Goal: Task Accomplishment & Management: Use online tool/utility

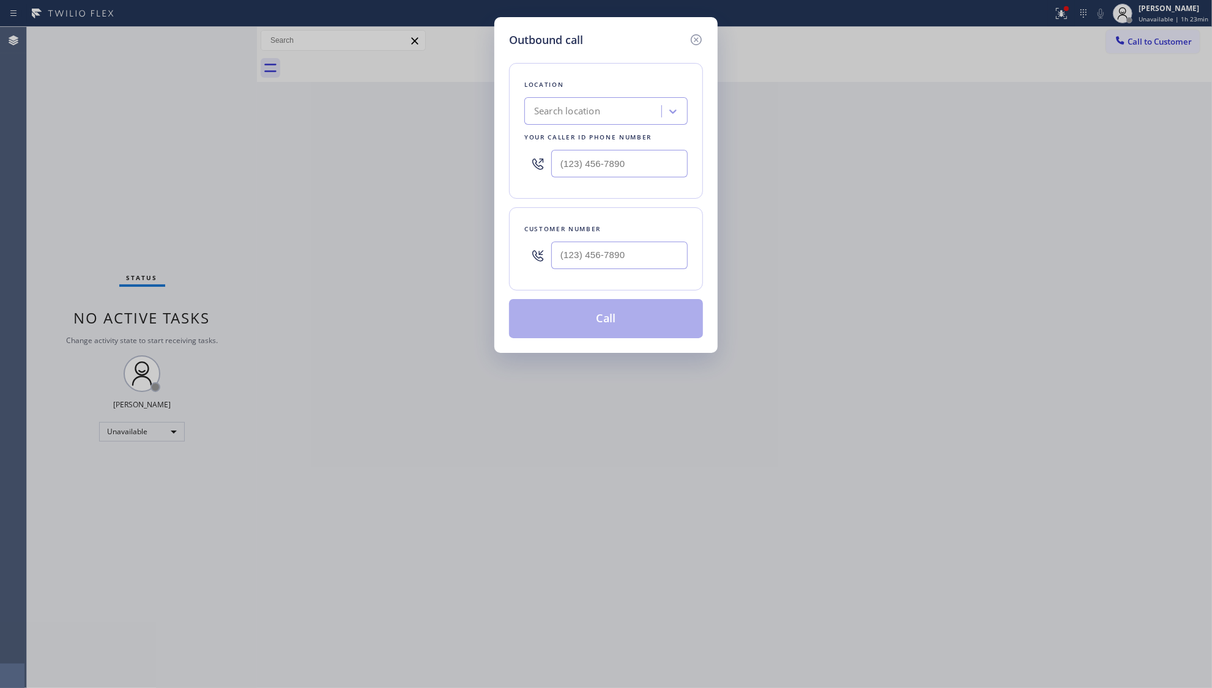
drag, startPoint x: 1160, startPoint y: 145, endPoint x: 1189, endPoint y: 150, distance: 29.8
click at [1173, 147] on div "Outbound call Location Search location Your caller id phone number Customer num…" at bounding box center [606, 344] width 1212 height 688
drag, startPoint x: 1119, startPoint y: 94, endPoint x: 819, endPoint y: 76, distance: 300.9
click at [994, 76] on div "Outbound call Location Search location Your caller id phone number Customer num…" at bounding box center [606, 344] width 1212 height 688
click at [696, 38] on icon at bounding box center [696, 39] width 11 height 11
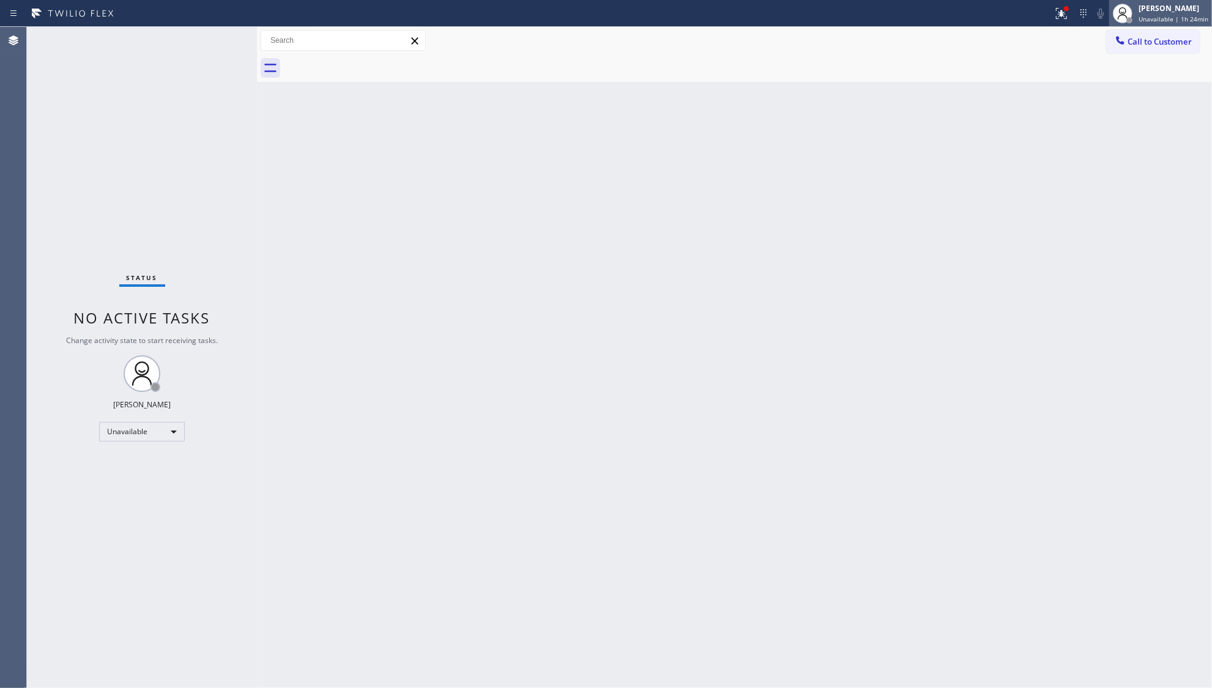
click at [1123, 15] on icon at bounding box center [1122, 15] width 9 height 7
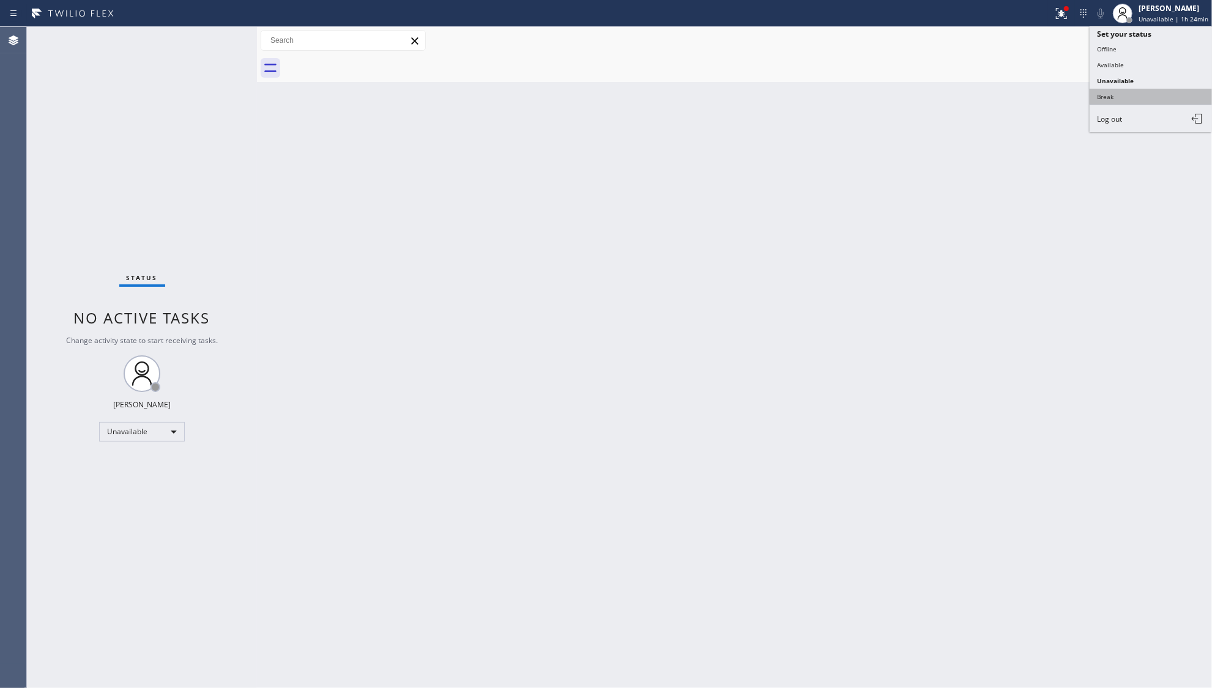
click at [1097, 102] on button "Break" at bounding box center [1151, 97] width 122 height 16
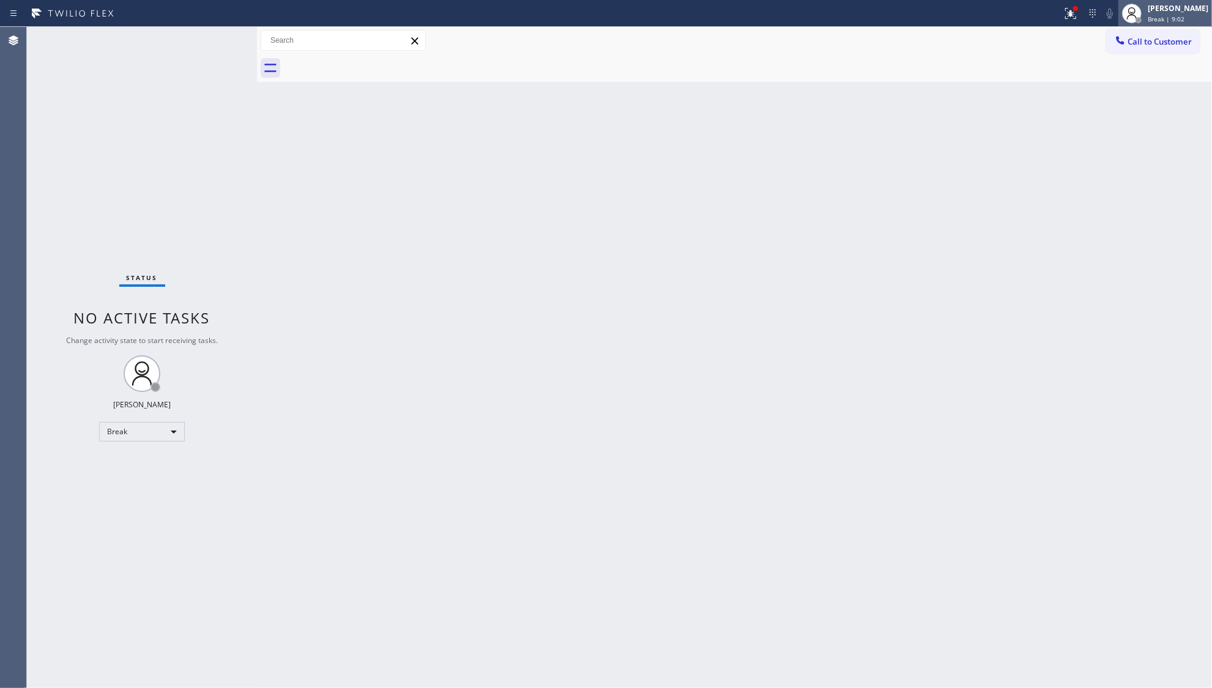
click at [1183, 21] on span "Break | 9:02" at bounding box center [1166, 19] width 37 height 9
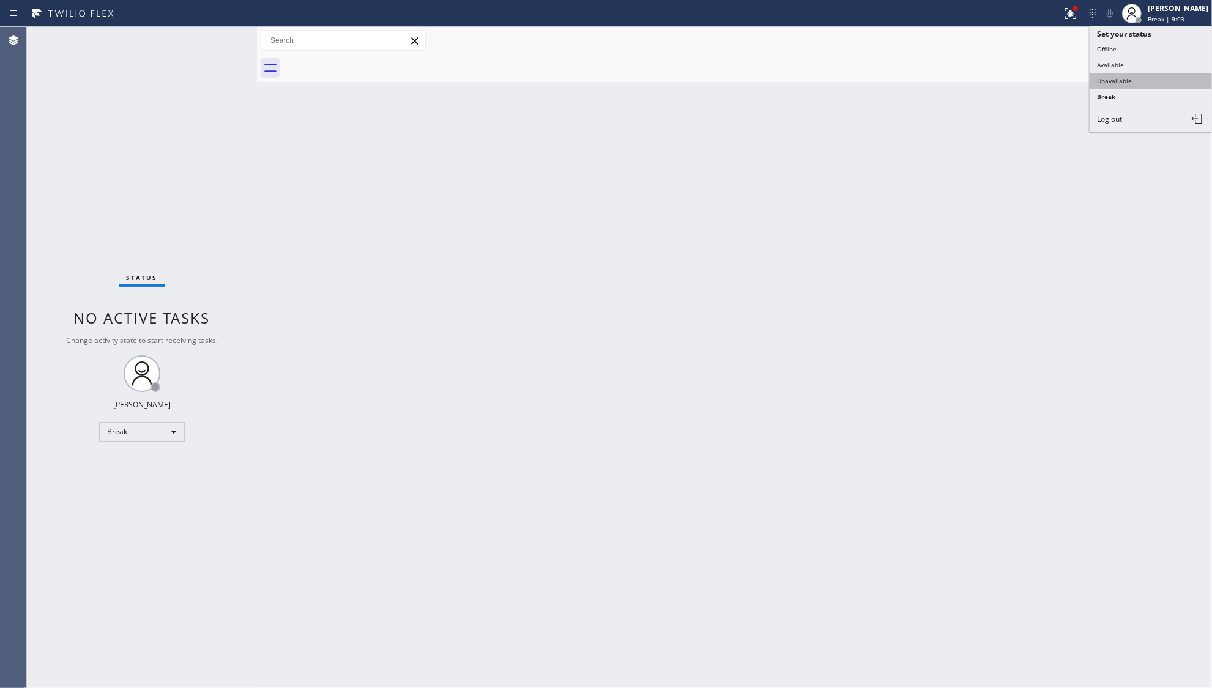
click at [1144, 81] on button "Unavailable" at bounding box center [1151, 81] width 122 height 16
click at [1070, 94] on div "Back to Dashboard Change Sender ID Customers Technicians Select a contact Outbo…" at bounding box center [734, 357] width 955 height 661
click at [1071, 15] on icon at bounding box center [1070, 13] width 15 height 15
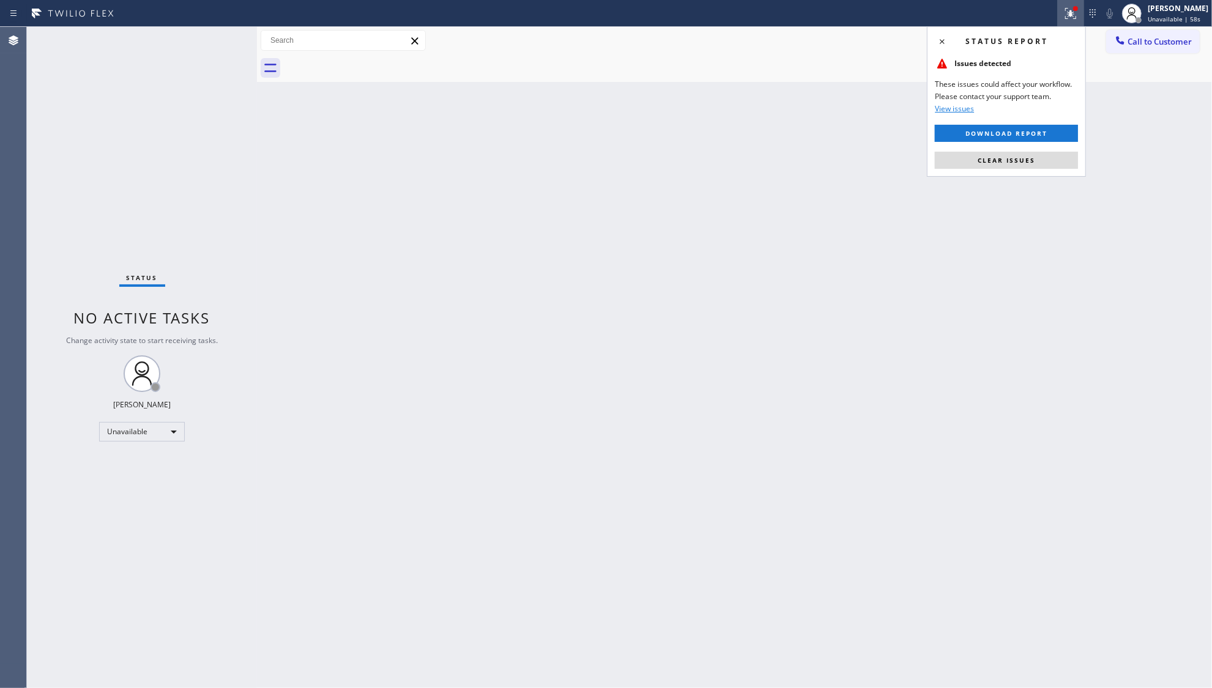
click at [1011, 159] on span "Clear issues" at bounding box center [1007, 160] width 58 height 9
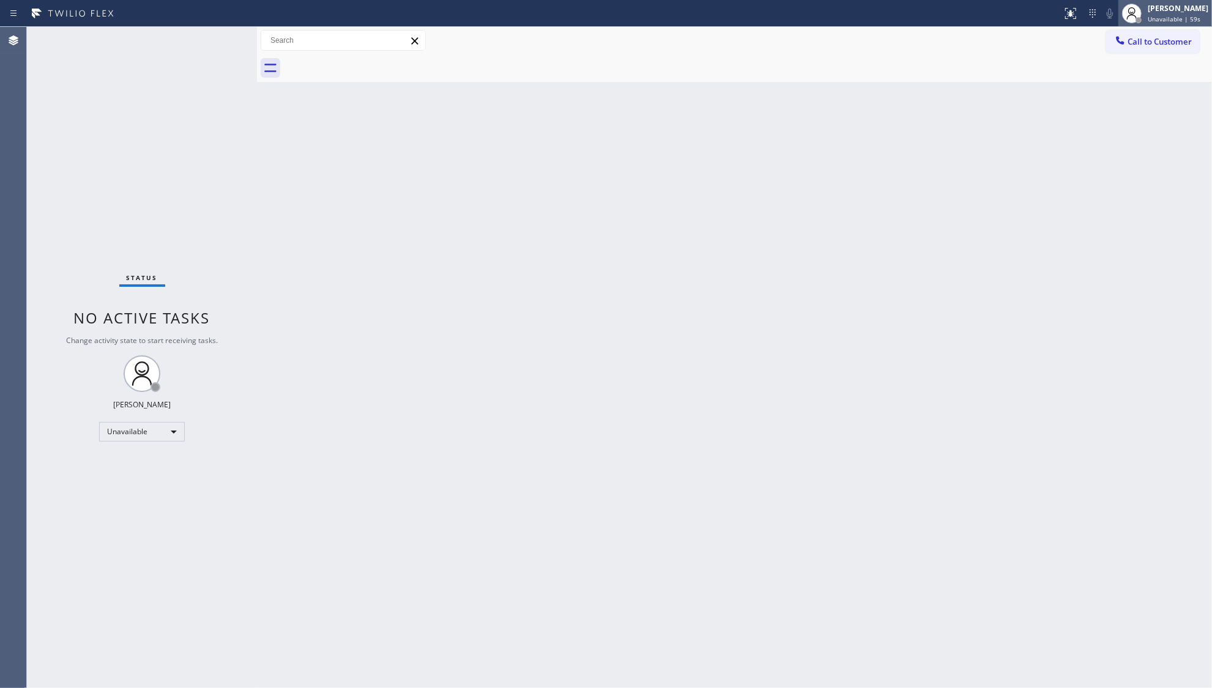
click at [1134, 21] on div at bounding box center [1132, 14] width 20 height 20
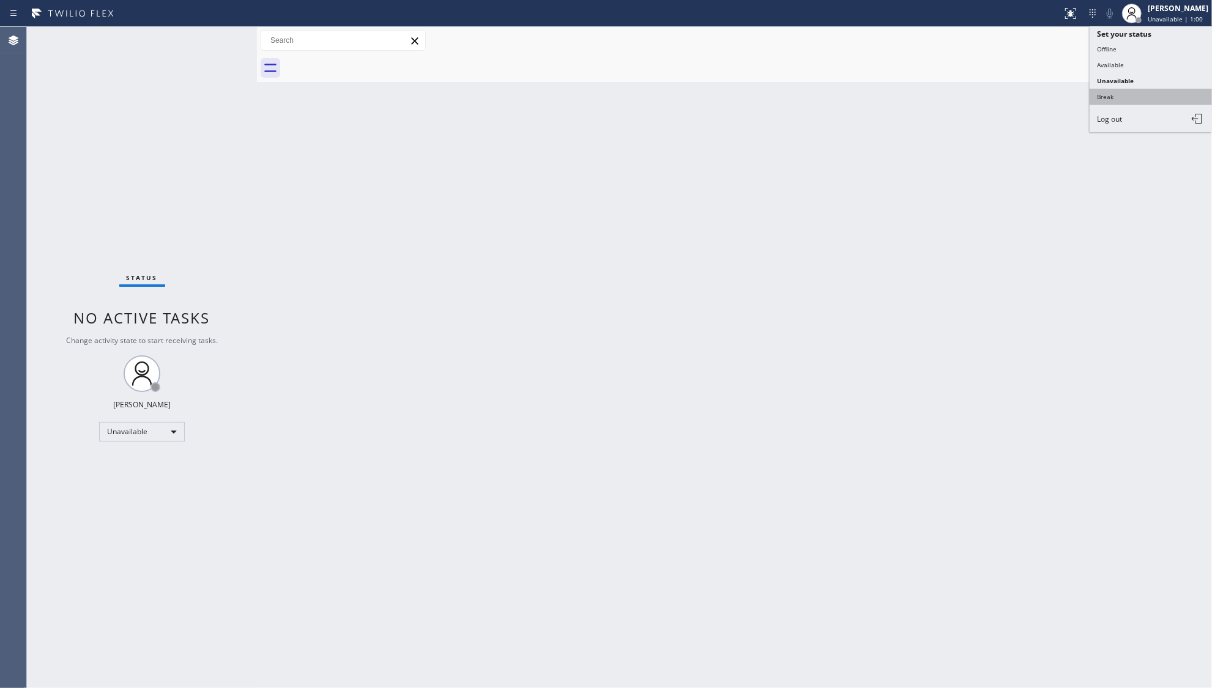
click at [1105, 89] on button "Break" at bounding box center [1151, 97] width 122 height 16
click at [1148, 28] on div "Call to Customer Outbound call Location Search location Your caller id phone nu…" at bounding box center [734, 41] width 955 height 28
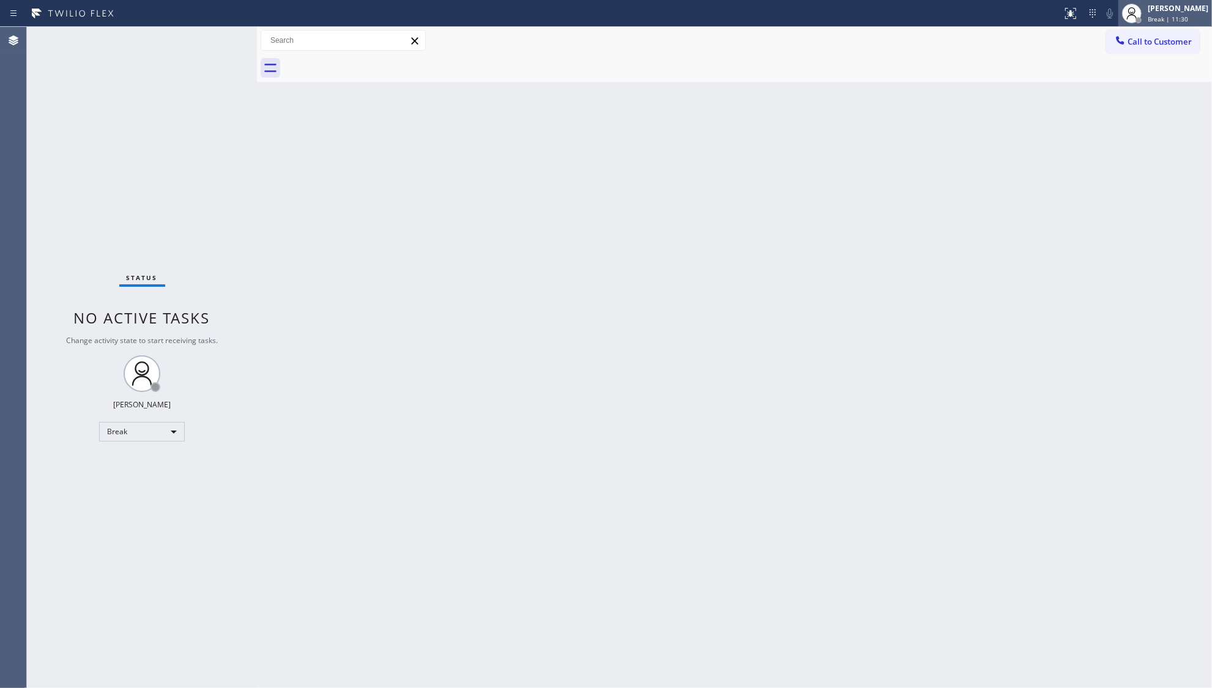
click at [1151, 21] on span "Break | 11:30" at bounding box center [1168, 19] width 40 height 9
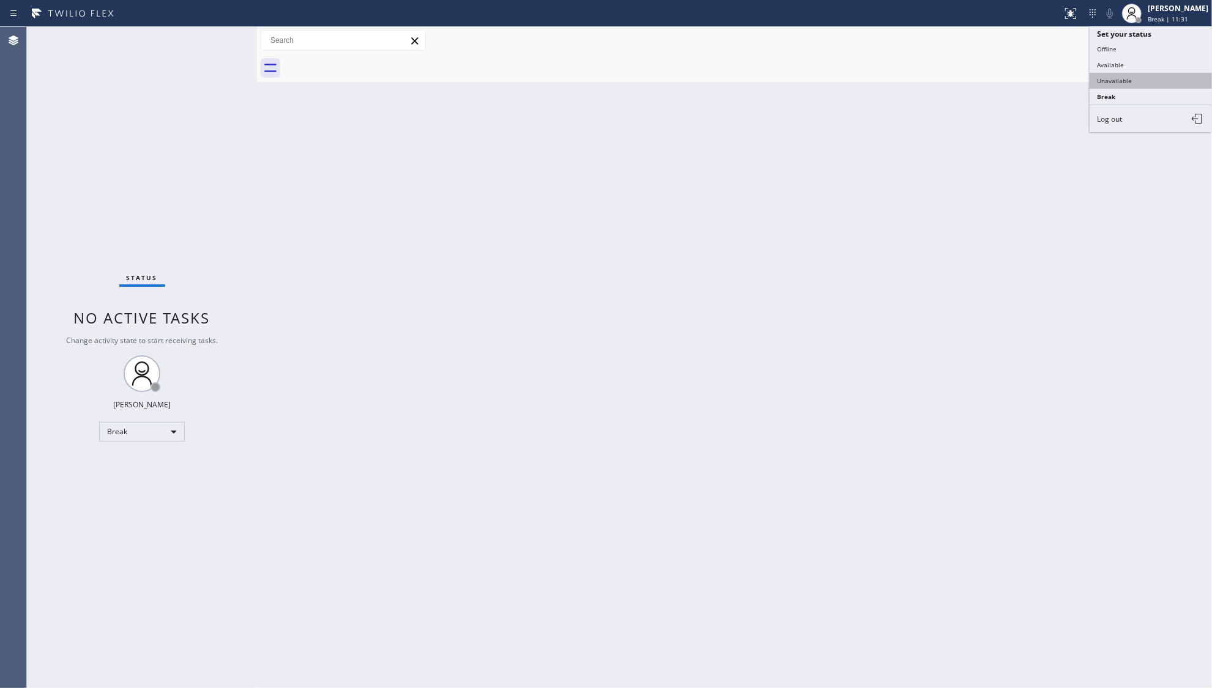
click at [1112, 84] on button "Unavailable" at bounding box center [1151, 81] width 122 height 16
click at [1145, 36] on span "Call to Customer" at bounding box center [1160, 41] width 64 height 11
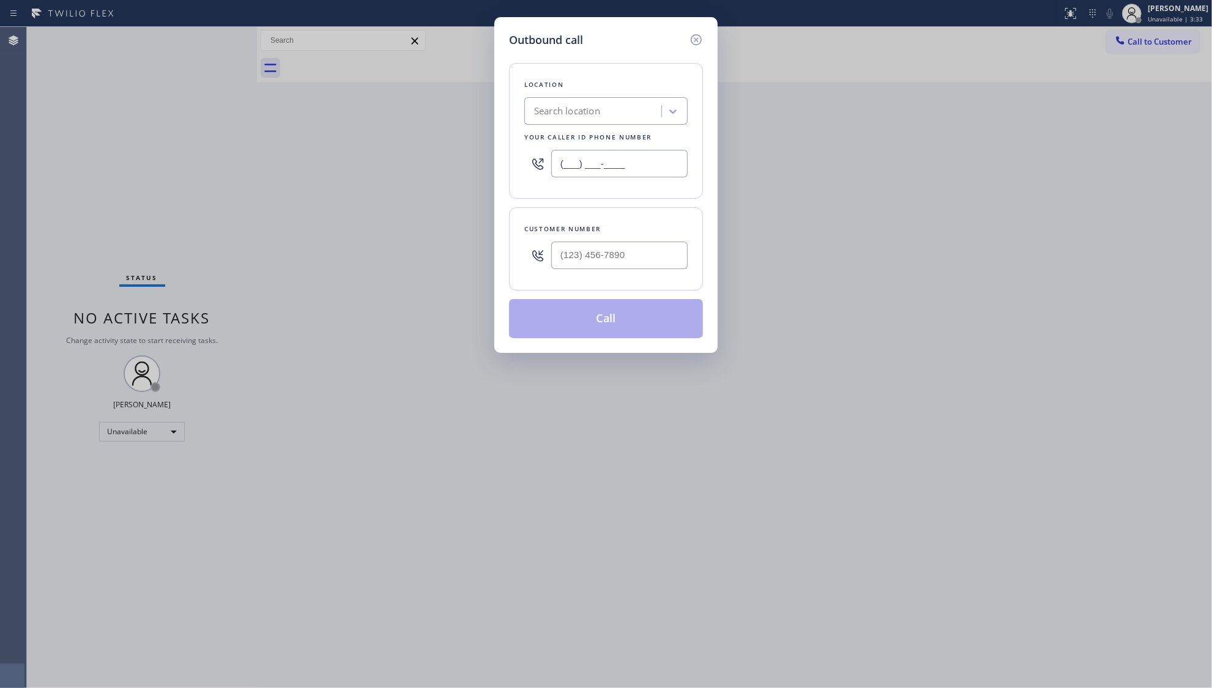
drag, startPoint x: 634, startPoint y: 165, endPoint x: 523, endPoint y: 165, distance: 112.0
click at [524, 165] on div "(___) ___-____" at bounding box center [605, 164] width 163 height 40
paste input "949) 438-5263"
type input "[PHONE_NUMBER]"
click at [657, 260] on input "(___) ___-____" at bounding box center [619, 256] width 136 height 28
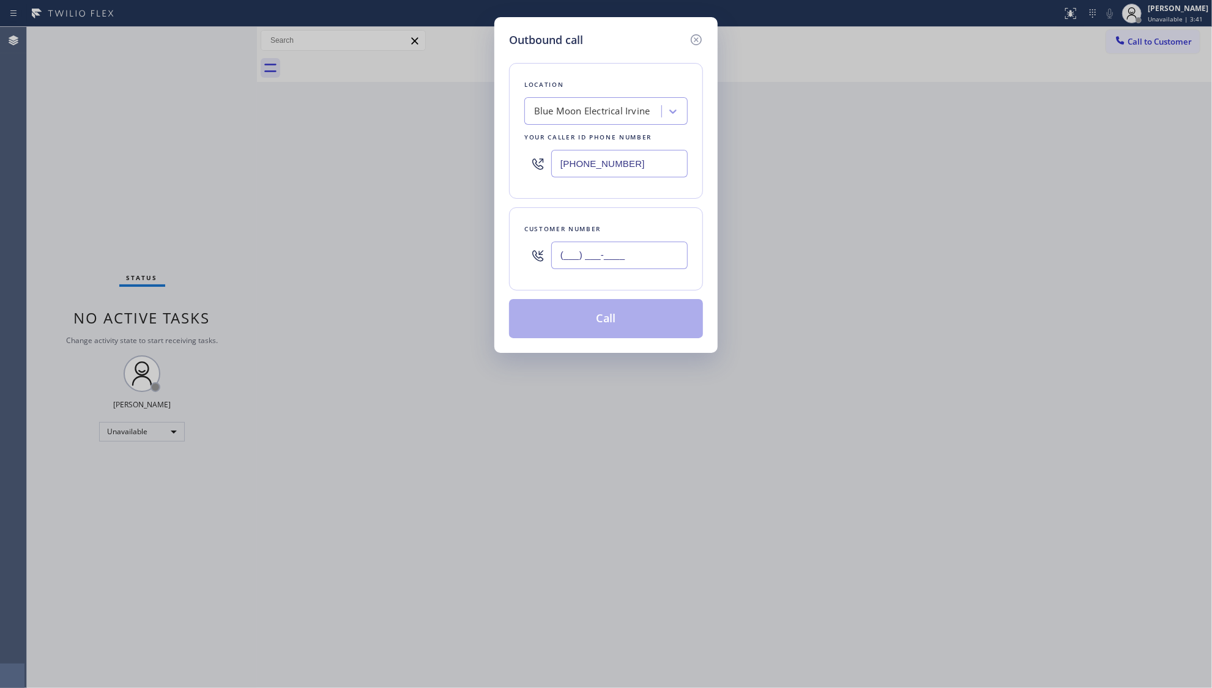
paste input "562) 225-2783"
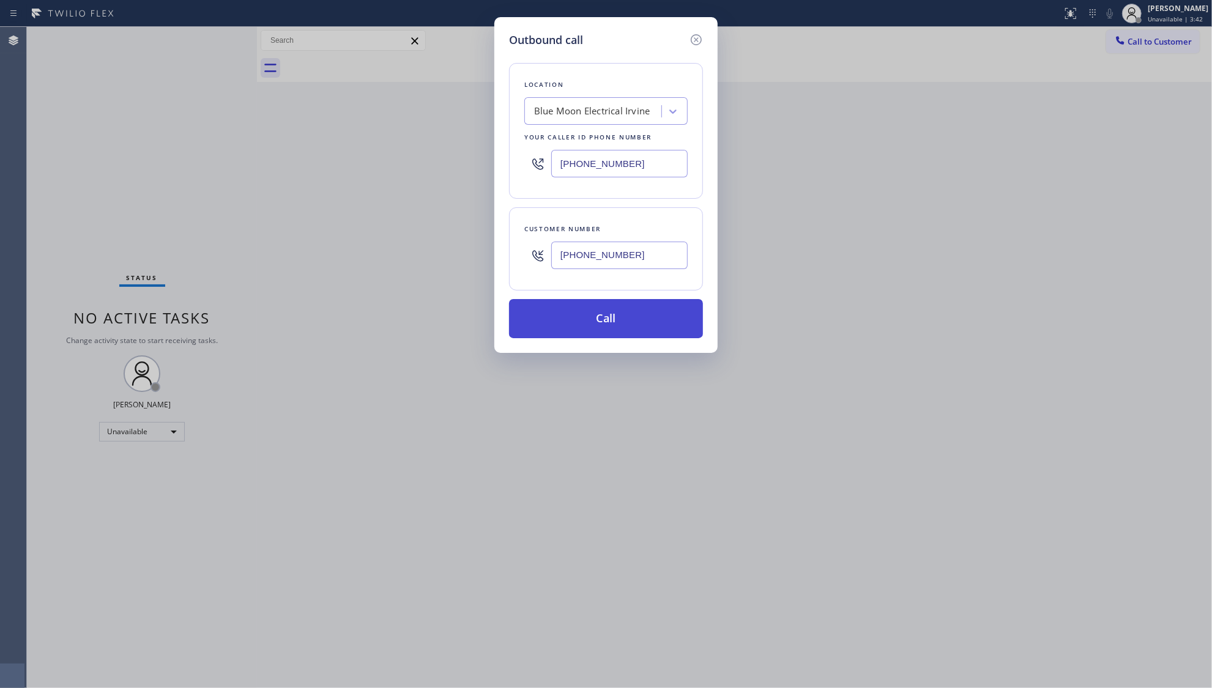
type input "[PHONE_NUMBER]"
click at [622, 316] on button "Call" at bounding box center [606, 318] width 194 height 39
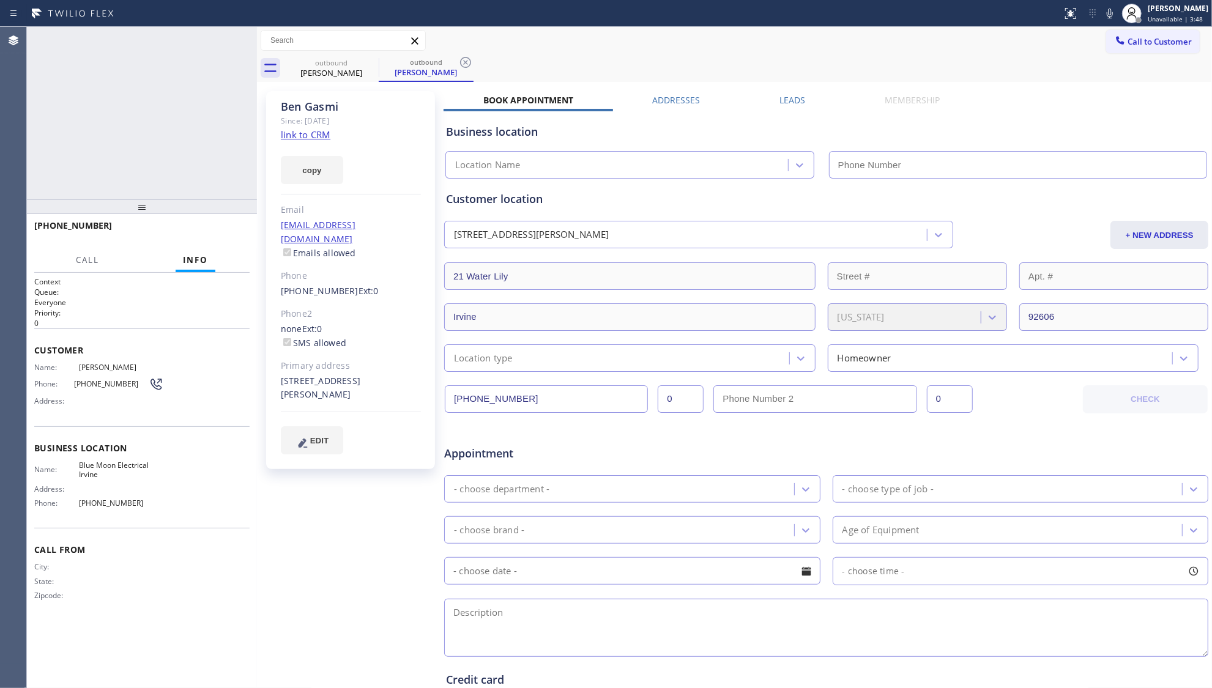
type input "[PHONE_NUMBER]"
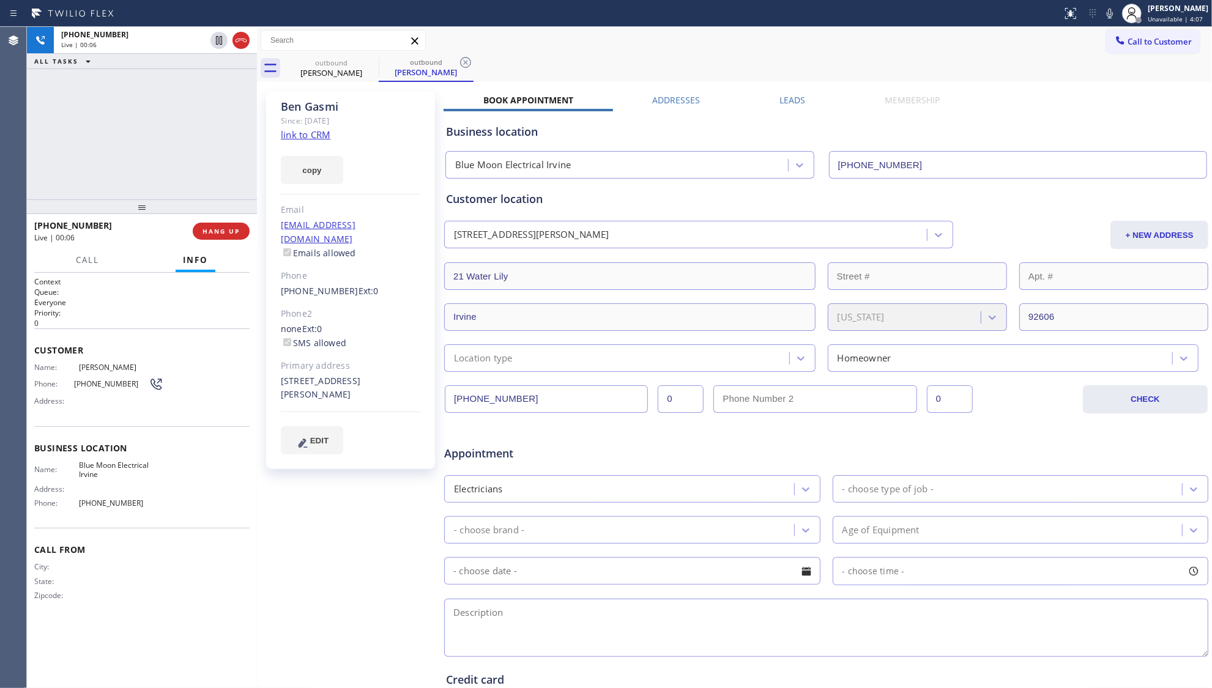
click at [303, 130] on link "link to CRM" at bounding box center [306, 134] width 50 height 12
click at [783, 69] on div "outbound [PERSON_NAME] outbound [PERSON_NAME]" at bounding box center [748, 68] width 928 height 28
click at [552, 67] on div "outbound [PERSON_NAME] outbound [PERSON_NAME]" at bounding box center [748, 68] width 928 height 28
click at [1116, 11] on icon at bounding box center [1110, 13] width 15 height 15
click at [1000, 91] on div "[PERSON_NAME] Since: [DATE] link to CRM copy Email [EMAIL_ADDRESS][DOMAIN_NAME]…" at bounding box center [734, 481] width 949 height 793
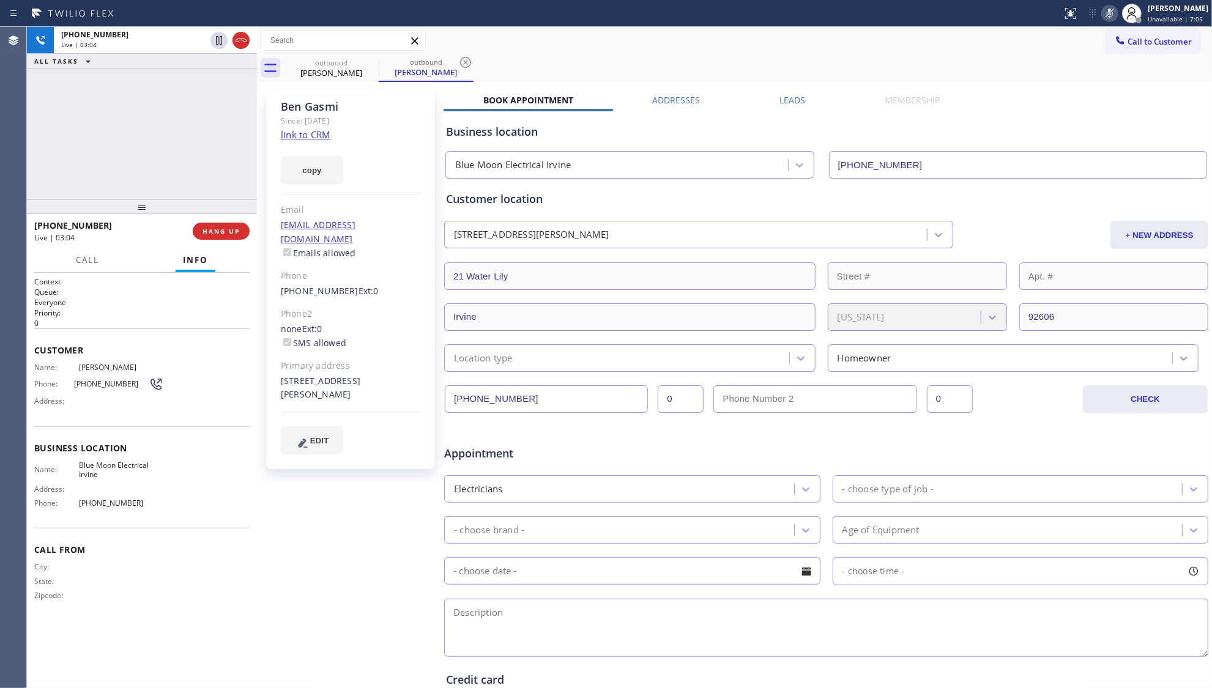
click at [1112, 11] on icon at bounding box center [1110, 13] width 15 height 15
click at [713, 67] on div "outbound [PERSON_NAME] outbound [PERSON_NAME]" at bounding box center [748, 68] width 928 height 28
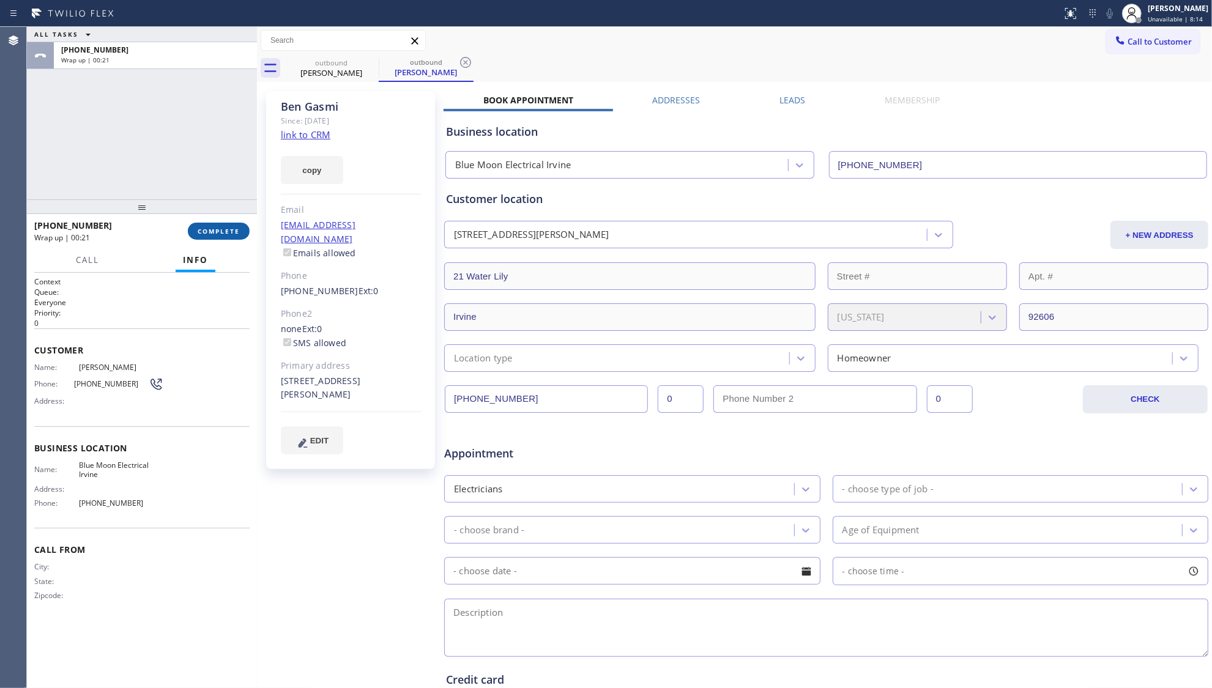
click at [223, 236] on button "COMPLETE" at bounding box center [219, 231] width 62 height 17
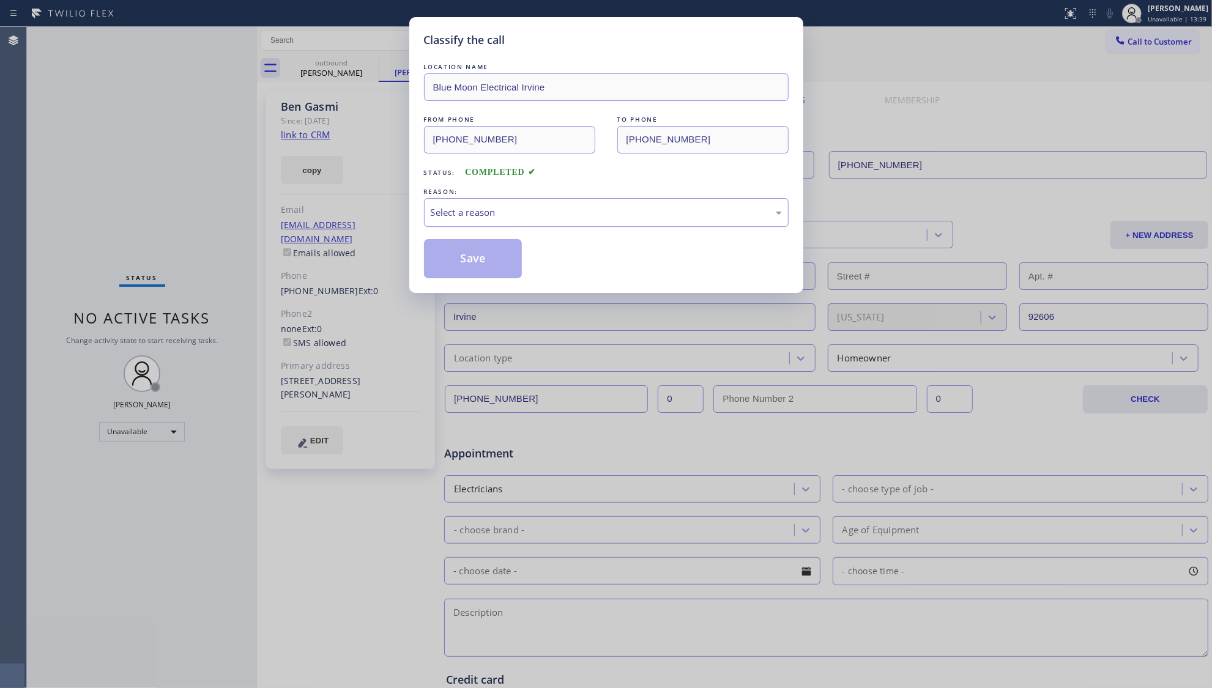
click at [474, 199] on div "Select a reason" at bounding box center [606, 212] width 365 height 29
click at [456, 258] on button "Save" at bounding box center [473, 258] width 99 height 39
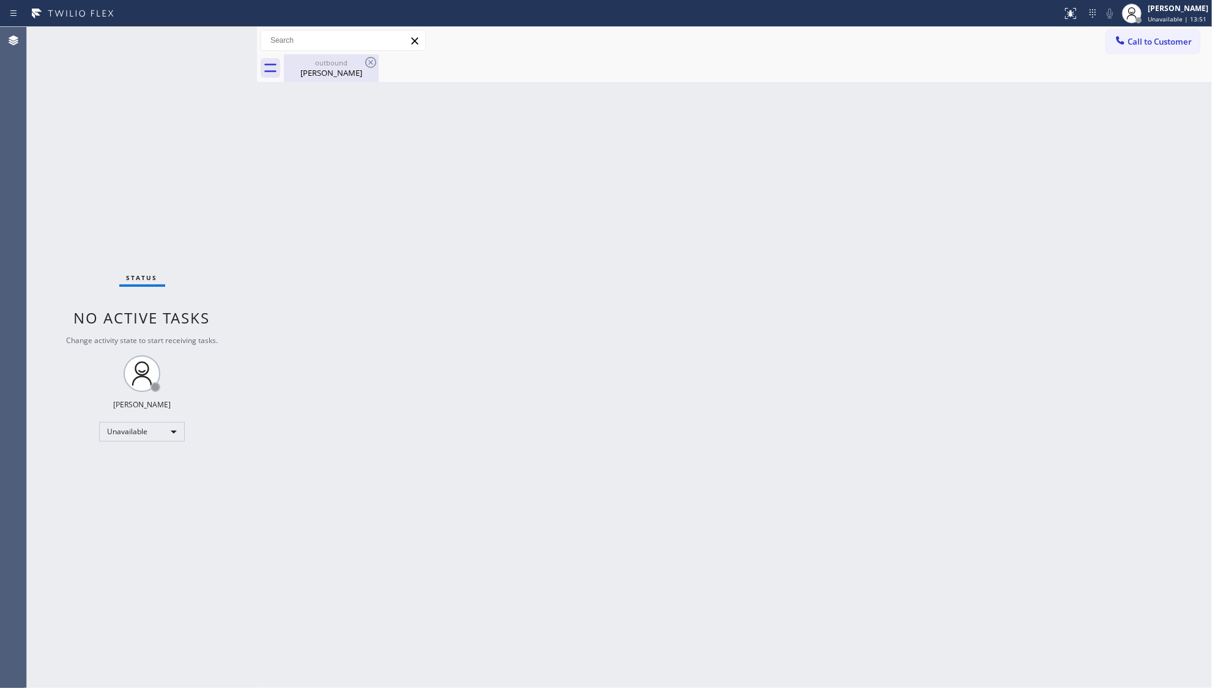
click at [345, 74] on div "[PERSON_NAME]" at bounding box center [331, 72] width 92 height 11
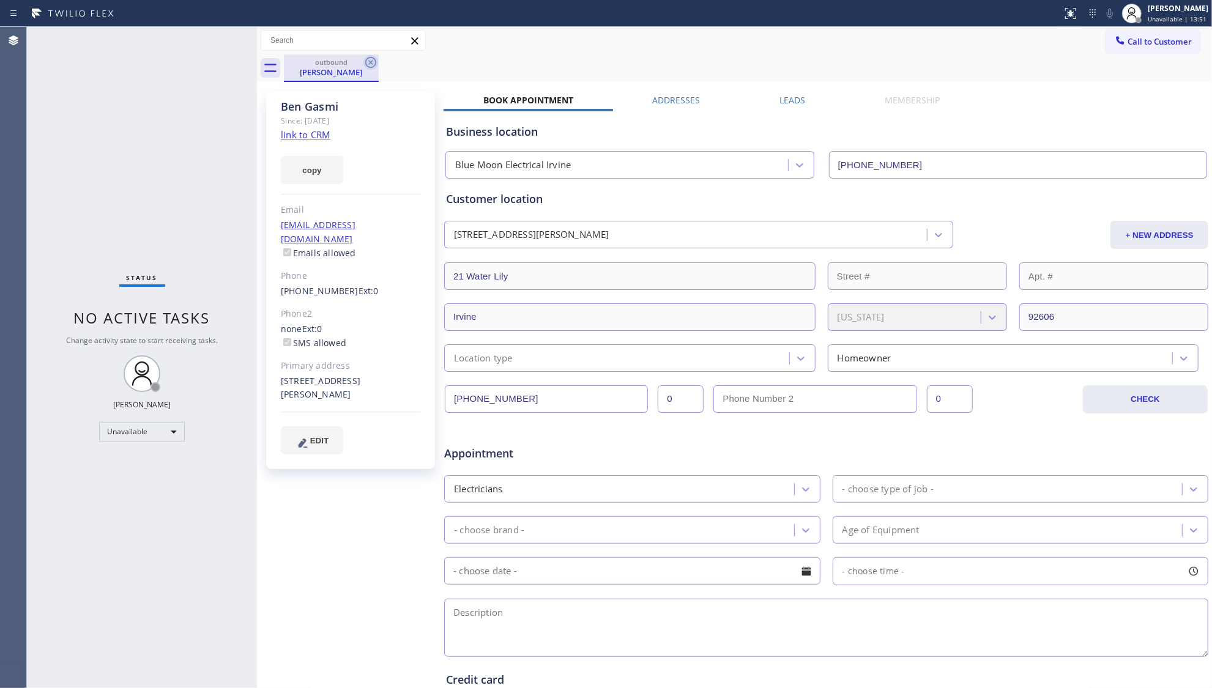
click at [373, 67] on icon at bounding box center [370, 62] width 11 height 11
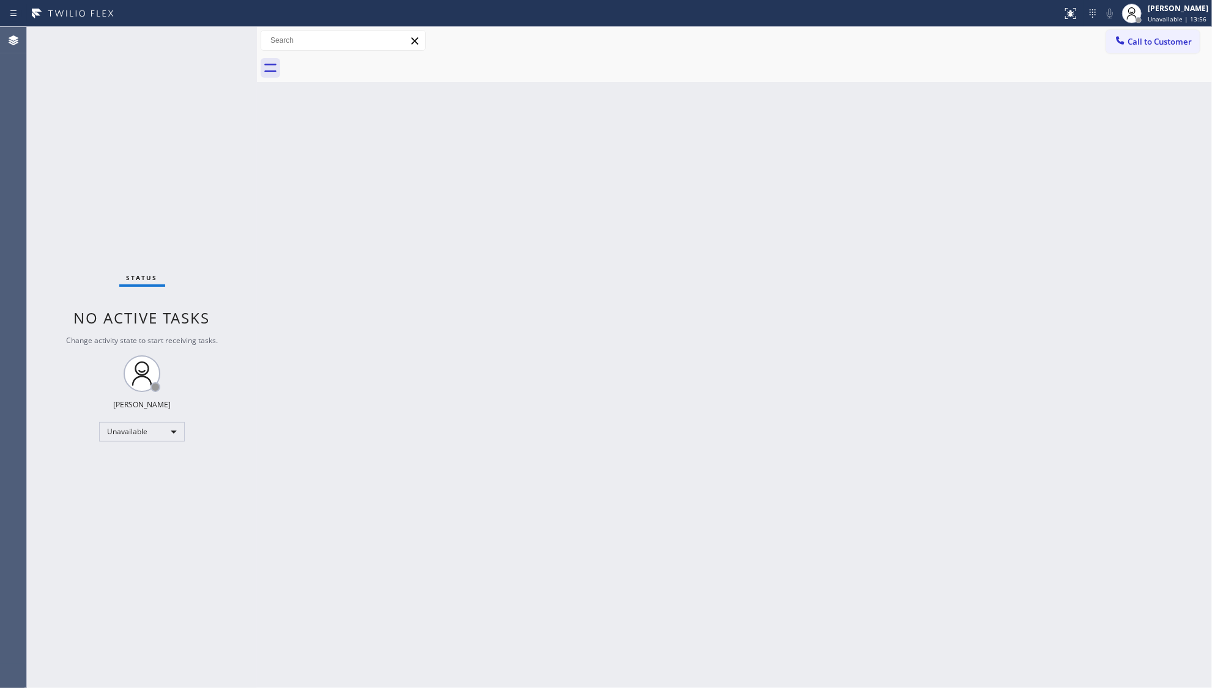
drag, startPoint x: 980, startPoint y: 305, endPoint x: 1090, endPoint y: 182, distance: 164.2
click at [990, 294] on div "Back to Dashboard Change Sender ID Customers Technicians Select a contact Outbo…" at bounding box center [734, 357] width 955 height 661
click at [1141, 38] on span "Call to Customer" at bounding box center [1160, 41] width 64 height 11
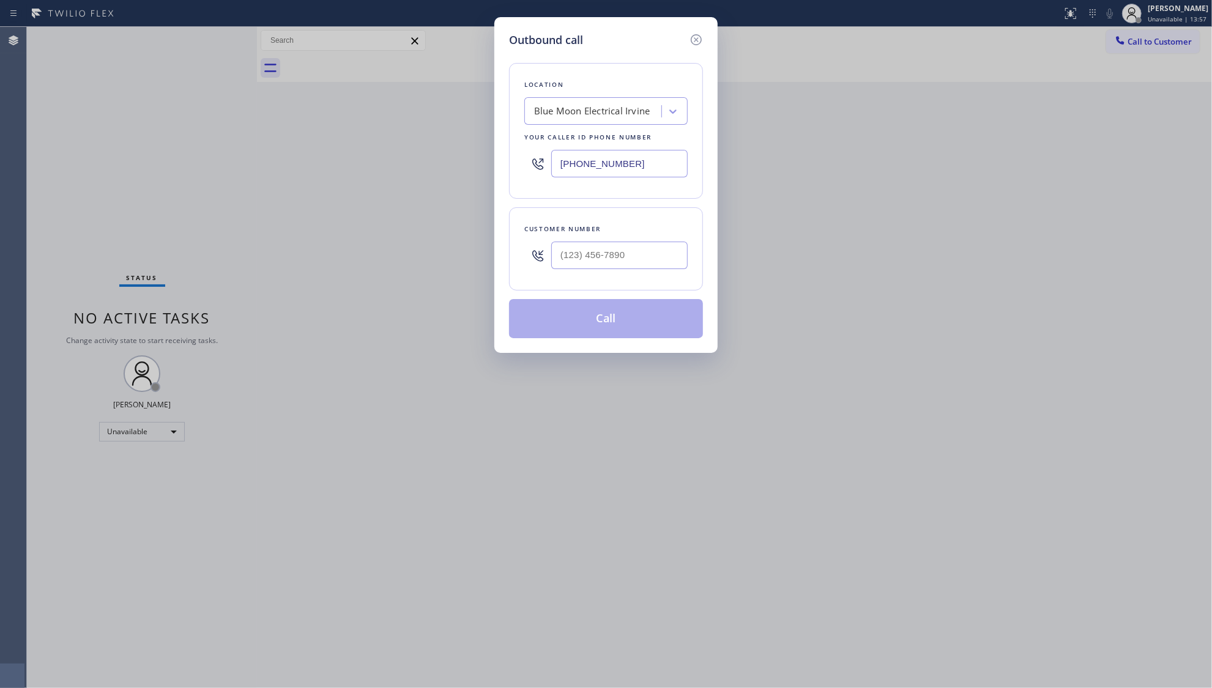
drag, startPoint x: 630, startPoint y: 155, endPoint x: 540, endPoint y: 155, distance: 90.6
click at [540, 155] on div "[PHONE_NUMBER]" at bounding box center [605, 164] width 163 height 40
paste input "310) 550-7462"
click at [636, 174] on input "[PHONE_NUMBER]" at bounding box center [619, 164] width 136 height 28
drag, startPoint x: 636, startPoint y: 171, endPoint x: 508, endPoint y: 175, distance: 128.5
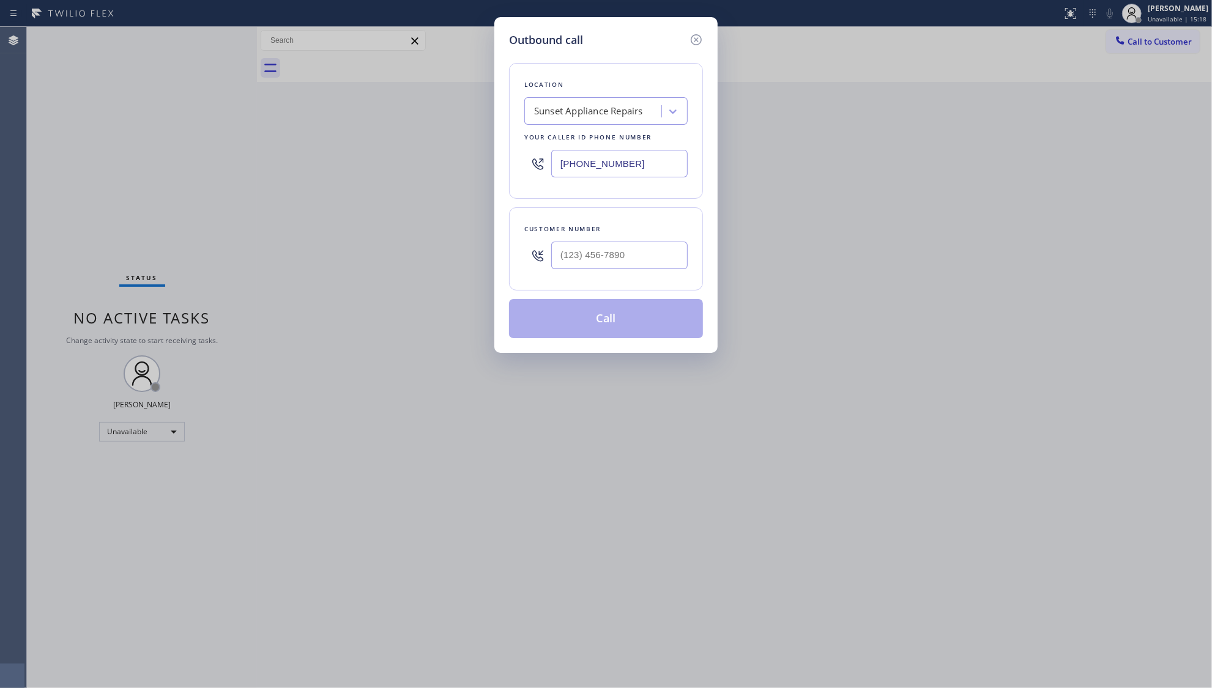
click at [474, 179] on div "Outbound call Location Sunset Appliance Repairs Your caller id phone number [PH…" at bounding box center [606, 344] width 1212 height 688
paste input "415) 582-6736"
type input "[PHONE_NUMBER]"
drag, startPoint x: 622, startPoint y: 272, endPoint x: 630, endPoint y: 252, distance: 21.7
click at [622, 272] on div at bounding box center [619, 256] width 136 height 40
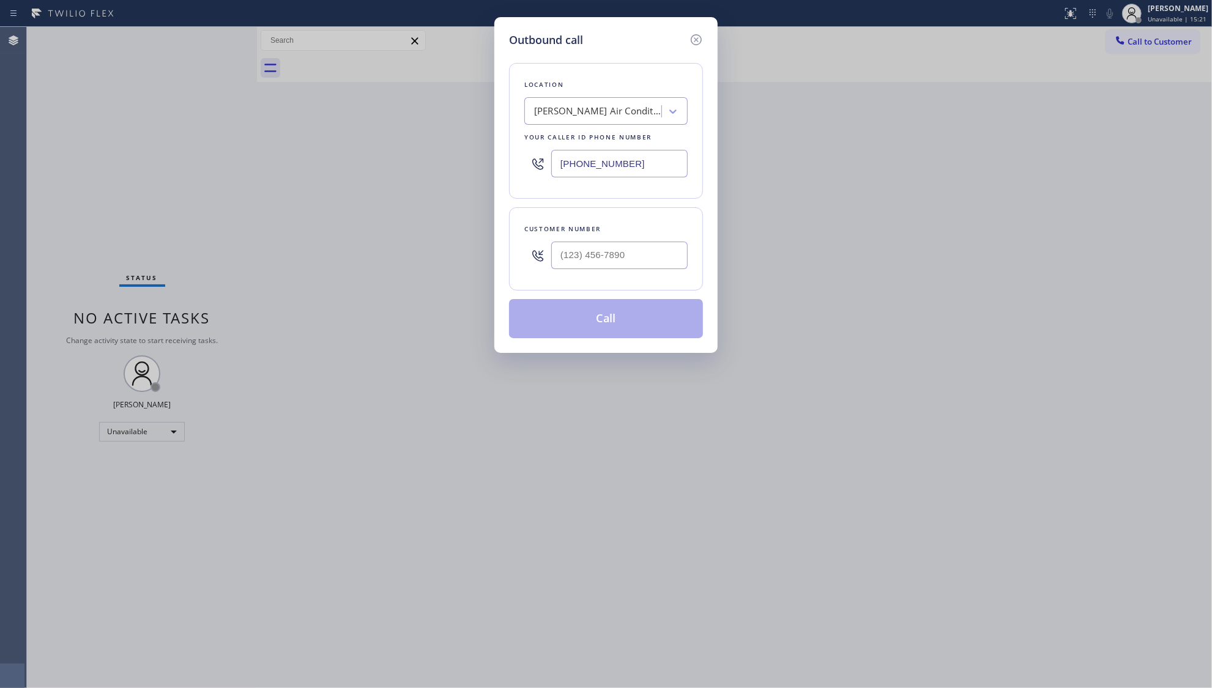
click at [634, 240] on div at bounding box center [619, 256] width 136 height 40
paste input "323) 605-6196"
click at [635, 250] on input "(___) ___-____" at bounding box center [619, 256] width 136 height 28
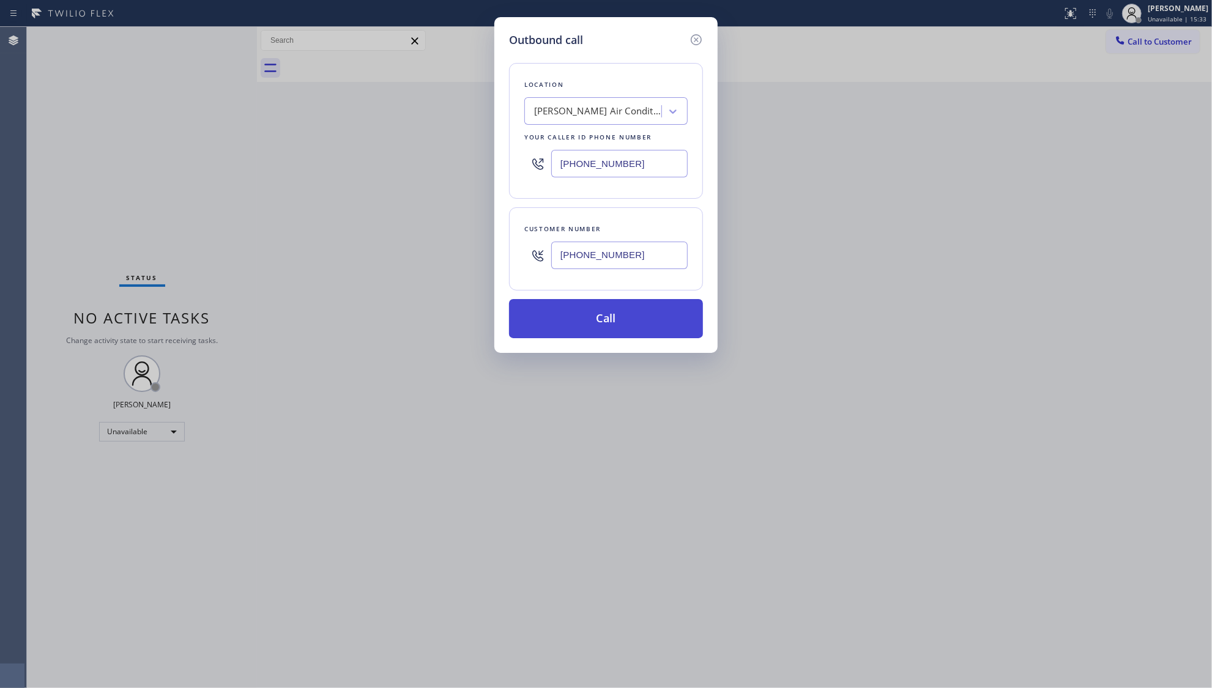
type input "[PHONE_NUMBER]"
click at [588, 318] on button "Call" at bounding box center [606, 318] width 194 height 39
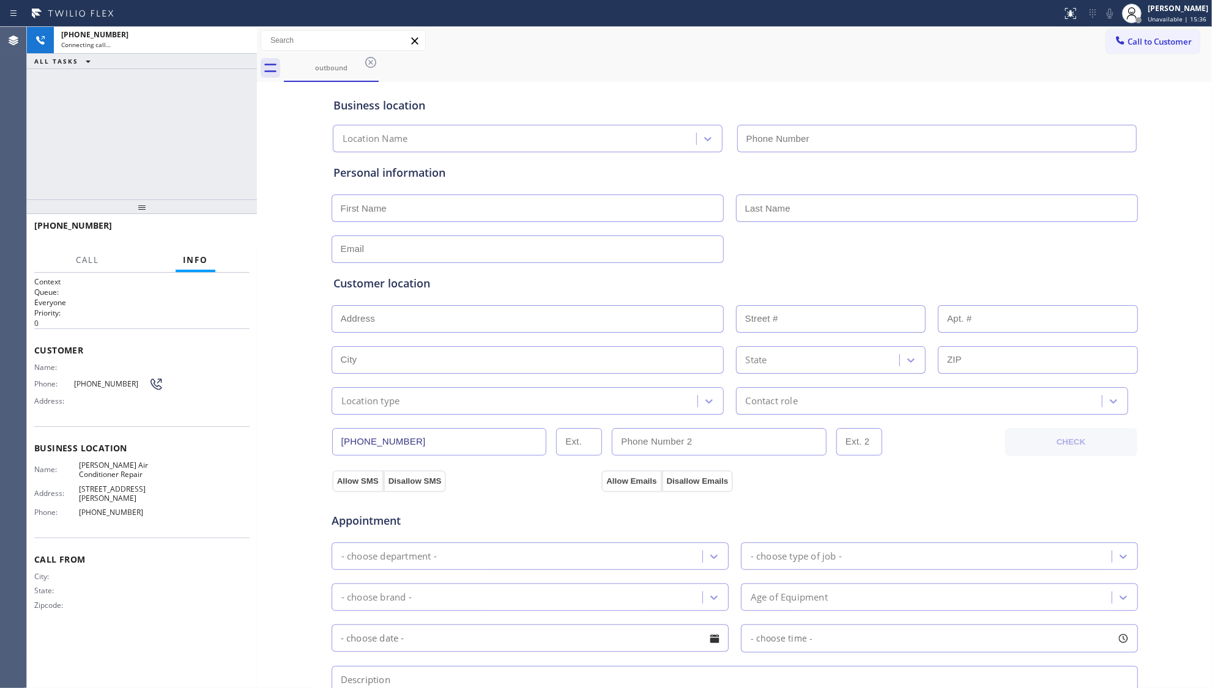
type input "[PHONE_NUMBER]"
click at [235, 242] on div "[PHONE_NUMBER] Live | 00:00 HANG UP" at bounding box center [141, 231] width 215 height 32
click at [228, 228] on span "HANG UP" at bounding box center [221, 231] width 37 height 9
click at [228, 227] on span "HANG UP" at bounding box center [221, 231] width 37 height 9
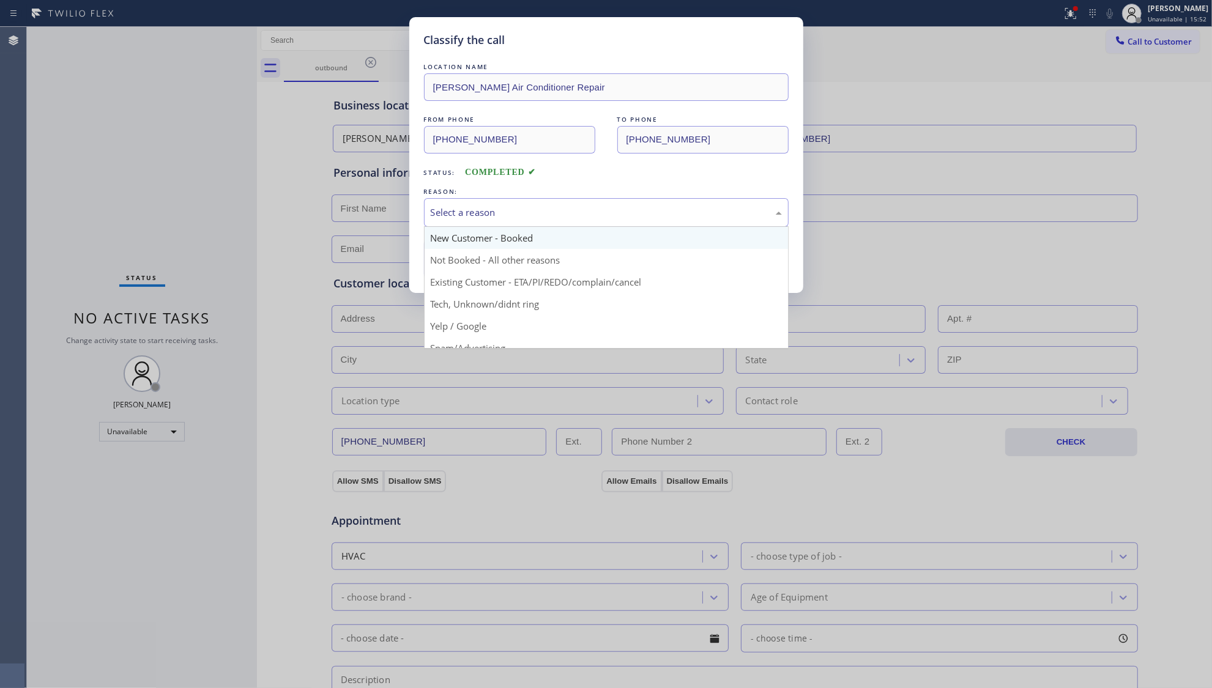
drag, startPoint x: 595, startPoint y: 220, endPoint x: 534, endPoint y: 248, distance: 67.7
click at [591, 221] on div "Select a reason" at bounding box center [606, 212] width 365 height 29
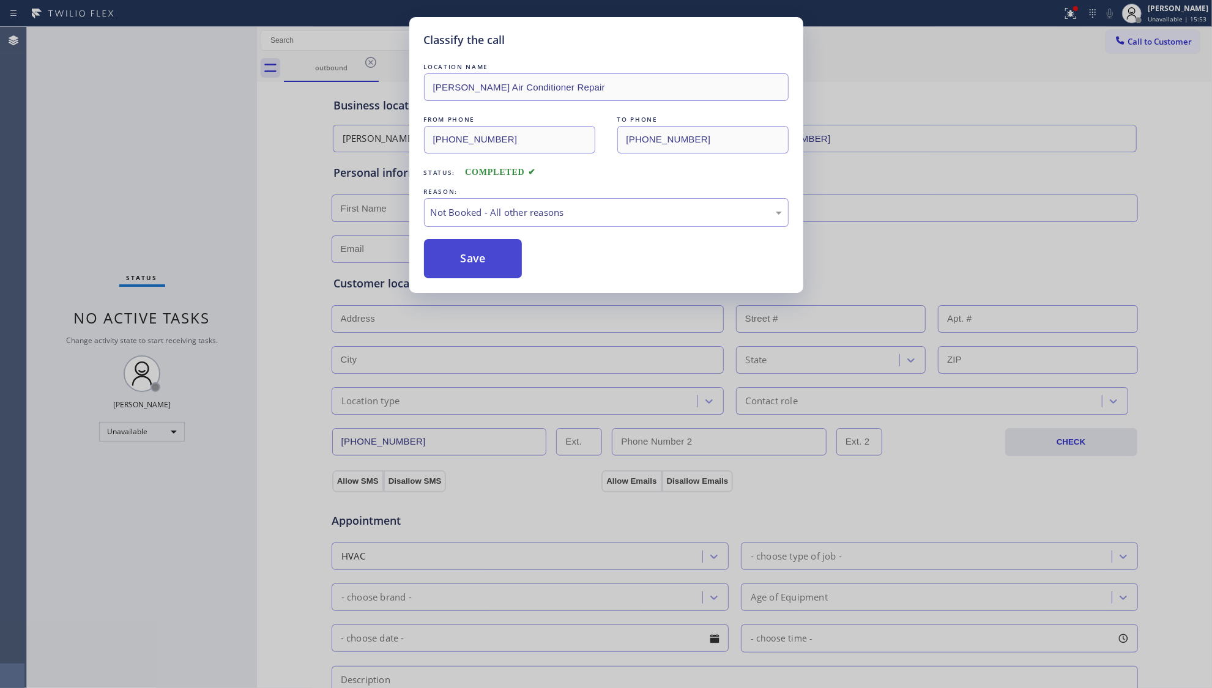
click at [476, 252] on button "Save" at bounding box center [473, 258] width 99 height 39
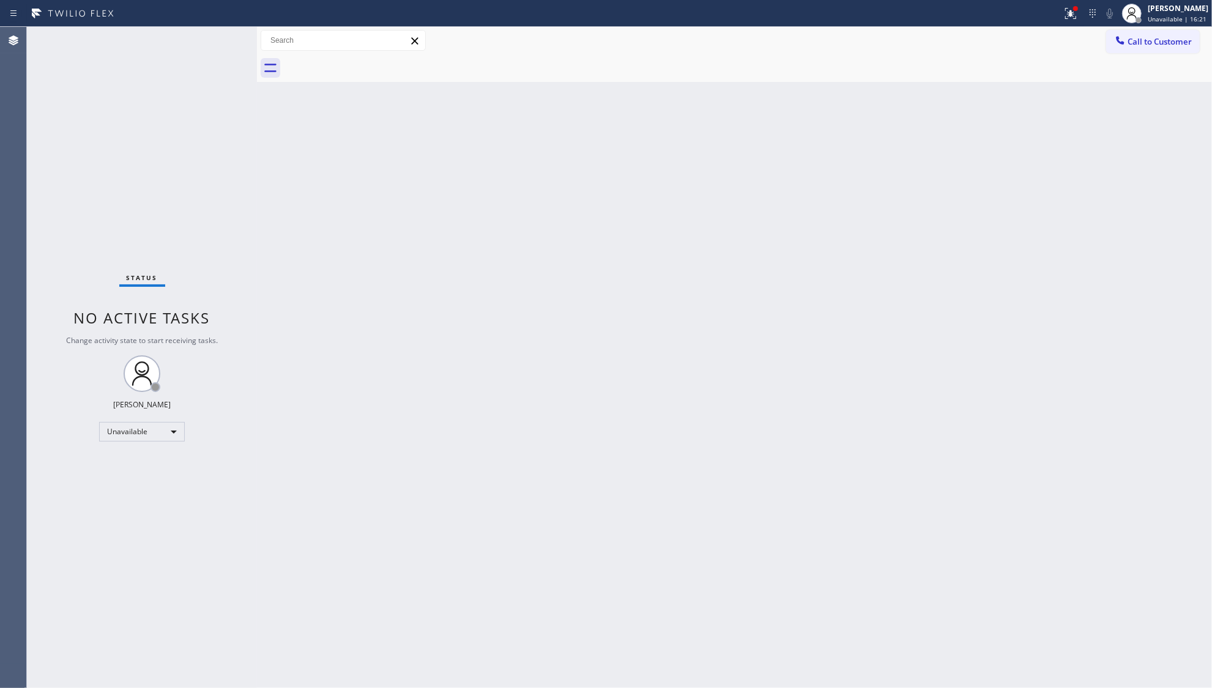
drag, startPoint x: 918, startPoint y: 323, endPoint x: 992, endPoint y: 204, distance: 140.2
click at [918, 322] on div "Back to Dashboard Change Sender ID Customers Technicians Select a contact Outbo…" at bounding box center [734, 357] width 955 height 661
click at [1118, 34] on icon at bounding box center [1120, 40] width 12 height 12
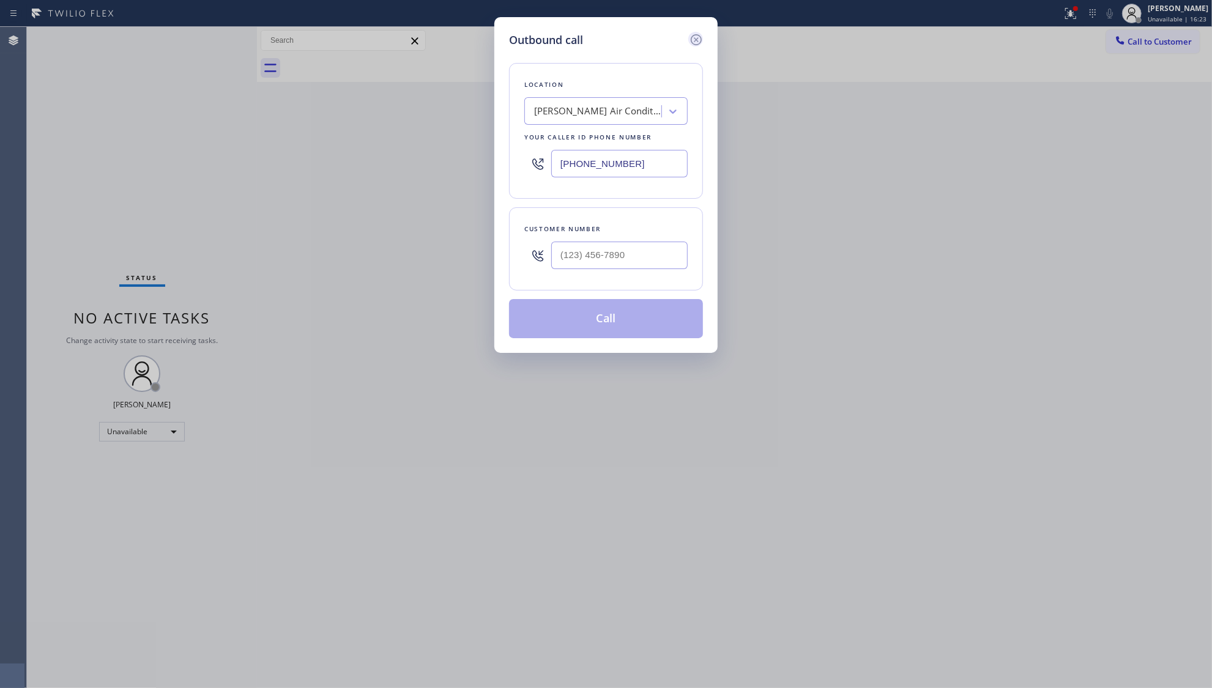
drag, startPoint x: 696, startPoint y: 37, endPoint x: 840, endPoint y: 37, distance: 143.8
click at [698, 37] on icon at bounding box center [696, 39] width 15 height 15
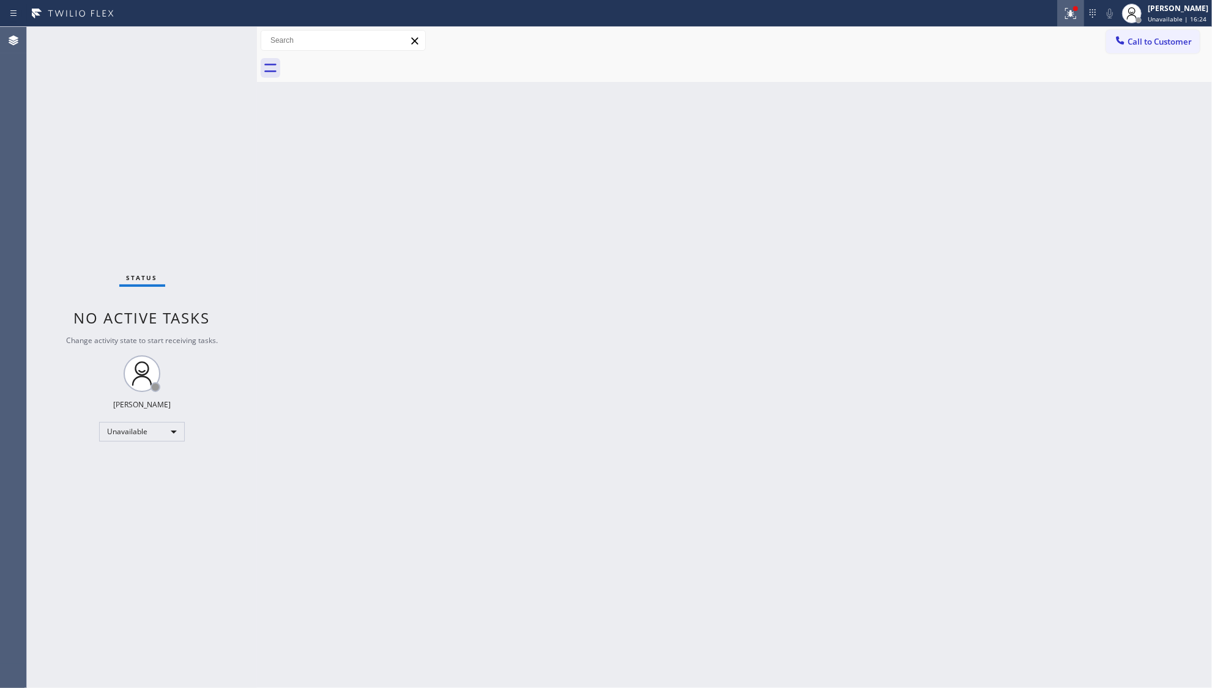
click at [1070, 13] on icon at bounding box center [1070, 13] width 15 height 15
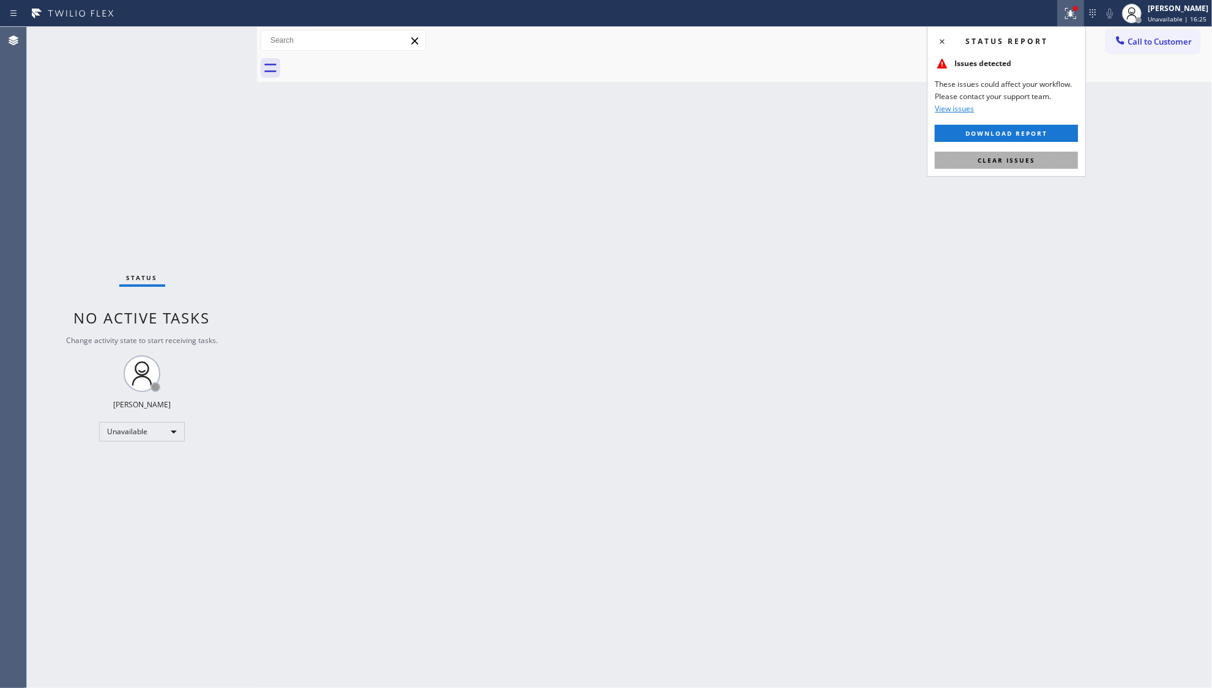
click at [1055, 152] on button "Clear issues" at bounding box center [1006, 160] width 143 height 17
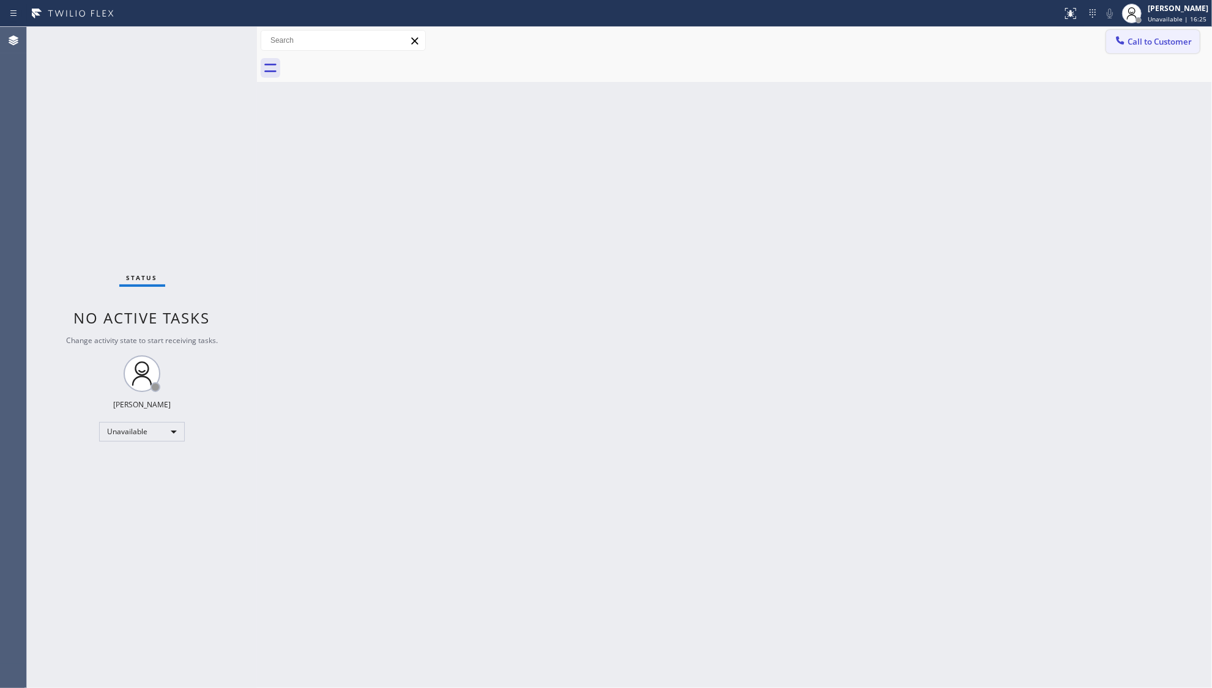
click at [1133, 45] on span "Call to Customer" at bounding box center [1160, 41] width 64 height 11
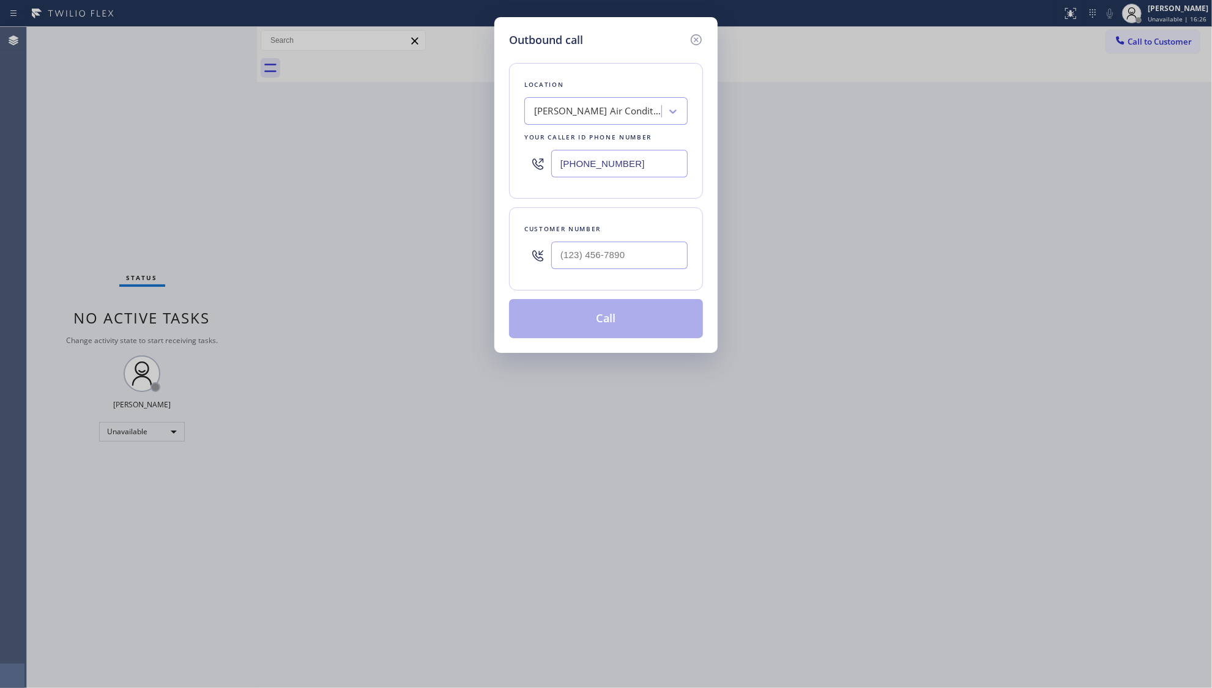
drag, startPoint x: 629, startPoint y: 159, endPoint x: 535, endPoint y: 186, distance: 98.0
click at [539, 186] on div "Location [PERSON_NAME] Air Conditioner Repair Your caller id phone number [PHON…" at bounding box center [606, 131] width 194 height 136
paste input "714) 874-3982"
type input "[PHONE_NUMBER]"
click at [644, 248] on input "(___) ___-____" at bounding box center [619, 256] width 136 height 28
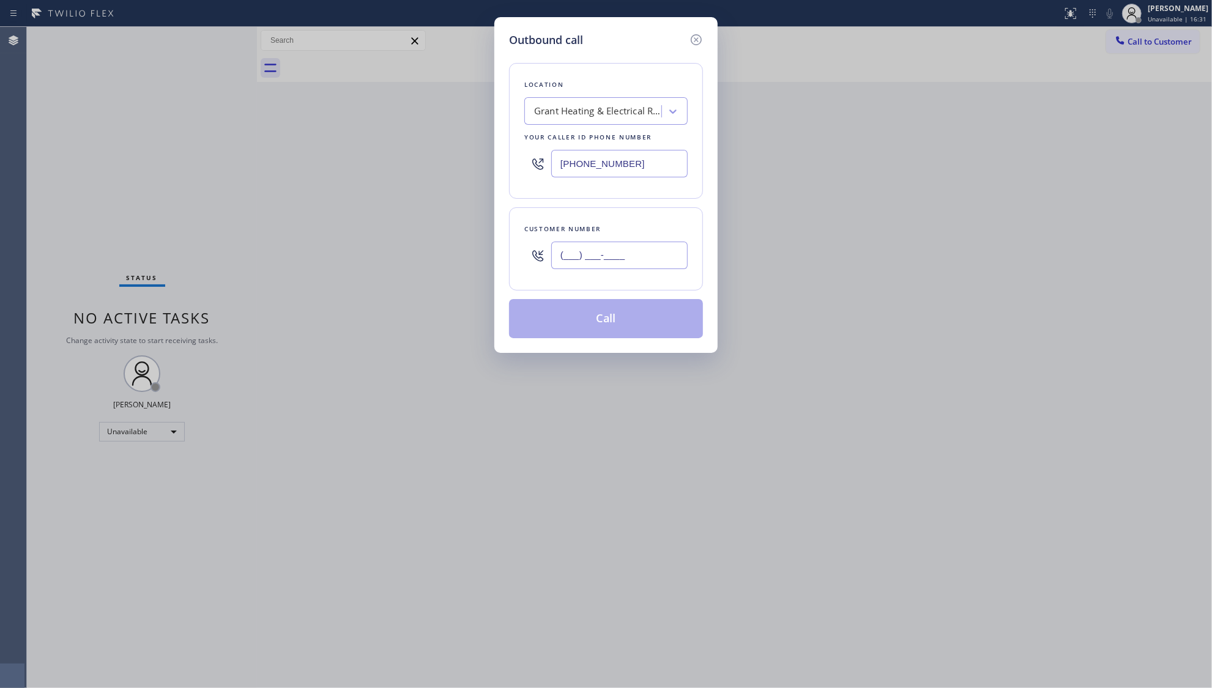
paste input "213) 526-3443"
type input "[PHONE_NUMBER]"
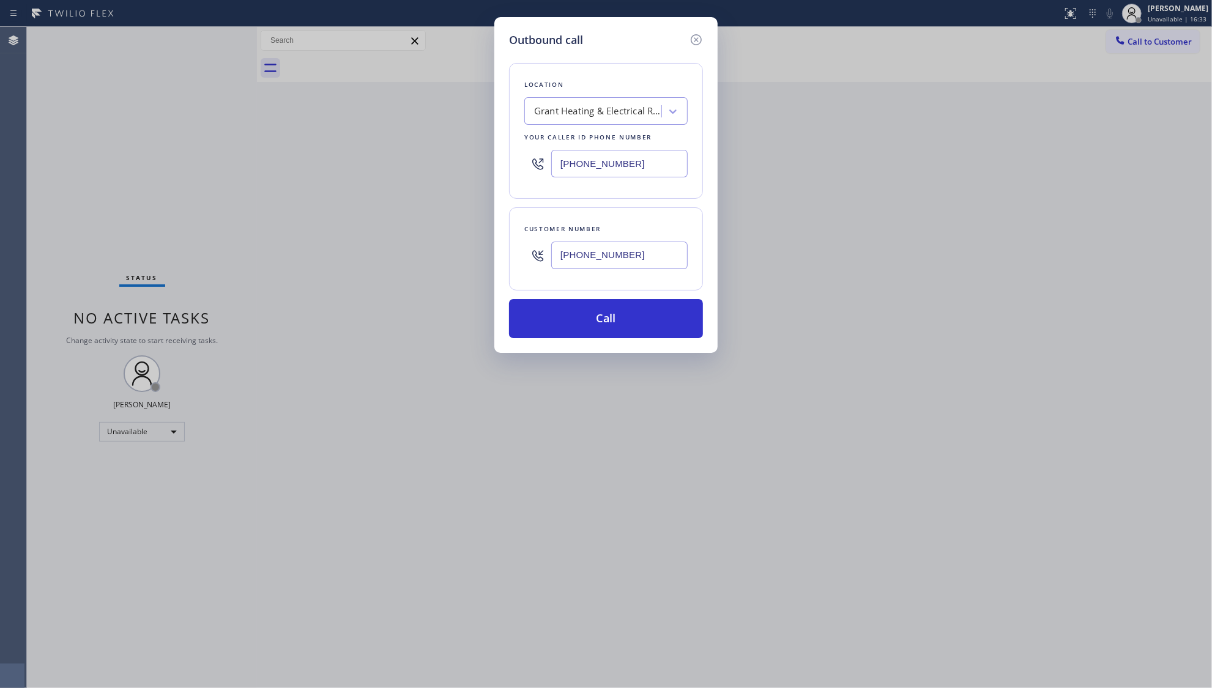
drag, startPoint x: 615, startPoint y: 258, endPoint x: 616, endPoint y: 275, distance: 17.1
click at [616, 258] on input "[PHONE_NUMBER]" at bounding box center [619, 256] width 136 height 28
click at [623, 312] on button "Call" at bounding box center [606, 318] width 194 height 39
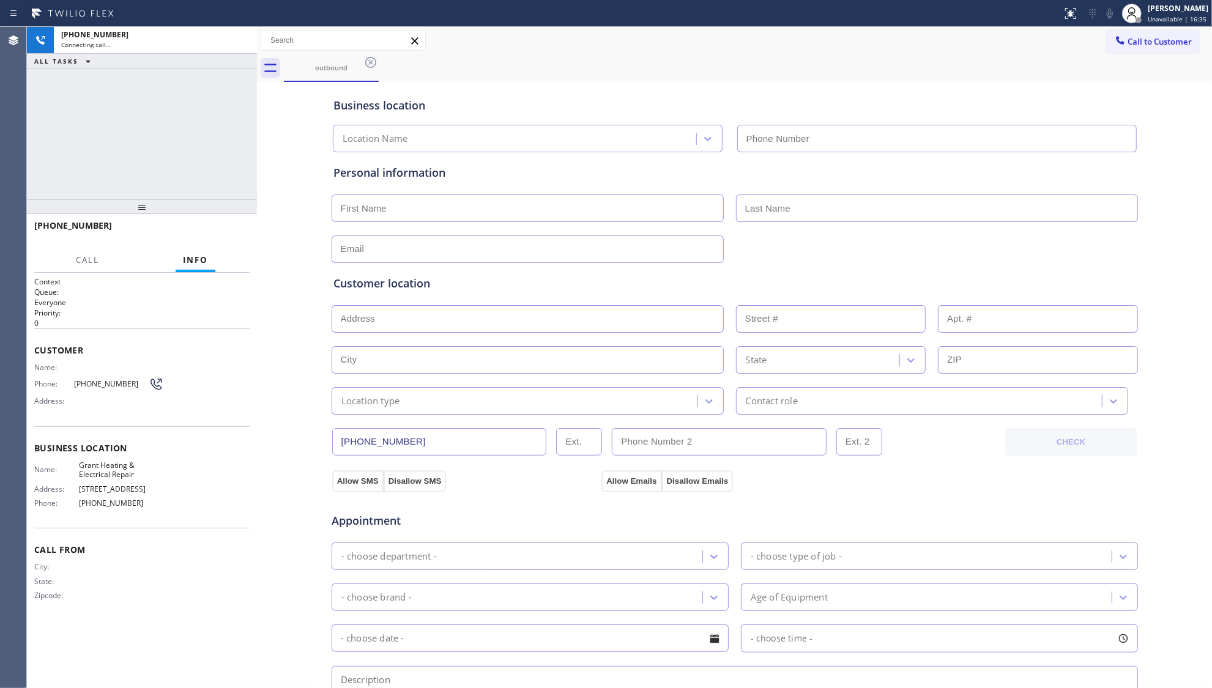
type input "[PHONE_NUMBER]"
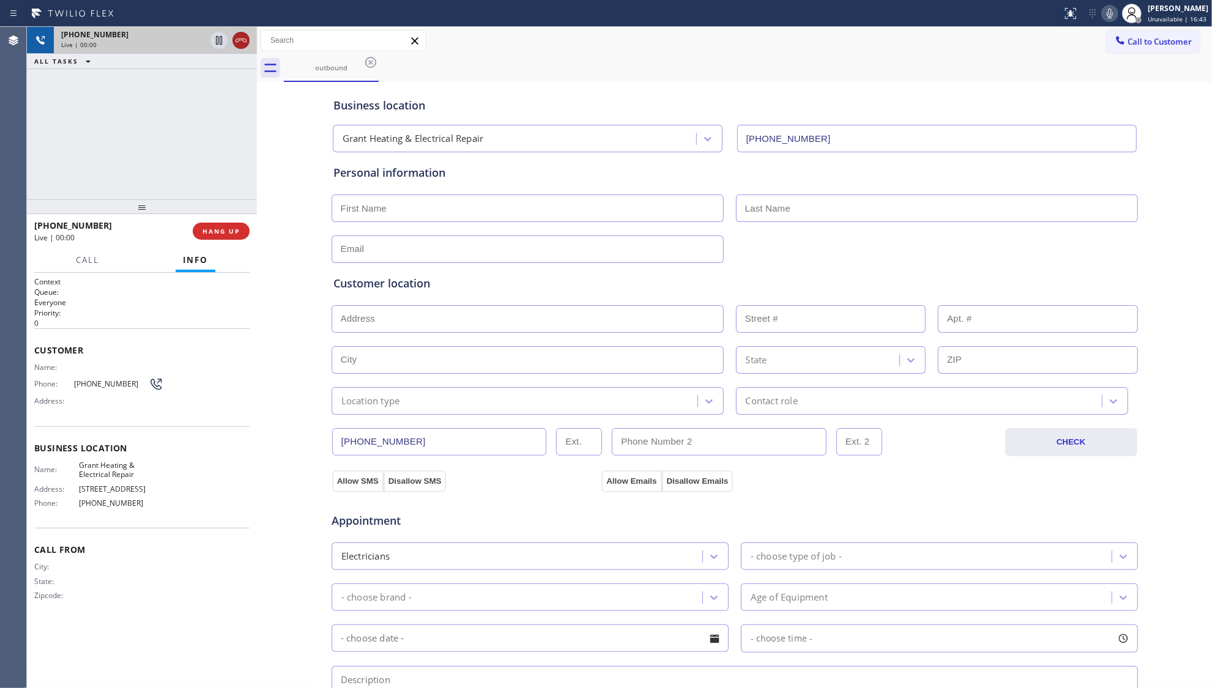
click at [239, 44] on icon at bounding box center [241, 40] width 15 height 15
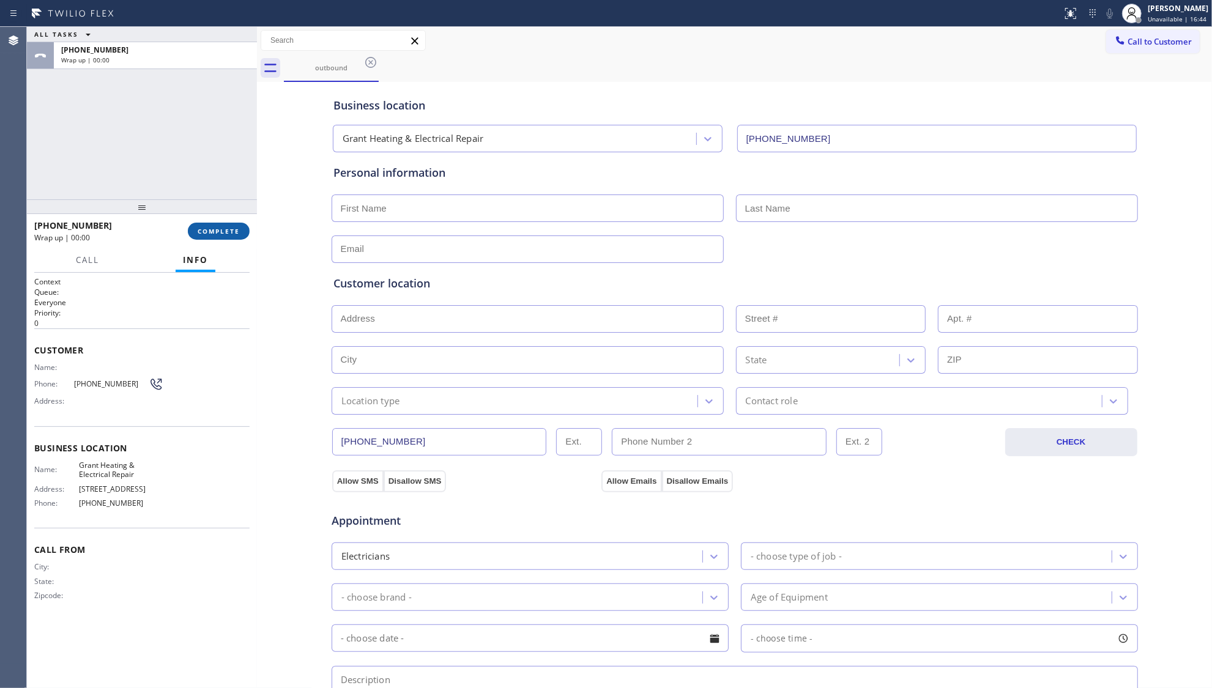
click at [214, 223] on button "COMPLETE" at bounding box center [219, 231] width 62 height 17
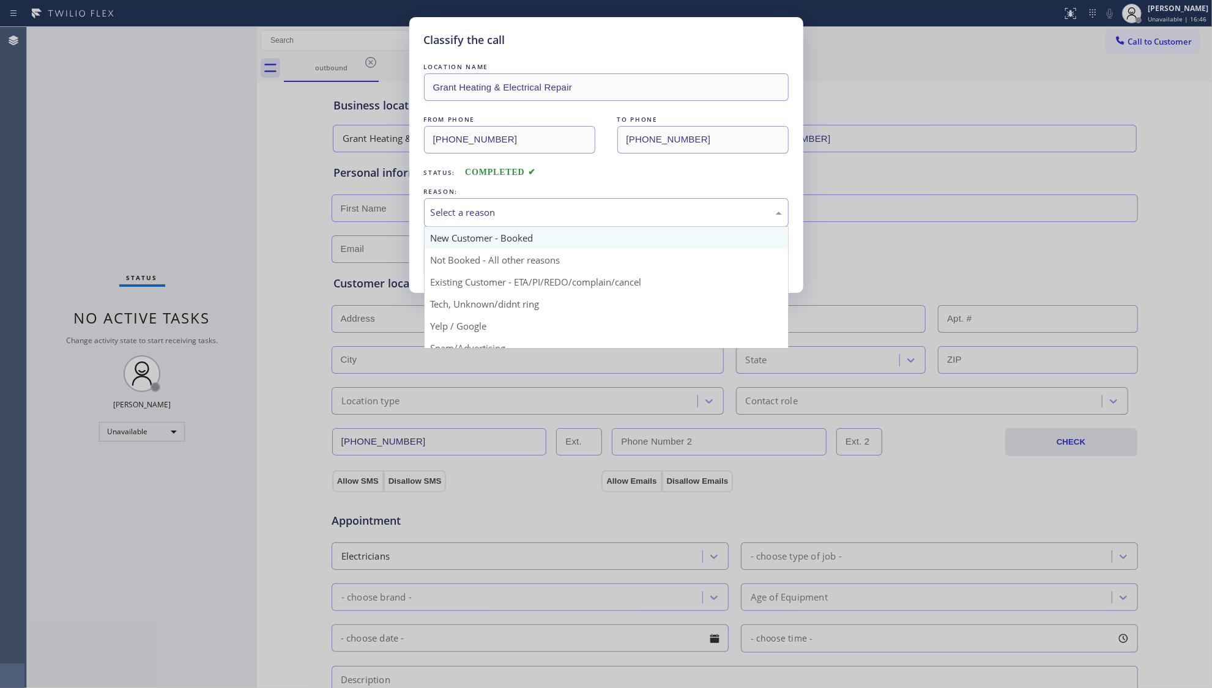
drag, startPoint x: 444, startPoint y: 199, endPoint x: 444, endPoint y: 231, distance: 31.8
click at [444, 203] on div "Select a reason" at bounding box center [606, 212] width 365 height 29
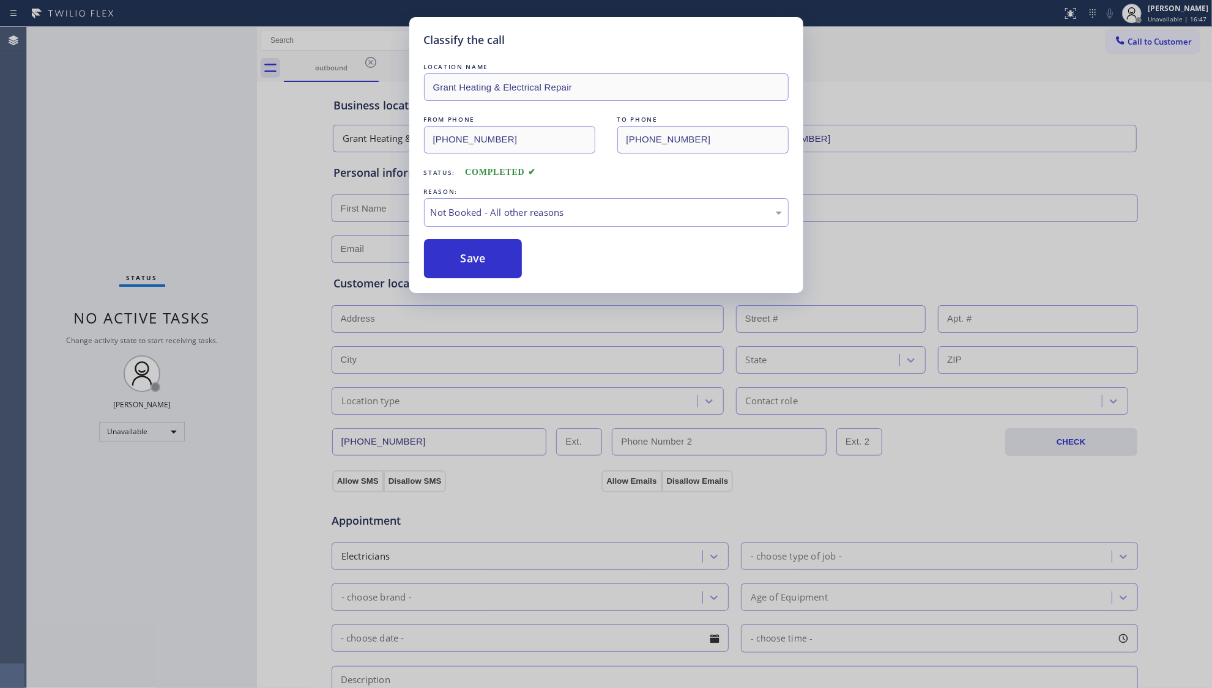
click at [450, 262] on button "Save" at bounding box center [473, 258] width 99 height 39
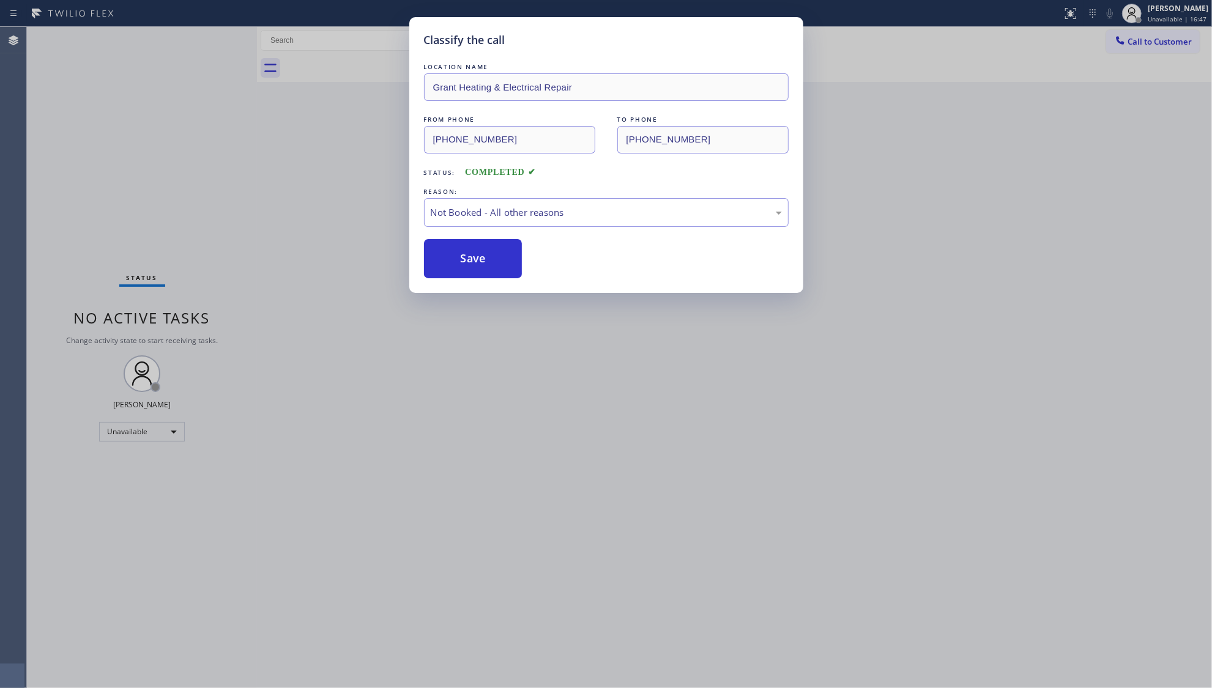
click at [450, 262] on button "Save" at bounding box center [473, 258] width 99 height 39
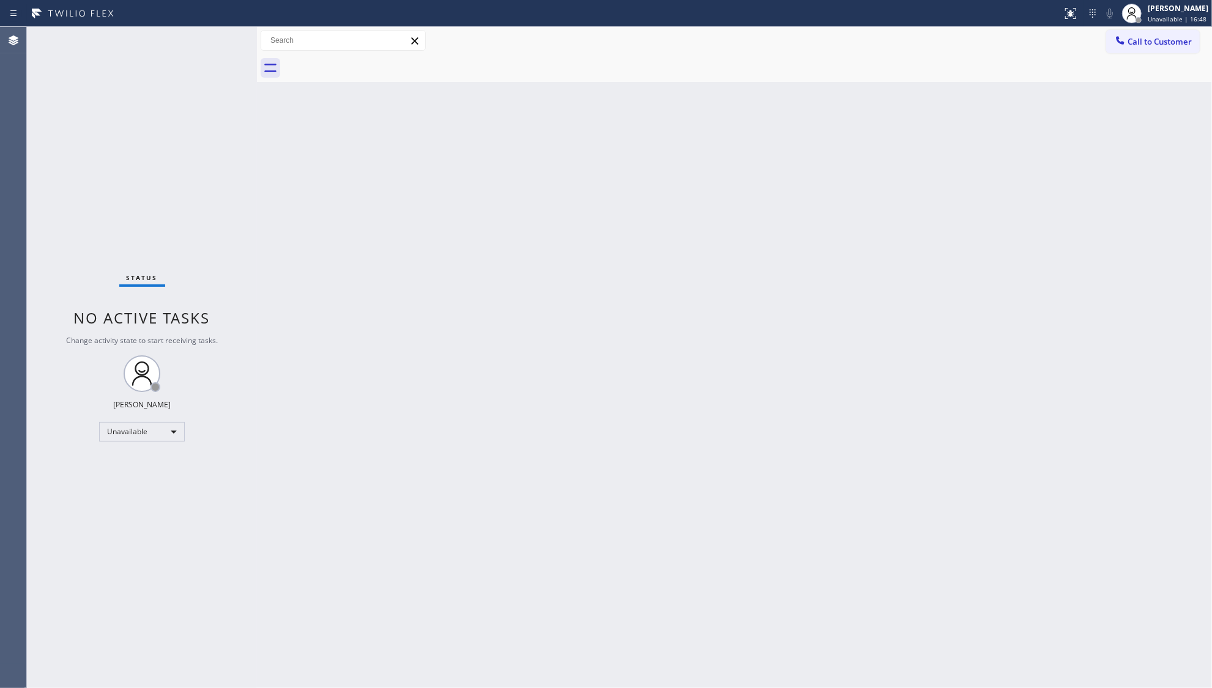
click at [1156, 62] on div at bounding box center [748, 68] width 928 height 28
click at [1153, 48] on button "Call to Customer" at bounding box center [1153, 41] width 94 height 23
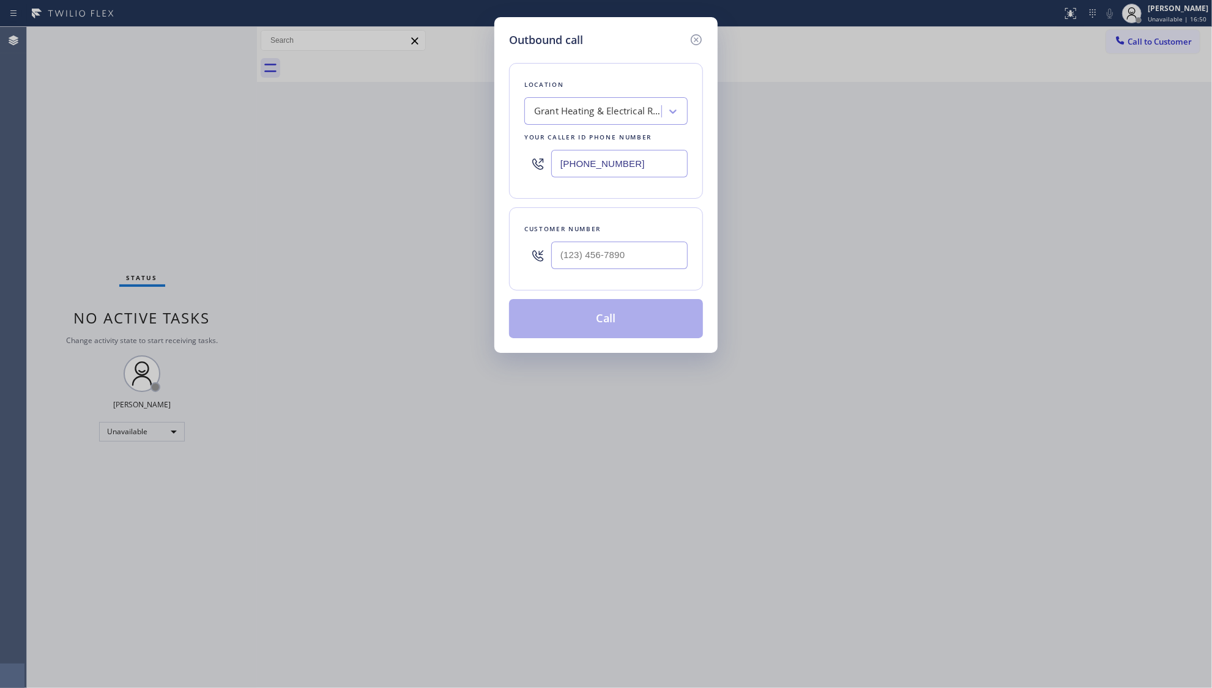
drag, startPoint x: 668, startPoint y: 166, endPoint x: 545, endPoint y: 169, distance: 123.6
click at [547, 172] on div "[PHONE_NUMBER]" at bounding box center [605, 164] width 163 height 40
paste input "626) 548-3326"
type input "[PHONE_NUMBER]"
click at [639, 258] on input "(___) ___-____" at bounding box center [619, 256] width 136 height 28
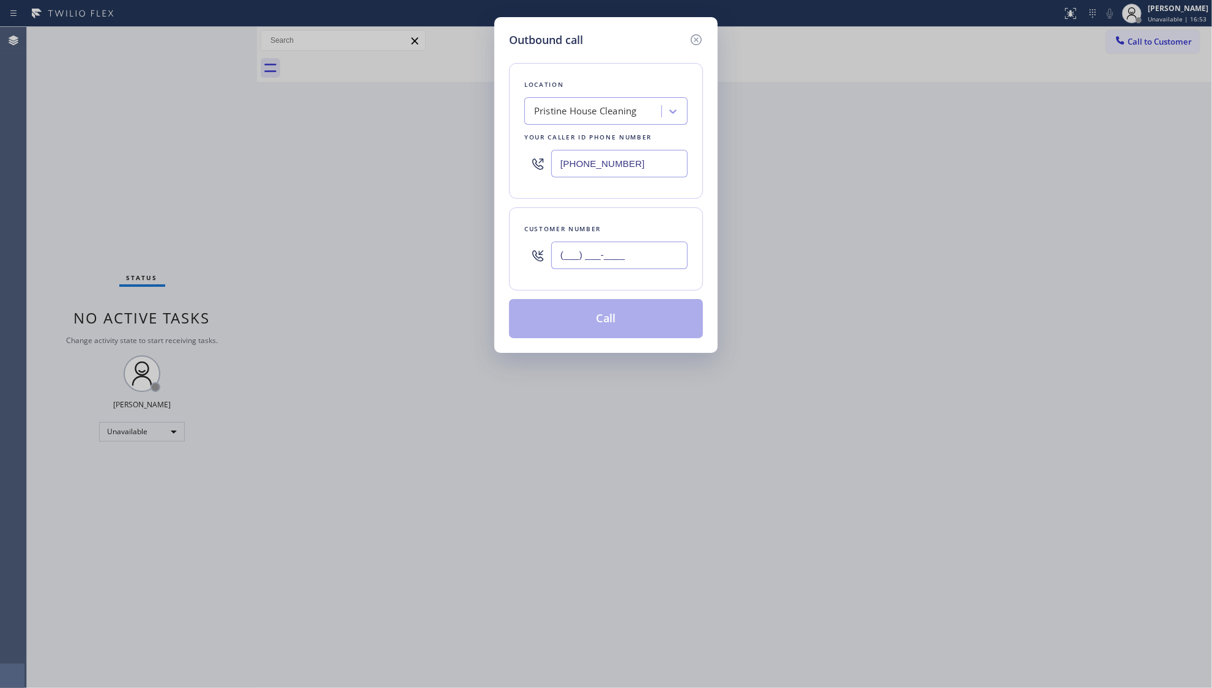
paste input "626) 497-0441"
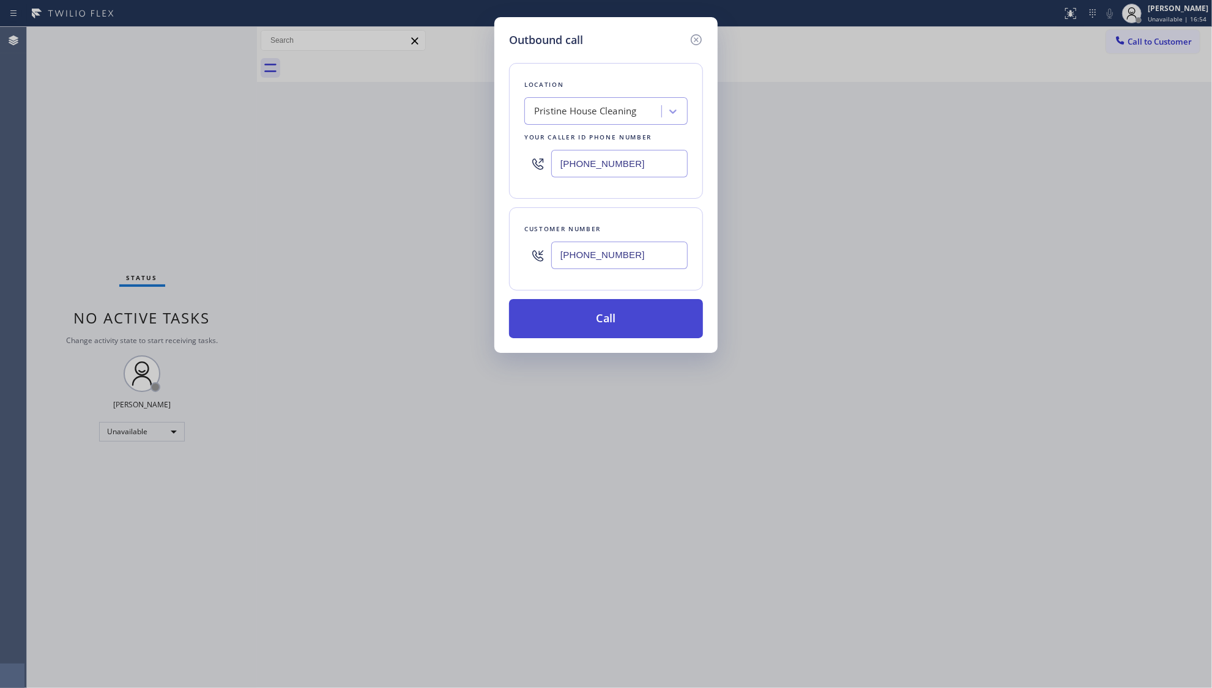
type input "[PHONE_NUMBER]"
click at [600, 324] on button "Call" at bounding box center [606, 318] width 194 height 39
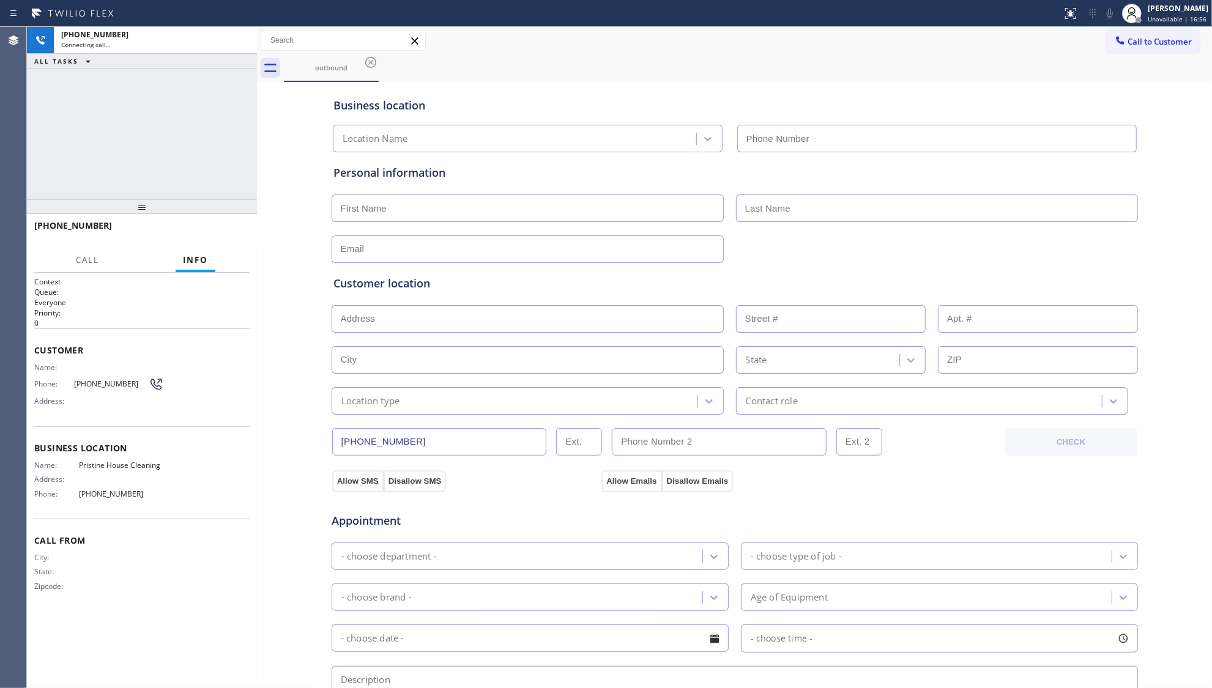
type input "[PHONE_NUMBER]"
click at [921, 67] on div "outbound" at bounding box center [748, 68] width 928 height 28
click at [230, 238] on button "HANG UP" at bounding box center [221, 231] width 57 height 17
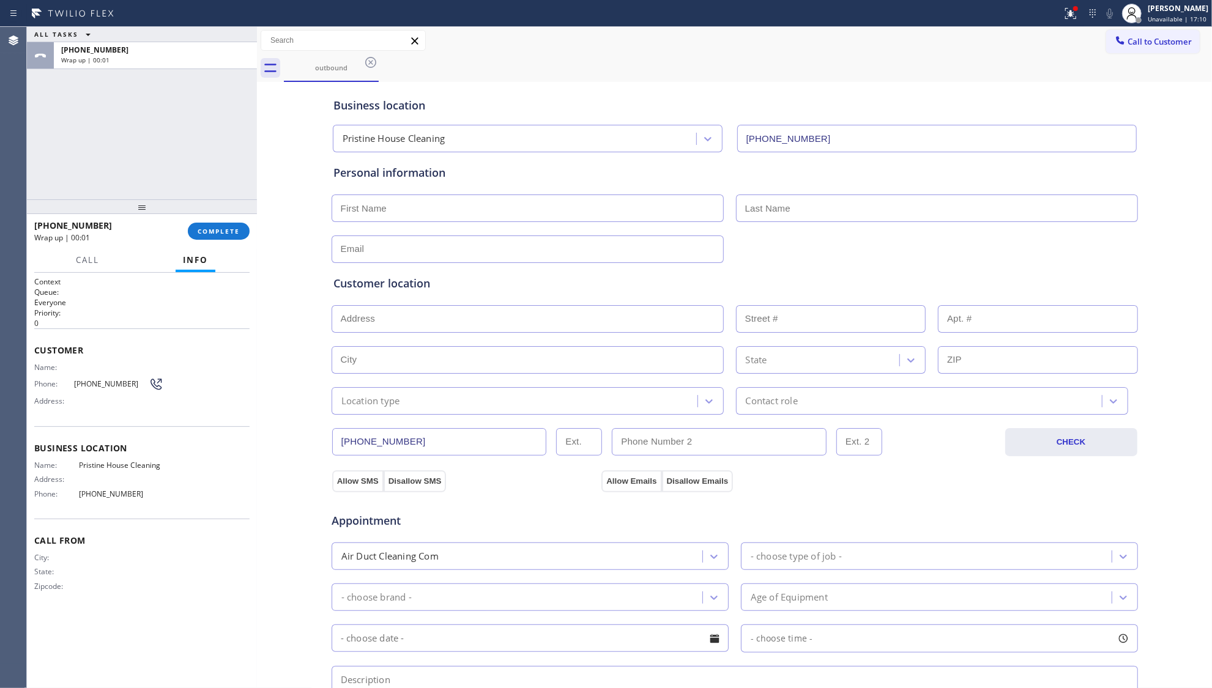
click at [238, 243] on div "[PHONE_NUMBER] Wrap up | 00:01 COMPLETE" at bounding box center [141, 231] width 215 height 32
click at [231, 236] on button "COMPLETE" at bounding box center [219, 231] width 62 height 17
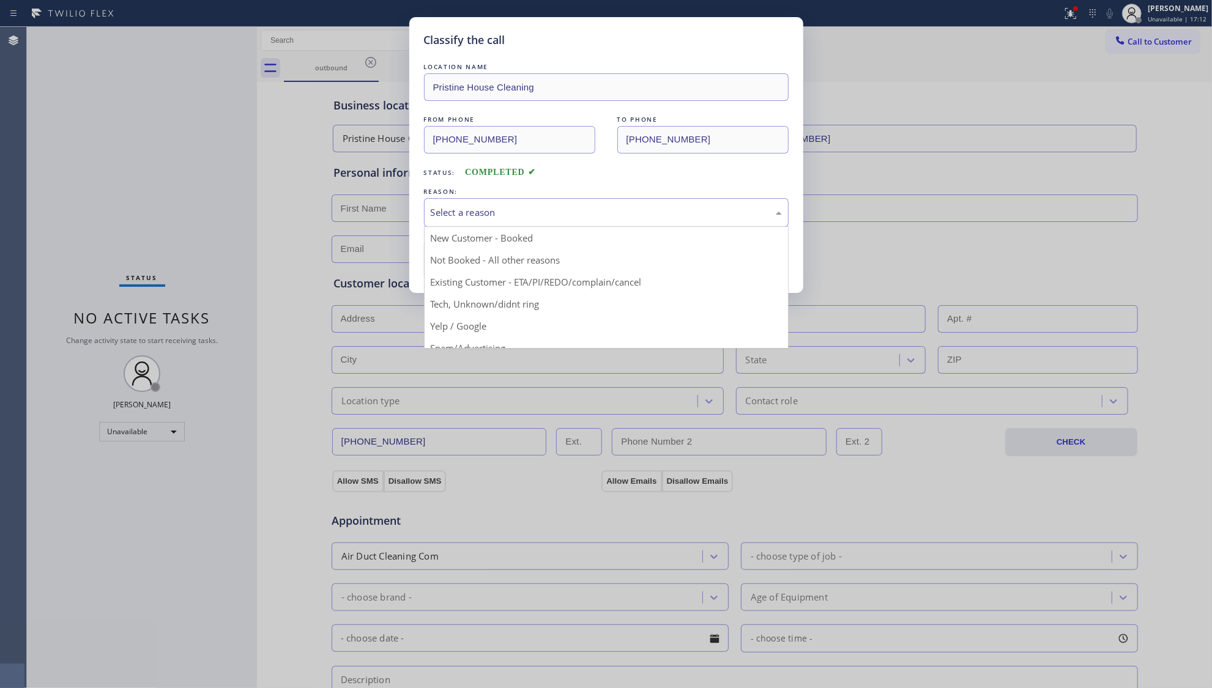
click at [442, 208] on div "Select a reason" at bounding box center [606, 213] width 351 height 14
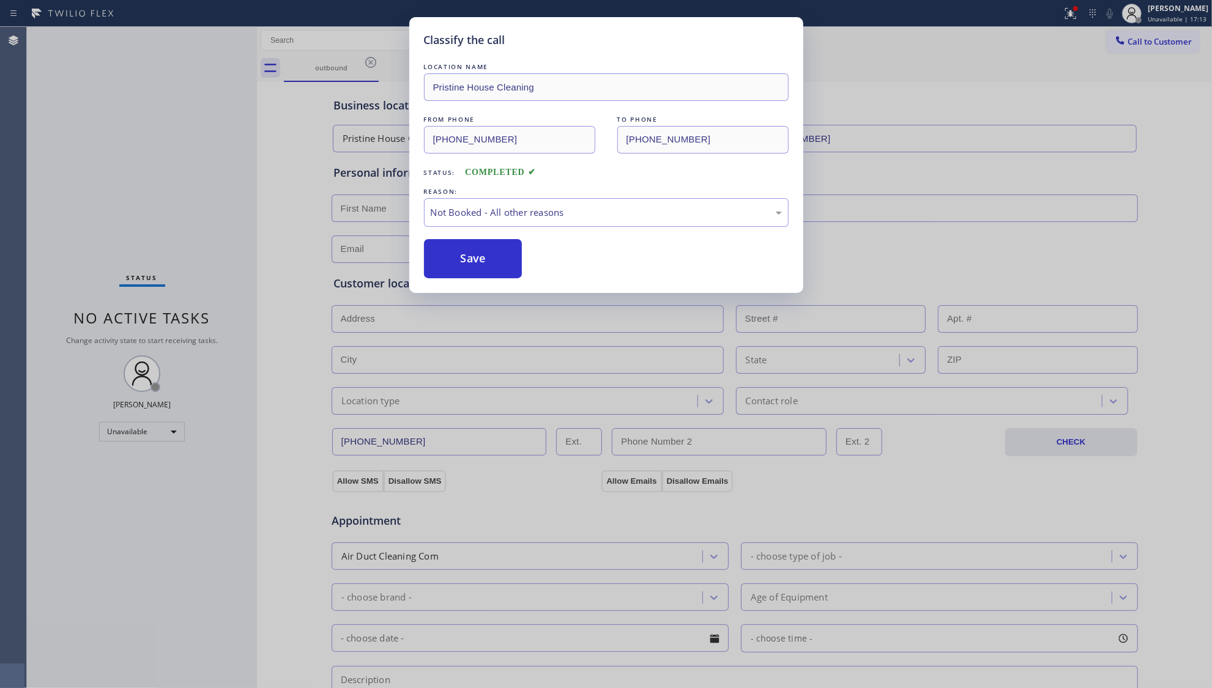
click at [453, 259] on button "Save" at bounding box center [473, 258] width 99 height 39
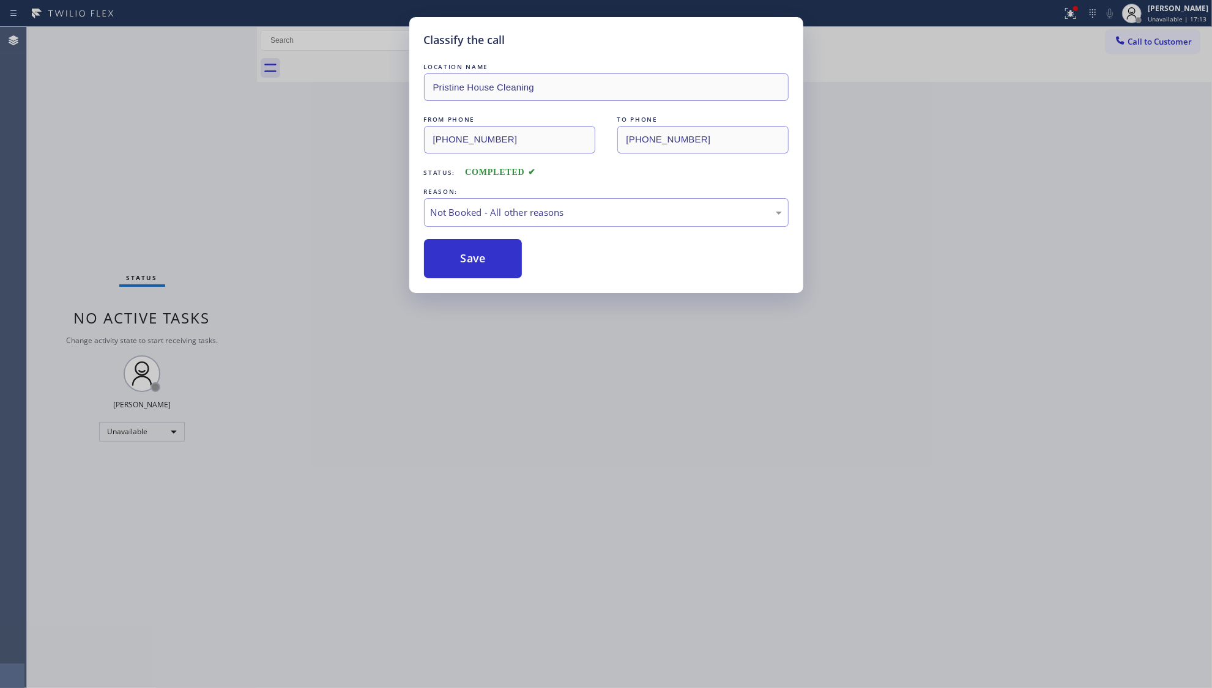
click at [453, 259] on button "Save" at bounding box center [473, 258] width 99 height 39
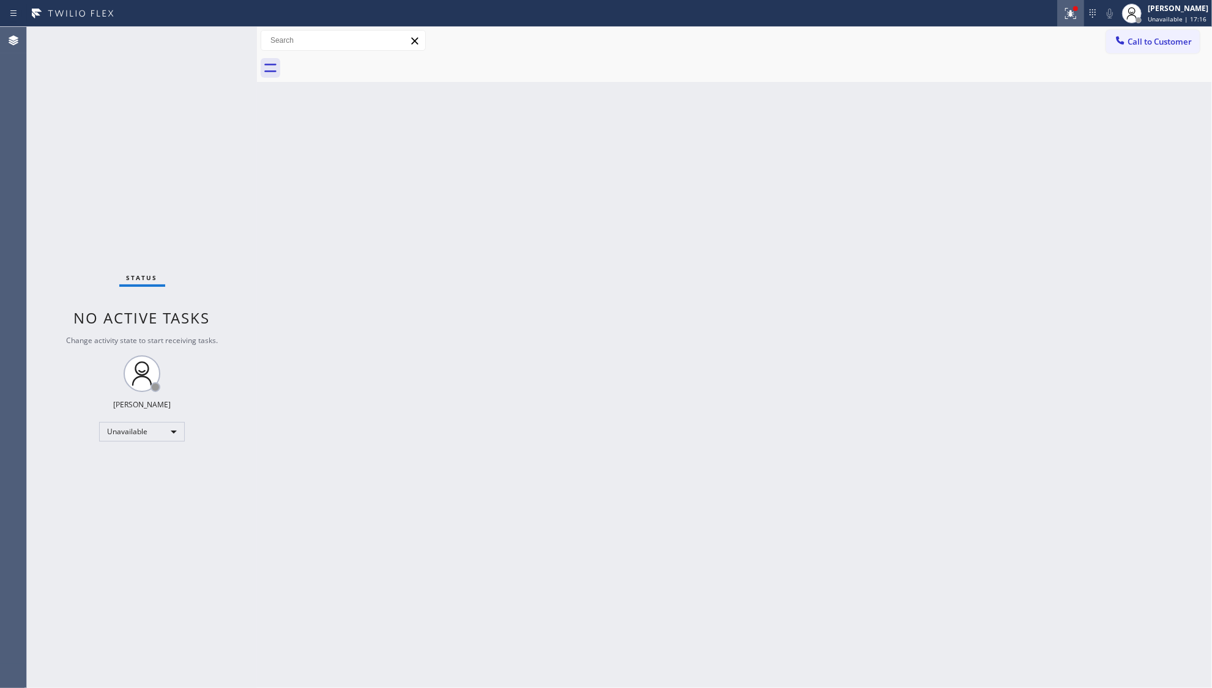
click at [1058, 12] on div at bounding box center [1070, 13] width 27 height 15
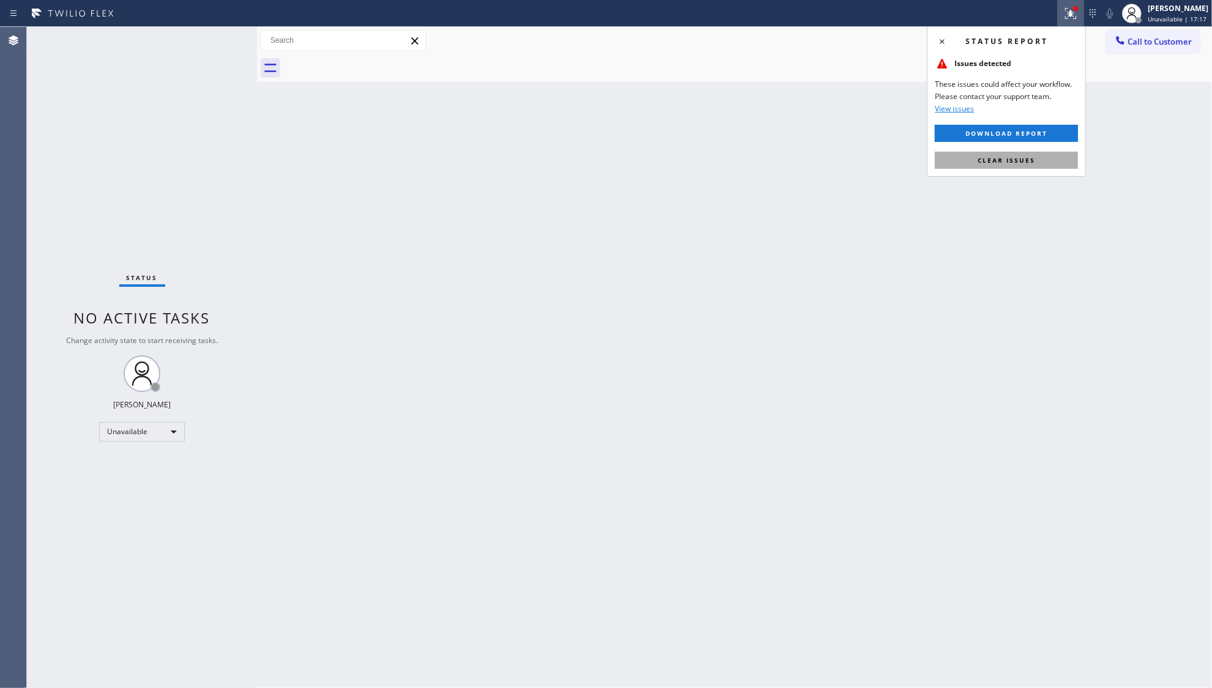
click at [1012, 164] on span "Clear issues" at bounding box center [1007, 160] width 58 height 9
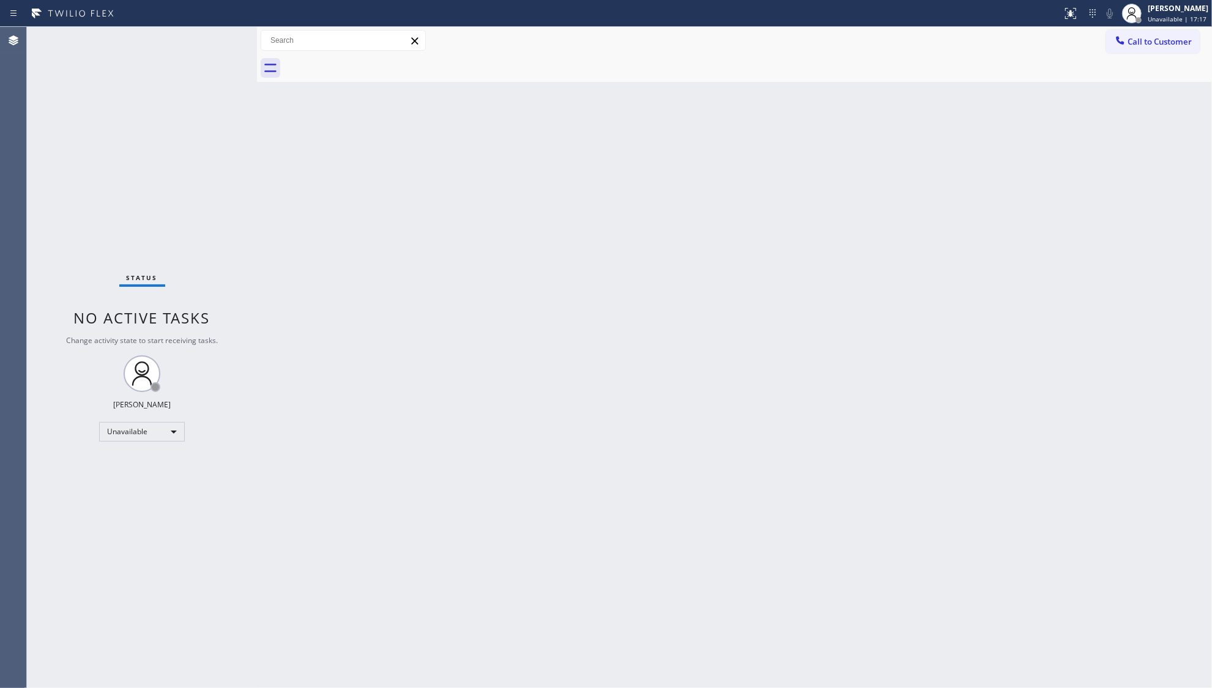
drag, startPoint x: 1092, startPoint y: 50, endPoint x: 1105, endPoint y: 43, distance: 14.5
click at [1095, 49] on div "Call to Customer Outbound call Location Pristine House Cleaning Your caller id …" at bounding box center [734, 40] width 955 height 21
click at [1105, 43] on div "Call to Customer Outbound call Location Pristine House Cleaning Your caller id …" at bounding box center [734, 40] width 955 height 21
drag, startPoint x: 1127, startPoint y: 33, endPoint x: 1121, endPoint y: 42, distance: 11.0
click at [1126, 34] on button "Call to Customer" at bounding box center [1153, 41] width 94 height 23
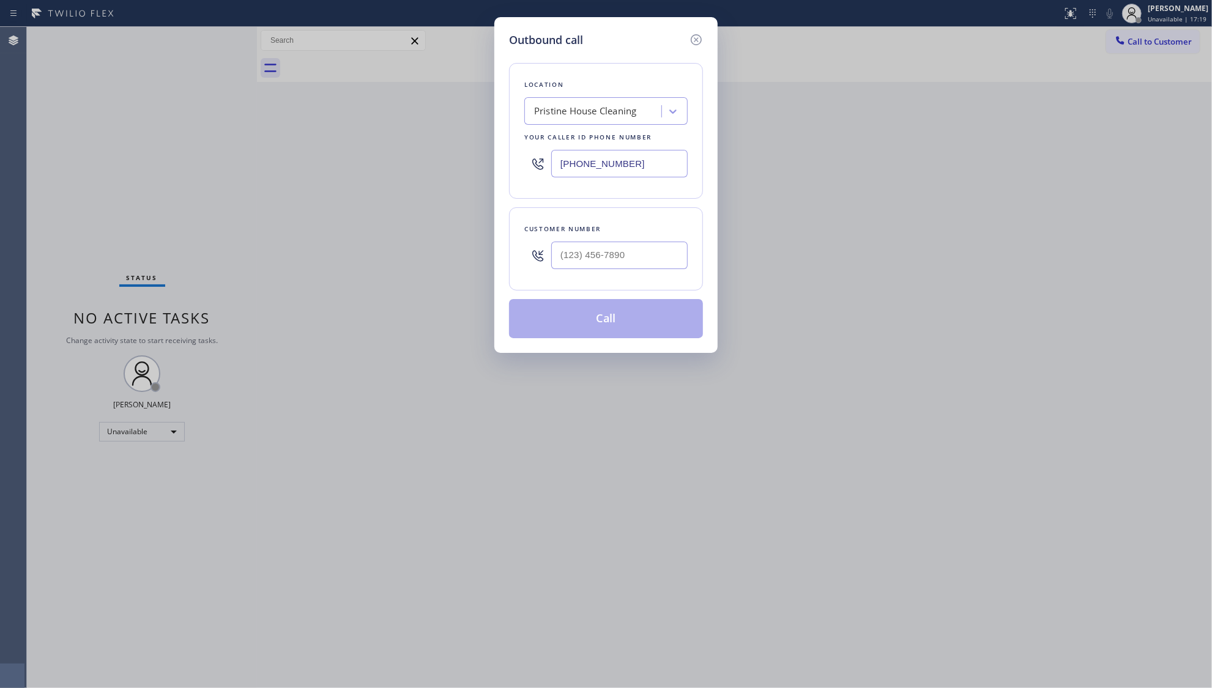
drag, startPoint x: 661, startPoint y: 163, endPoint x: 525, endPoint y: 171, distance: 136.7
click at [527, 171] on div "[PHONE_NUMBER]" at bounding box center [605, 164] width 163 height 40
paste input "424) 342-7030"
type input "[PHONE_NUMBER]"
click at [644, 258] on input "(___) ___-____" at bounding box center [619, 256] width 136 height 28
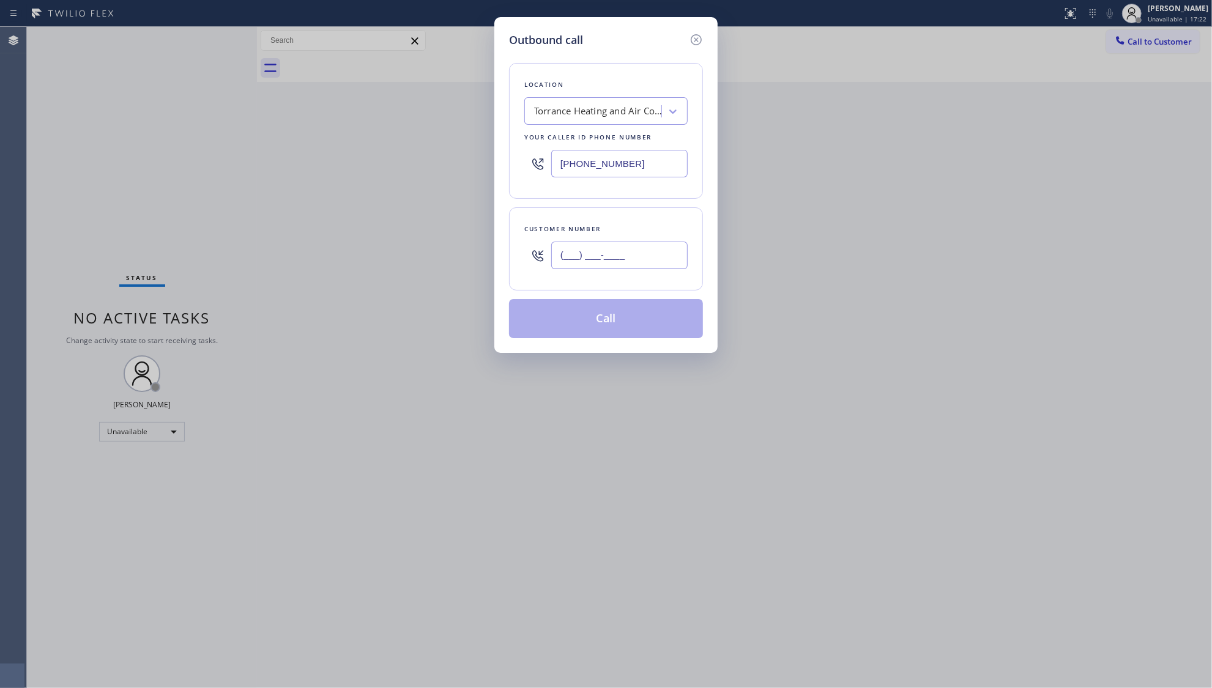
paste input "213) 497-2578"
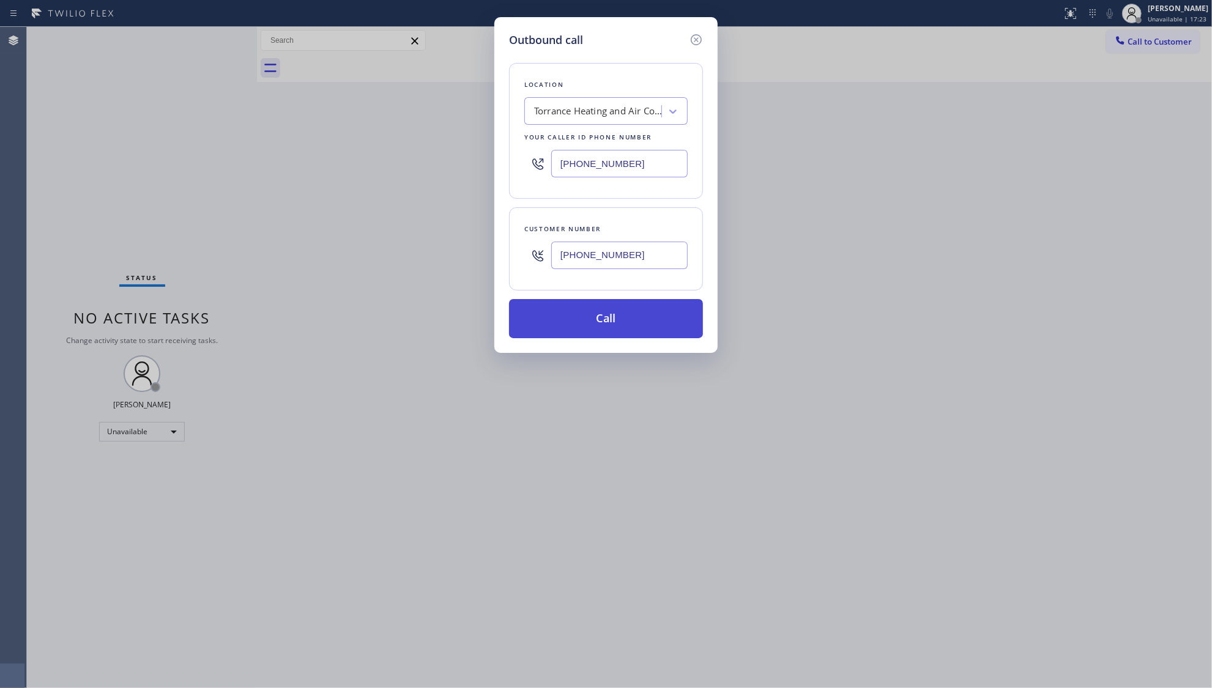
type input "[PHONE_NUMBER]"
click at [632, 314] on button "Call" at bounding box center [606, 318] width 194 height 39
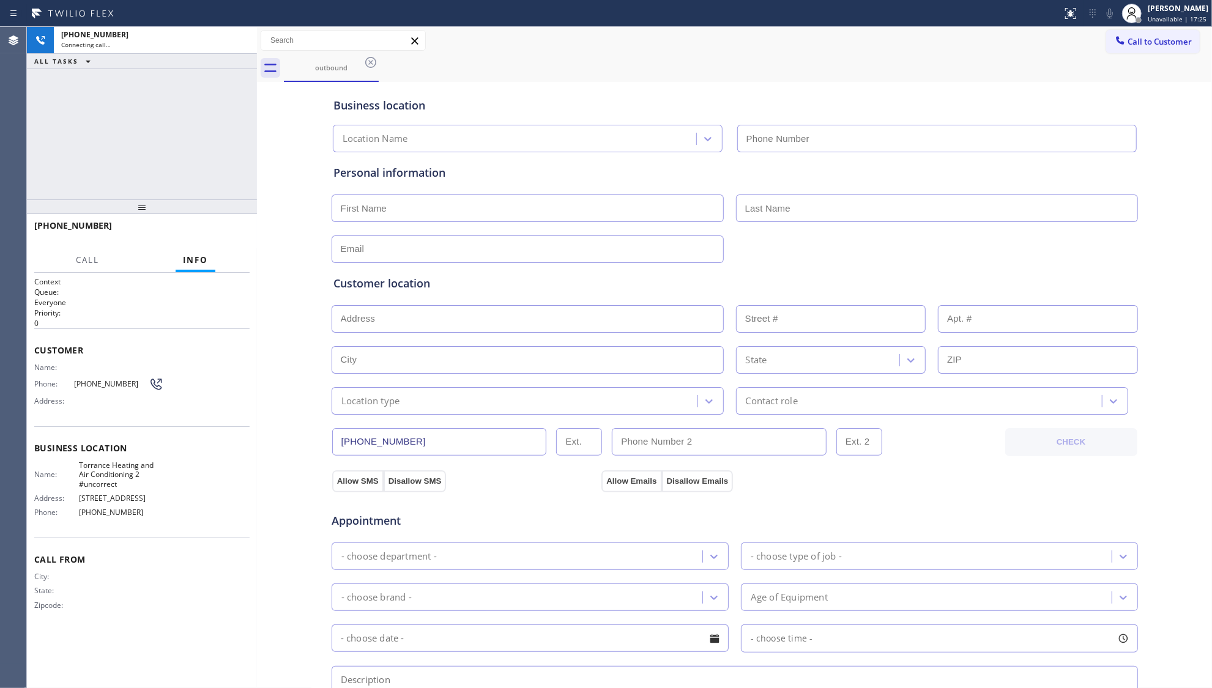
type input "[PHONE_NUMBER]"
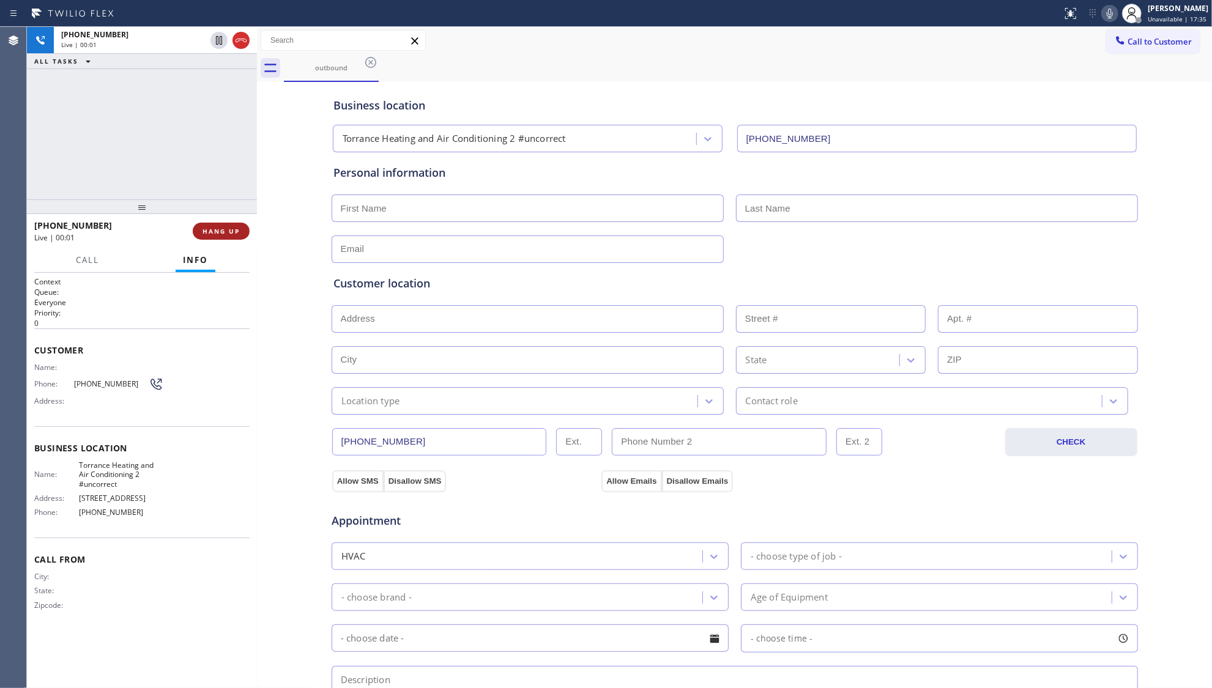
click at [228, 226] on button "HANG UP" at bounding box center [221, 231] width 57 height 17
click at [228, 226] on button "COMPLETE" at bounding box center [219, 231] width 62 height 17
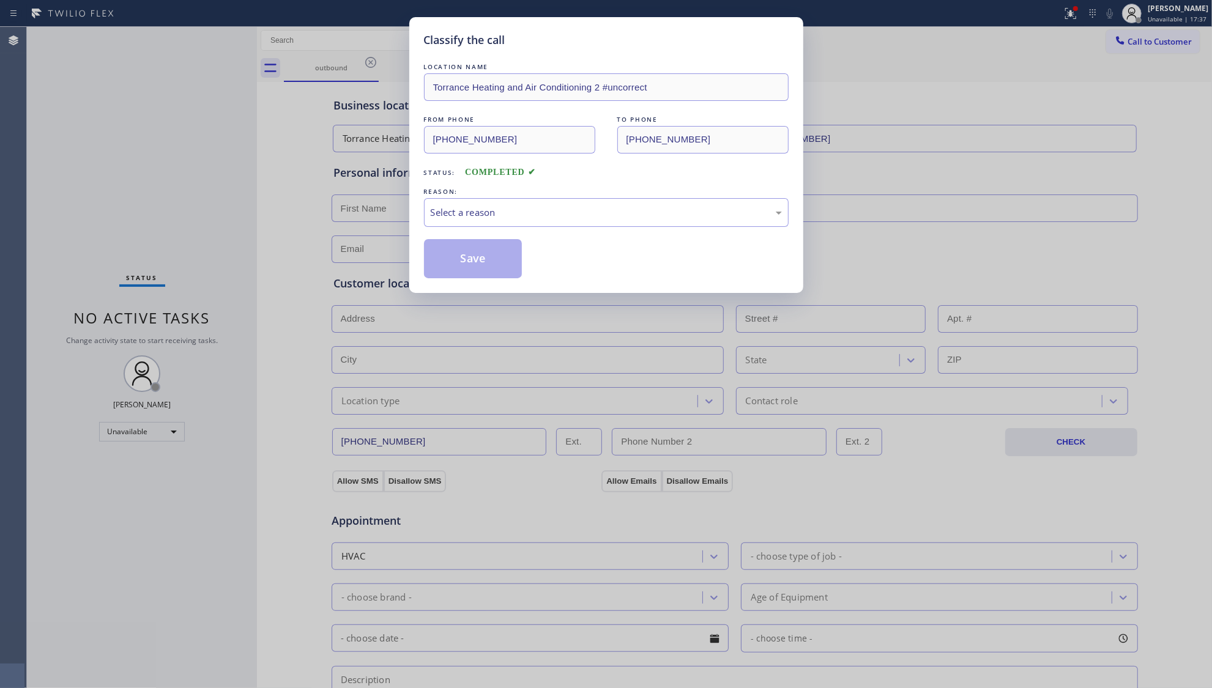
click at [549, 231] on div "LOCATION NAME Torrance Heating and Air Conditioning 2 #uncorrect FROM PHONE [PH…" at bounding box center [606, 170] width 365 height 218
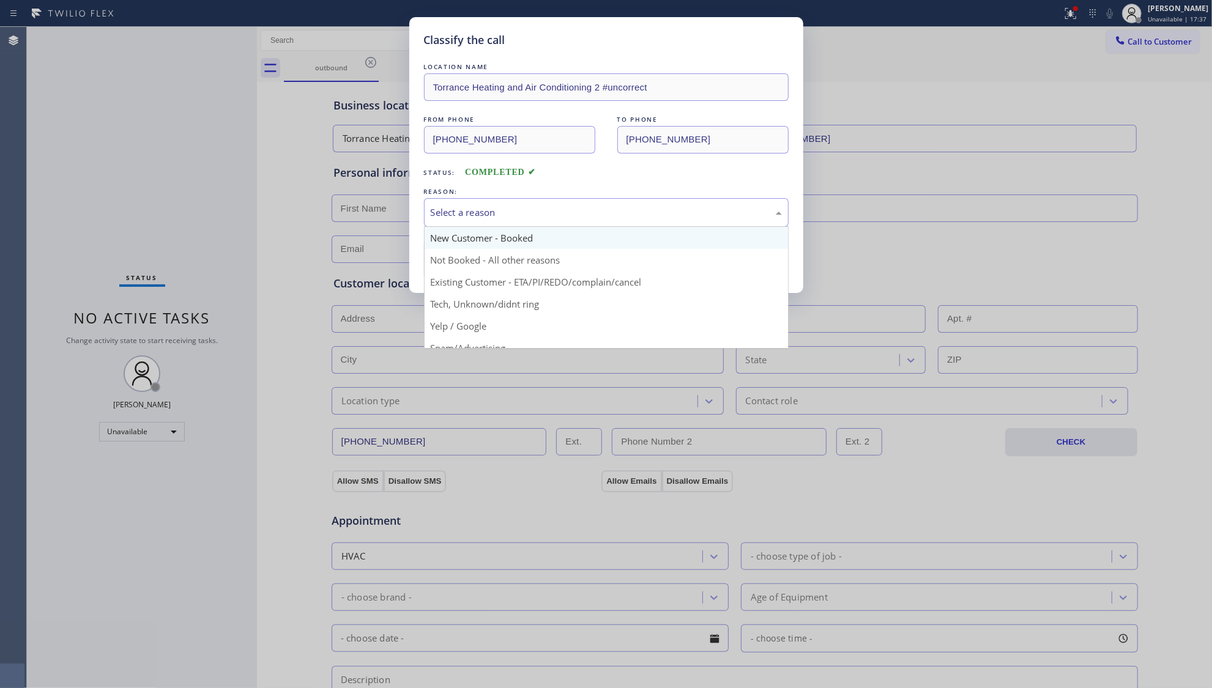
drag, startPoint x: 546, startPoint y: 215, endPoint x: 536, endPoint y: 247, distance: 33.3
click at [546, 215] on div "Select a reason" at bounding box center [606, 213] width 351 height 14
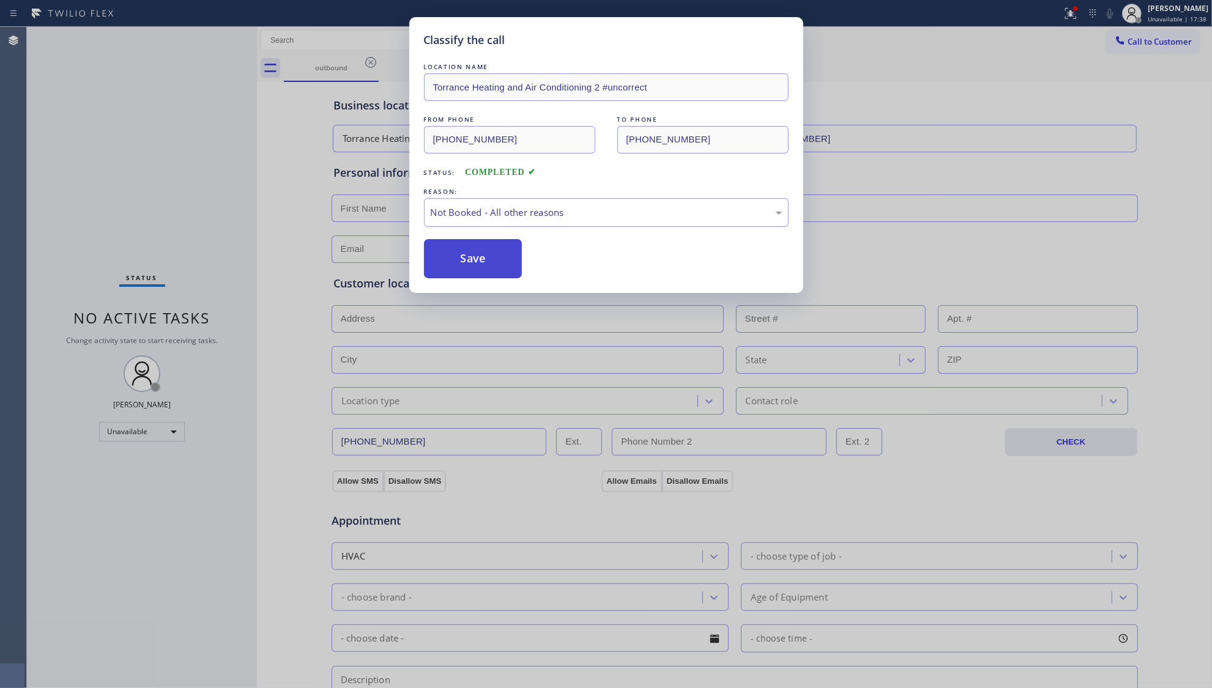
click at [497, 259] on button "Save" at bounding box center [473, 258] width 99 height 39
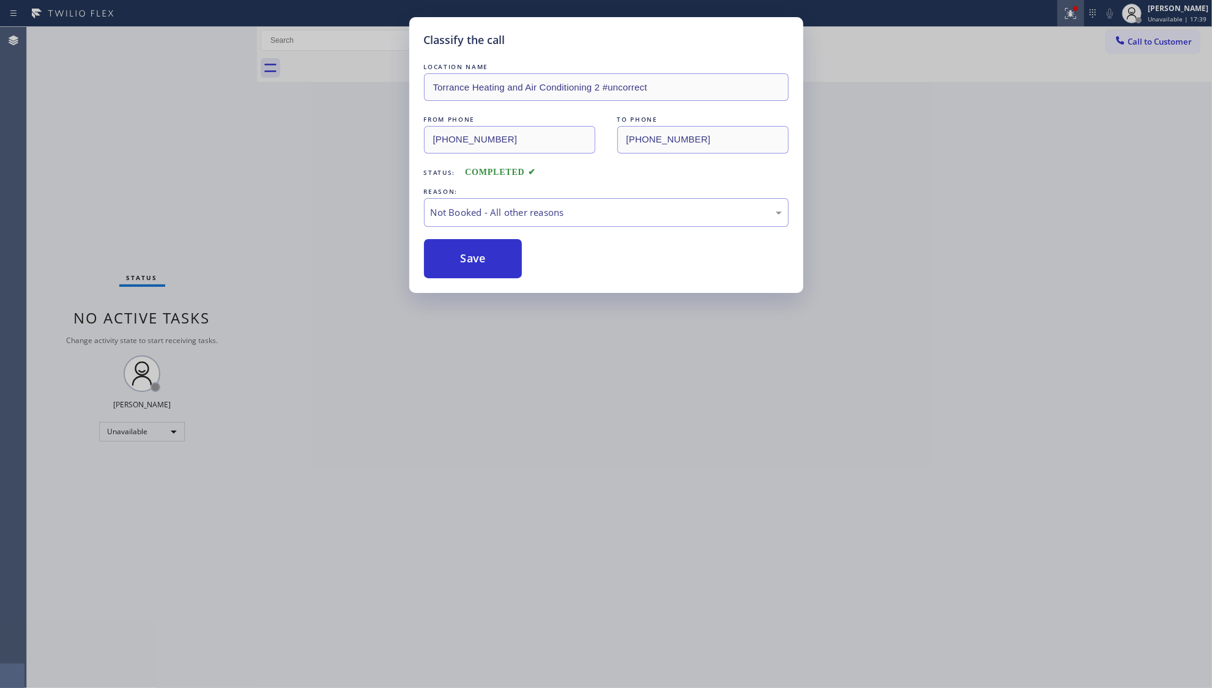
click at [1075, 4] on button at bounding box center [1070, 13] width 27 height 27
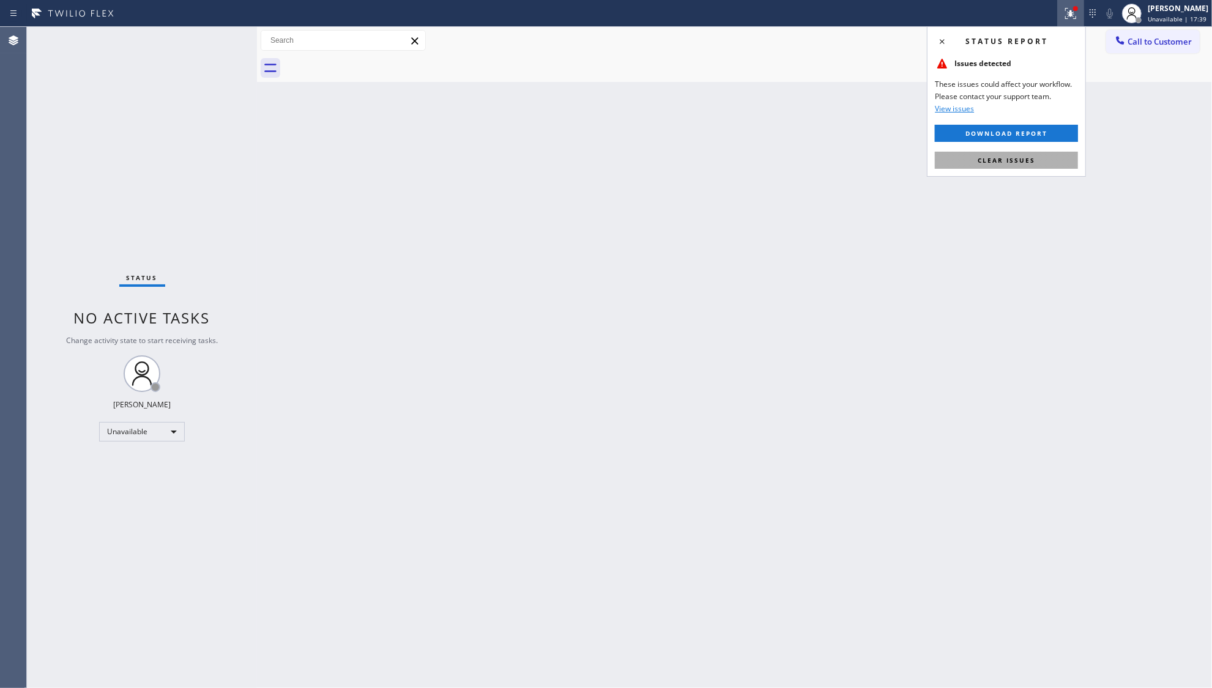
drag, startPoint x: 1010, startPoint y: 159, endPoint x: 1052, endPoint y: 121, distance: 57.2
click at [1011, 159] on span "Clear issues" at bounding box center [1007, 160] width 58 height 9
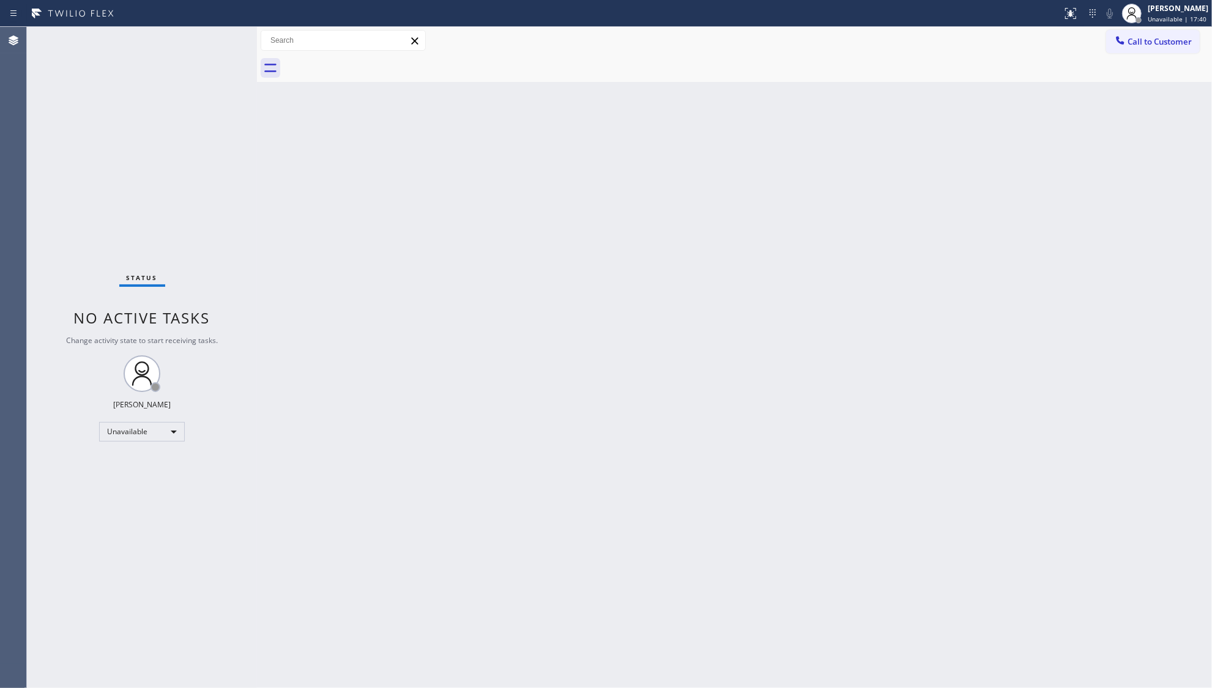
click at [1137, 28] on div "Call to Customer Outbound call Location Torrance Heating and Air Conditioning 2…" at bounding box center [734, 41] width 955 height 28
click at [1098, 50] on div "Call to Customer Outbound call Location Torrance Heating and Air Conditioning 2…" at bounding box center [734, 40] width 955 height 21
drag, startPoint x: 1115, startPoint y: 44, endPoint x: 1050, endPoint y: 91, distance: 80.2
click at [1114, 45] on icon at bounding box center [1120, 40] width 12 height 12
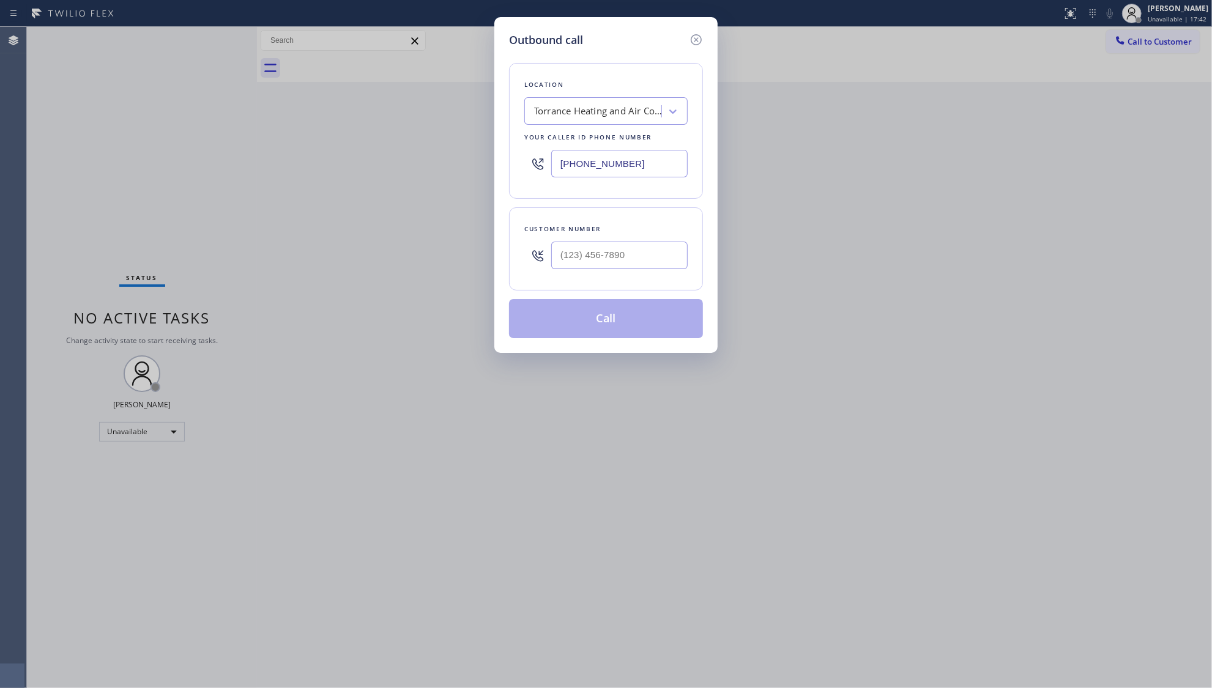
drag, startPoint x: 663, startPoint y: 166, endPoint x: 469, endPoint y: 166, distance: 194.6
click at [469, 166] on div "Outbound call Location Torrance Heating and Air Conditioning 2 #uncorrect Your …" at bounding box center [606, 344] width 1212 height 688
paste input "626) 508-7417"
type input "[PHONE_NUMBER]"
click at [664, 260] on input "(___) ___-____" at bounding box center [619, 256] width 136 height 28
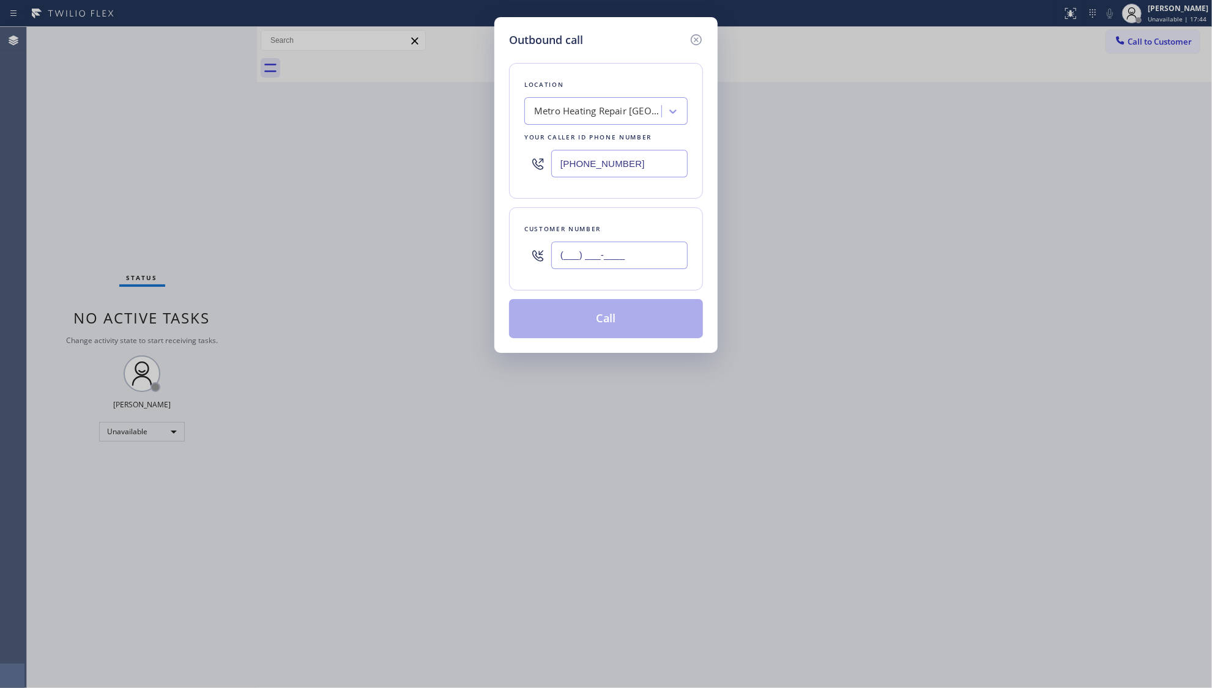
paste input "833) 637-0667"
type input "[PHONE_NUMBER]"
click at [625, 314] on button "Call" at bounding box center [606, 318] width 194 height 39
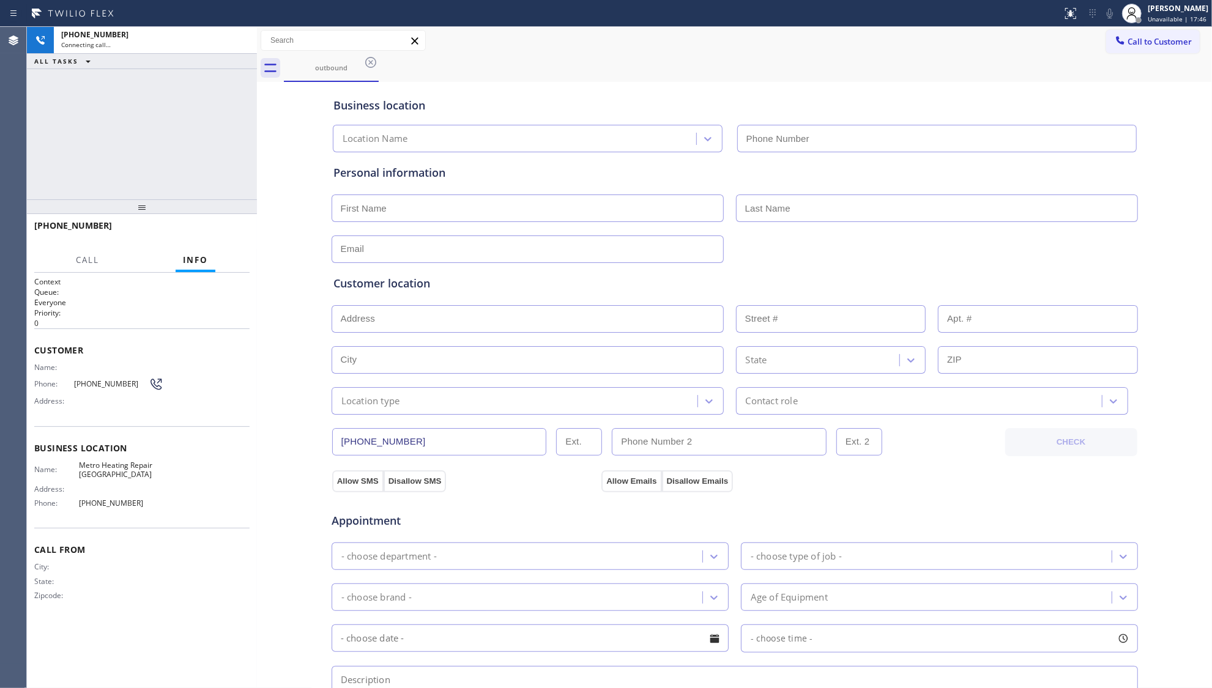
type input "[PHONE_NUMBER]"
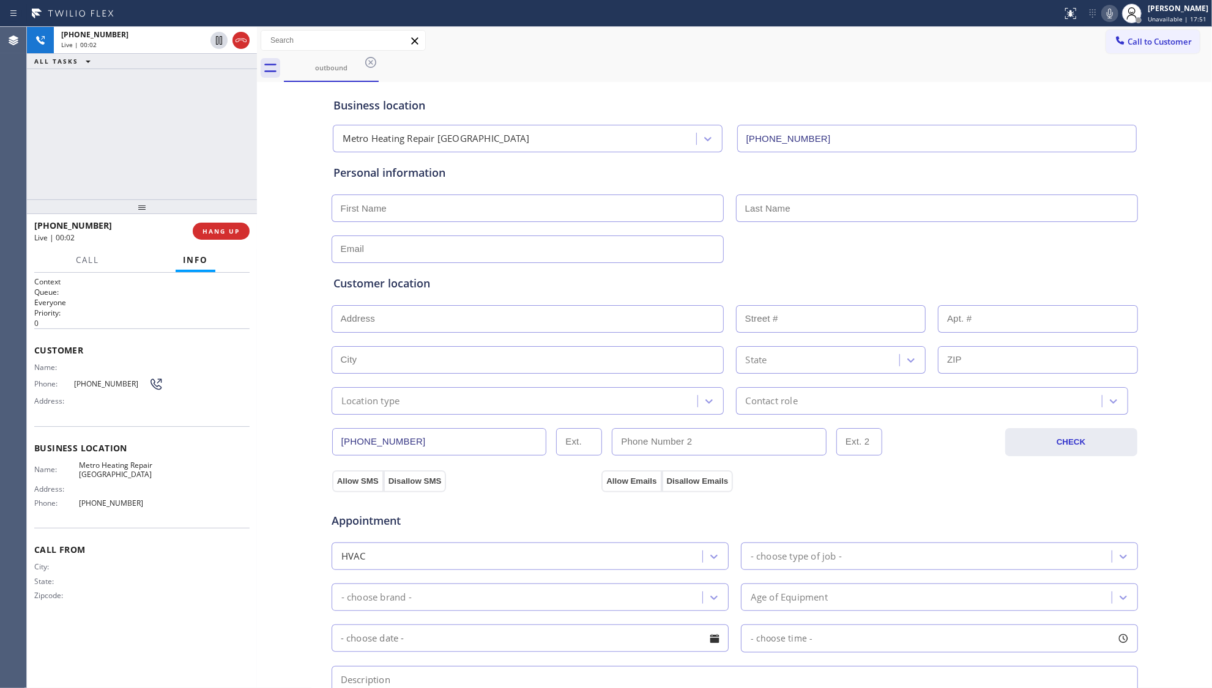
click at [397, 434] on input "[PHONE_NUMBER]" at bounding box center [439, 442] width 215 height 28
click at [240, 236] on button "HANG UP" at bounding box center [221, 231] width 57 height 17
click at [237, 231] on span "HANG UP" at bounding box center [221, 231] width 37 height 9
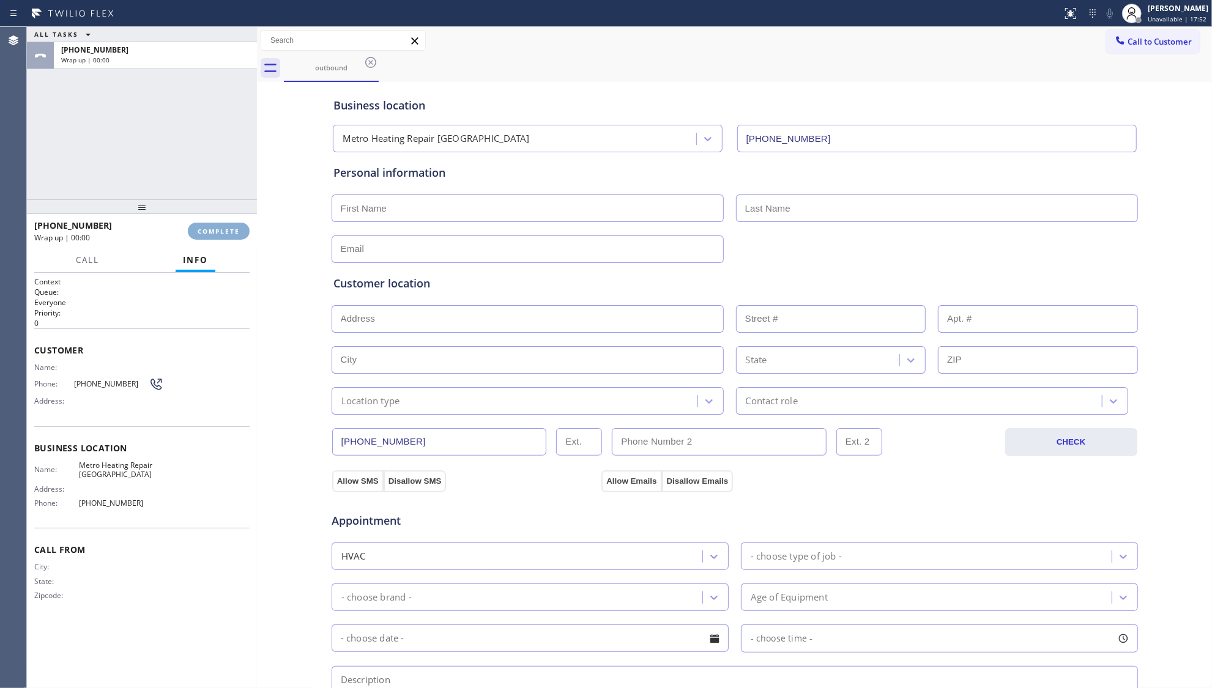
click at [236, 228] on span "COMPLETE" at bounding box center [219, 231] width 42 height 9
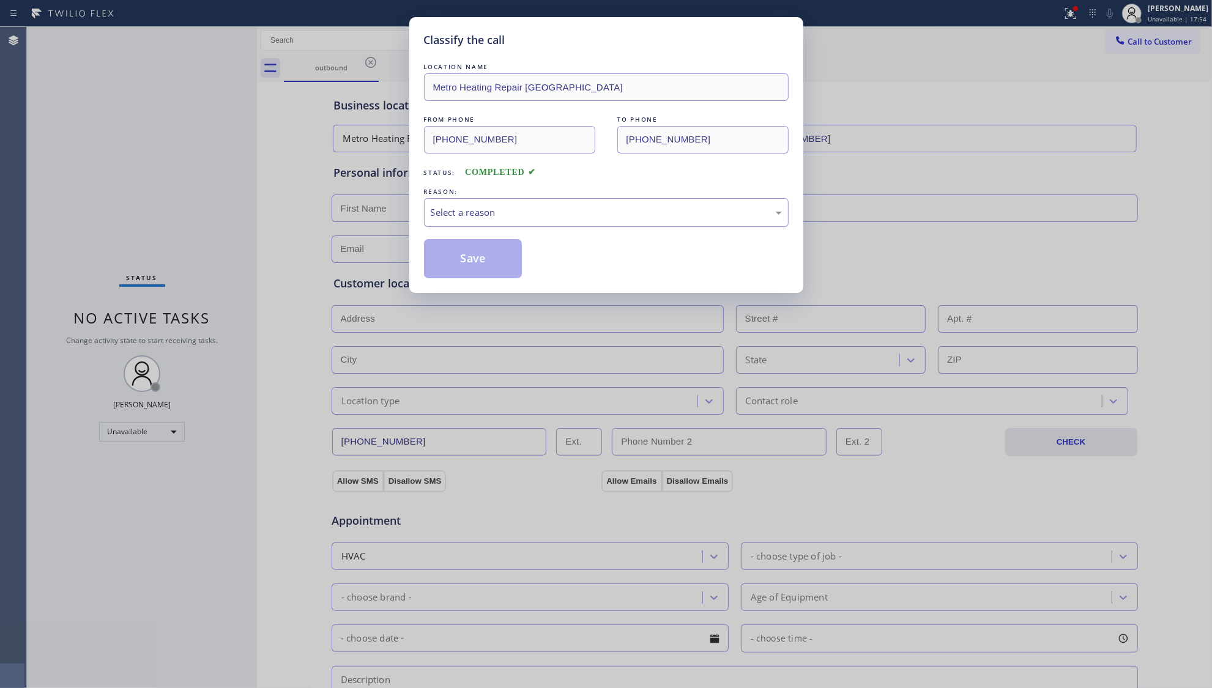
click at [559, 215] on div "Select a reason" at bounding box center [606, 213] width 351 height 14
click at [461, 250] on button "Save" at bounding box center [473, 258] width 99 height 39
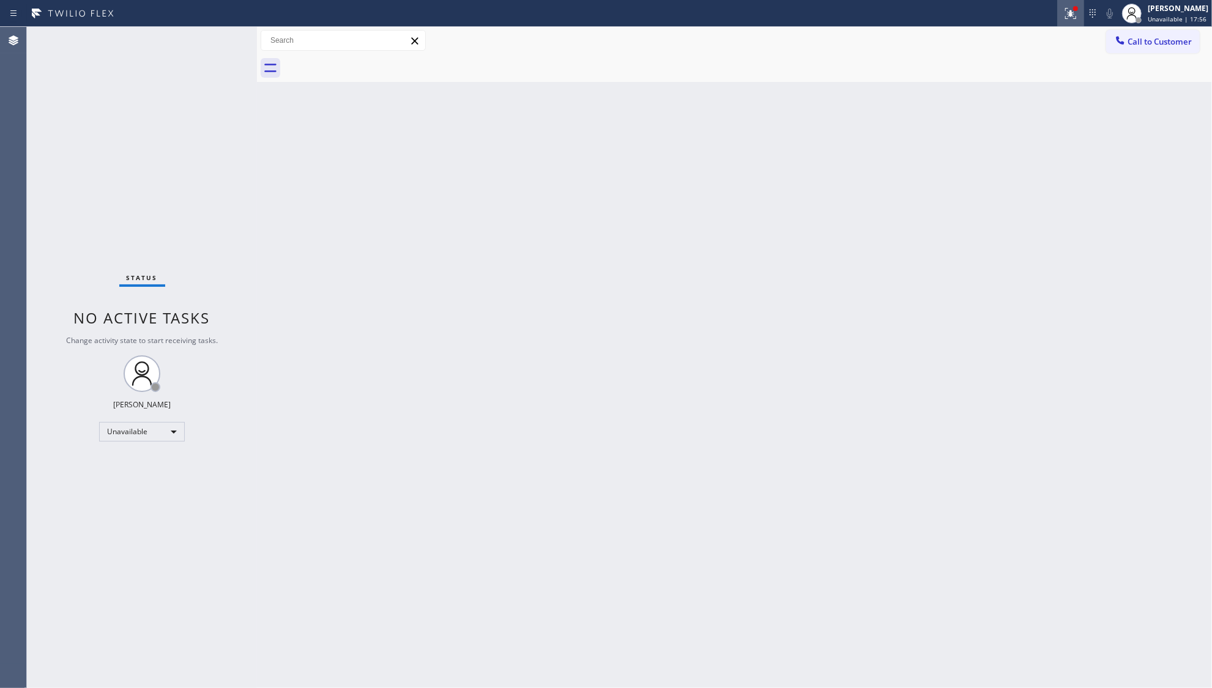
click at [1071, 11] on icon at bounding box center [1070, 13] width 15 height 15
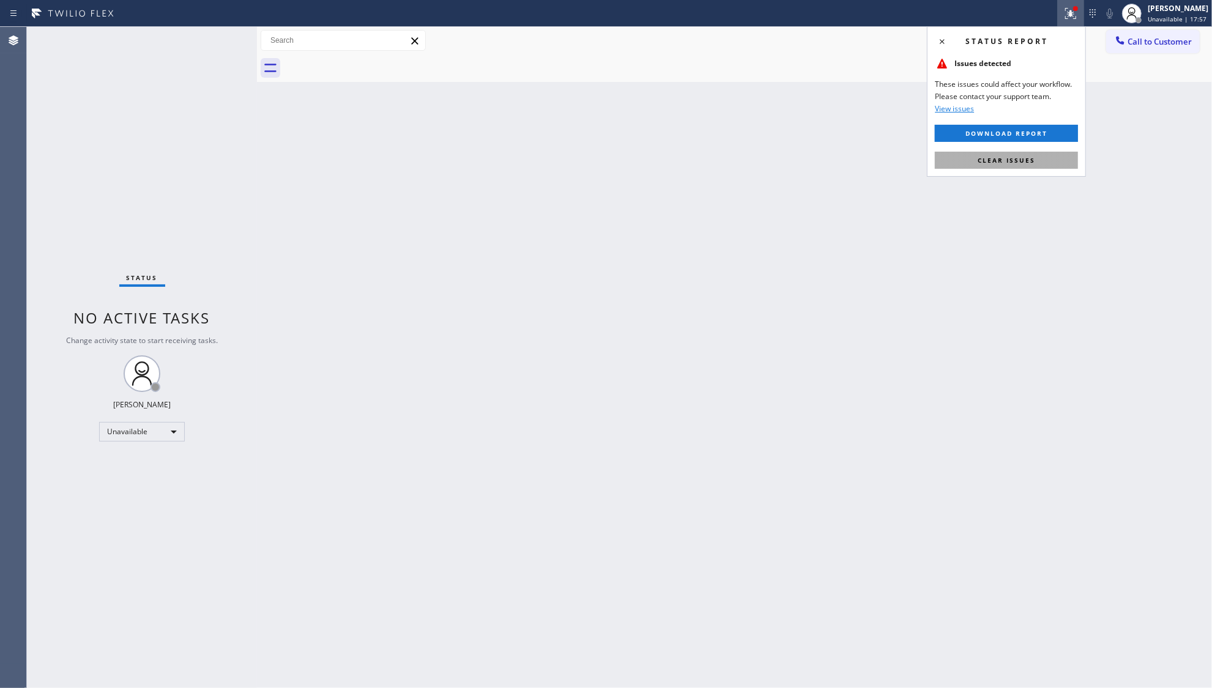
click at [1014, 155] on button "Clear issues" at bounding box center [1006, 160] width 143 height 17
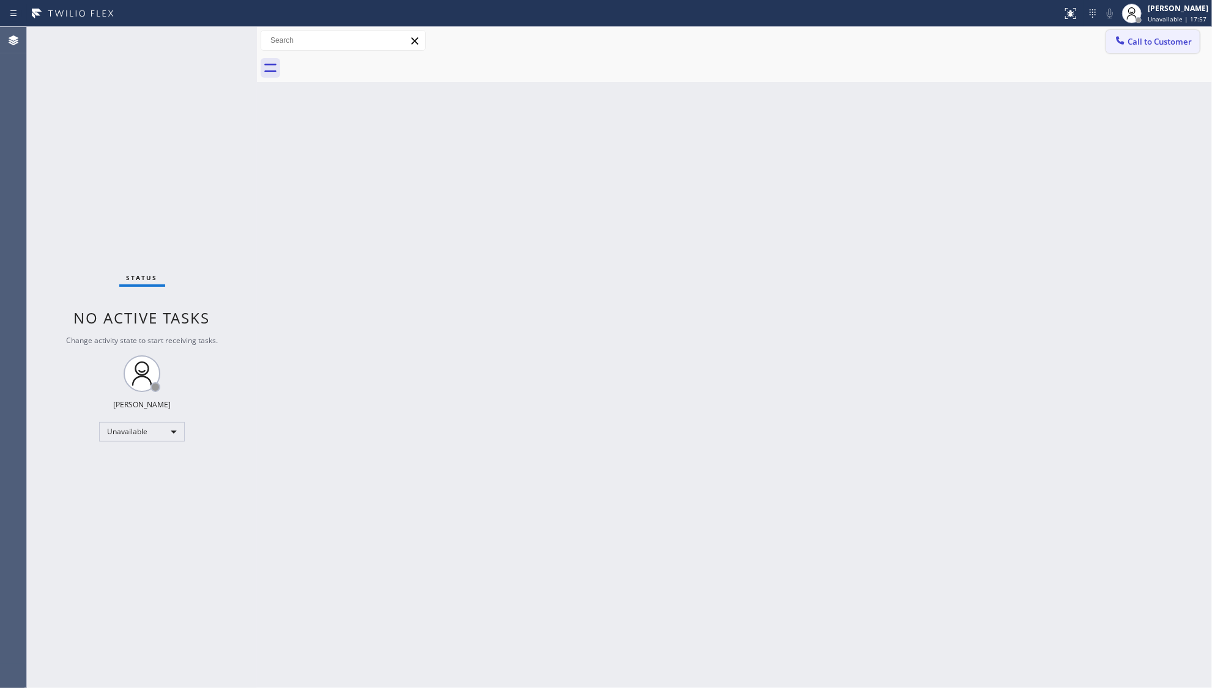
click at [1117, 37] on icon at bounding box center [1121, 40] width 8 height 8
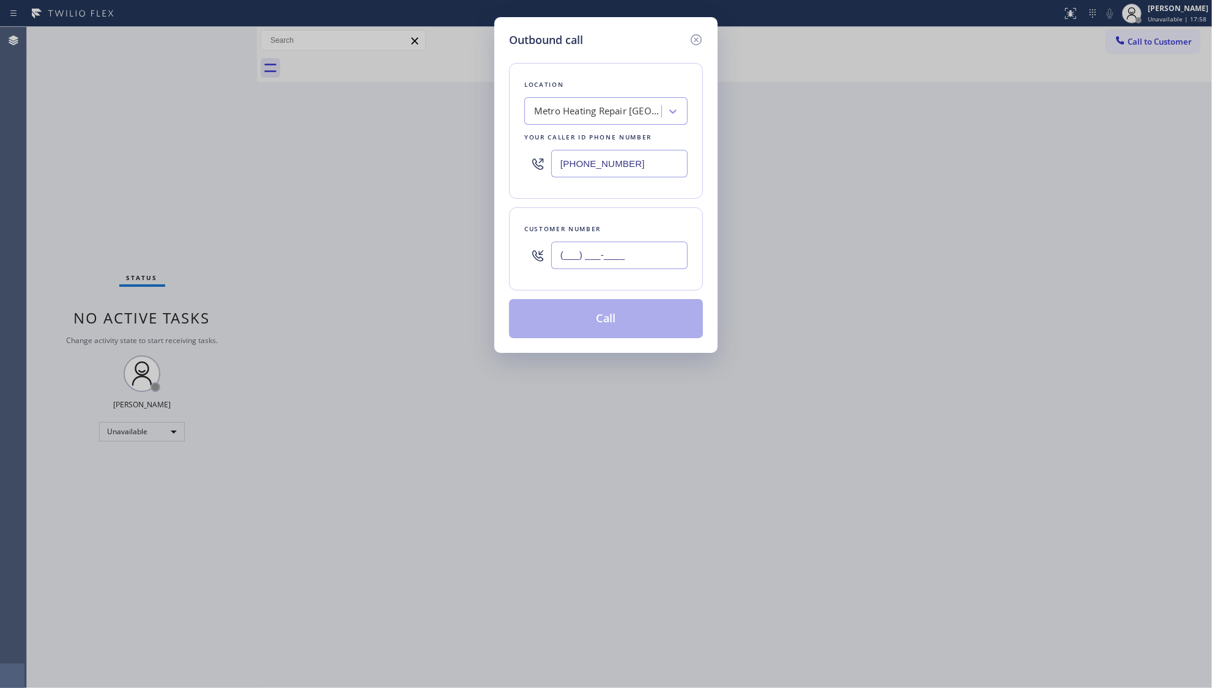
click at [678, 243] on input "(___) ___-____" at bounding box center [619, 256] width 136 height 28
paste input "833) 637-0667"
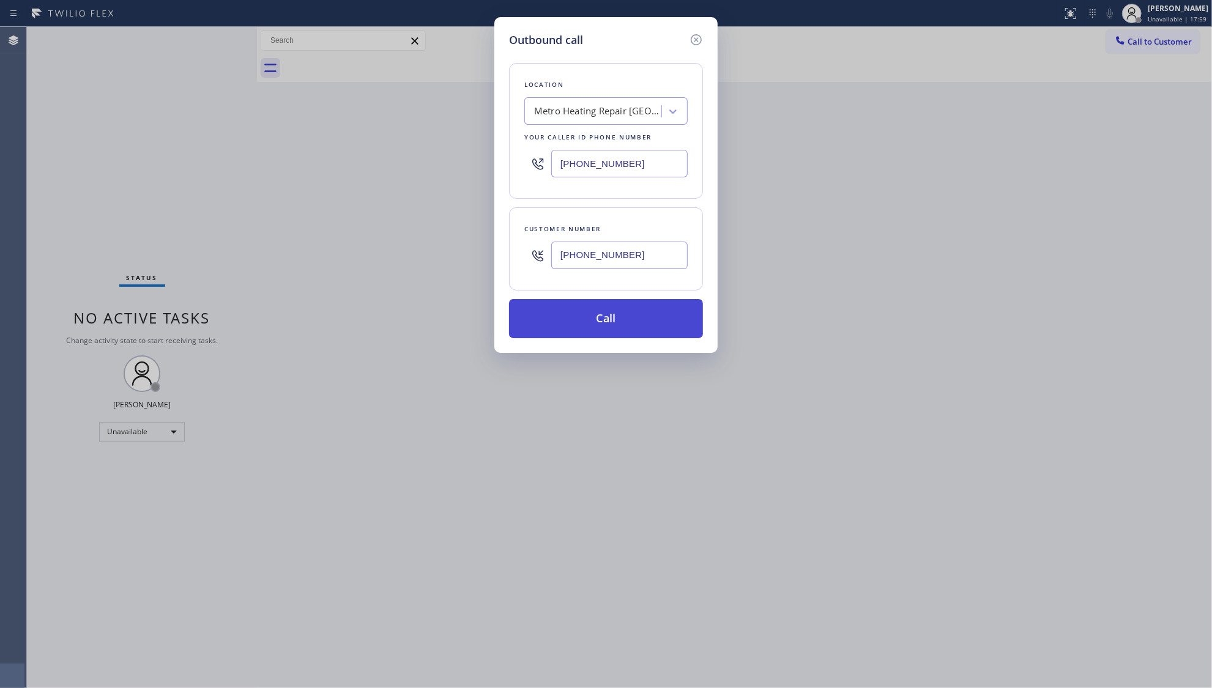
type input "[PHONE_NUMBER]"
click at [625, 324] on button "Call" at bounding box center [606, 318] width 194 height 39
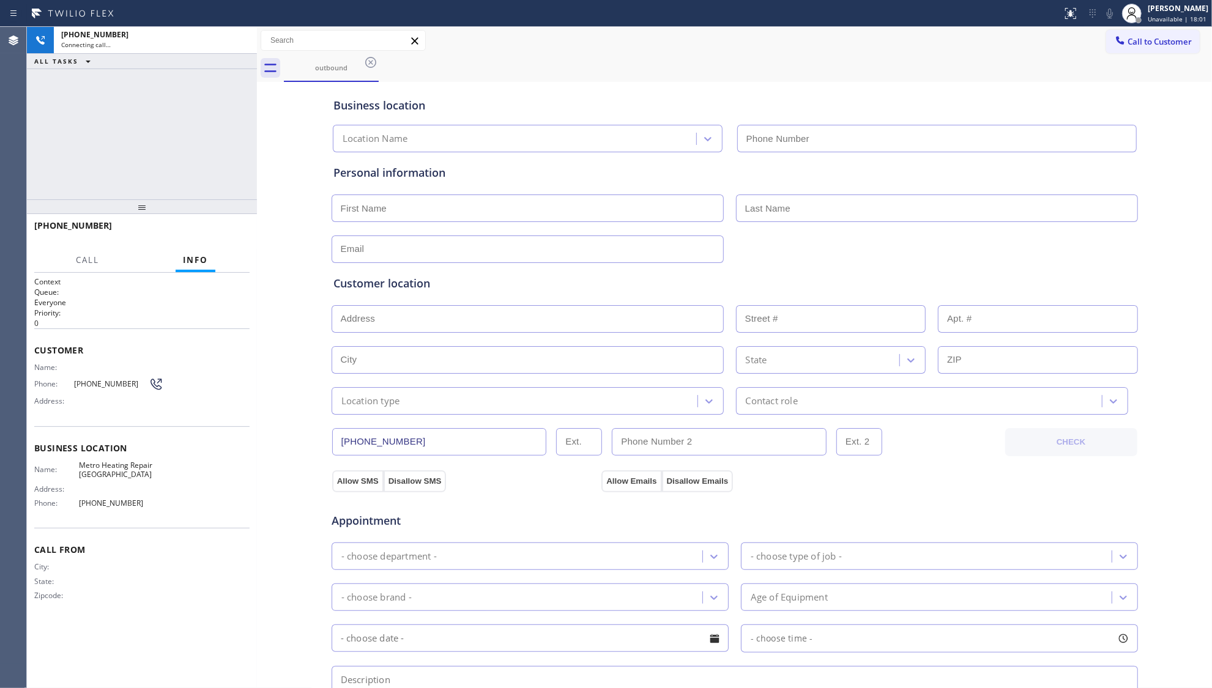
type input "[PHONE_NUMBER]"
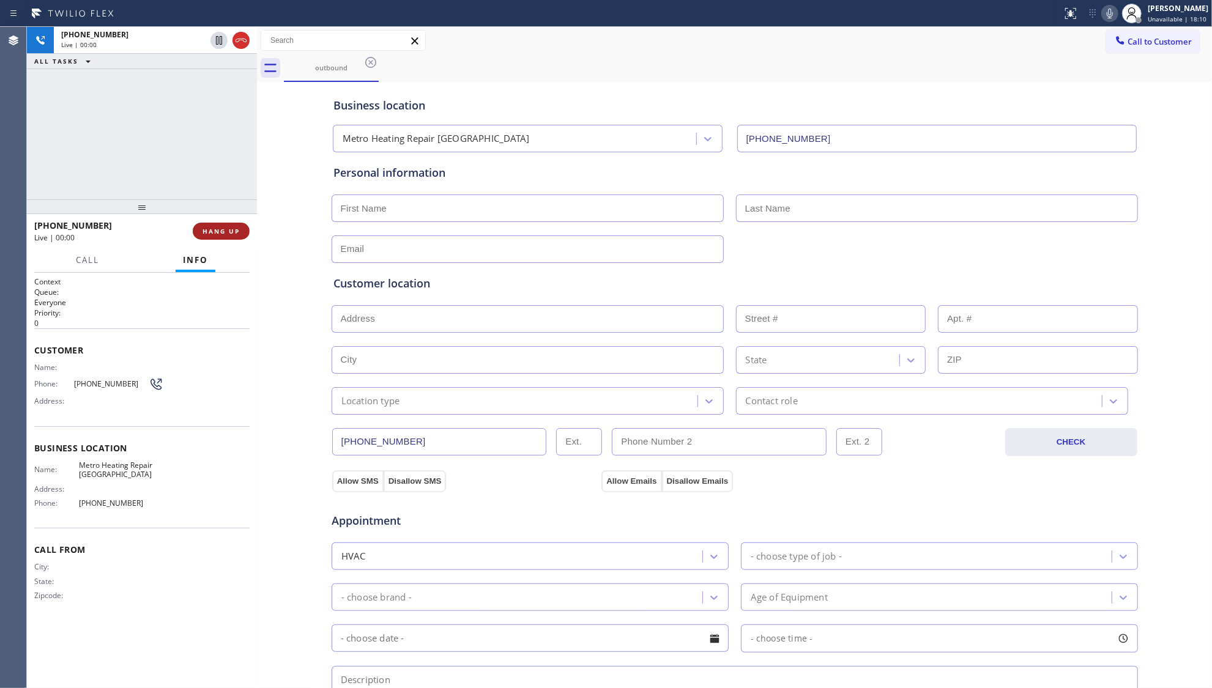
click at [223, 237] on button "HANG UP" at bounding box center [221, 231] width 57 height 17
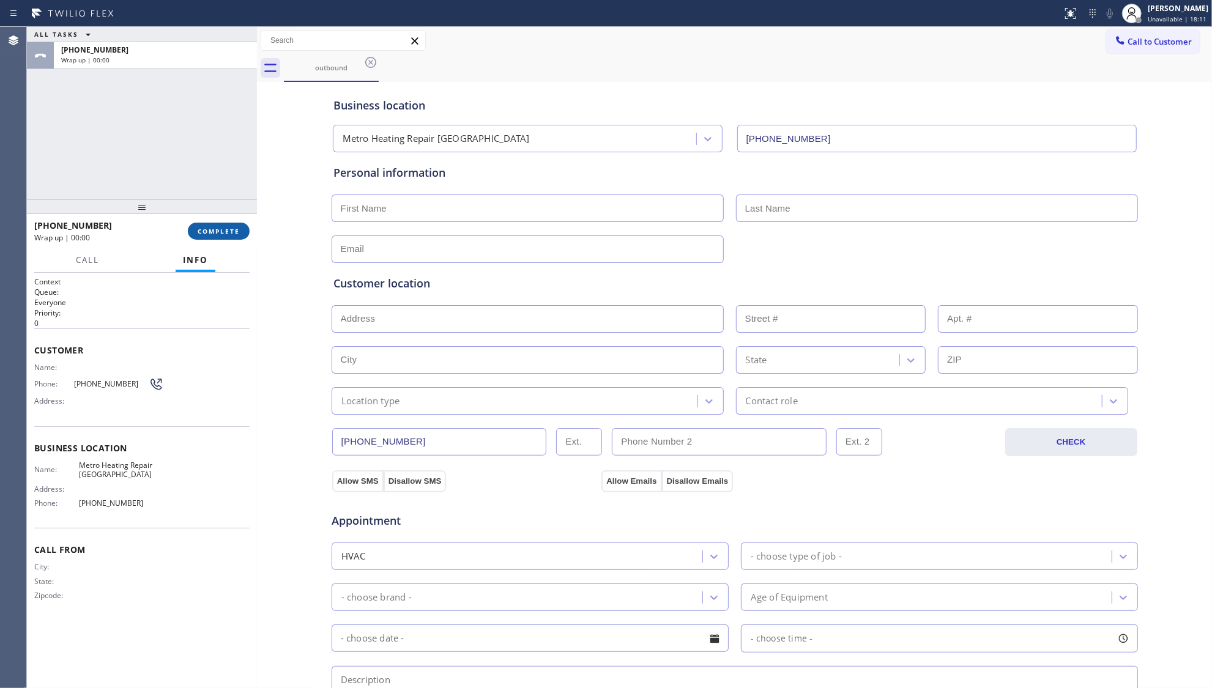
click at [218, 233] on span "COMPLETE" at bounding box center [219, 231] width 42 height 9
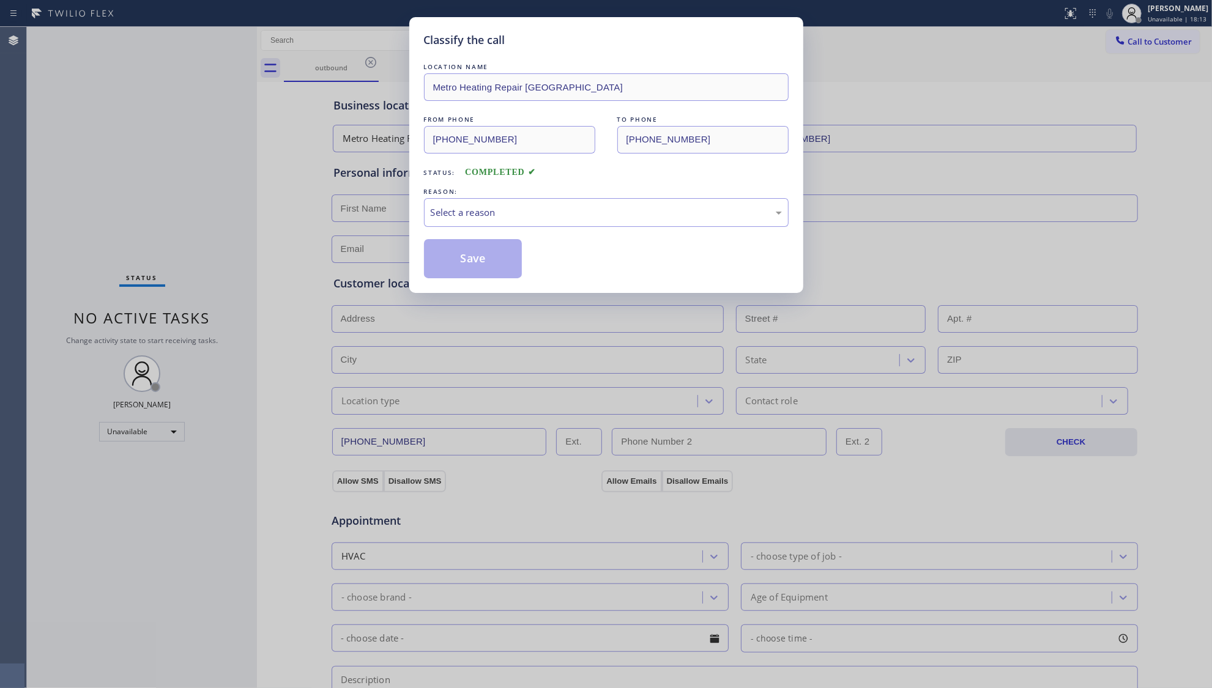
click at [490, 188] on div "REASON:" at bounding box center [606, 191] width 365 height 13
click at [496, 208] on div "Select a reason" at bounding box center [606, 213] width 351 height 14
click at [460, 253] on button "Save" at bounding box center [473, 258] width 99 height 39
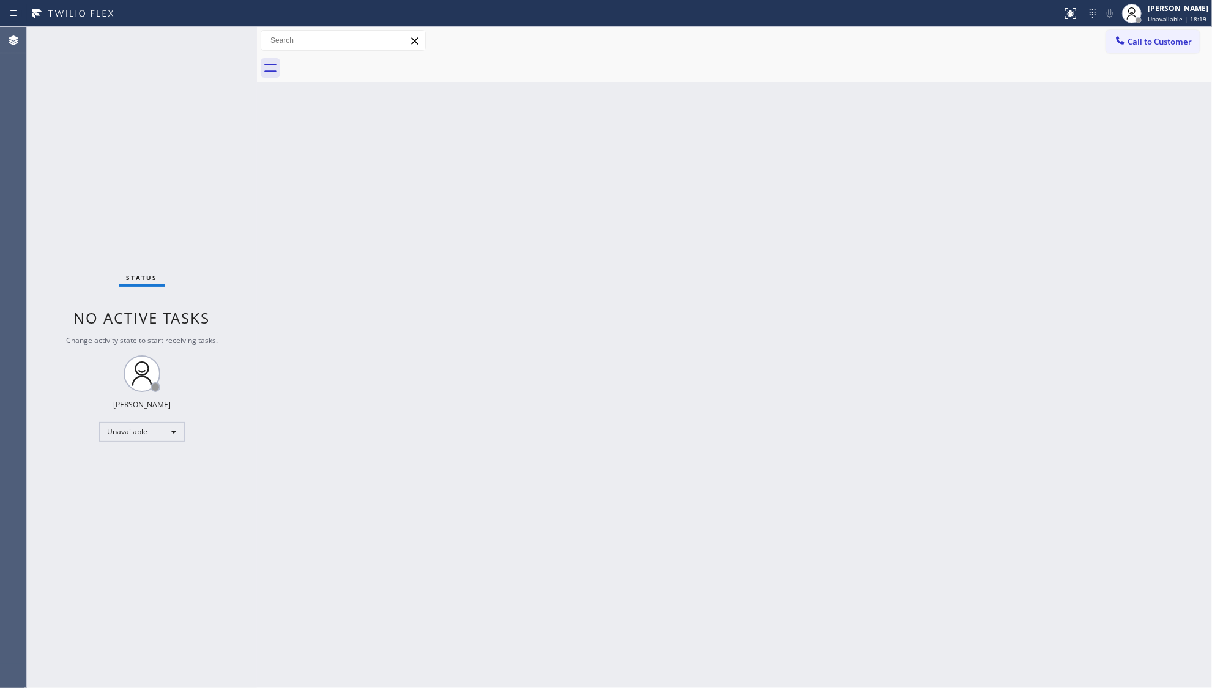
drag, startPoint x: 859, startPoint y: 295, endPoint x: 983, endPoint y: 177, distance: 170.5
click at [860, 291] on div "Back to Dashboard Change Sender ID Customers Technicians Select a contact Outbo…" at bounding box center [734, 357] width 955 height 661
click at [1126, 45] on icon at bounding box center [1120, 40] width 12 height 12
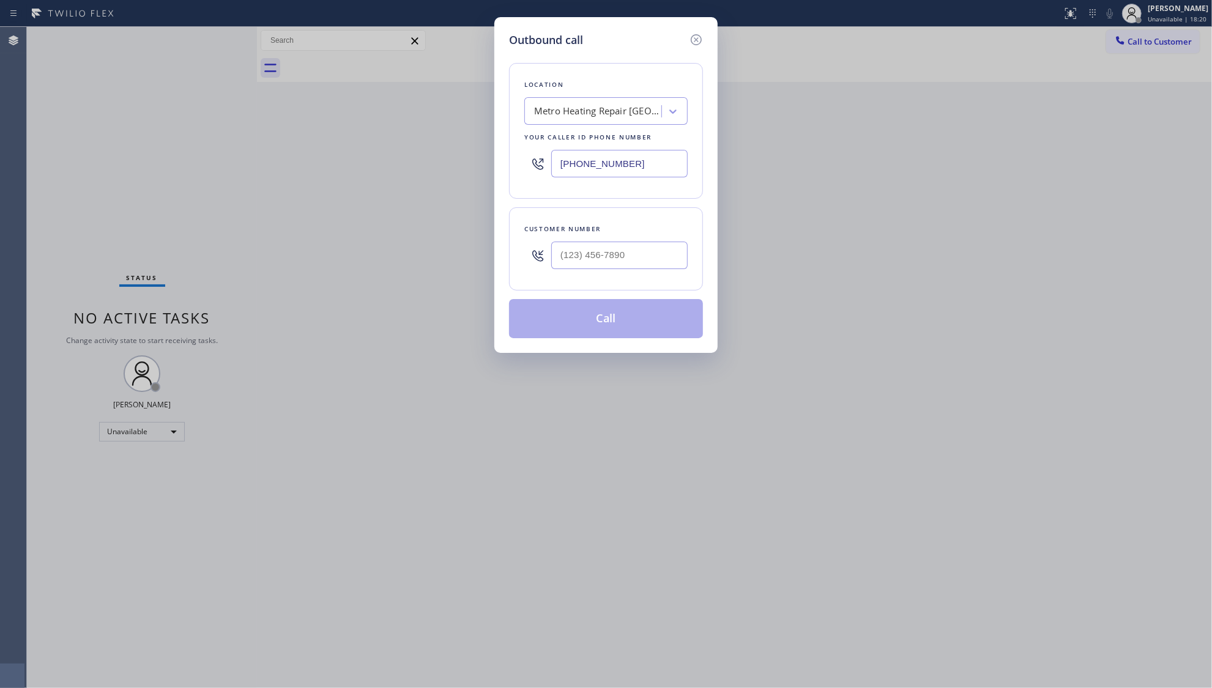
drag, startPoint x: 671, startPoint y: 155, endPoint x: 649, endPoint y: 166, distance: 25.4
click at [668, 157] on input "[PHONE_NUMBER]" at bounding box center [619, 164] width 136 height 28
drag, startPoint x: 646, startPoint y: 167, endPoint x: 573, endPoint y: 165, distance: 73.4
click at [515, 169] on div "Location Metro Heating Repair [GEOGRAPHIC_DATA] Your caller id phone number [PH…" at bounding box center [606, 131] width 194 height 136
paste input "714) 559-3783"
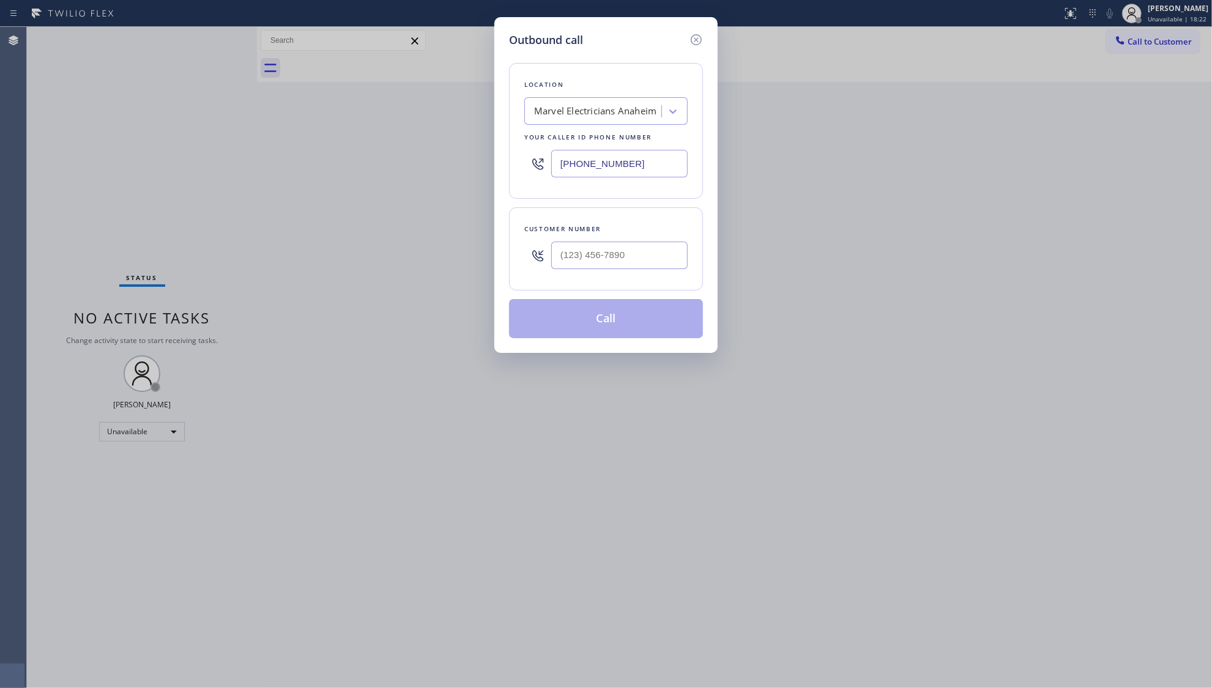
type input "[PHONE_NUMBER]"
click at [642, 259] on input "(___) ___-____" at bounding box center [619, 256] width 136 height 28
paste input "636) 358-7413"
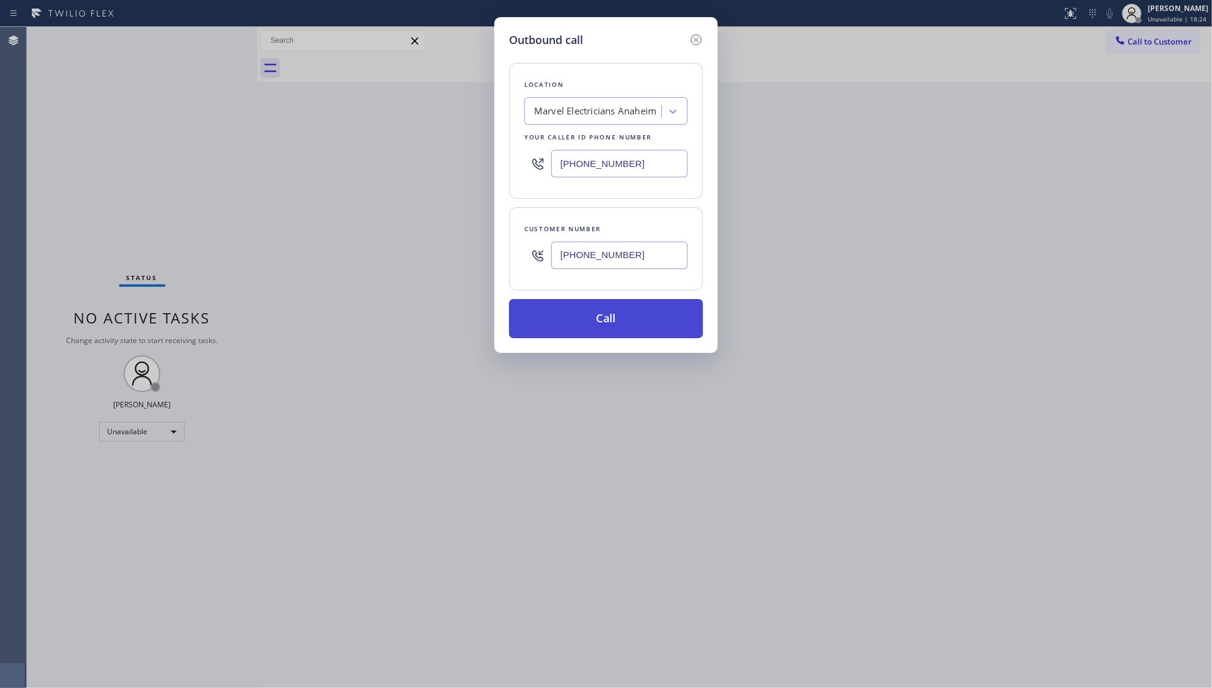
type input "[PHONE_NUMBER]"
click at [618, 313] on button "Call" at bounding box center [606, 318] width 194 height 39
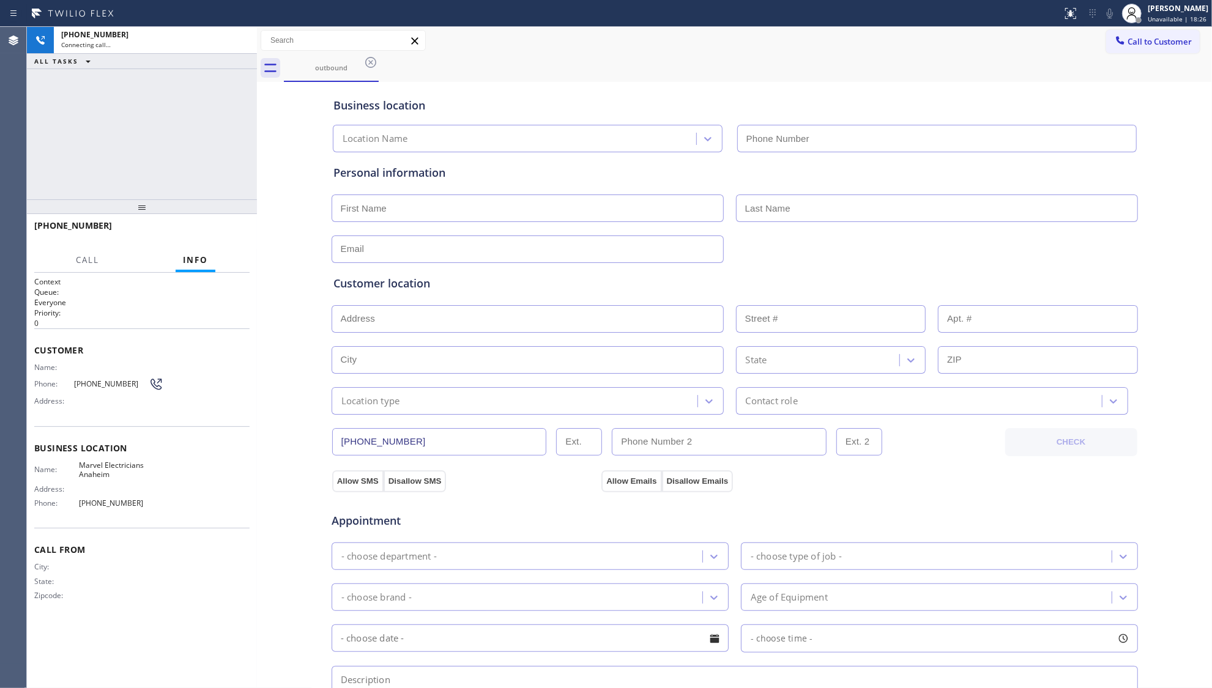
type input "[PHONE_NUMBER]"
click at [567, 77] on div "outbound" at bounding box center [748, 68] width 928 height 28
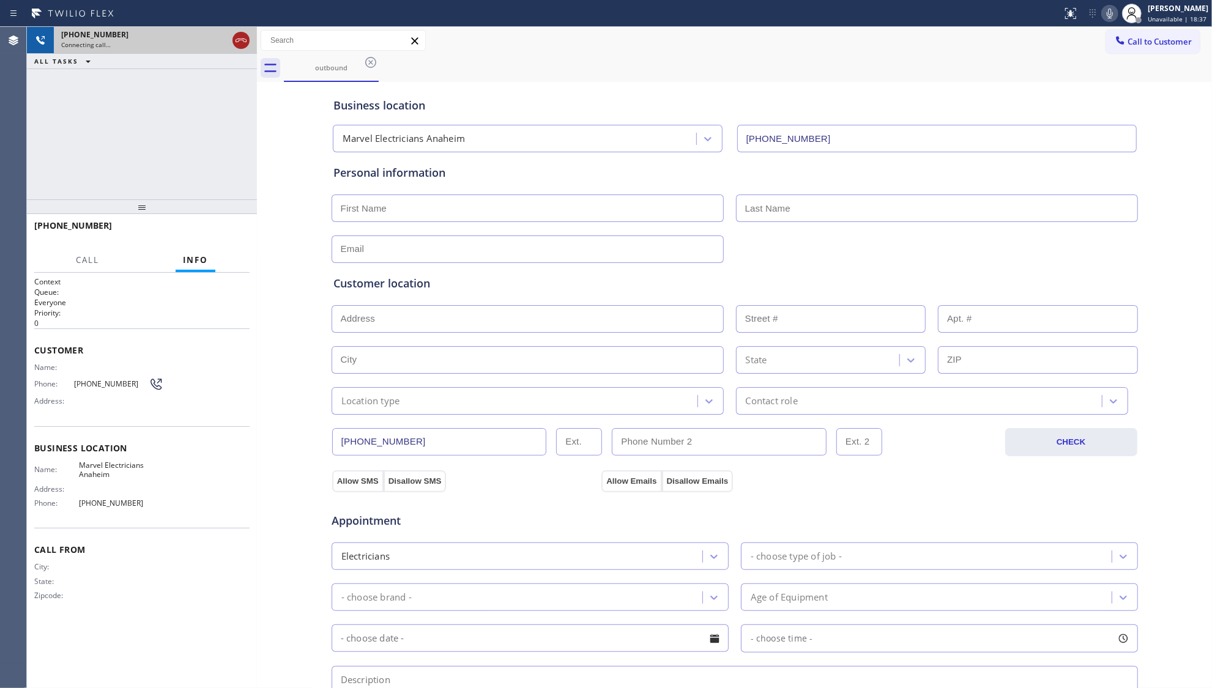
click at [239, 33] on icon at bounding box center [241, 40] width 15 height 15
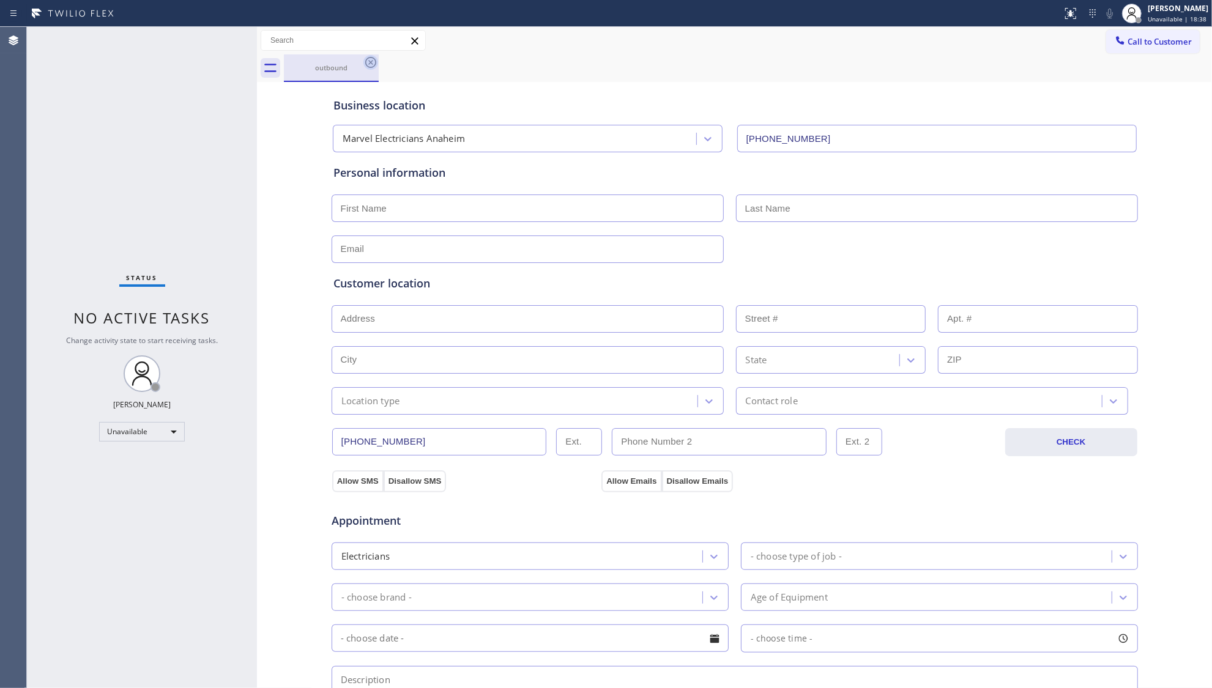
click at [368, 65] on icon at bounding box center [370, 62] width 15 height 15
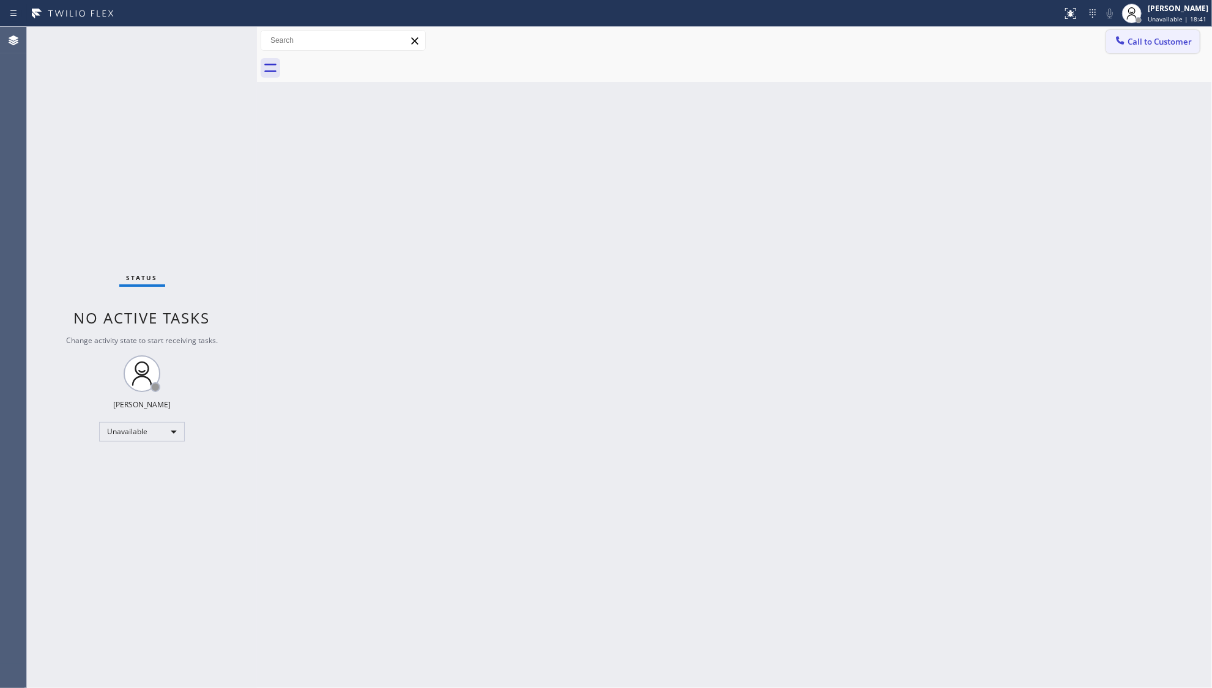
click at [1166, 42] on span "Call to Customer" at bounding box center [1160, 41] width 64 height 11
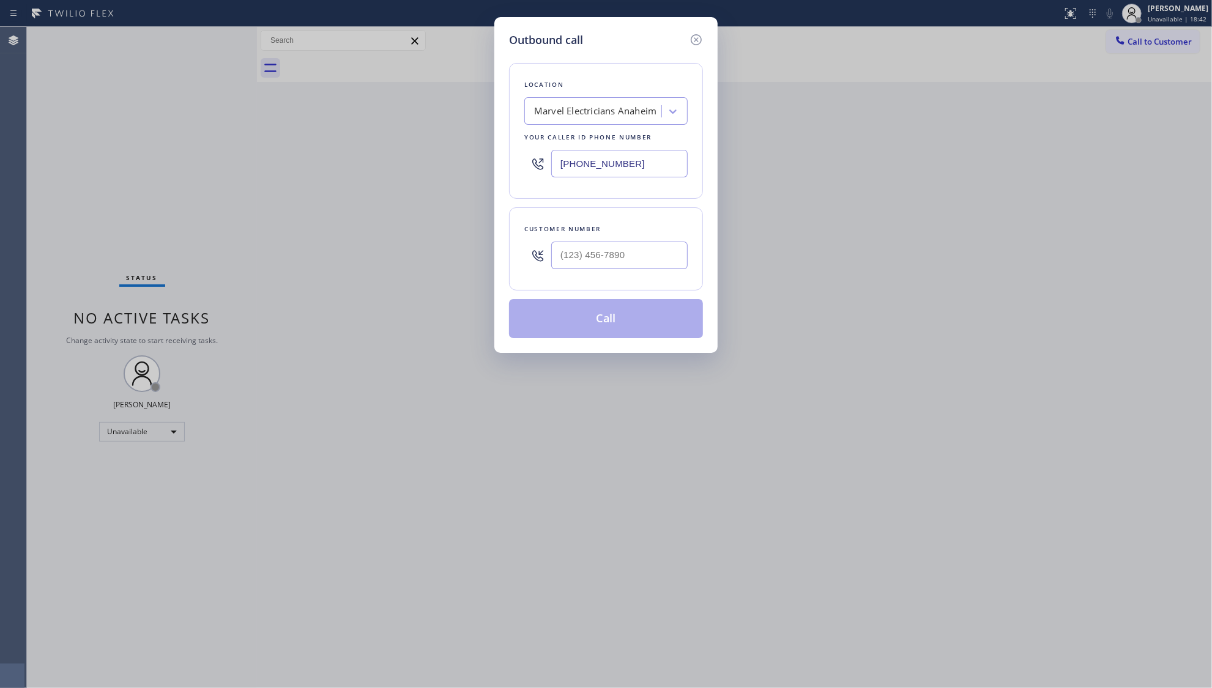
drag, startPoint x: 654, startPoint y: 169, endPoint x: 516, endPoint y: 170, distance: 137.7
click at [516, 170] on div "Location Marvel Electricians [GEOGRAPHIC_DATA] Your caller id phone number [PHO…" at bounding box center [606, 131] width 194 height 136
paste input "817) 482-5346"
type input "[PHONE_NUMBER]"
click at [612, 257] on input "(___) ___-____" at bounding box center [619, 256] width 136 height 28
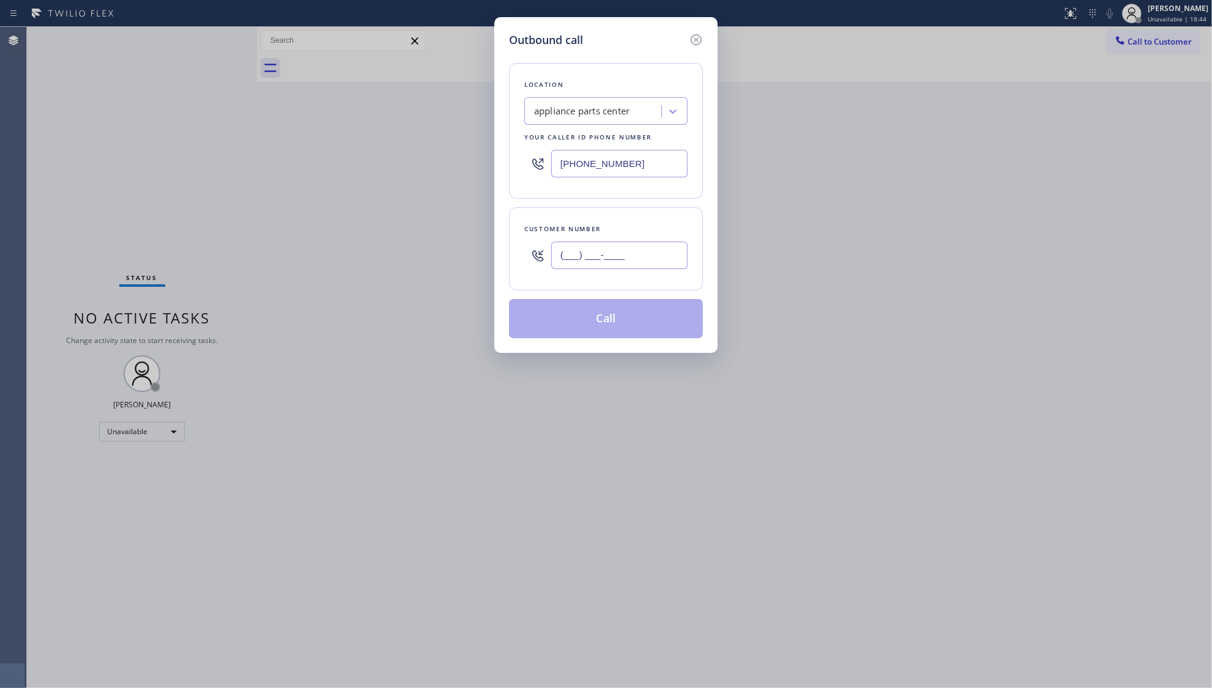
paste input "817) 350-7974"
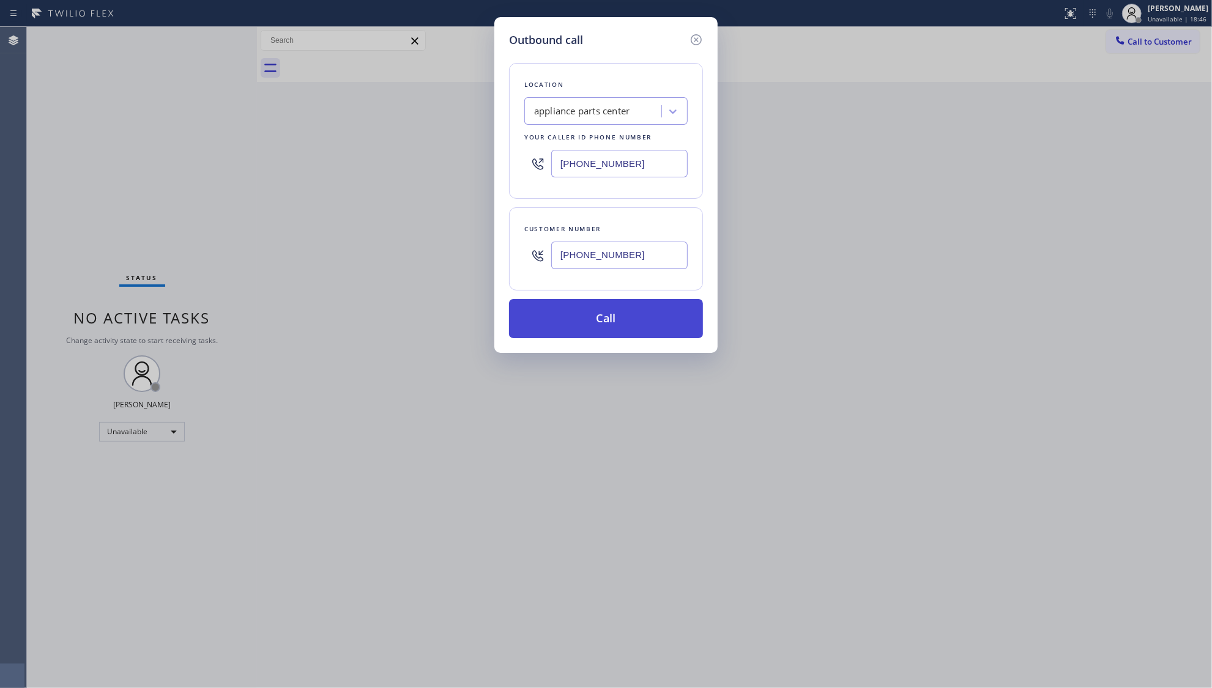
type input "[PHONE_NUMBER]"
click at [605, 319] on button "Call" at bounding box center [606, 318] width 194 height 39
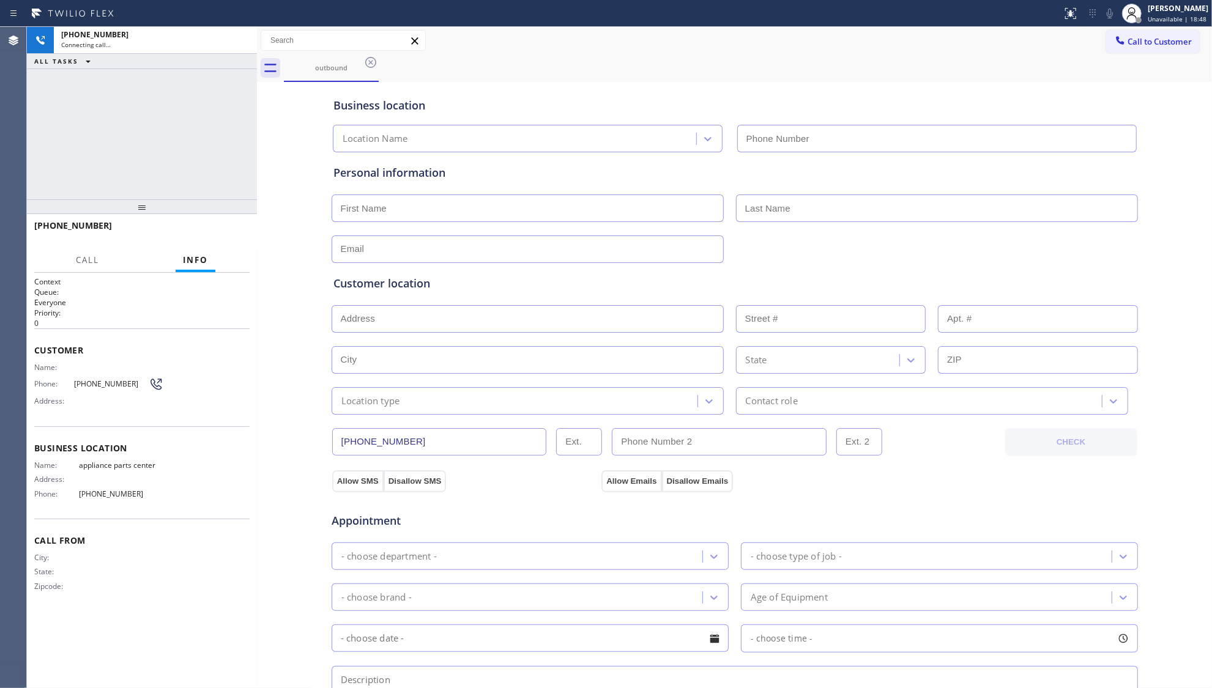
type input "[PHONE_NUMBER]"
click at [786, 97] on div "Business location" at bounding box center [734, 105] width 803 height 17
click at [587, 85] on div "Business location appliance parts center [PHONE_NUMBER]" at bounding box center [735, 118] width 808 height 67
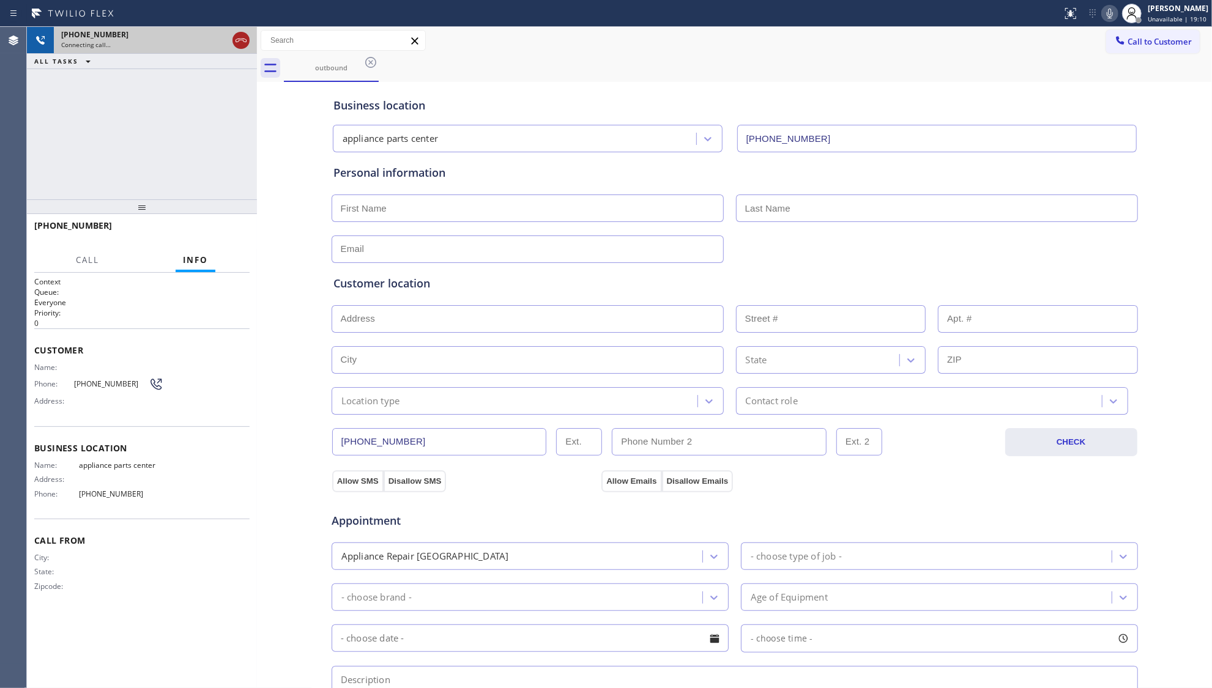
click at [240, 39] on icon at bounding box center [241, 41] width 11 height 4
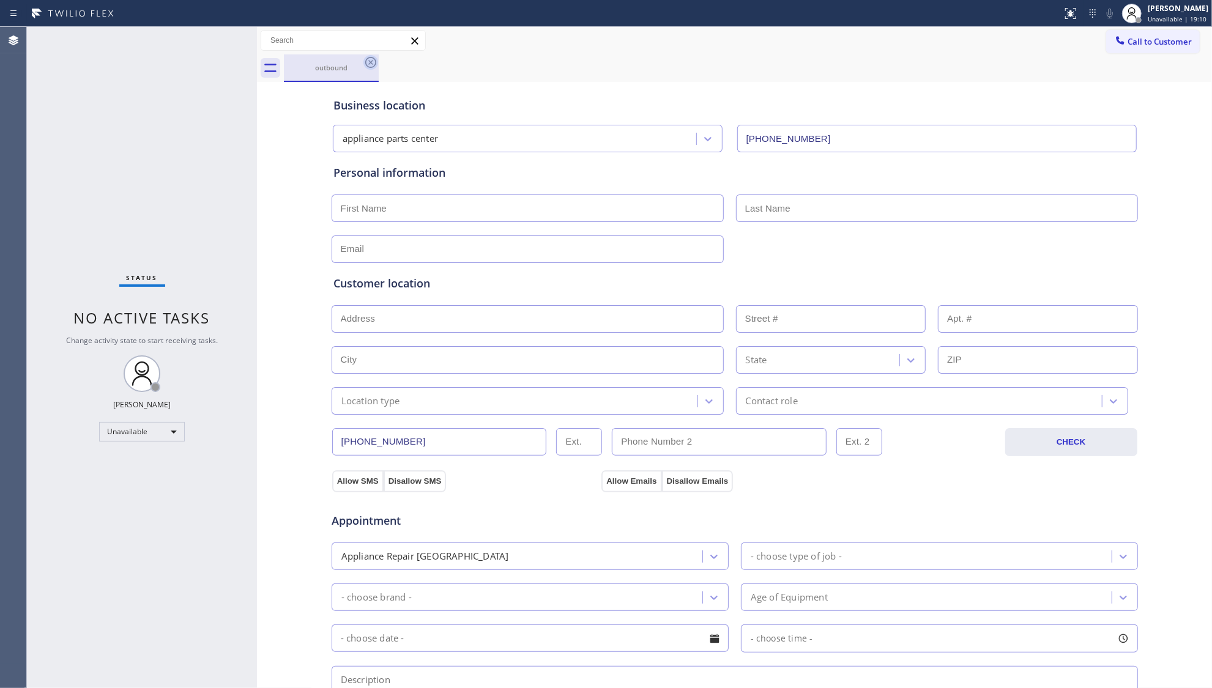
click at [365, 67] on icon at bounding box center [370, 62] width 15 height 15
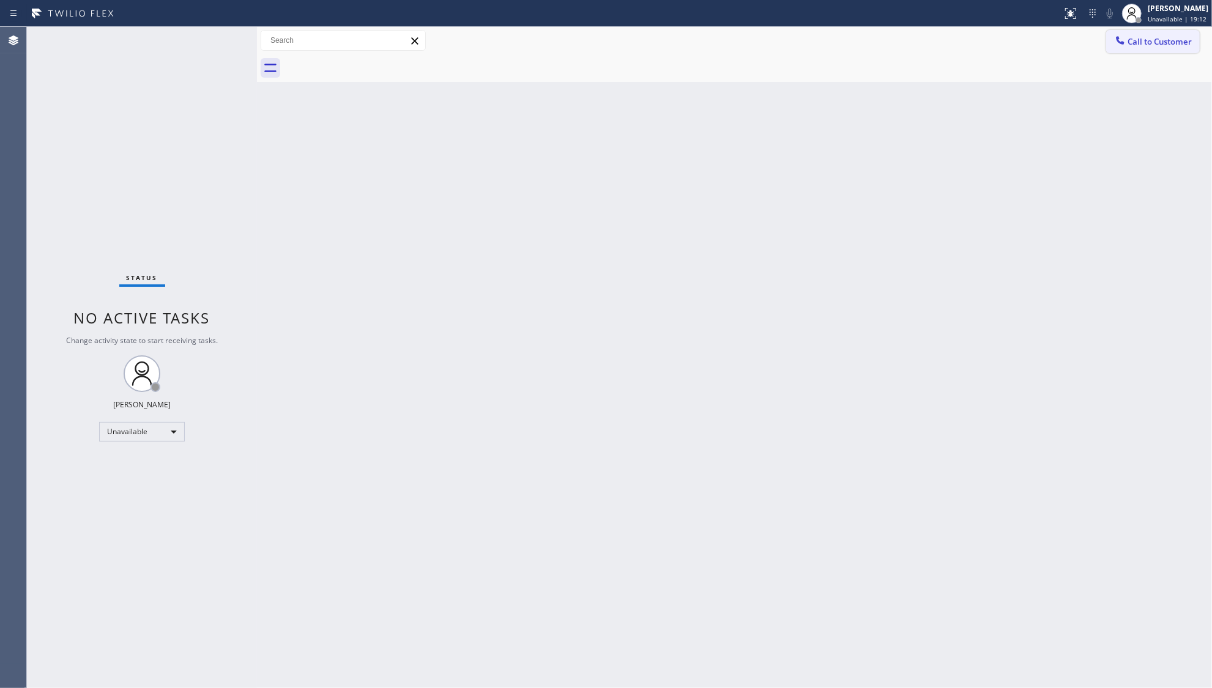
click at [1144, 43] on span "Call to Customer" at bounding box center [1160, 41] width 64 height 11
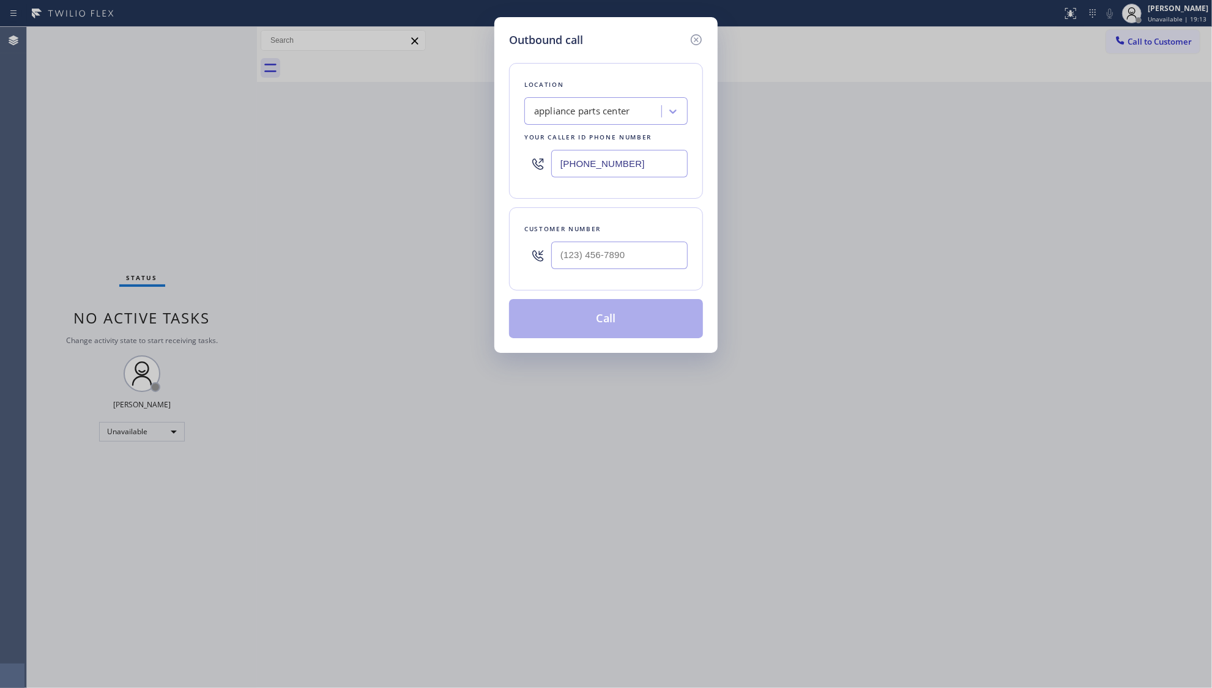
click at [662, 162] on input "[PHONE_NUMBER]" at bounding box center [619, 164] width 136 height 28
drag, startPoint x: 592, startPoint y: 169, endPoint x: 534, endPoint y: 168, distance: 58.8
click at [534, 168] on div "[PHONE_NUMBER]" at bounding box center [605, 164] width 163 height 40
paste input "424) 379-4293"
type input "[PHONE_NUMBER]"
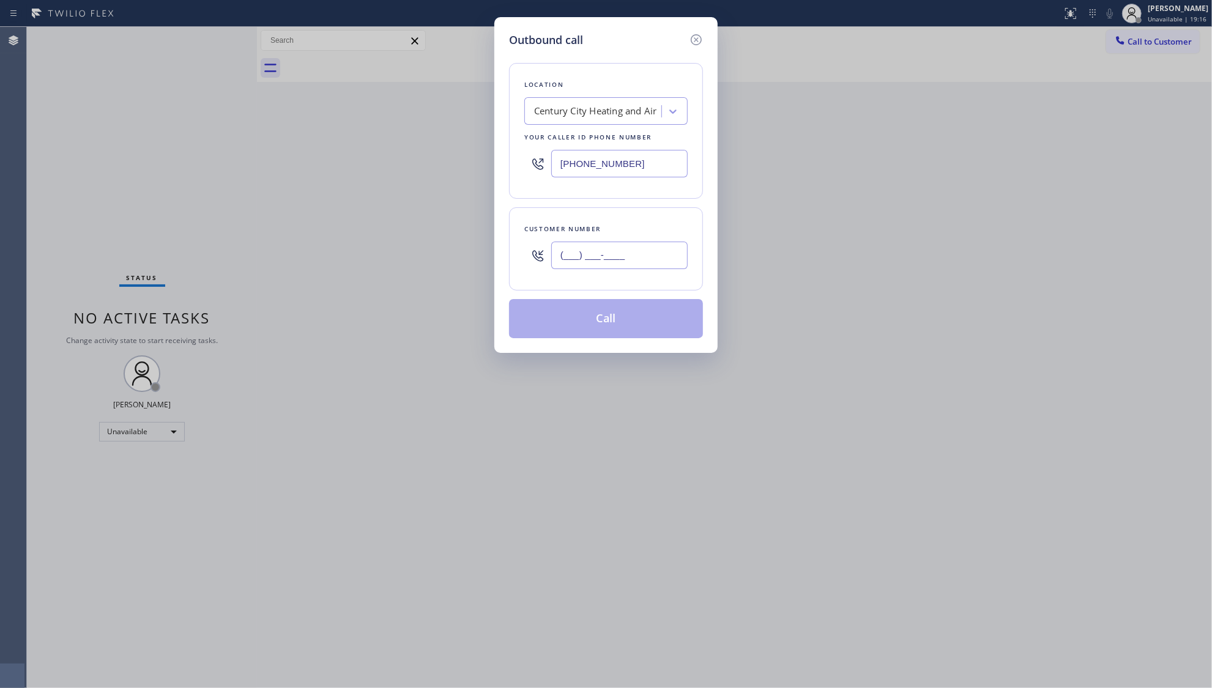
paste input "424) 497-9876"
click at [661, 262] on input "[PHONE_NUMBER]" at bounding box center [619, 256] width 136 height 28
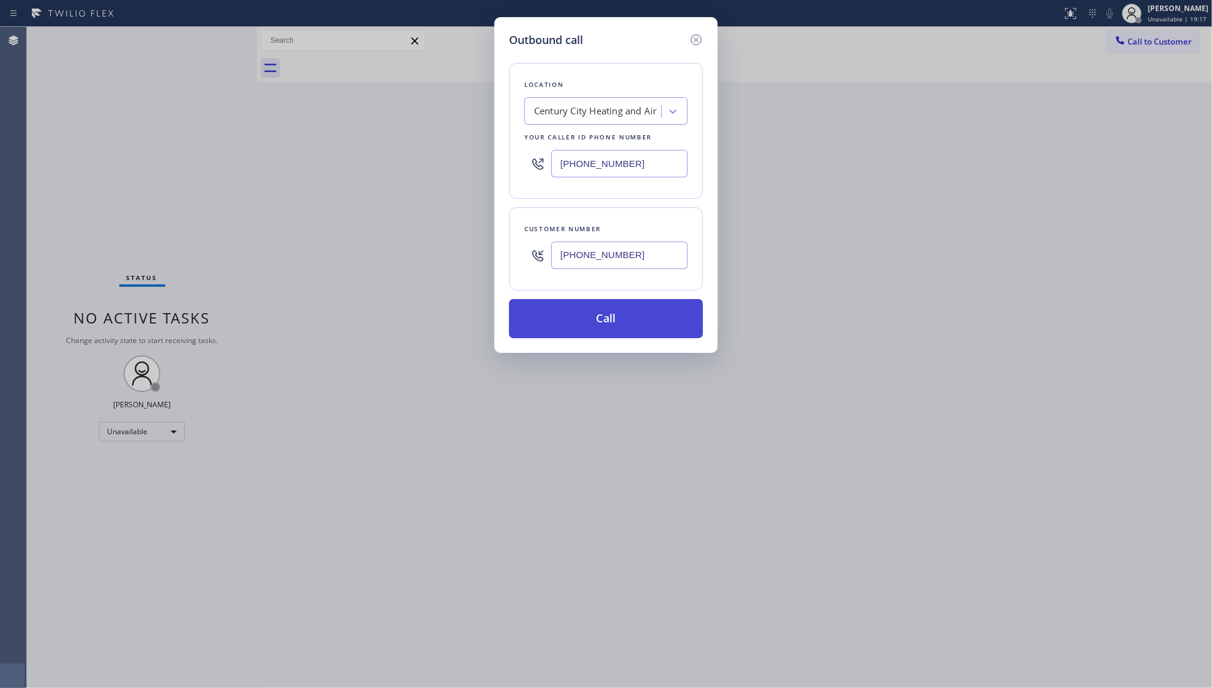
type input "[PHONE_NUMBER]"
click at [611, 318] on button "Call" at bounding box center [606, 318] width 194 height 39
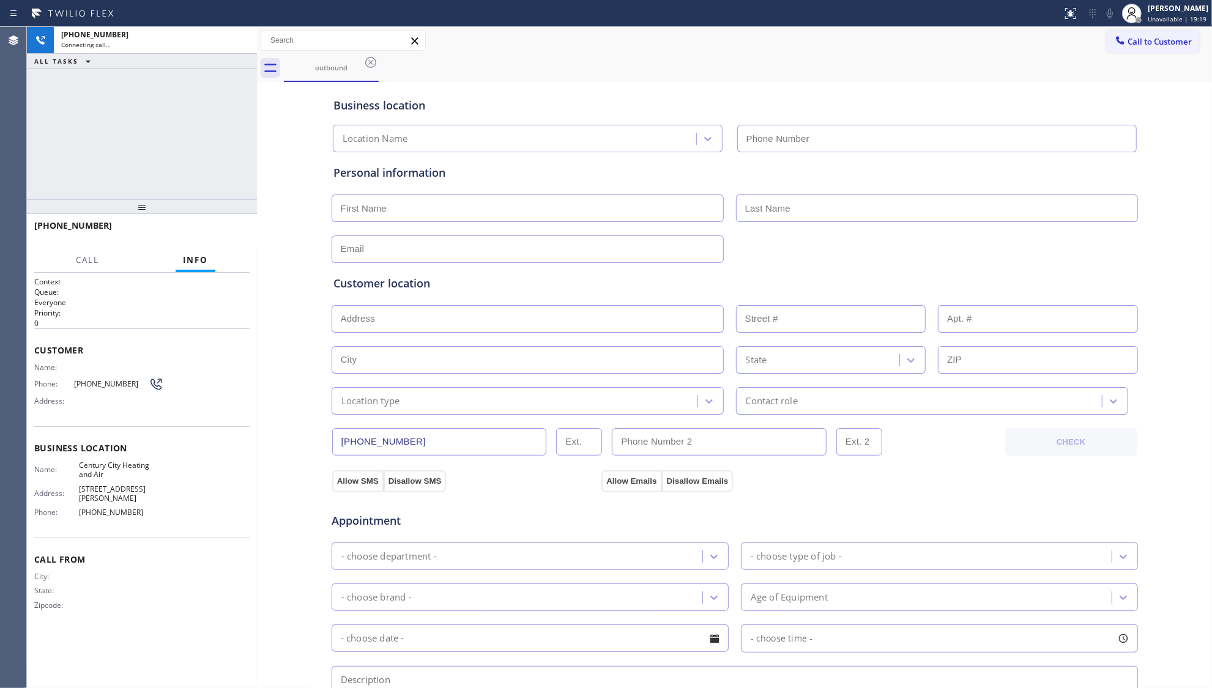
type input "[PHONE_NUMBER]"
click at [841, 64] on div "outbound" at bounding box center [748, 68] width 928 height 28
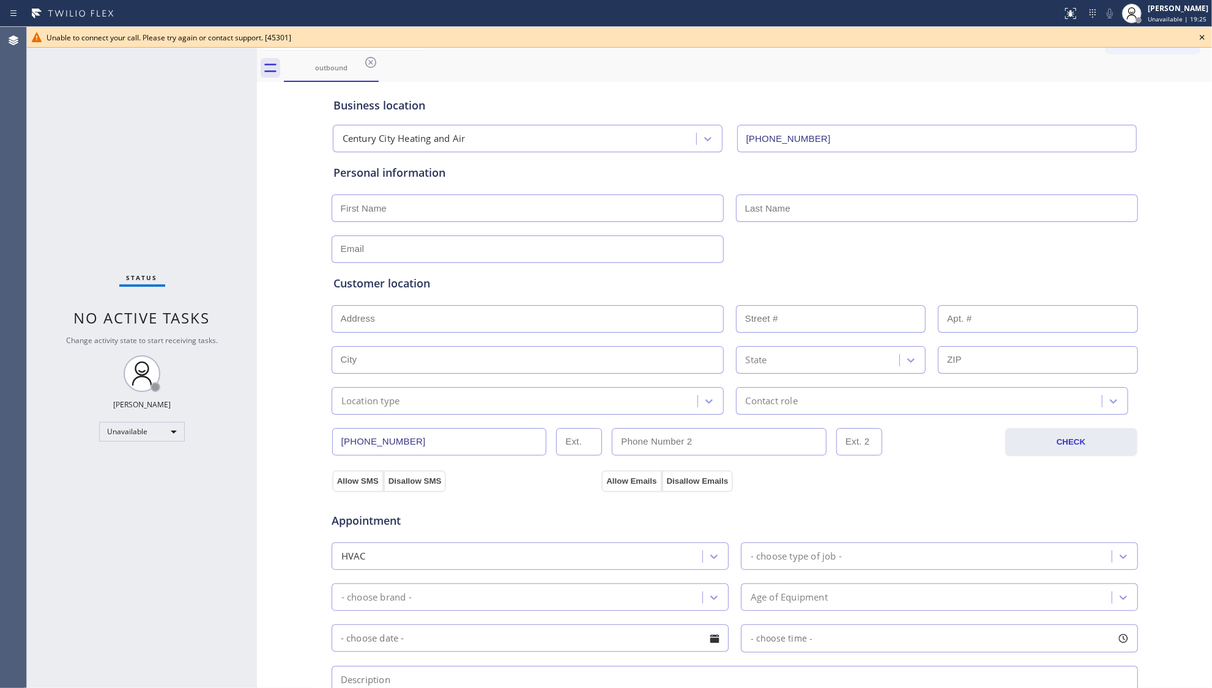
click at [412, 436] on input "[PHONE_NUMBER]" at bounding box center [439, 442] width 215 height 28
click at [412, 437] on input "[PHONE_NUMBER]" at bounding box center [439, 442] width 215 height 28
click at [1203, 37] on icon at bounding box center [1202, 37] width 5 height 5
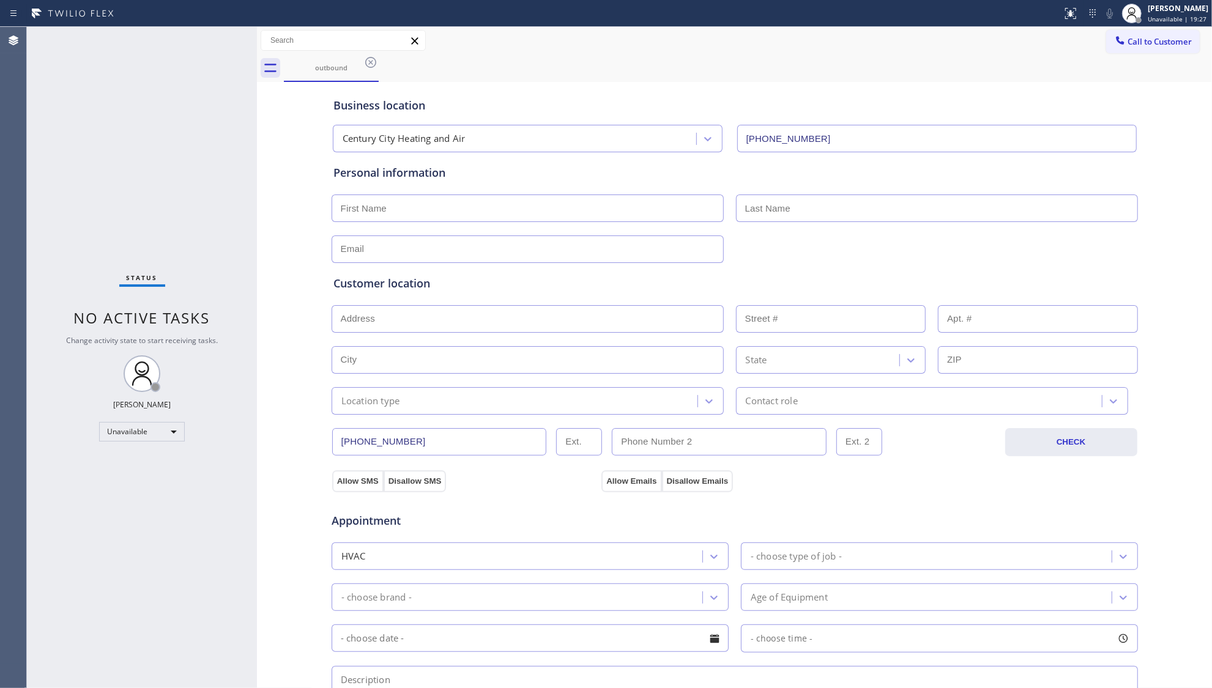
drag, startPoint x: 1170, startPoint y: 40, endPoint x: 1044, endPoint y: 50, distance: 126.4
click at [1166, 42] on span "Call to Customer" at bounding box center [1160, 41] width 64 height 11
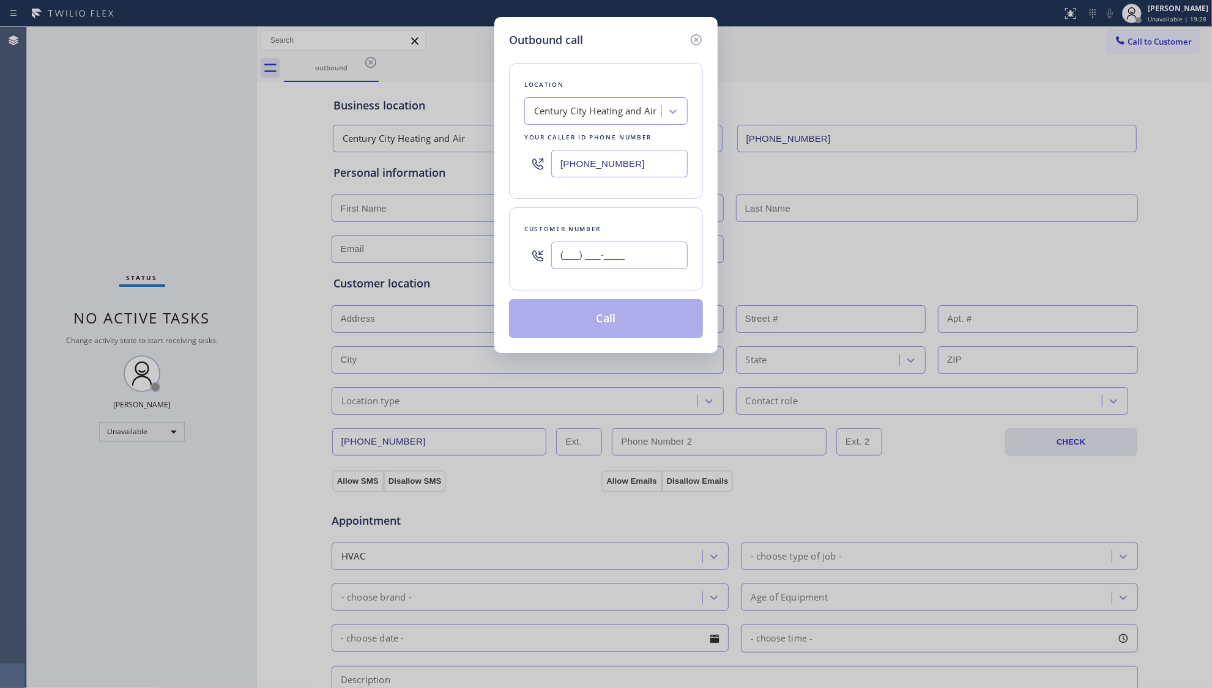
click at [653, 262] on input "(___) ___-____" at bounding box center [619, 256] width 136 height 28
paste input "424) 497-9876"
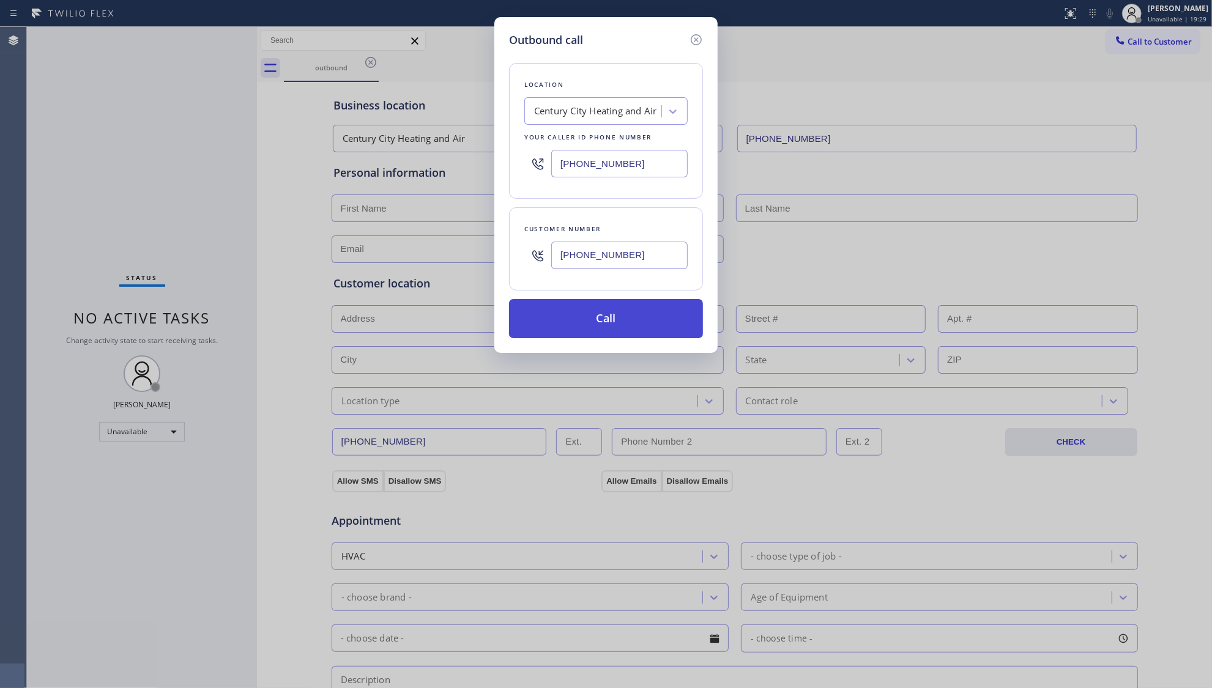
type input "[PHONE_NUMBER]"
click at [603, 324] on button "Call" at bounding box center [606, 318] width 194 height 39
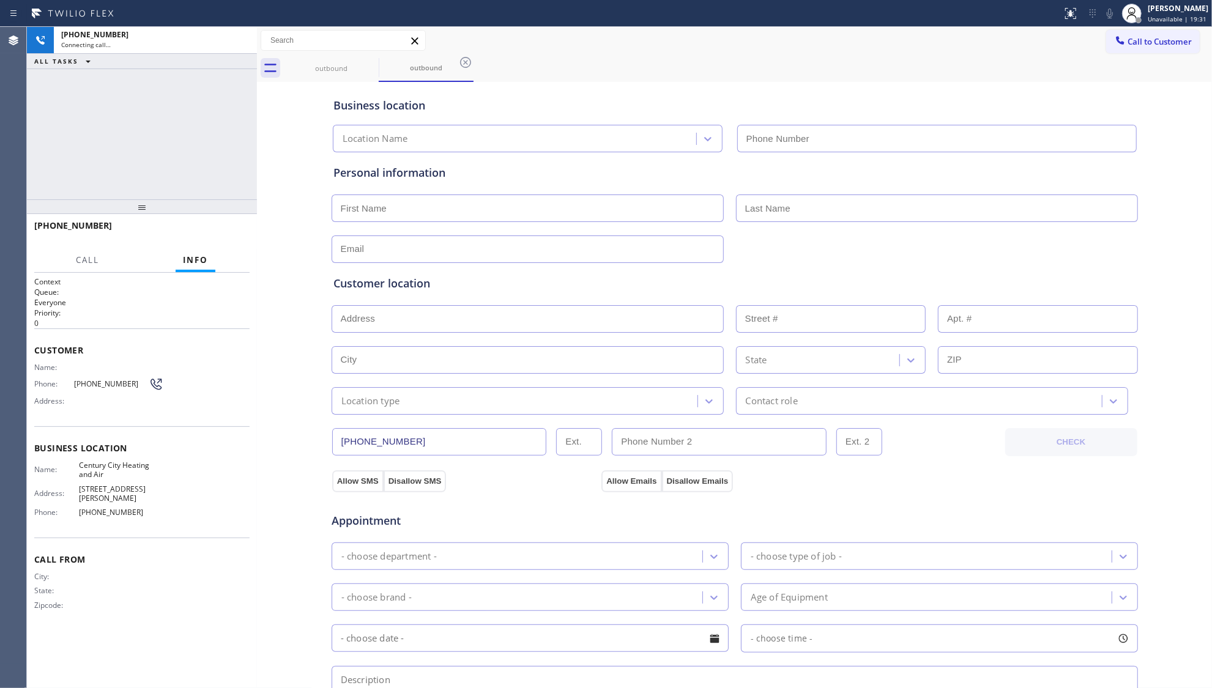
type input "[PHONE_NUMBER]"
click at [864, 113] on div "Business location Century City Heating and Air [PHONE_NUMBER]" at bounding box center [735, 118] width 808 height 67
click at [197, 128] on div "[PHONE_NUMBER] Connecting call… ALL TASKS ALL TASKS ACTIVE TASKS TASKS IN WRAP …" at bounding box center [142, 113] width 230 height 173
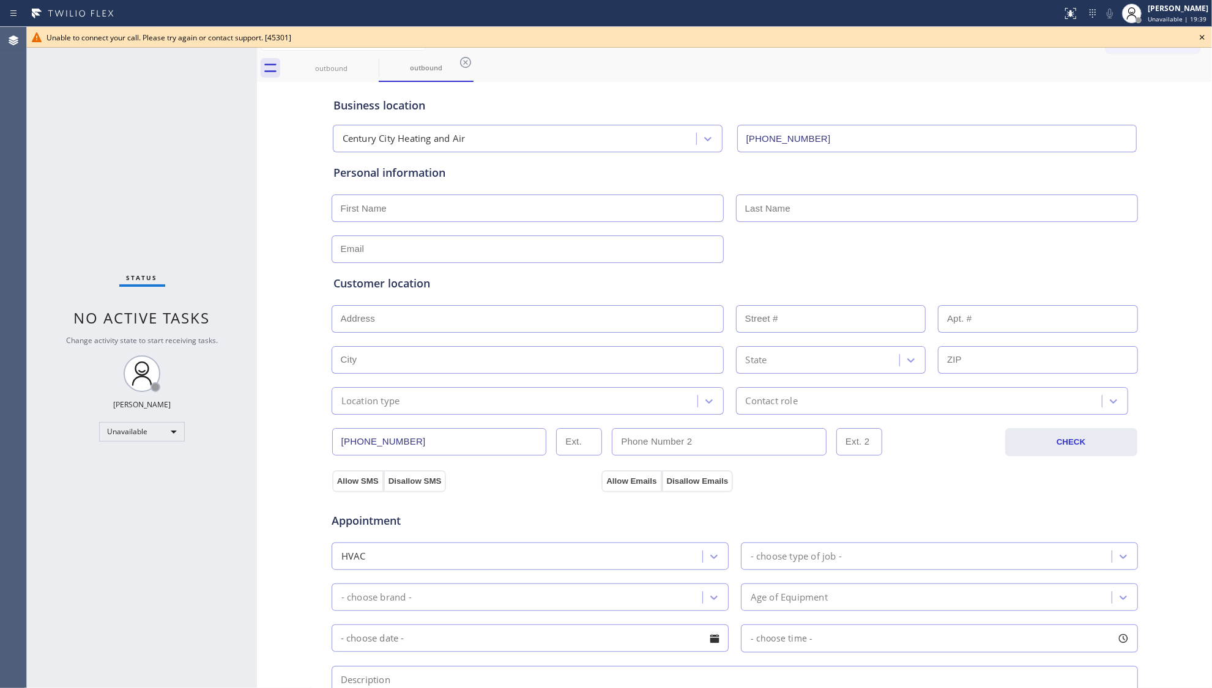
click at [241, 37] on span "Unable to connect your call. Please try again or contact support. [45301]" at bounding box center [169, 37] width 245 height 10
drag, startPoint x: 353, startPoint y: 60, endPoint x: 381, endPoint y: 62, distance: 27.6
click at [363, 59] on div "outbound" at bounding box center [331, 68] width 95 height 28
click at [370, 64] on icon at bounding box center [370, 62] width 15 height 15
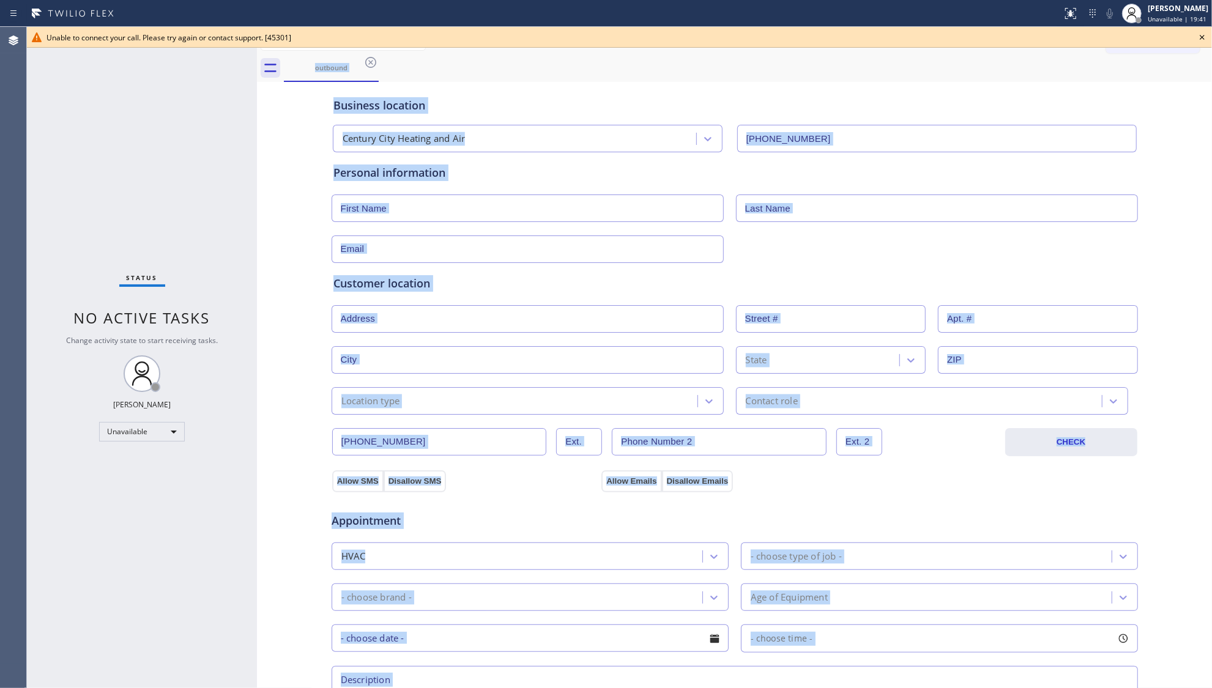
click at [370, 64] on div "outbound" at bounding box center [748, 68] width 928 height 28
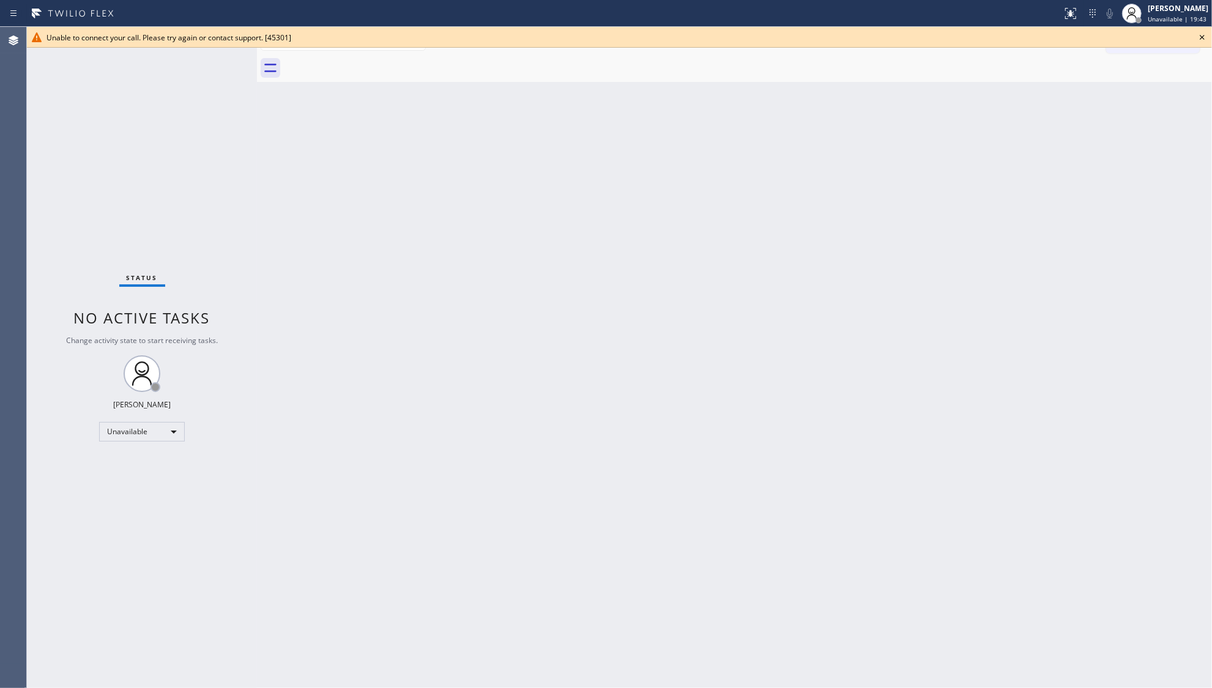
click at [1203, 37] on icon at bounding box center [1202, 37] width 15 height 15
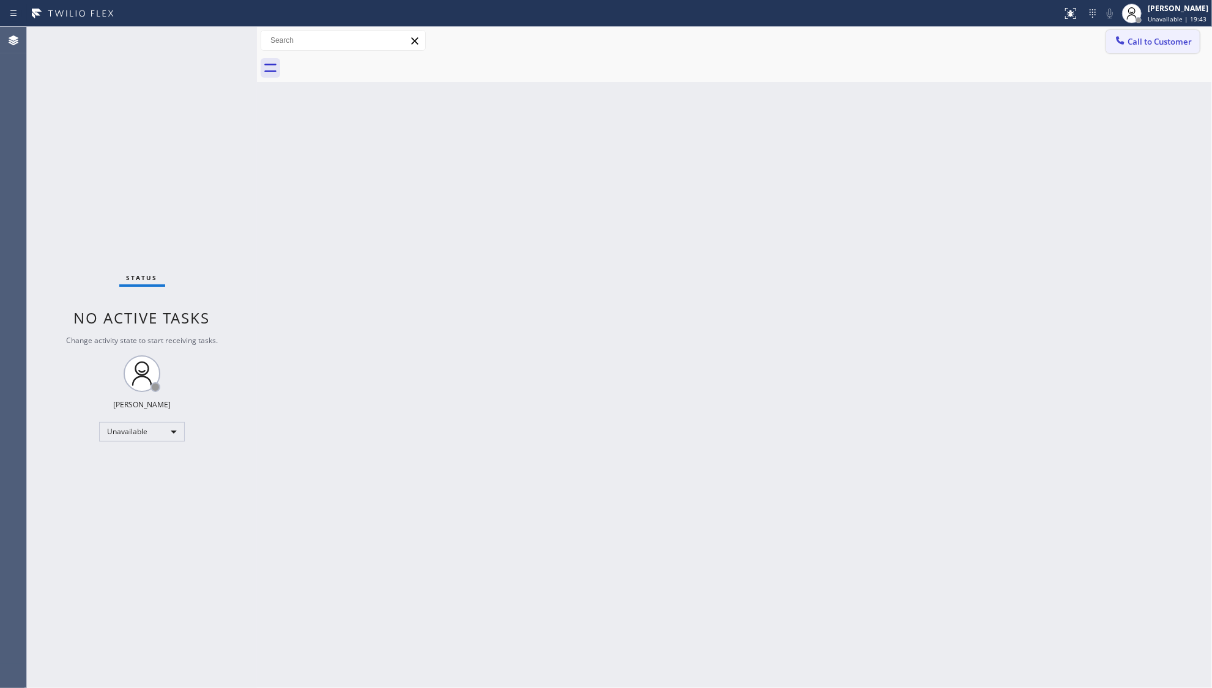
click at [1124, 42] on icon at bounding box center [1120, 40] width 12 height 12
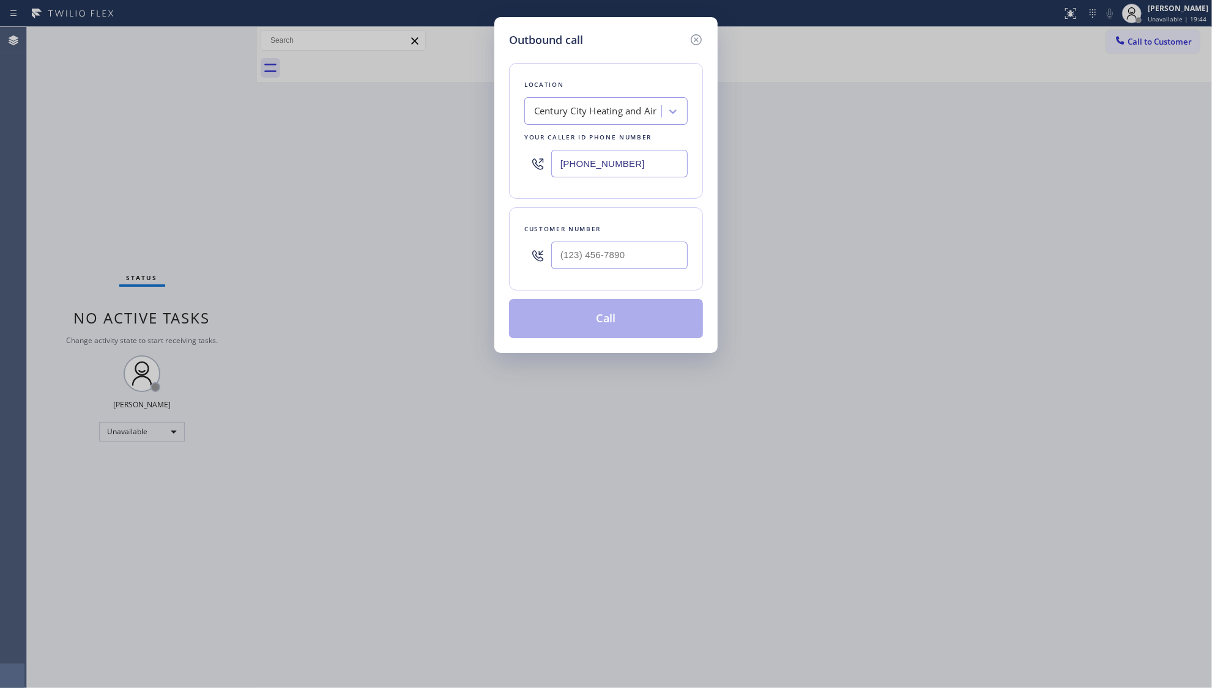
drag, startPoint x: 647, startPoint y: 162, endPoint x: 512, endPoint y: 155, distance: 134.8
click at [510, 160] on div "Location [GEOGRAPHIC_DATA] Heating and Air Your caller id phone number [PHONE_N…" at bounding box center [606, 131] width 194 height 136
paste input "80) 680-8134"
type input "[PHONE_NUMBER]"
paste input "623) 227-4000"
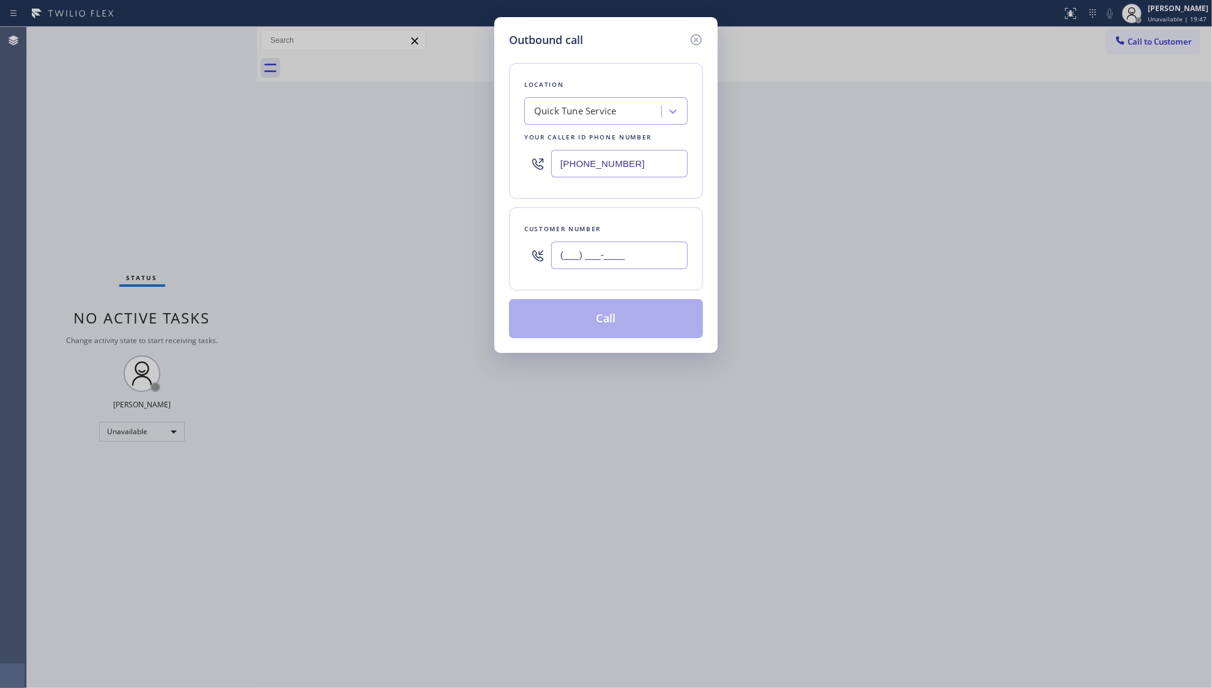
click at [642, 253] on input "(___) ___-____" at bounding box center [619, 256] width 136 height 28
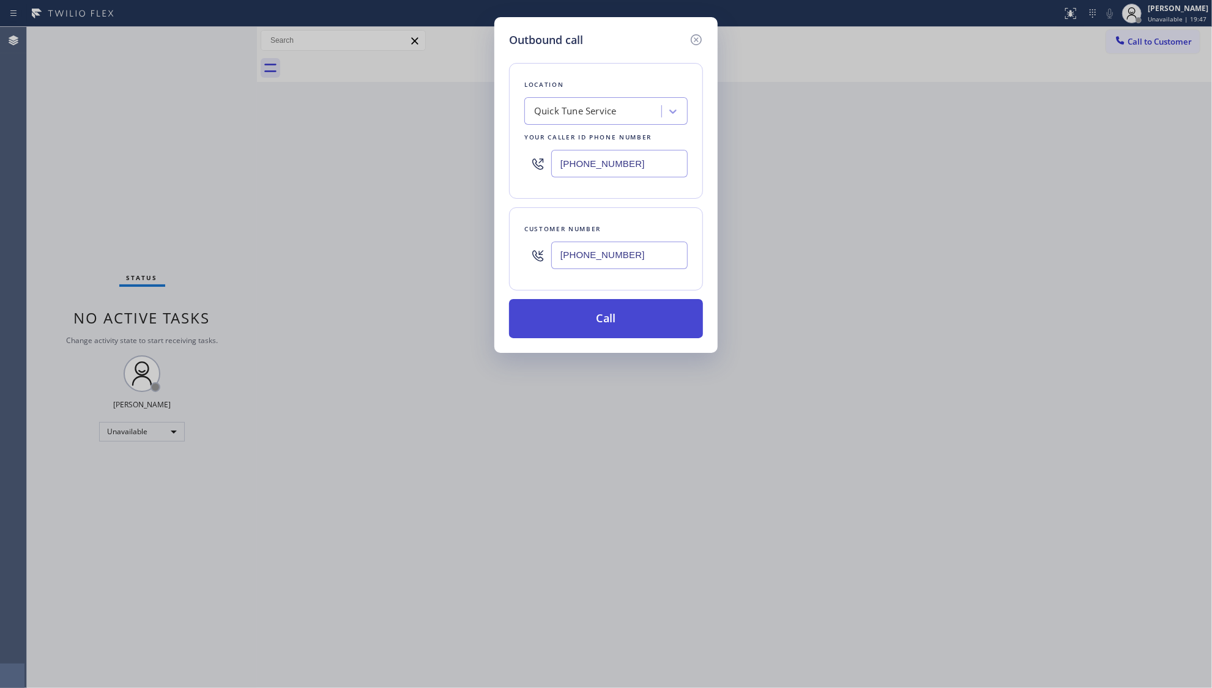
type input "[PHONE_NUMBER]"
click at [606, 329] on button "Call" at bounding box center [606, 318] width 194 height 39
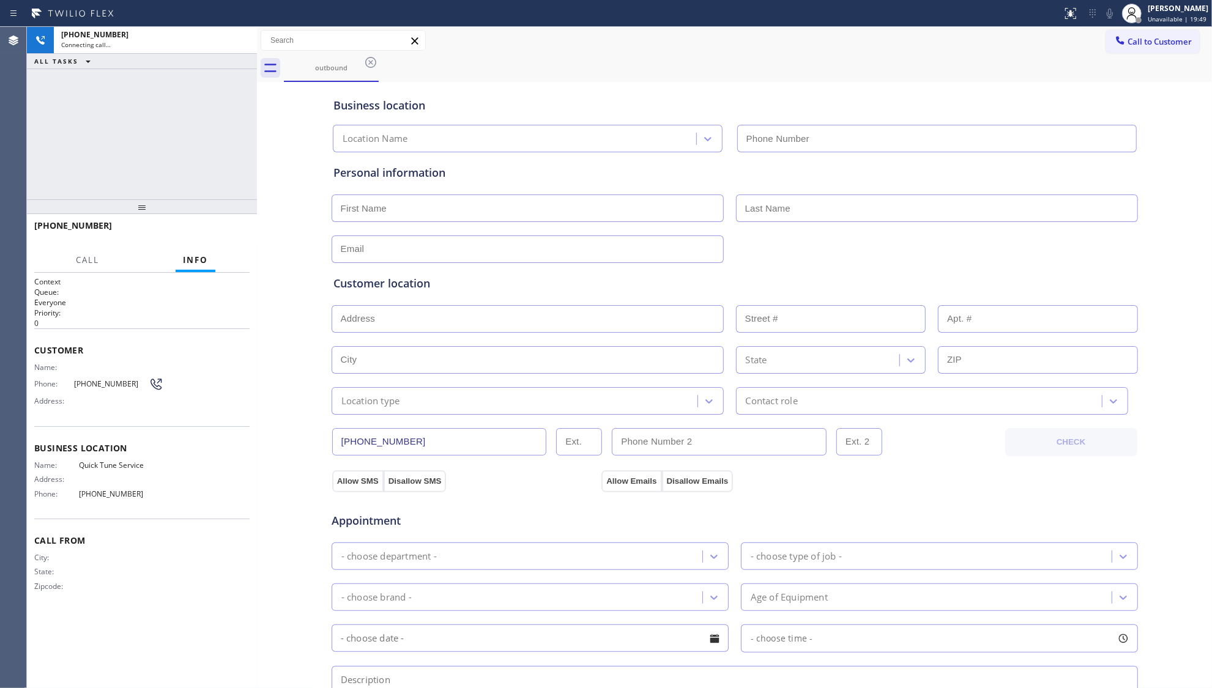
type input "[PHONE_NUMBER]"
click at [226, 233] on span "HANG UP" at bounding box center [221, 231] width 37 height 9
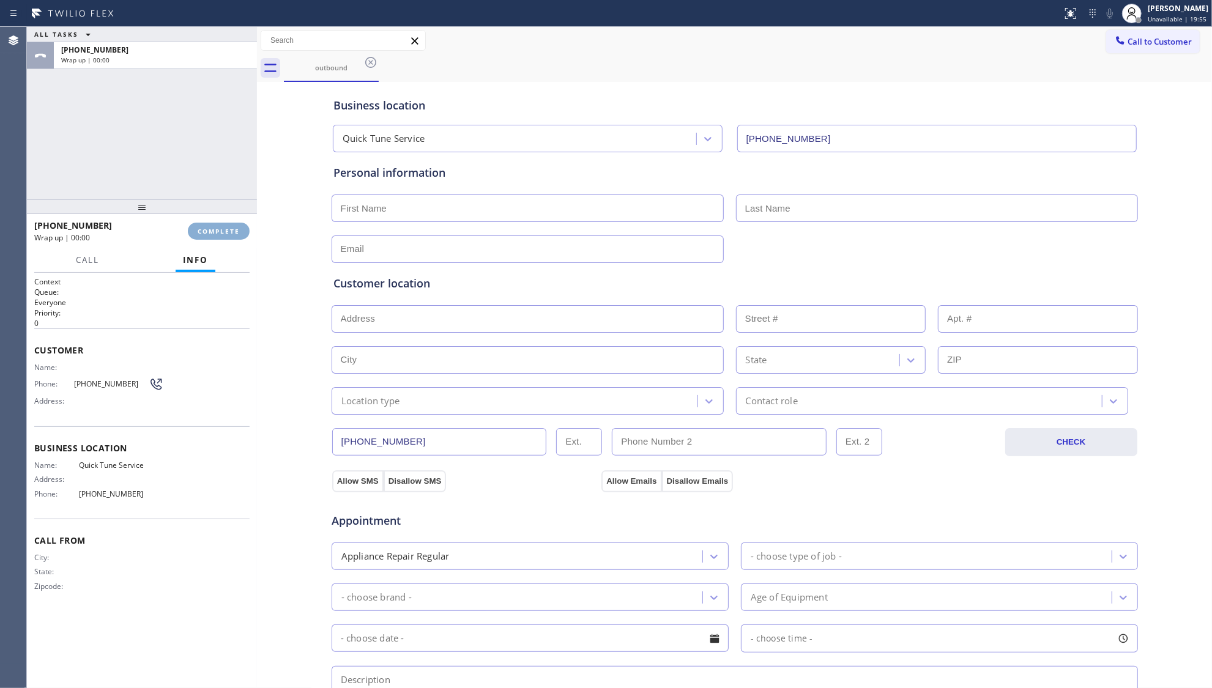
click at [226, 231] on span "COMPLETE" at bounding box center [219, 231] width 42 height 9
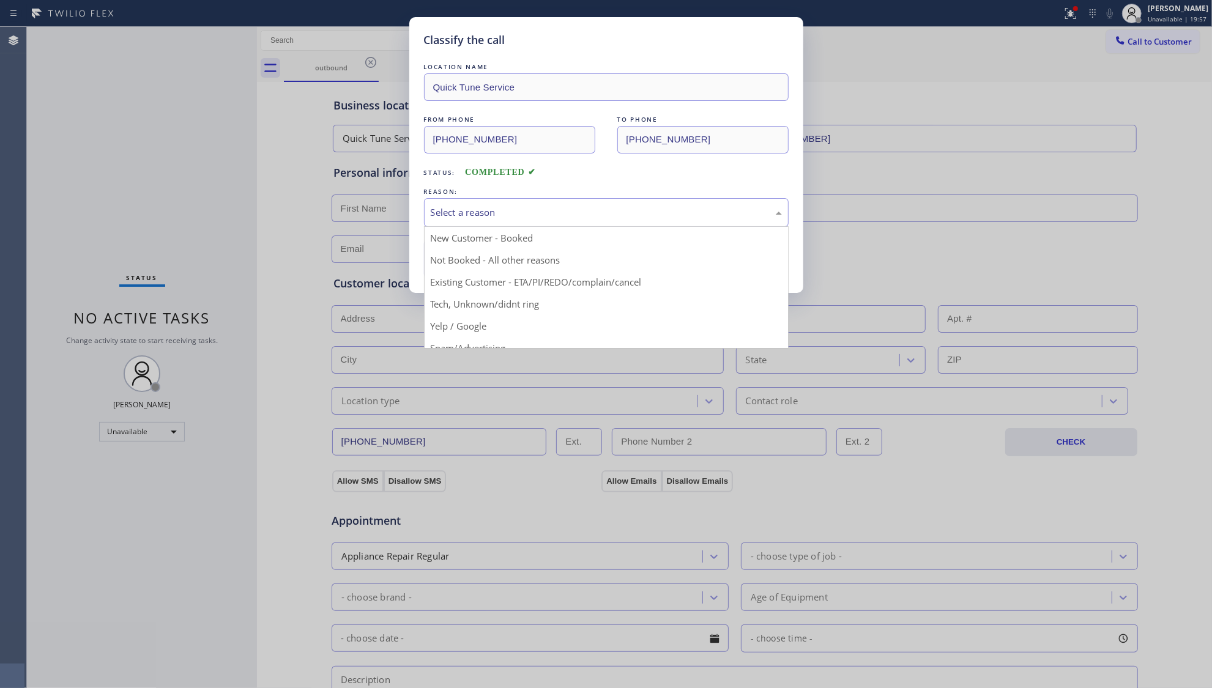
click at [522, 210] on div "Select a reason" at bounding box center [606, 213] width 351 height 14
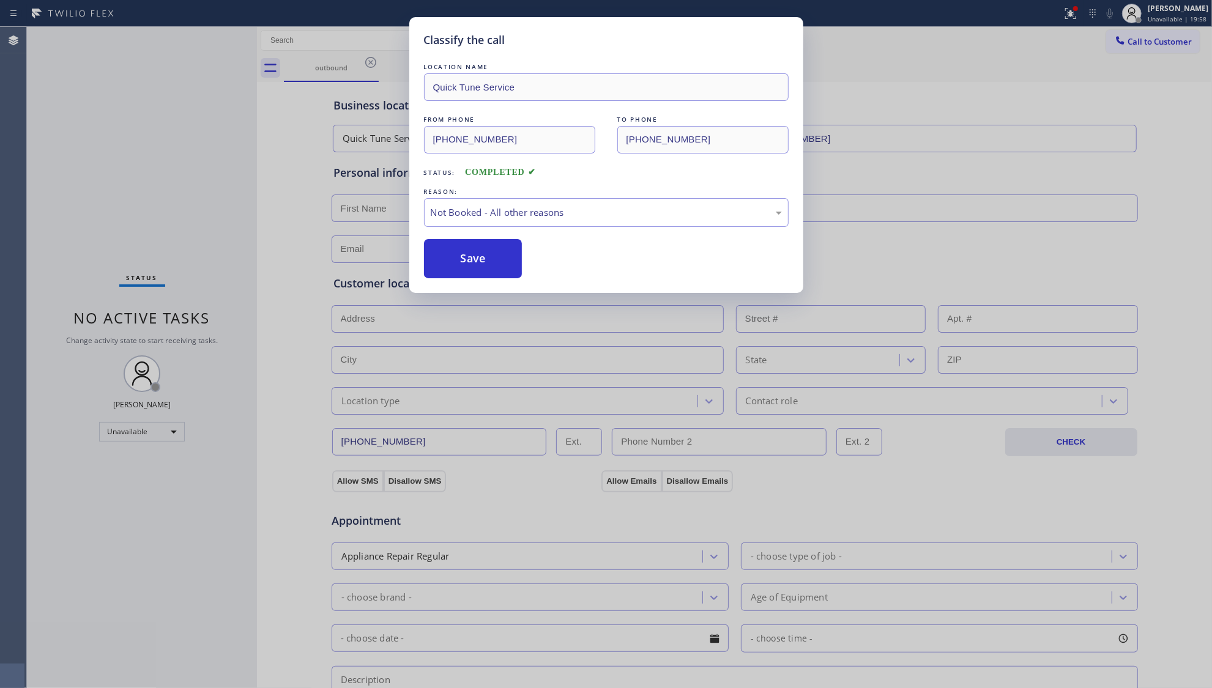
click at [463, 258] on button "Save" at bounding box center [473, 258] width 99 height 39
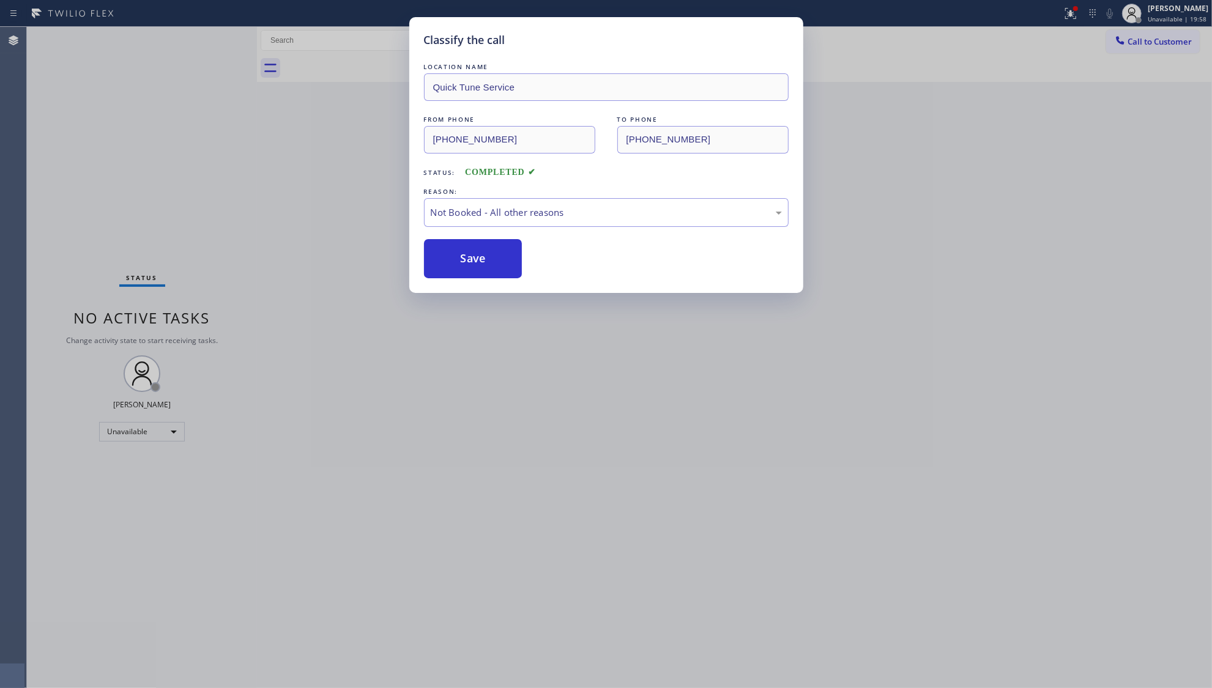
click at [354, 187] on div "Classify the call LOCATION NAME Quick Tune Service FROM PHONE [PHONE_NUMBER] TO…" at bounding box center [606, 344] width 1212 height 688
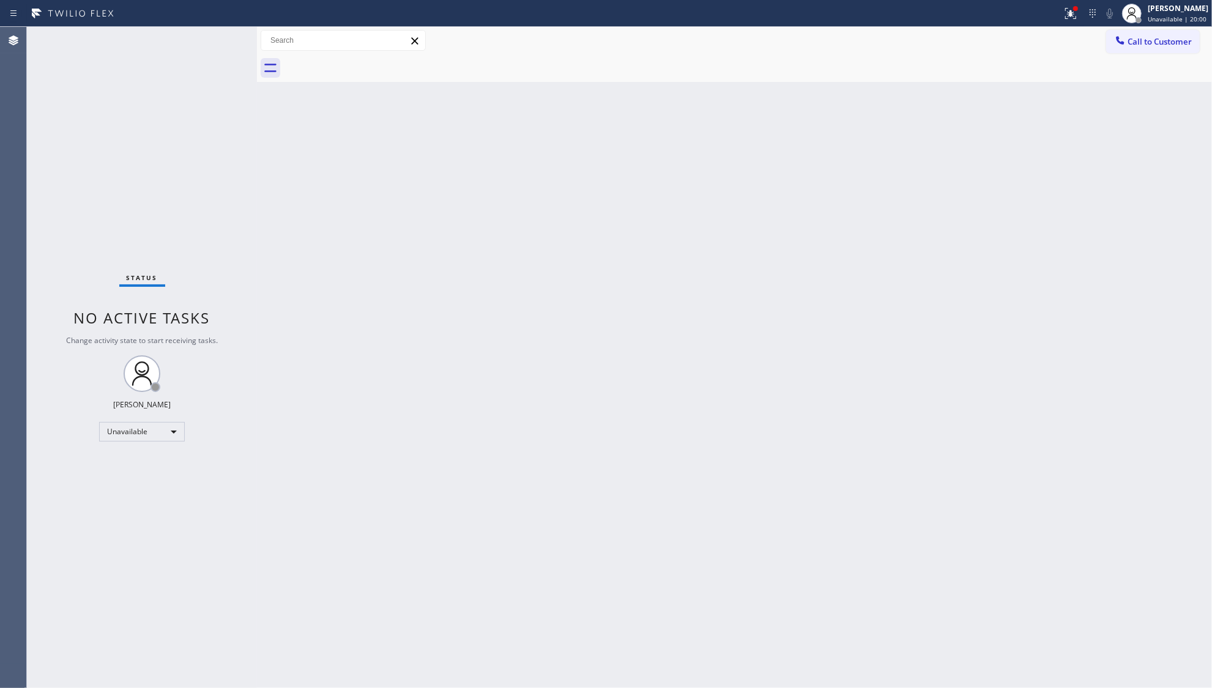
drag, startPoint x: 1076, startPoint y: 13, endPoint x: 1052, endPoint y: 88, distance: 78.8
click at [1068, 23] on button at bounding box center [1070, 13] width 27 height 27
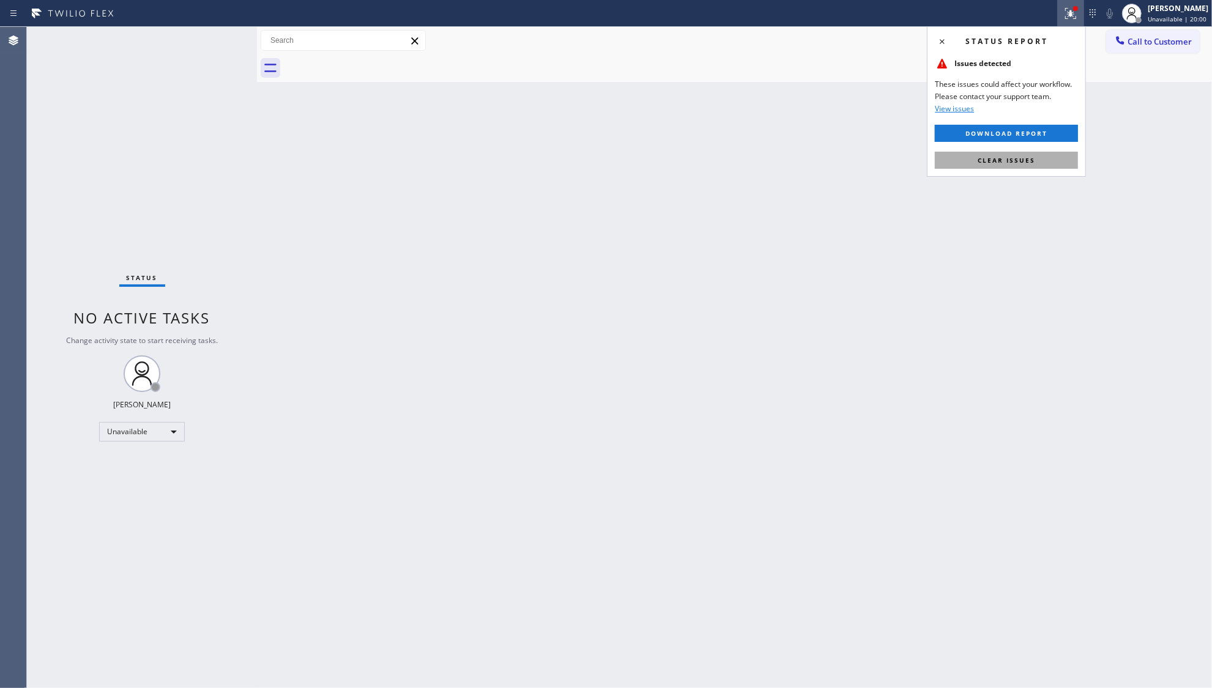
click at [1039, 157] on button "Clear issues" at bounding box center [1006, 160] width 143 height 17
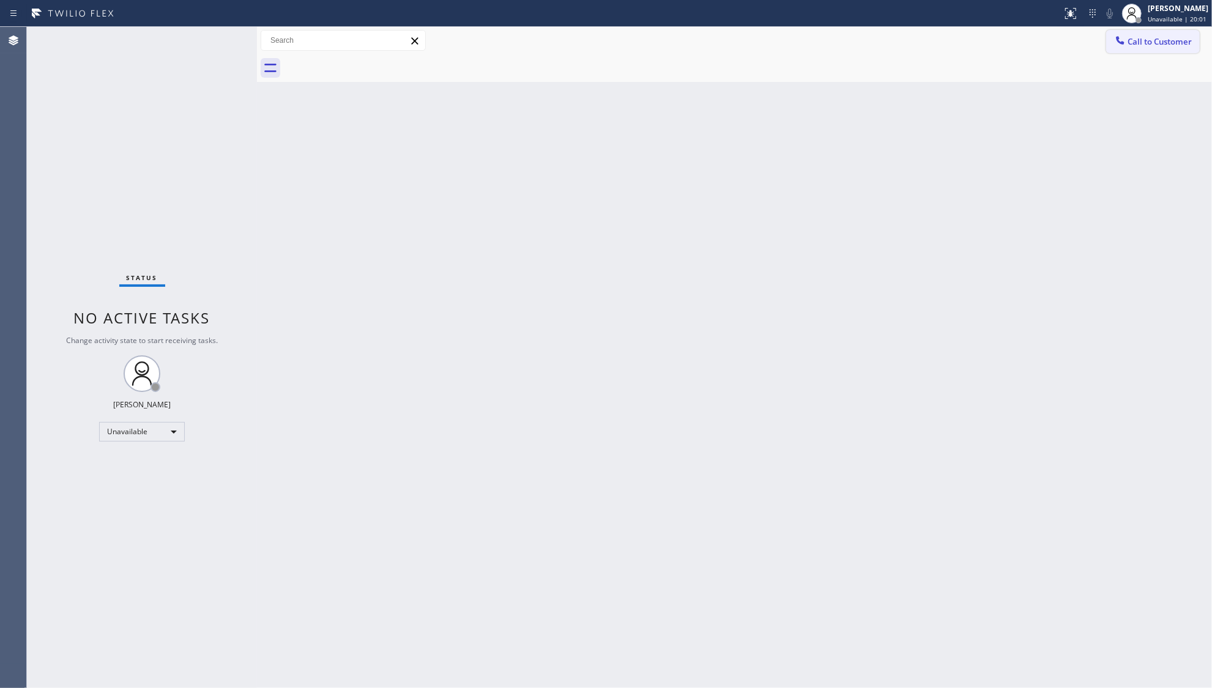
click at [1136, 42] on span "Call to Customer" at bounding box center [1160, 41] width 64 height 11
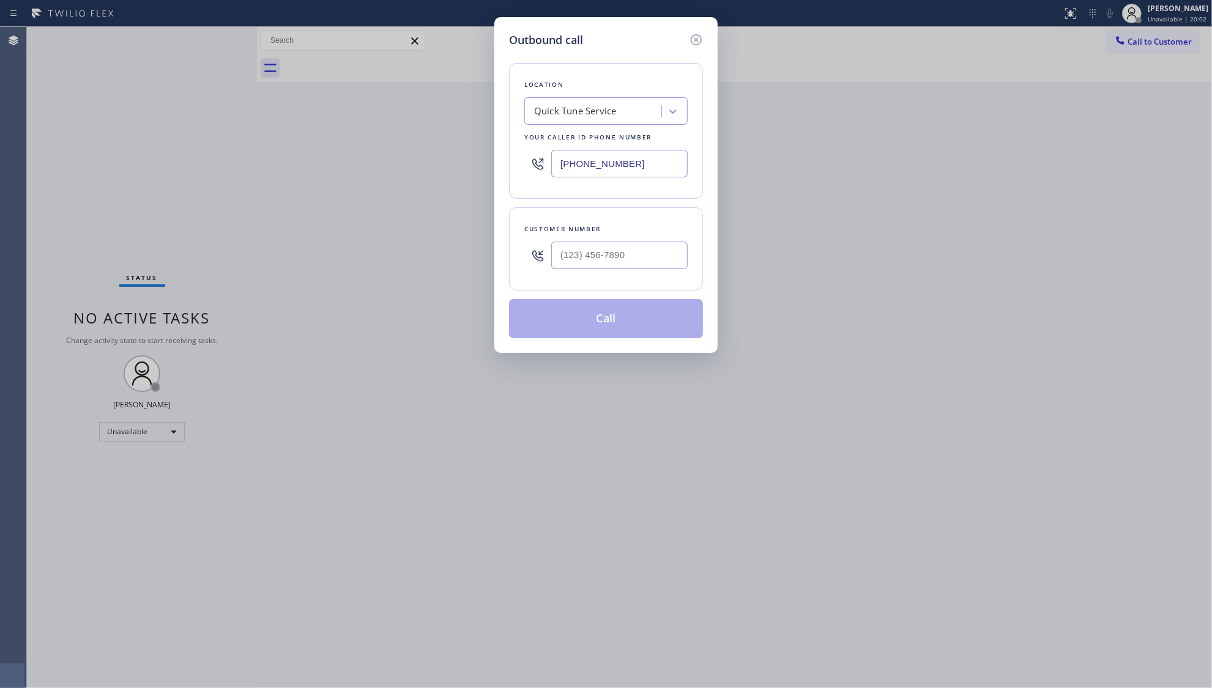
click at [655, 167] on input "[PHONE_NUMBER]" at bounding box center [619, 164] width 136 height 28
drag, startPoint x: 627, startPoint y: 166, endPoint x: 488, endPoint y: 169, distance: 138.3
click at [488, 169] on div "Outbound call Location Quick Tune Service Your caller id phone number [PHONE_NU…" at bounding box center [606, 344] width 1212 height 688
paste input "25) 242-3989"
type input "[PHONE_NUMBER]"
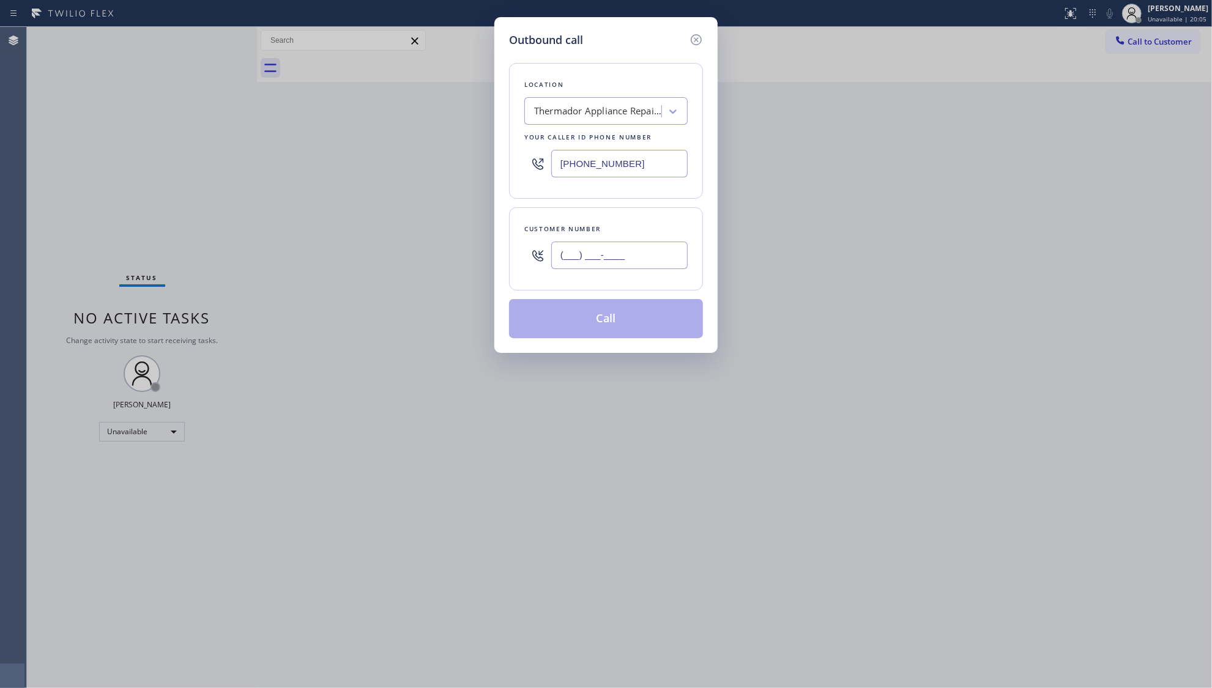
click at [681, 260] on input "(___) ___-____" at bounding box center [619, 256] width 136 height 28
paste input "425) 507-1872"
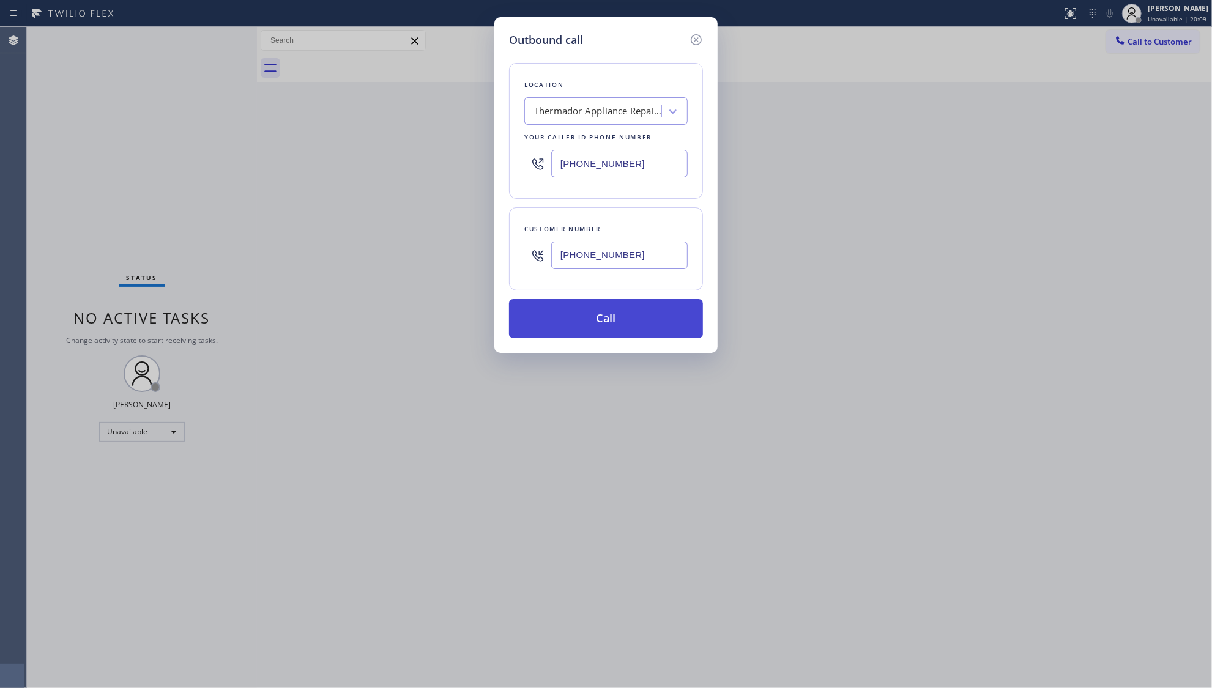
type input "[PHONE_NUMBER]"
click at [630, 311] on button "Call" at bounding box center [606, 318] width 194 height 39
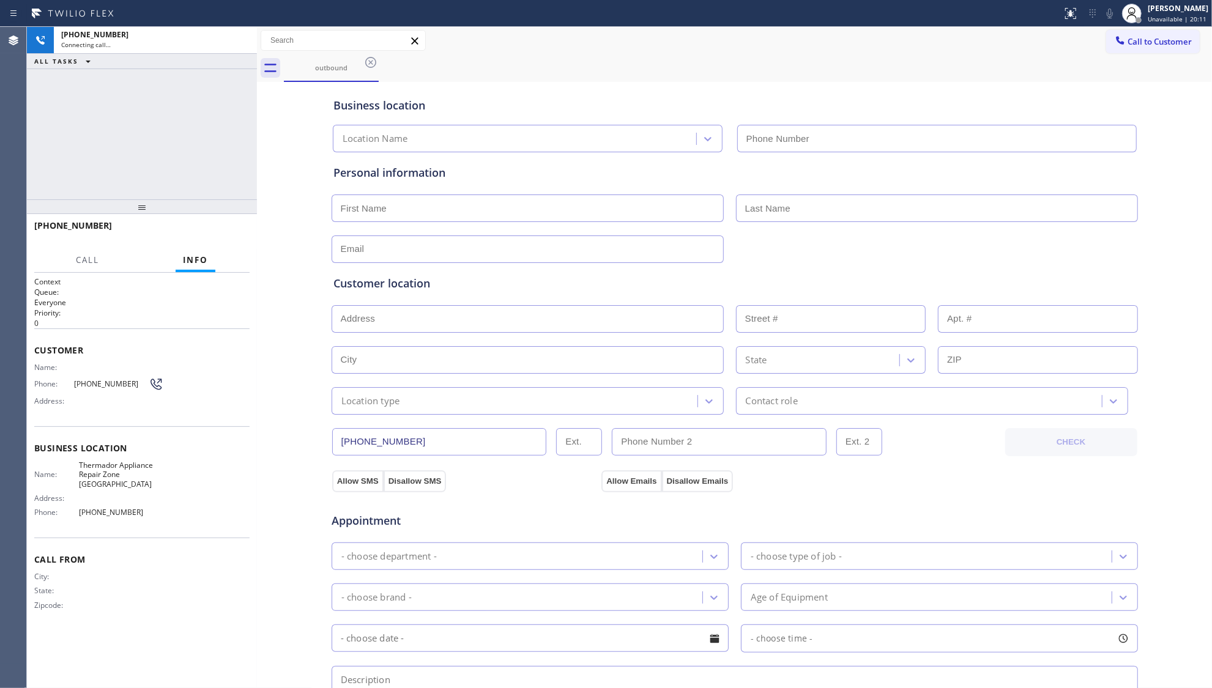
type input "[PHONE_NUMBER]"
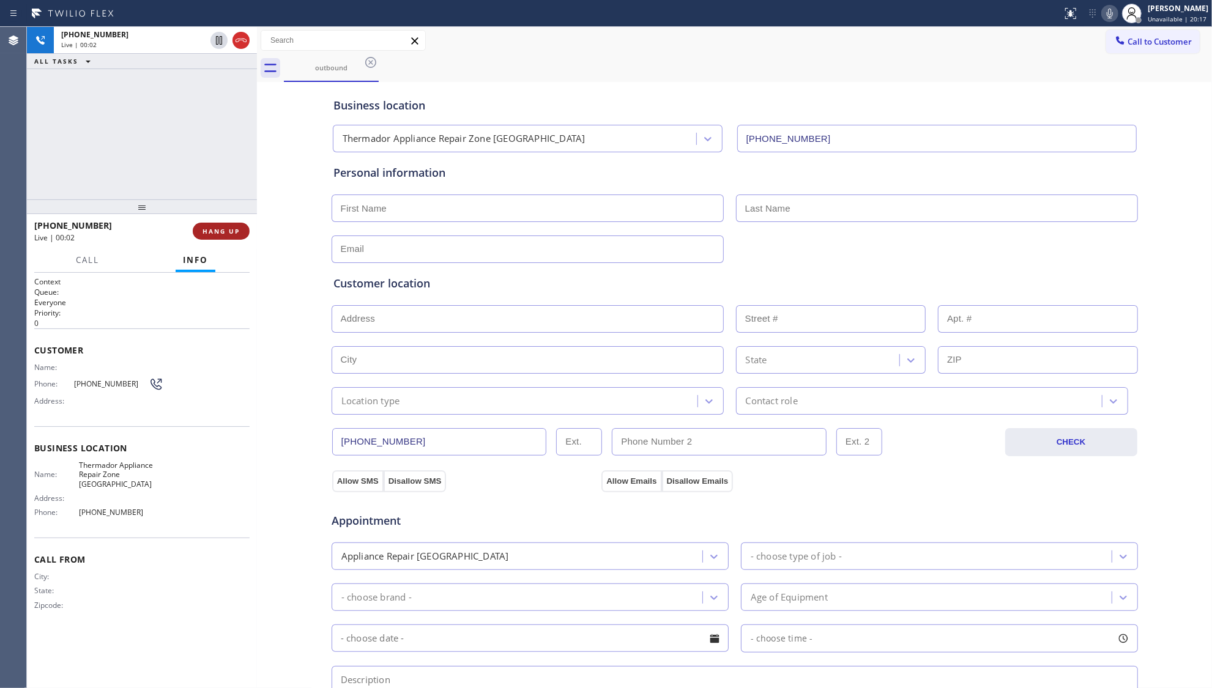
click at [201, 240] on div "[PHONE_NUMBER] Live | 00:02 HANG UP" at bounding box center [141, 231] width 215 height 32
click at [208, 235] on span "HANG UP" at bounding box center [221, 231] width 37 height 9
click at [210, 233] on span "HANG UP" at bounding box center [221, 231] width 37 height 9
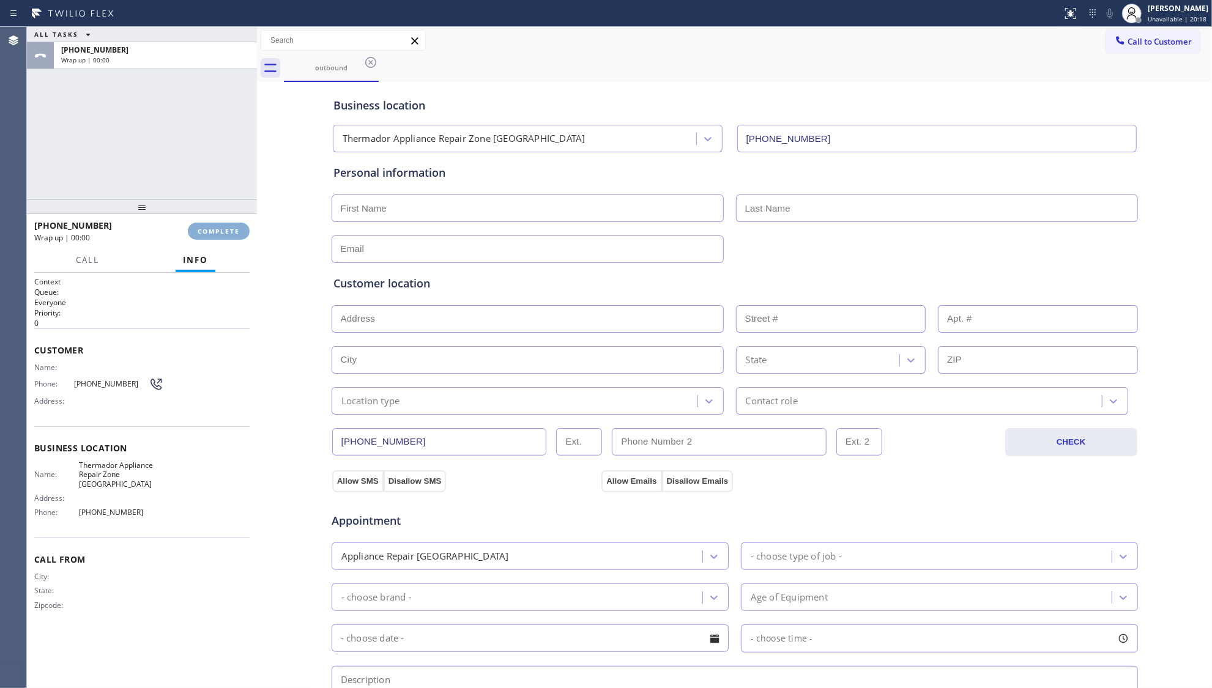
click at [215, 231] on span "COMPLETE" at bounding box center [219, 231] width 42 height 9
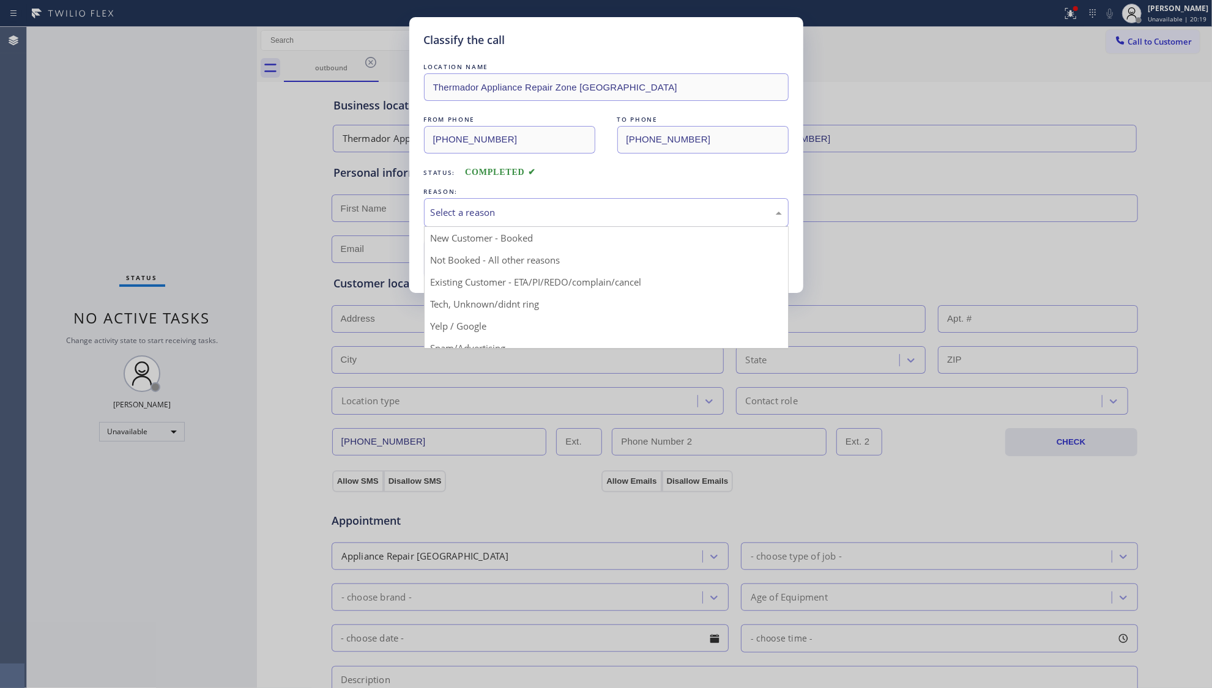
click at [475, 202] on div "Select a reason" at bounding box center [606, 212] width 365 height 29
click at [471, 259] on button "Save" at bounding box center [473, 258] width 99 height 39
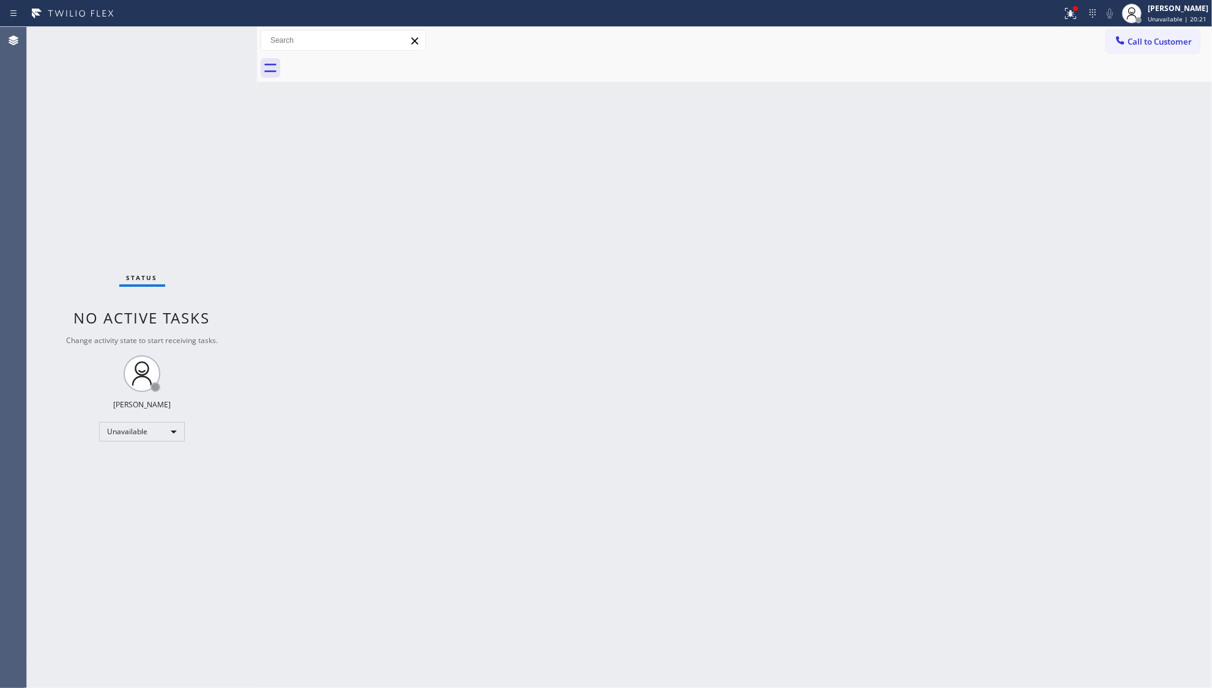
click at [1057, 18] on div at bounding box center [531, 14] width 1052 height 20
click at [1084, 17] on div at bounding box center [1070, 13] width 27 height 15
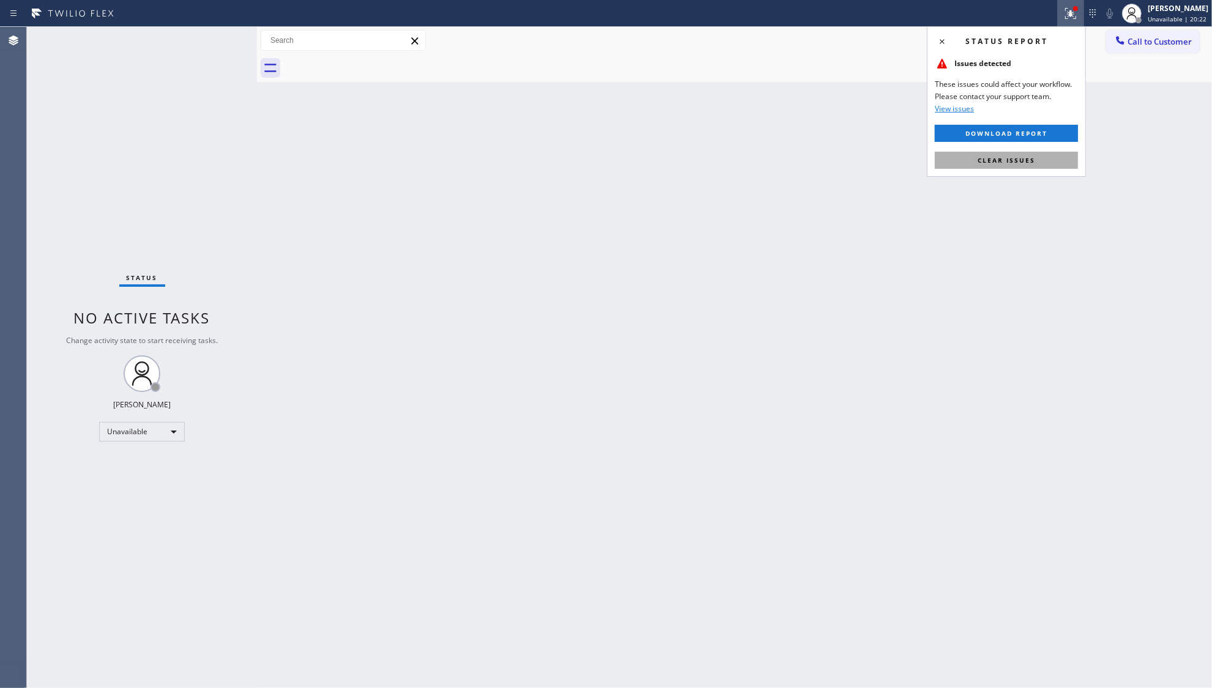
click at [1029, 164] on span "Clear issues" at bounding box center [1007, 160] width 58 height 9
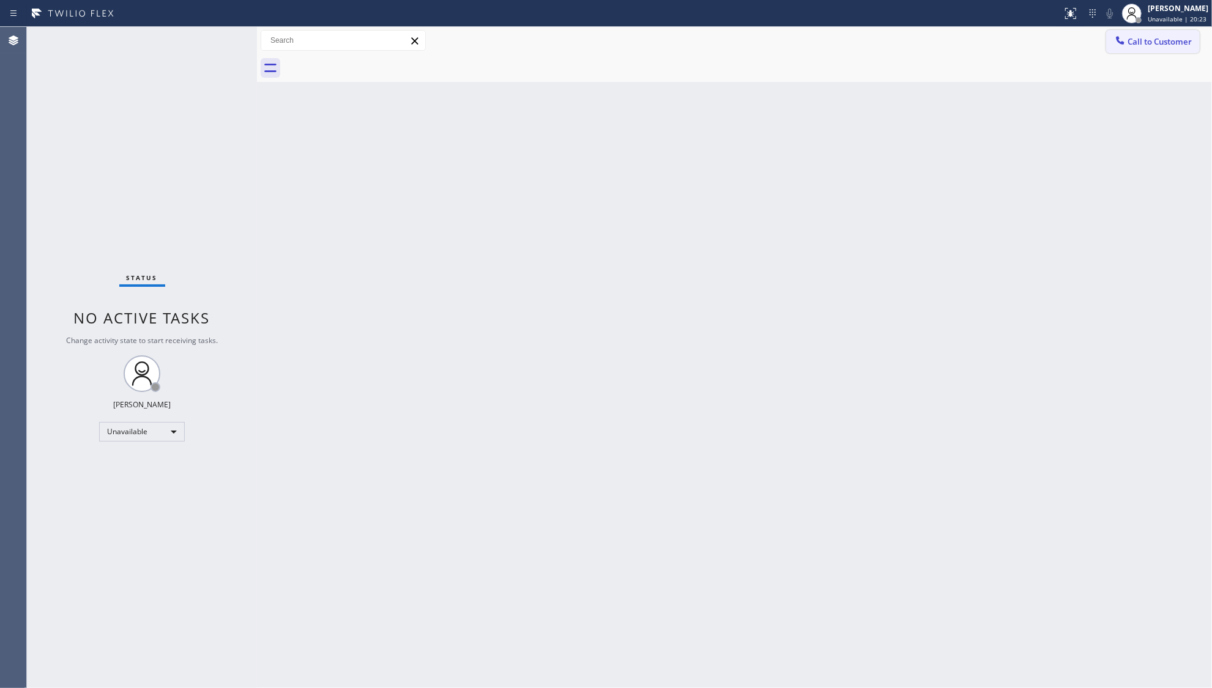
click at [1138, 33] on button "Call to Customer" at bounding box center [1153, 41] width 94 height 23
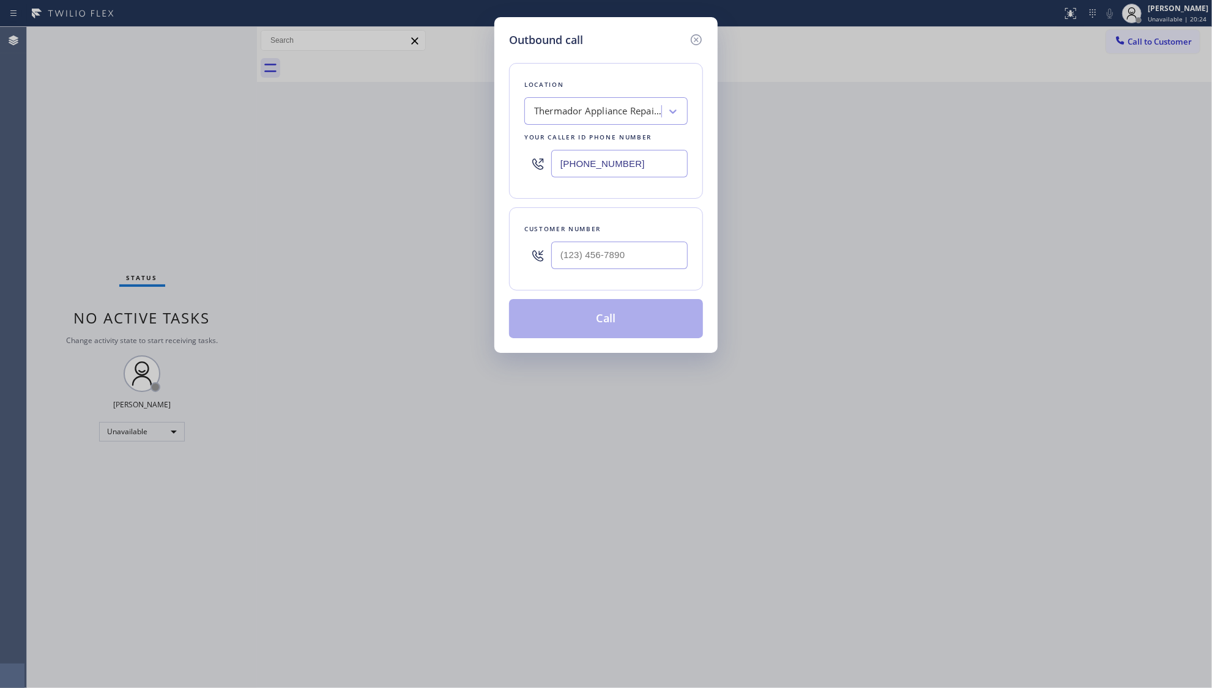
drag, startPoint x: 652, startPoint y: 169, endPoint x: 426, endPoint y: 136, distance: 228.8
click at [412, 136] on div "Outbound call Location Thermador Appliance Repair Zone [GEOGRAPHIC_DATA] Your c…" at bounding box center [606, 344] width 1212 height 688
paste input "562) 456-3053"
type input "[PHONE_NUMBER]"
click at [612, 255] on input "(___) ___-____" at bounding box center [619, 256] width 136 height 28
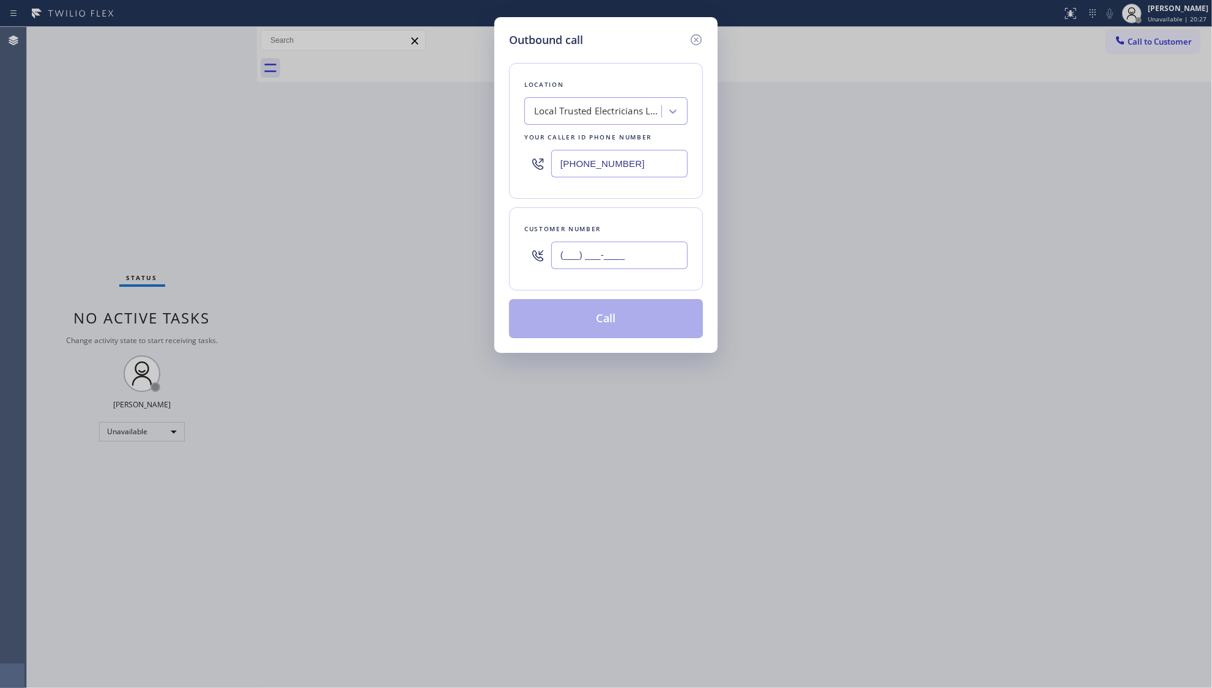
paste input "702) 885-5523"
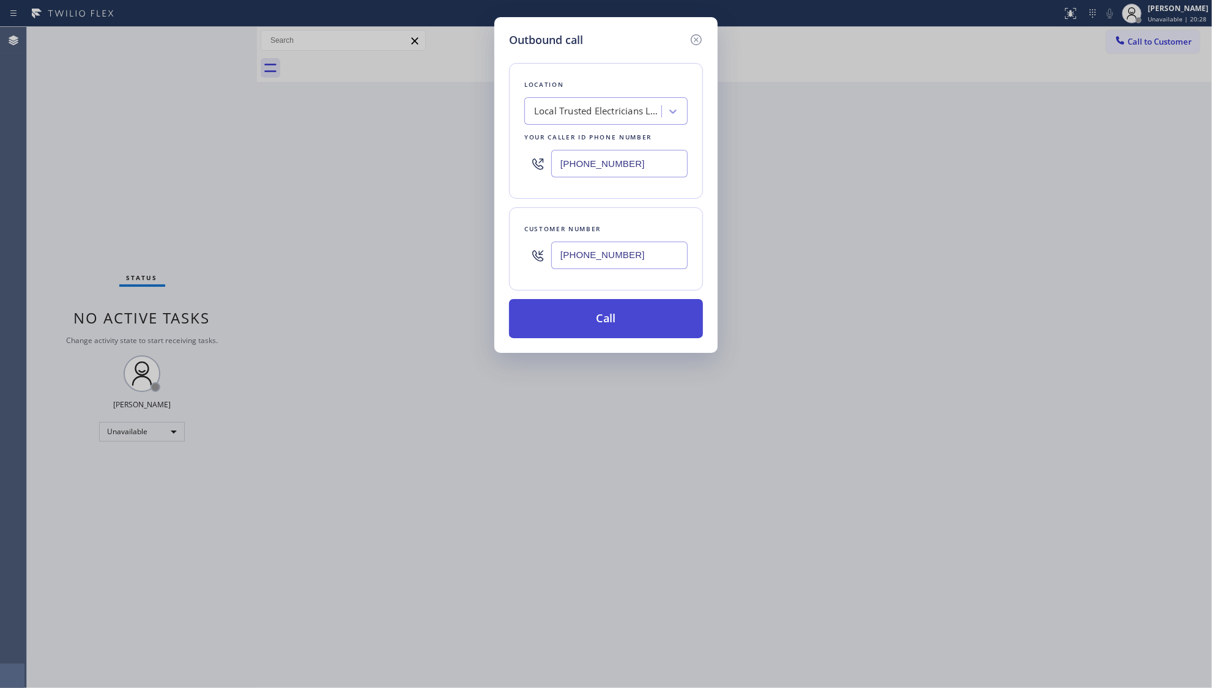
type input "[PHONE_NUMBER]"
click at [593, 318] on button "Call" at bounding box center [606, 318] width 194 height 39
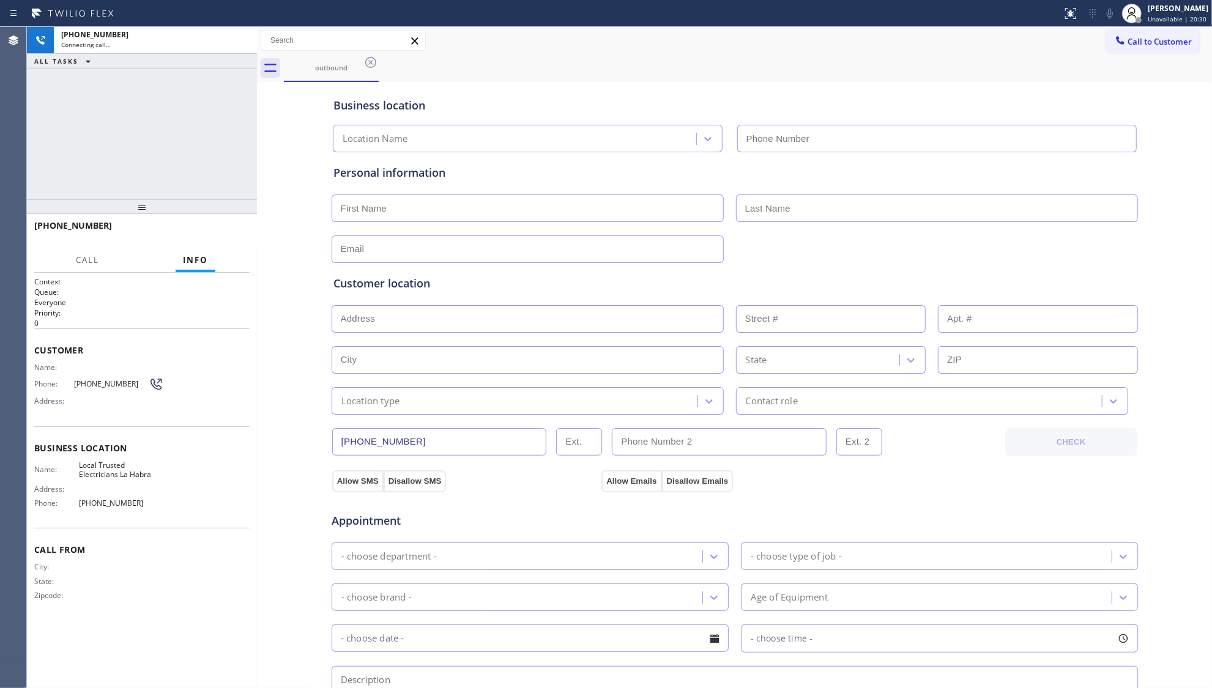
type input "[PHONE_NUMBER]"
click at [251, 223] on div "[PHONE_NUMBER] Live | 00:04 HANG UP" at bounding box center [142, 231] width 230 height 34
click at [245, 225] on button "HANG UP" at bounding box center [221, 231] width 57 height 17
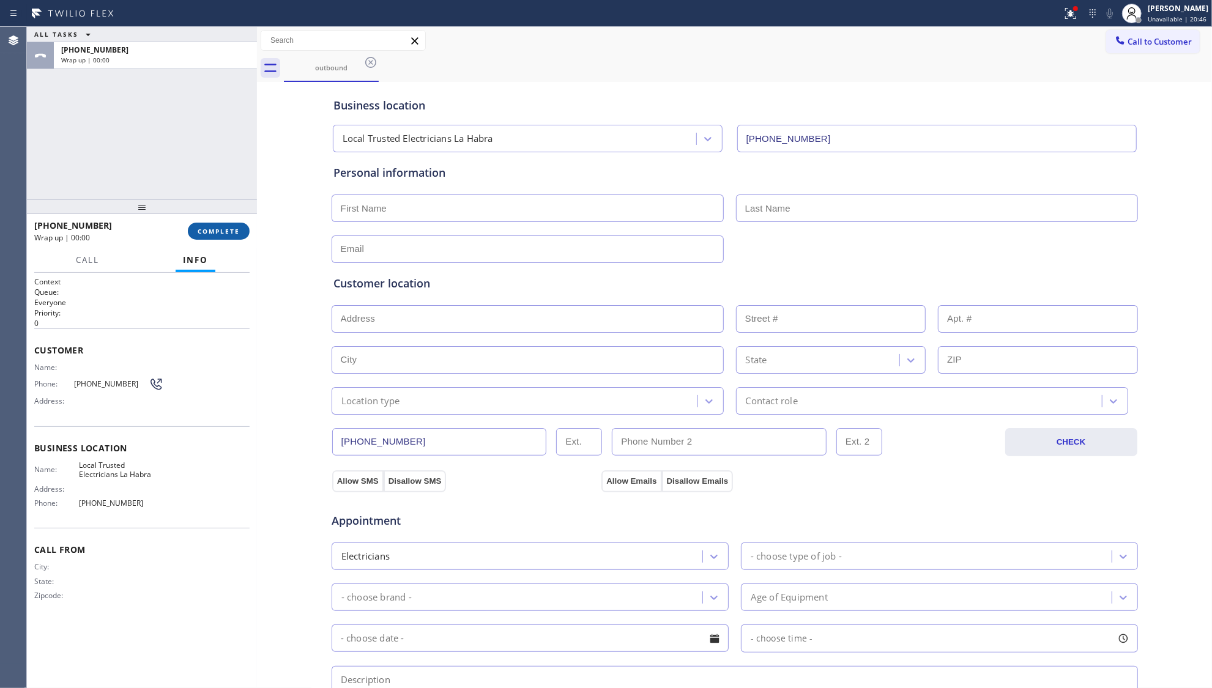
click at [228, 226] on button "COMPLETE" at bounding box center [219, 231] width 62 height 17
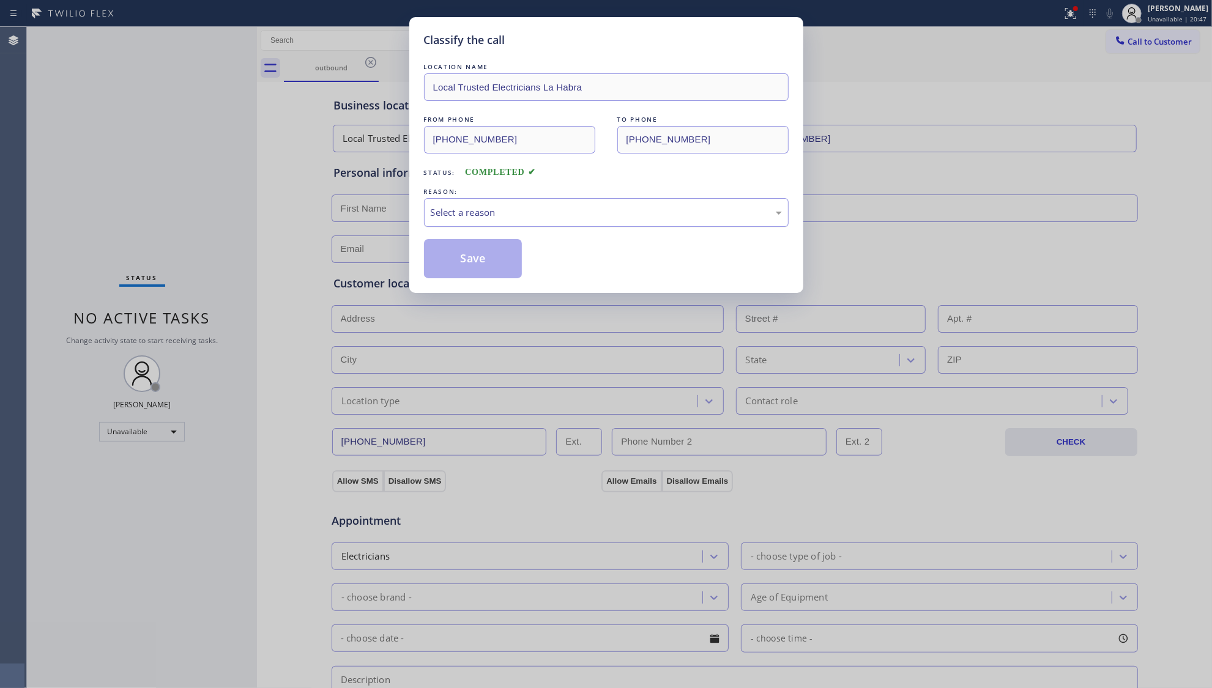
drag, startPoint x: 467, startPoint y: 210, endPoint x: 465, endPoint y: 219, distance: 8.9
click at [465, 219] on div "Select a reason" at bounding box center [606, 213] width 351 height 14
click at [455, 255] on button "Save" at bounding box center [473, 258] width 99 height 39
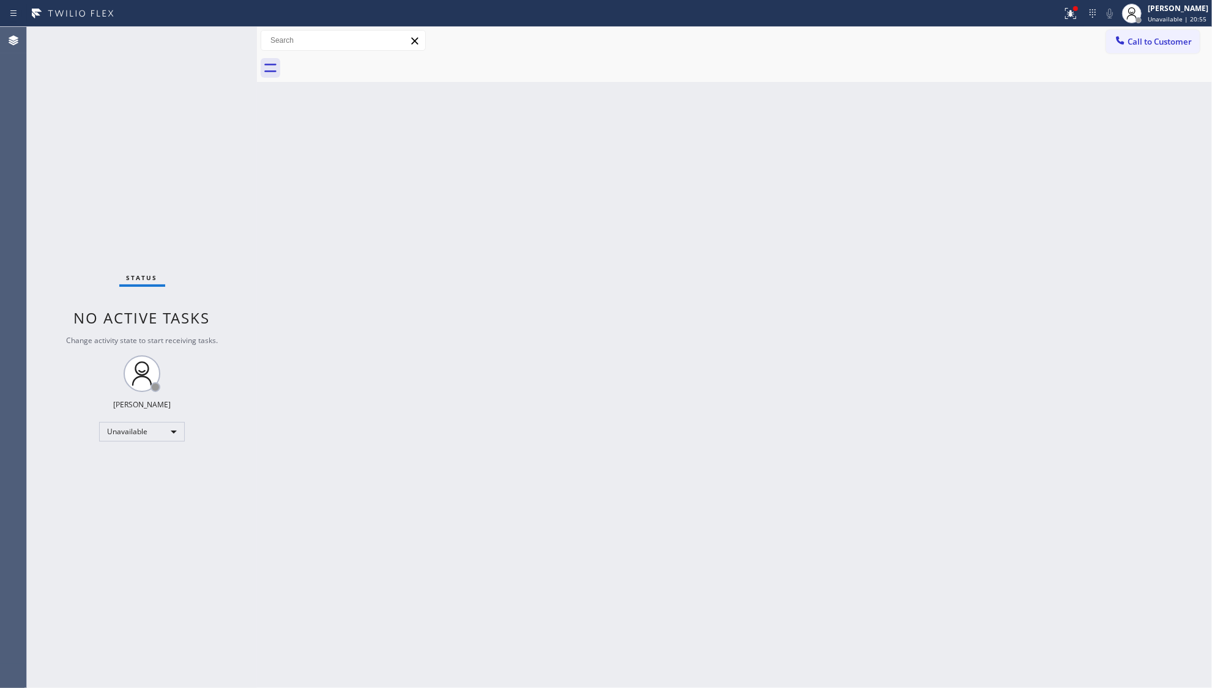
drag, startPoint x: 968, startPoint y: 240, endPoint x: 1016, endPoint y: 144, distance: 106.7
click at [967, 223] on div "Back to Dashboard Change Sender ID Customers Technicians Select a contact Outbo…" at bounding box center [734, 357] width 955 height 661
click at [1068, 24] on button at bounding box center [1070, 13] width 27 height 27
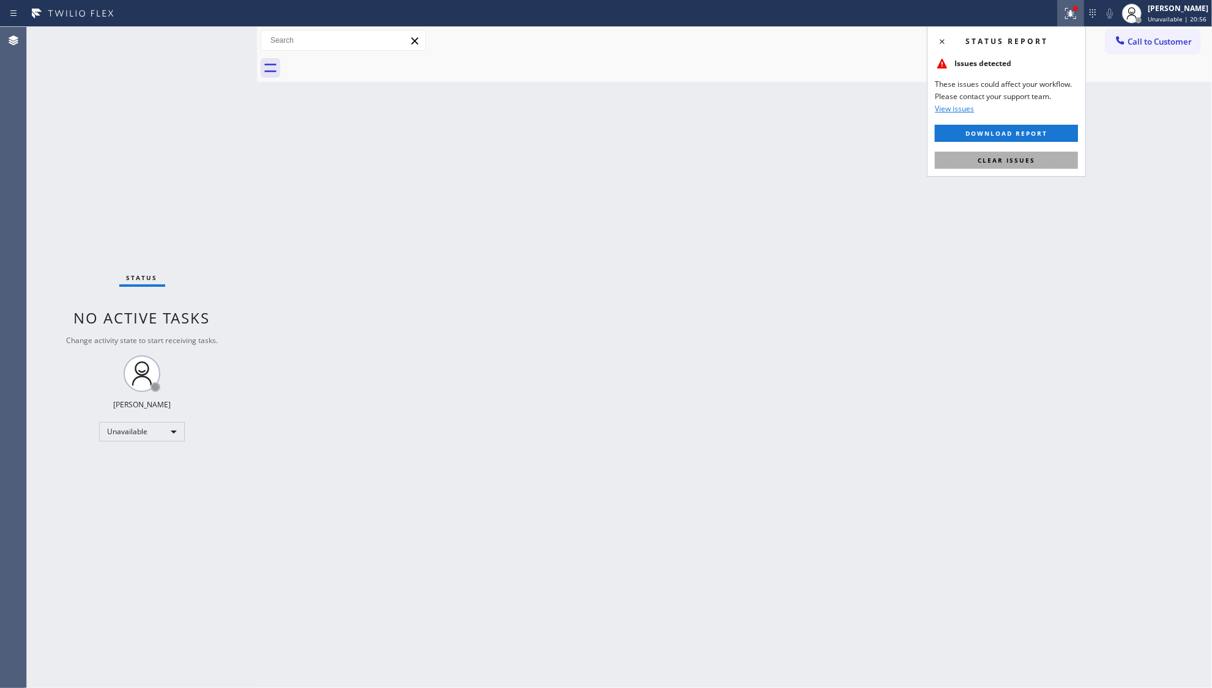
click at [1032, 170] on div "Status report Issues detected These issues could affect your workflow. Please c…" at bounding box center [1006, 101] width 159 height 151
click at [1030, 160] on span "Clear issues" at bounding box center [1007, 160] width 58 height 9
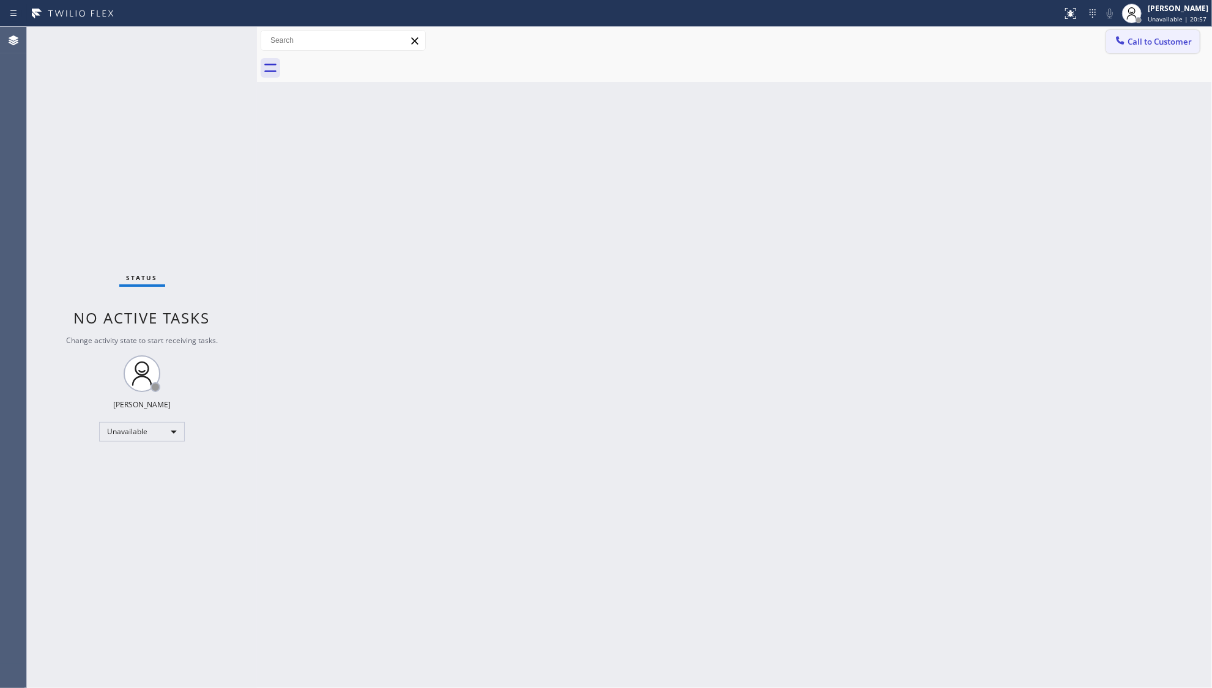
drag, startPoint x: 1124, startPoint y: 42, endPoint x: 1017, endPoint y: 82, distance: 114.2
click at [1125, 42] on icon at bounding box center [1120, 40] width 12 height 12
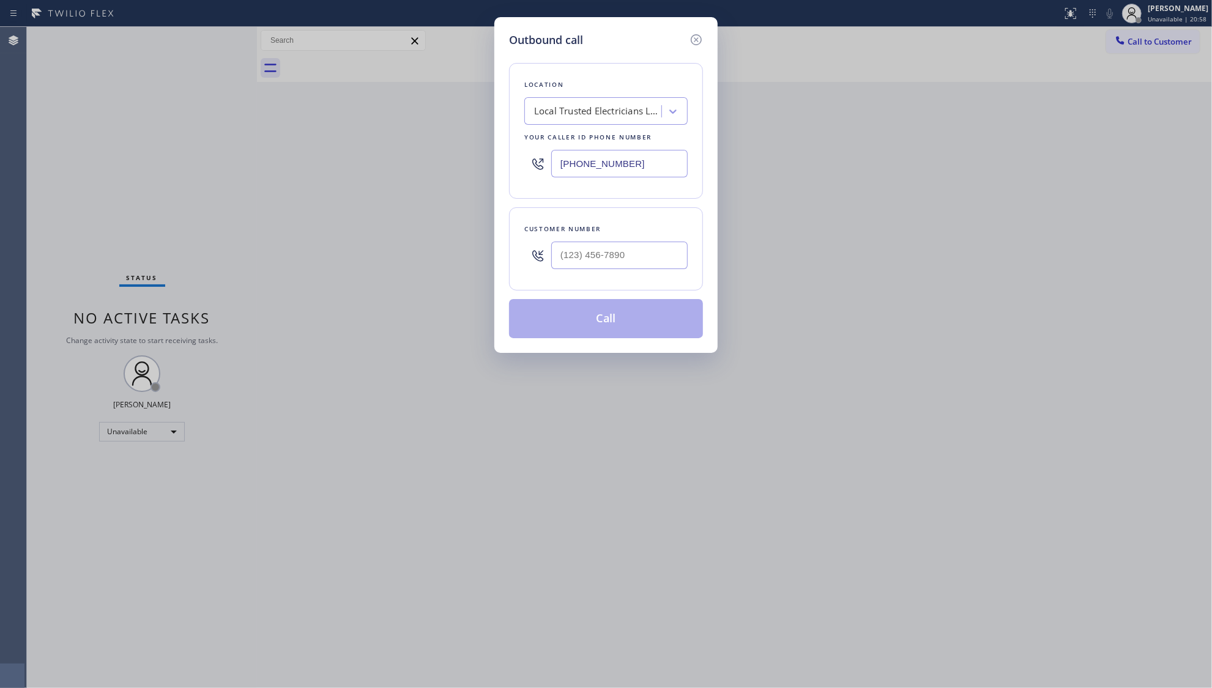
drag, startPoint x: 656, startPoint y: 159, endPoint x: 466, endPoint y: 173, distance: 190.1
click at [466, 173] on div "Outbound call Location Local Trusted Electricians [GEOGRAPHIC_DATA] Your caller…" at bounding box center [606, 344] width 1212 height 688
paste input "805) 892-6898"
type input "[PHONE_NUMBER]"
drag, startPoint x: 646, startPoint y: 252, endPoint x: 622, endPoint y: 277, distance: 34.6
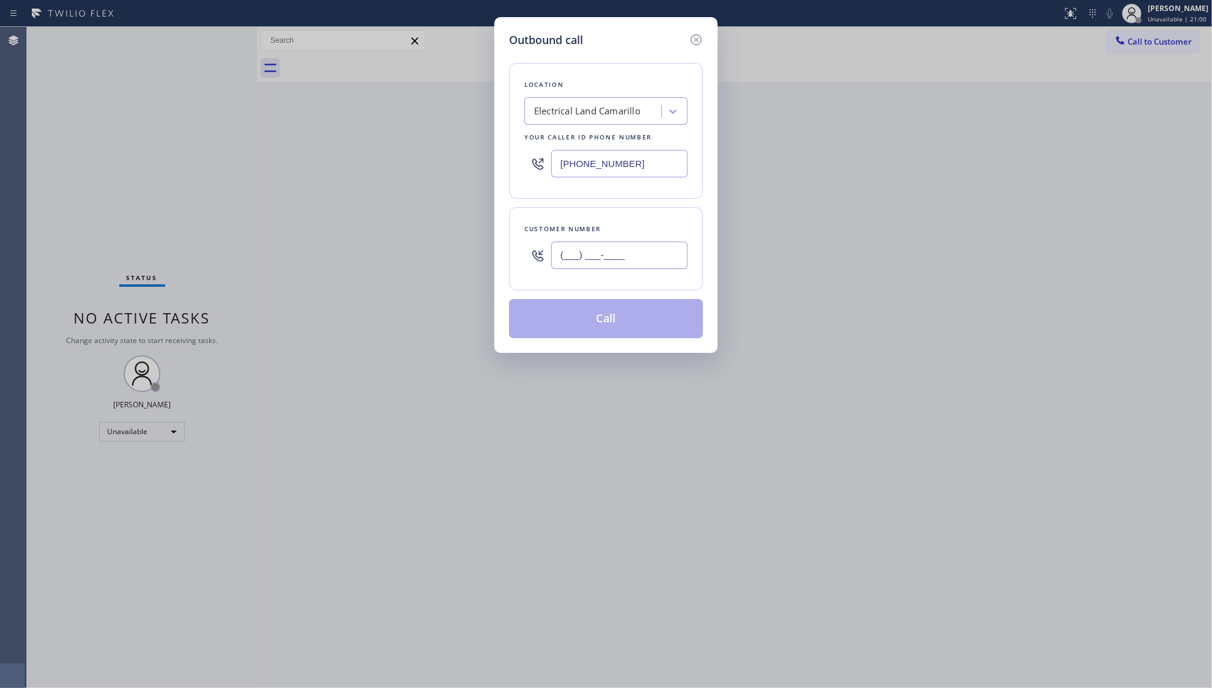
click at [645, 253] on input "(___) ___-____" at bounding box center [619, 256] width 136 height 28
paste input "747) 900-3573"
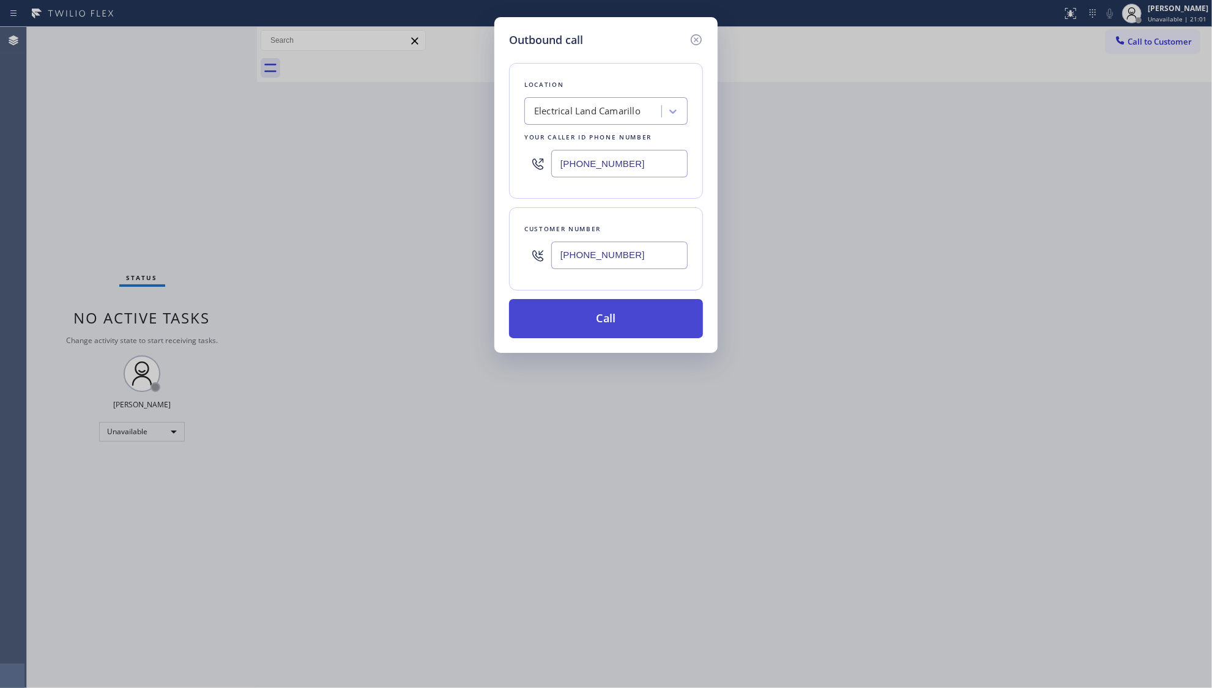
type input "[PHONE_NUMBER]"
click at [608, 326] on button "Call" at bounding box center [606, 318] width 194 height 39
click at [937, 223] on div "Outbound call Location Electrical Land Camarillo Your caller id phone number [P…" at bounding box center [606, 344] width 1212 height 688
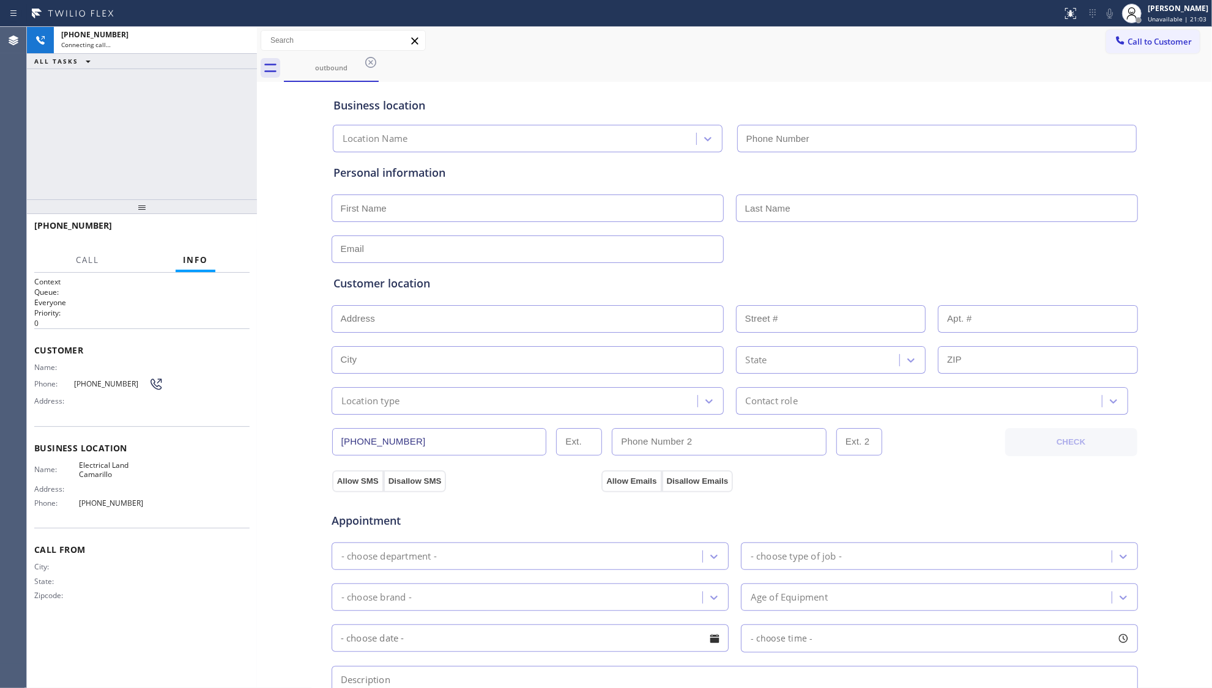
type input "[PHONE_NUMBER]"
drag, startPoint x: 805, startPoint y: 64, endPoint x: 792, endPoint y: 66, distance: 13.7
click at [803, 64] on div "outbound" at bounding box center [748, 68] width 928 height 28
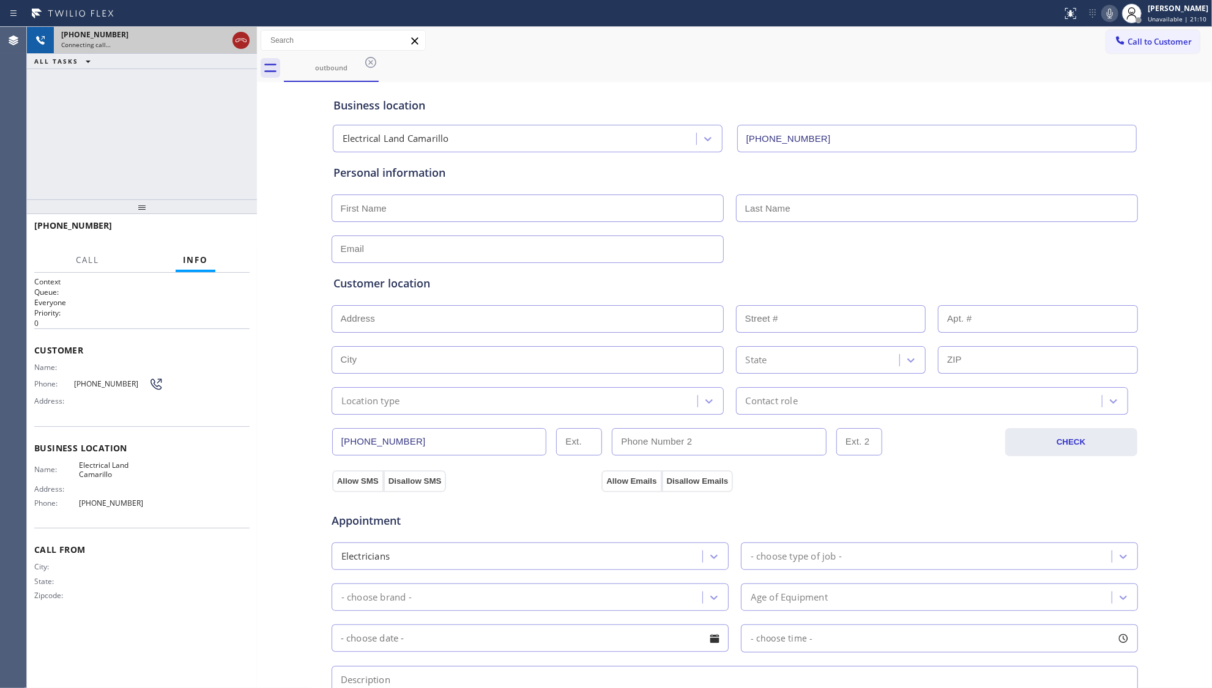
click at [245, 40] on icon at bounding box center [241, 40] width 15 height 15
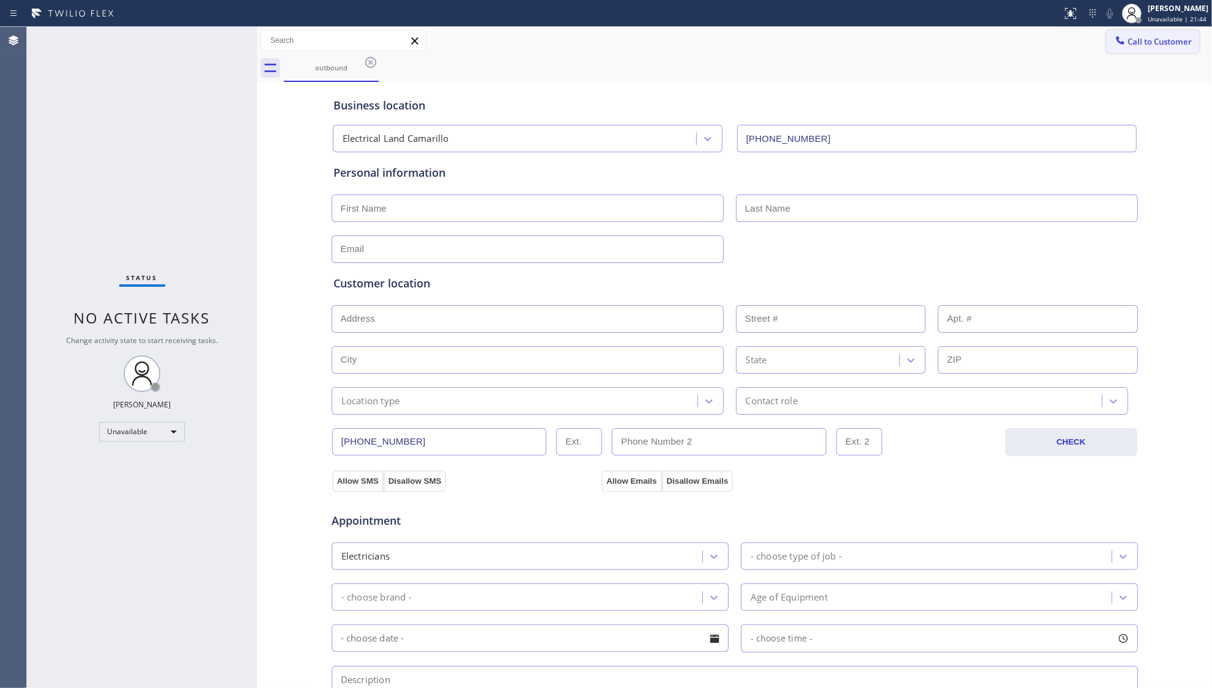
click at [1128, 40] on span "Call to Customer" at bounding box center [1160, 41] width 64 height 11
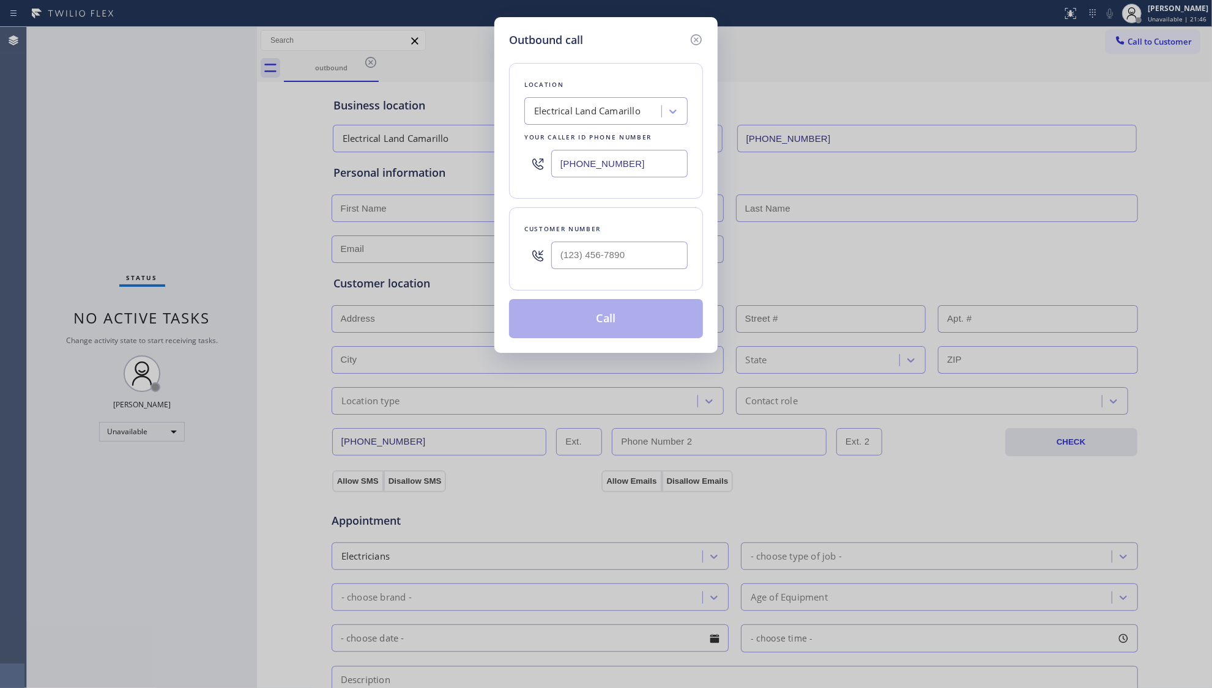
drag, startPoint x: 627, startPoint y: 157, endPoint x: 494, endPoint y: 176, distance: 134.1
click at [494, 176] on div "Outbound call Location Electrical Land Camarillo Your caller id phone number [P…" at bounding box center [605, 185] width 223 height 336
paste input "657) 888-9747"
type input "[PHONE_NUMBER]"
click at [622, 259] on input "(___) ___-____" at bounding box center [619, 256] width 136 height 28
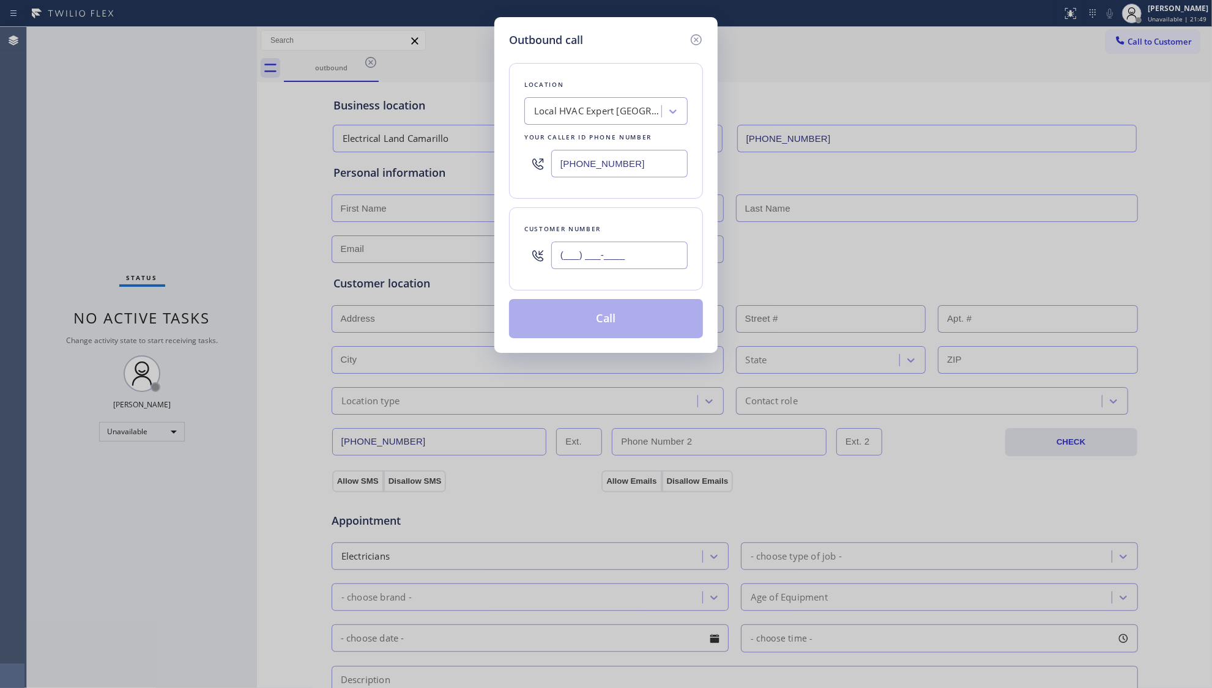
paste input "951) 412-9093"
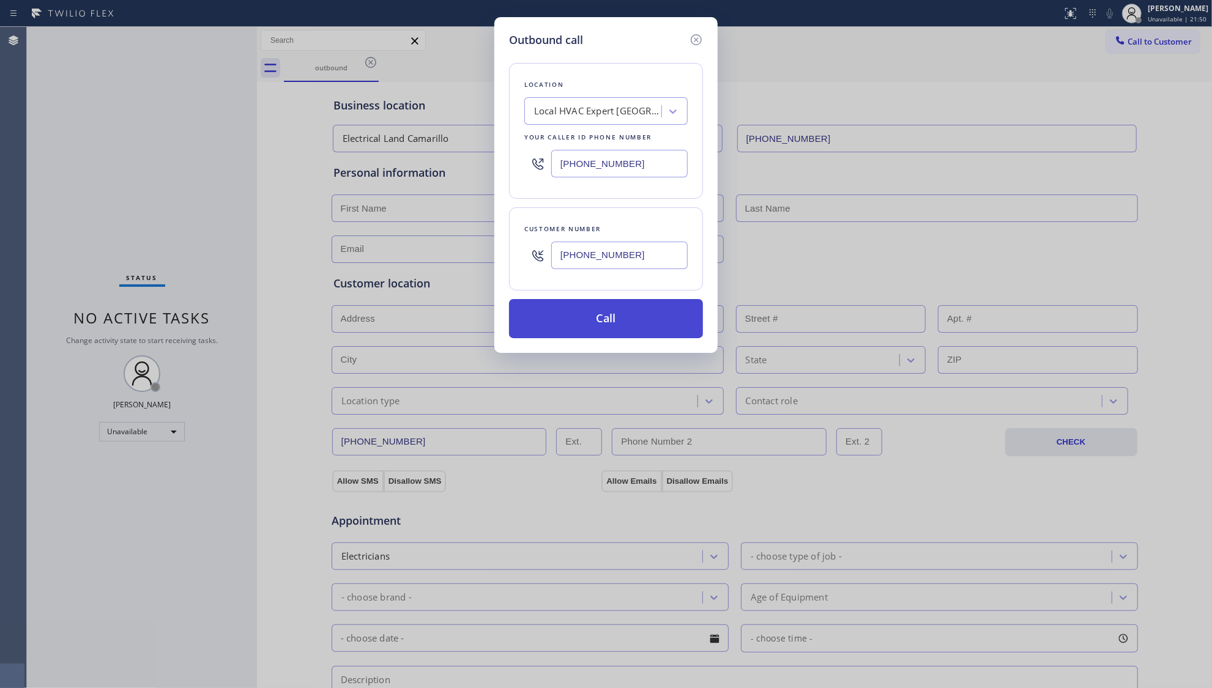
type input "[PHONE_NUMBER]"
click at [609, 324] on button "Call" at bounding box center [606, 318] width 194 height 39
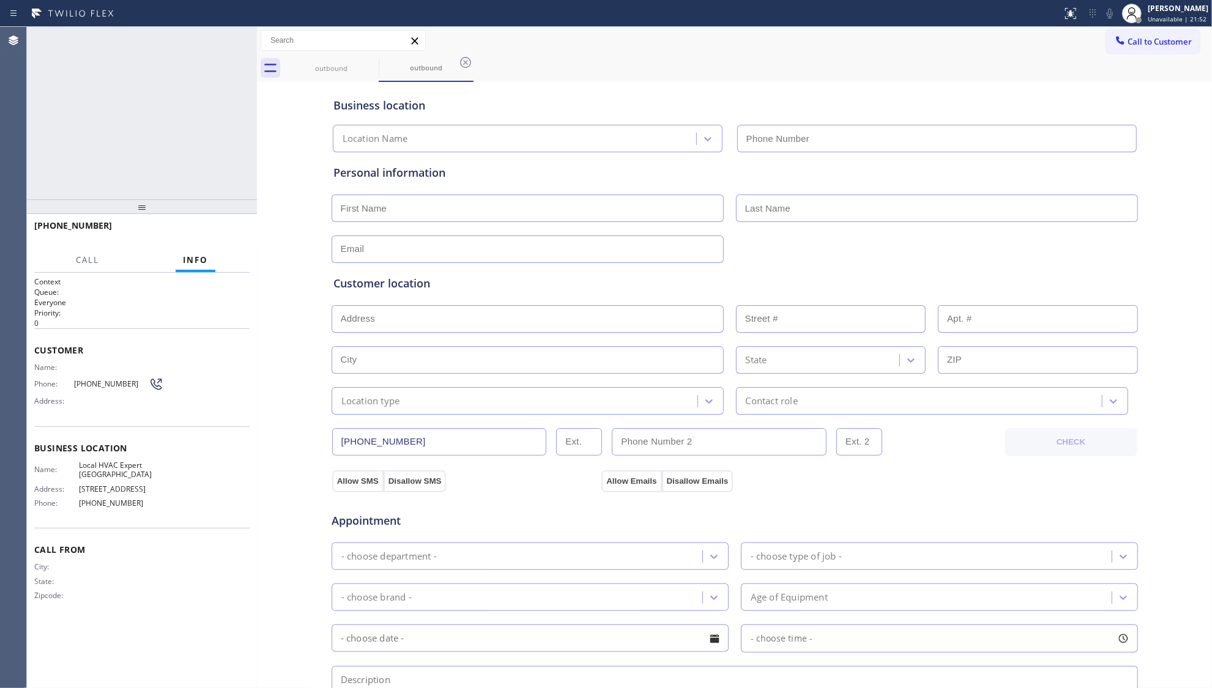
type input "[PHONE_NUMBER]"
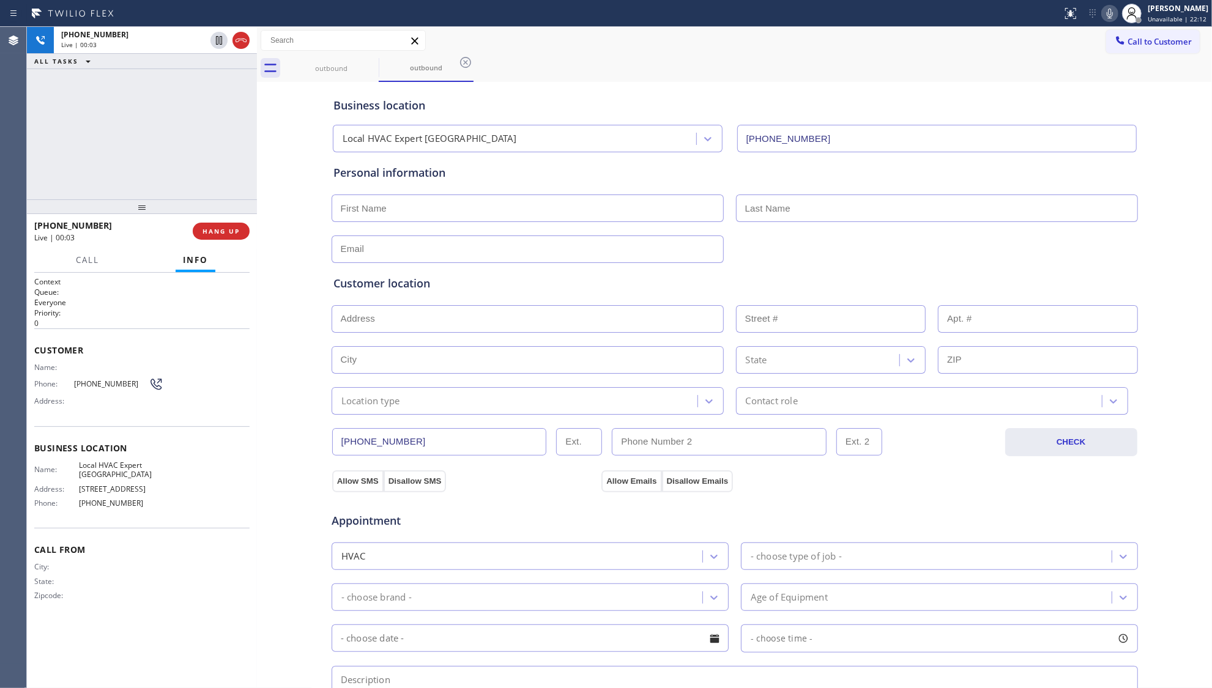
drag, startPoint x: 817, startPoint y: 16, endPoint x: 794, endPoint y: 32, distance: 28.5
click at [808, 23] on div "Status report No issues detected If you experience an issue, please download th…" at bounding box center [606, 13] width 1212 height 27
click at [231, 228] on span "HANG UP" at bounding box center [221, 231] width 37 height 9
click at [229, 228] on span "HANG UP" at bounding box center [221, 231] width 37 height 9
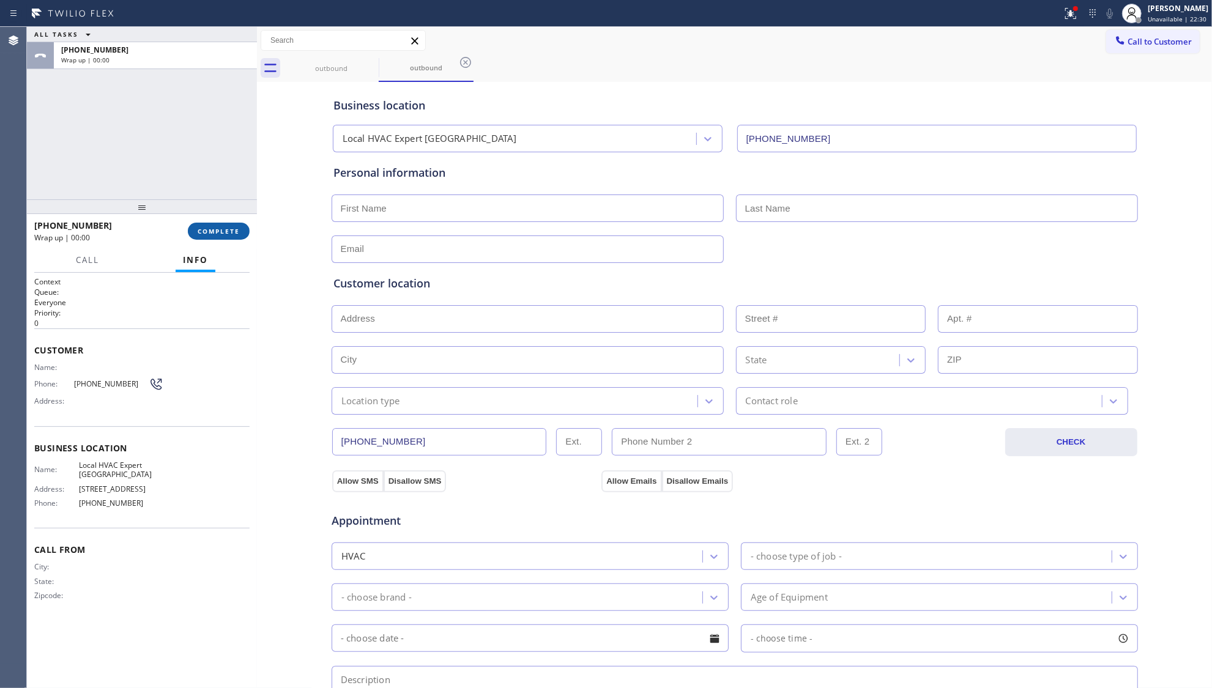
click at [233, 226] on button "COMPLETE" at bounding box center [219, 231] width 62 height 17
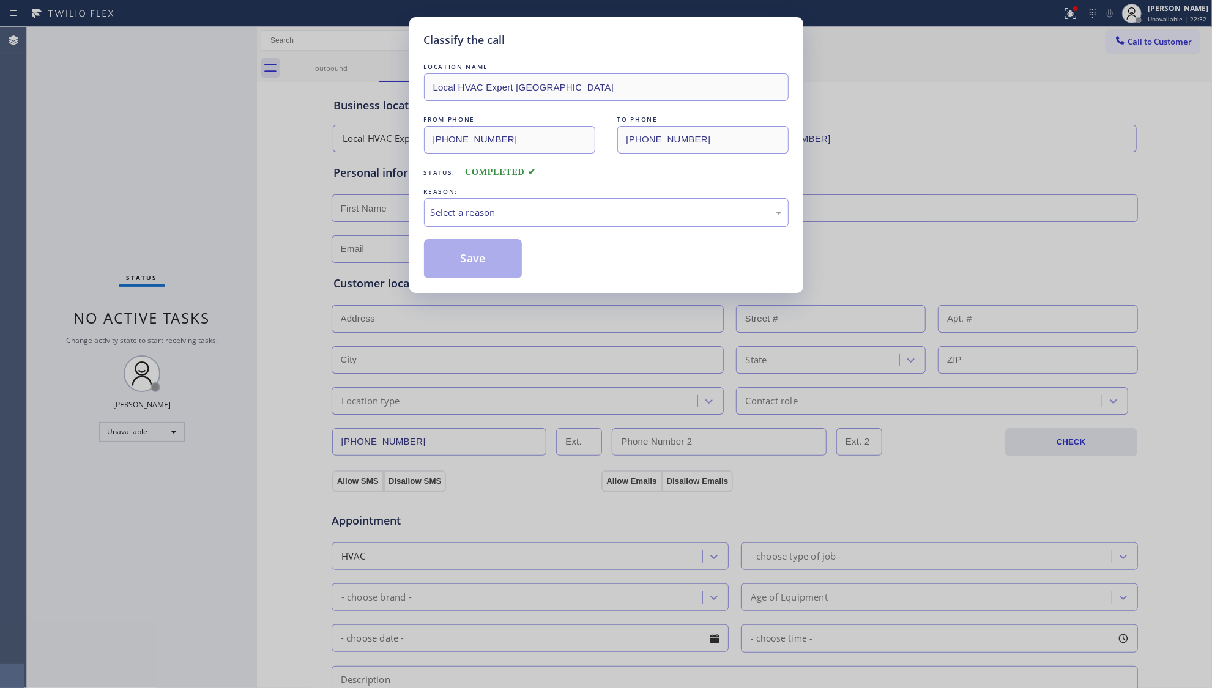
click at [522, 220] on div "Select a reason" at bounding box center [606, 213] width 351 height 14
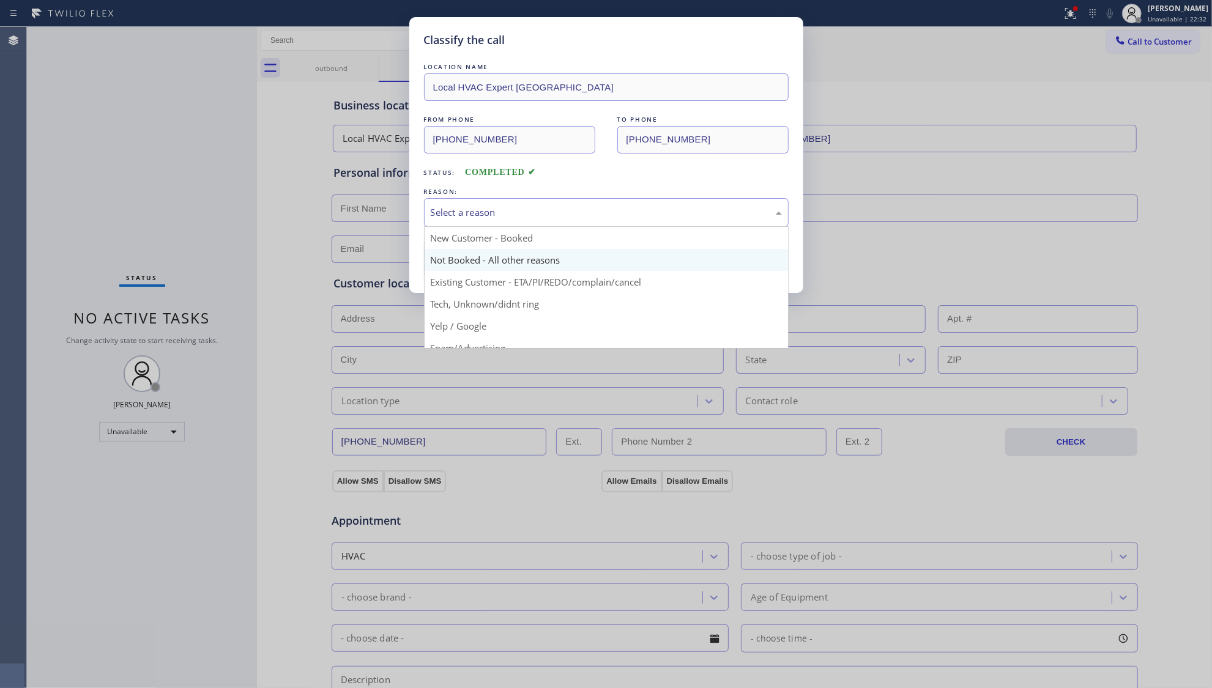
click at [493, 260] on button "Save" at bounding box center [473, 258] width 99 height 39
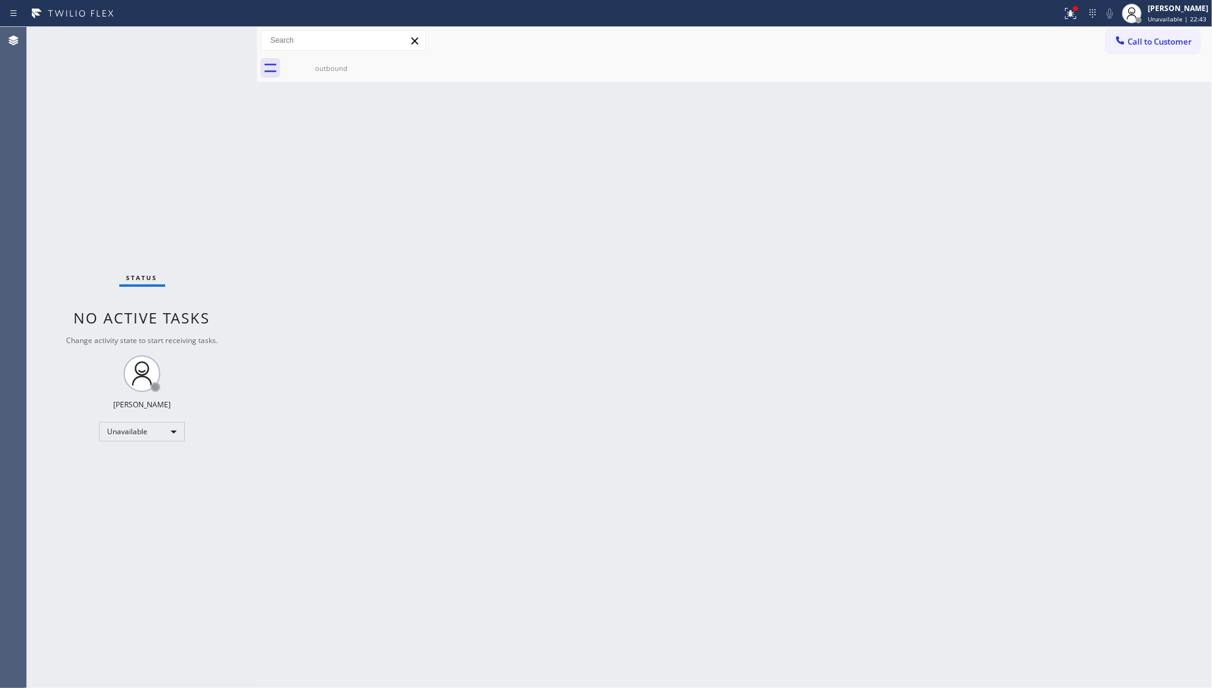
click at [1052, 6] on div at bounding box center [531, 14] width 1052 height 20
click at [1074, 15] on icon at bounding box center [1070, 13] width 15 height 15
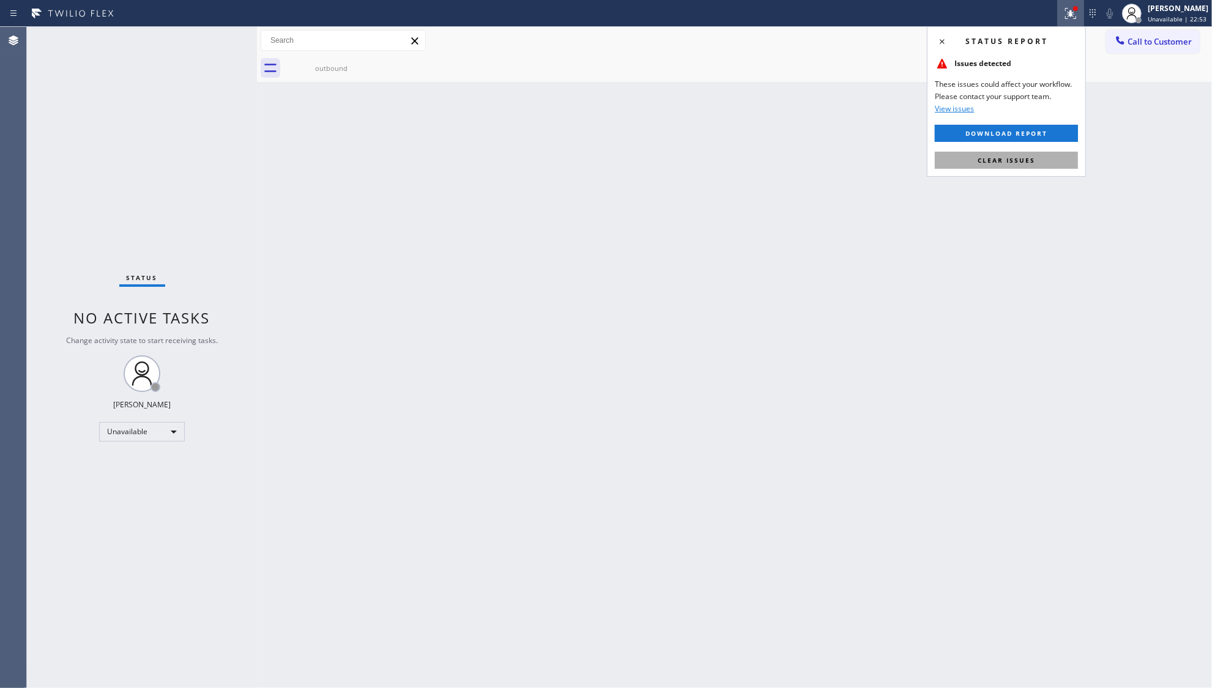
drag, startPoint x: 1019, startPoint y: 175, endPoint x: 1016, endPoint y: 160, distance: 15.6
click at [1019, 172] on div "Status report Issues detected These issues could affect your workflow. Please c…" at bounding box center [1006, 101] width 159 height 151
click at [1014, 159] on span "Clear issues" at bounding box center [1007, 160] width 58 height 9
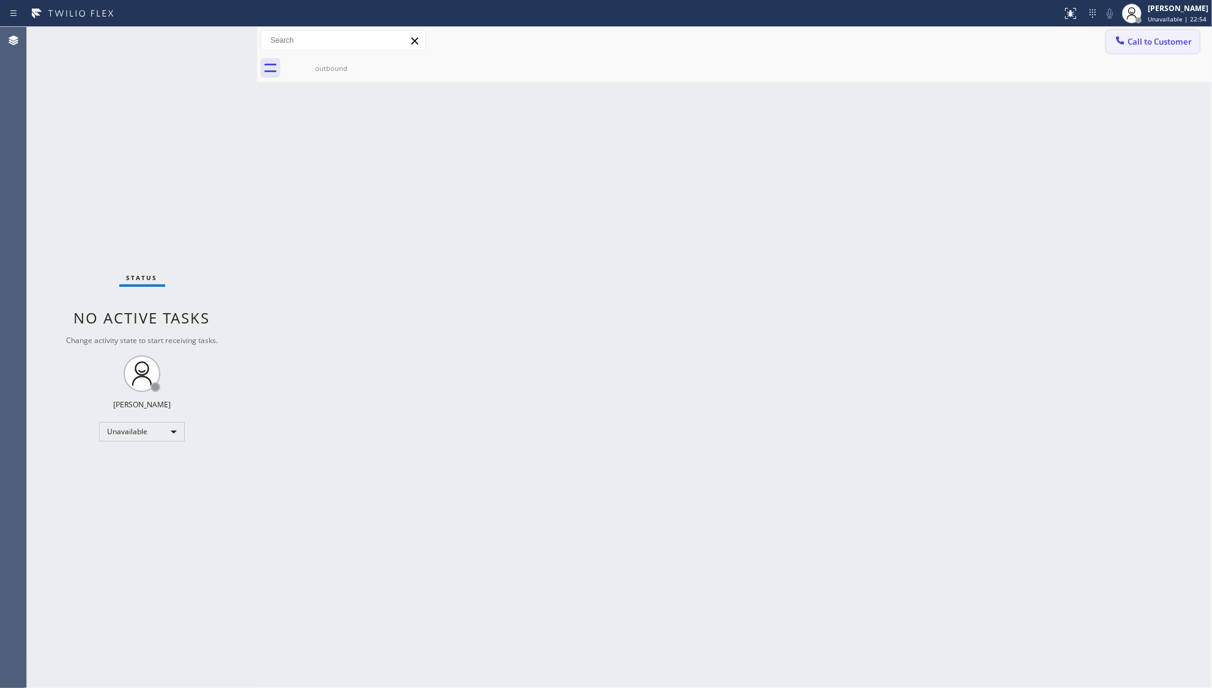
drag, startPoint x: 1122, startPoint y: 34, endPoint x: 1117, endPoint y: 42, distance: 8.8
click at [1122, 35] on icon at bounding box center [1120, 40] width 12 height 12
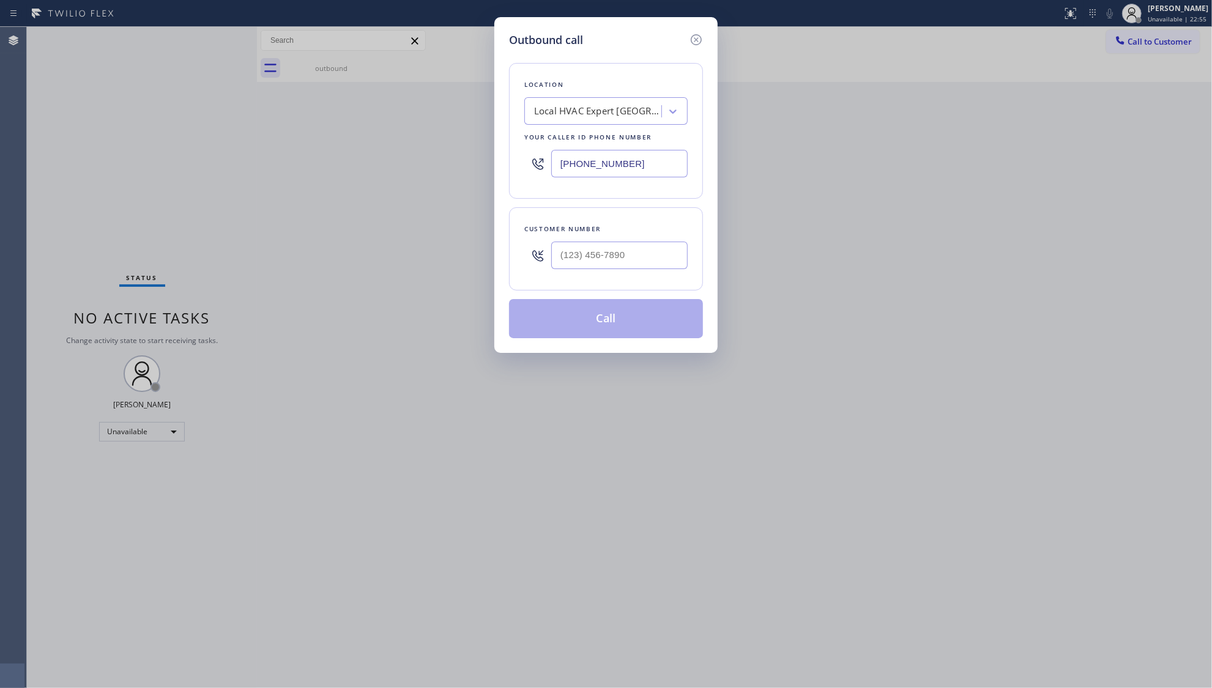
drag, startPoint x: 638, startPoint y: 160, endPoint x: 478, endPoint y: 177, distance: 160.7
click at [478, 177] on div "Outbound call Location Local HVAC Expert [GEOGRAPHIC_DATA] Your caller id phone…" at bounding box center [606, 344] width 1212 height 688
paste input "949) 239-0354"
type input "[PHONE_NUMBER]"
click at [611, 251] on input "(___) ___-____" at bounding box center [619, 256] width 136 height 28
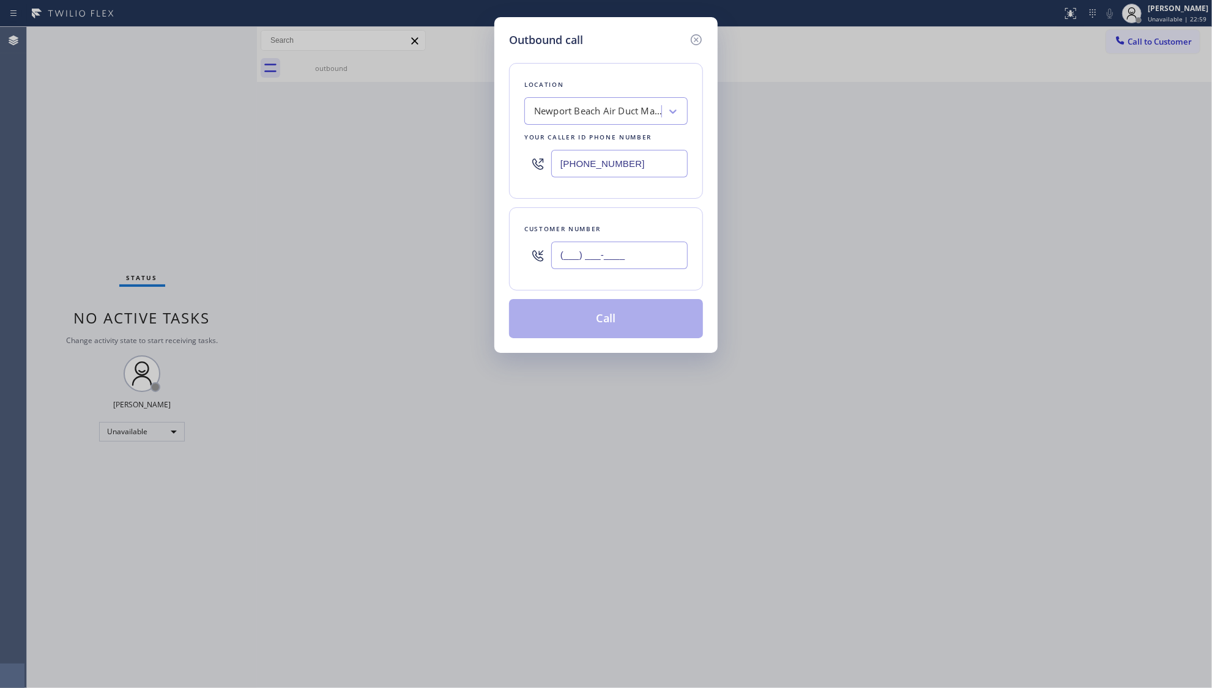
paste input "805) 732-3470"
type input "[PHONE_NUMBER]"
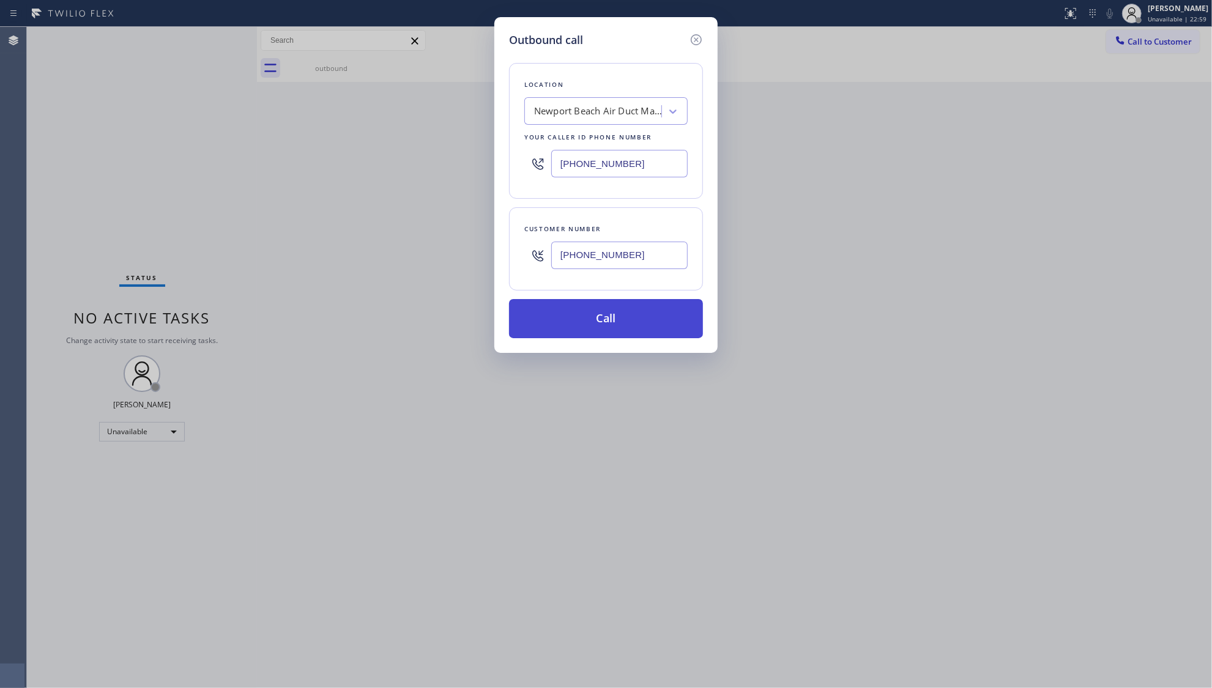
click at [598, 329] on button "Call" at bounding box center [606, 318] width 194 height 39
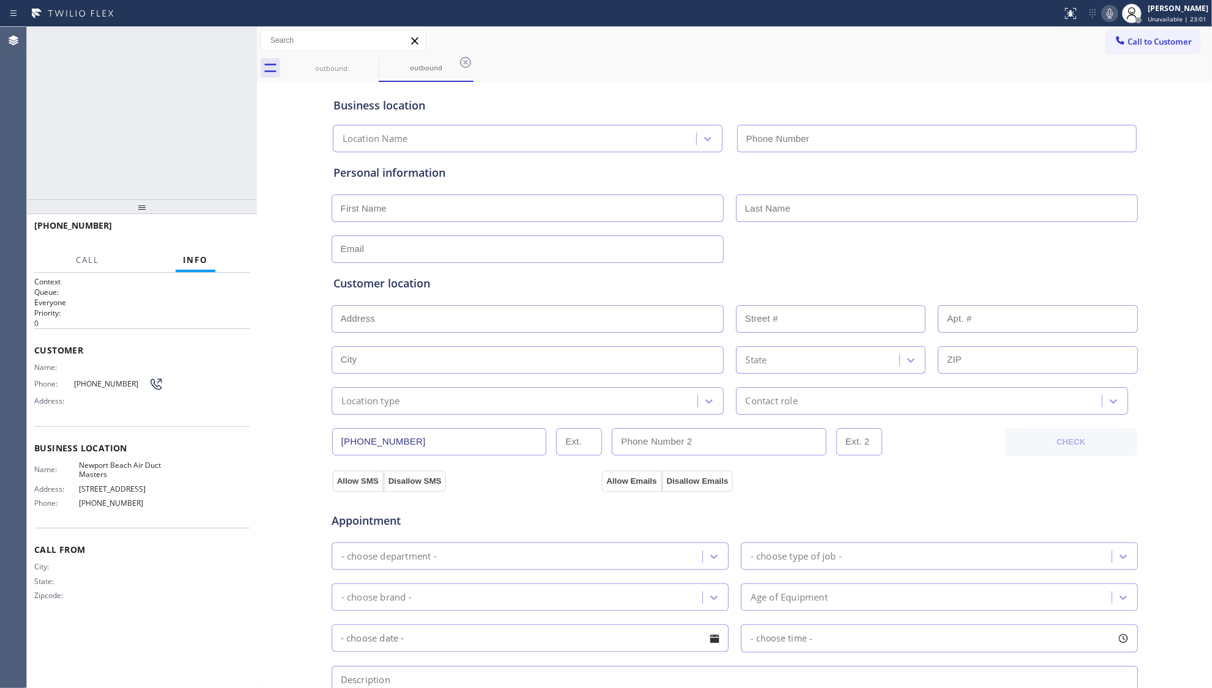
type input "[PHONE_NUMBER]"
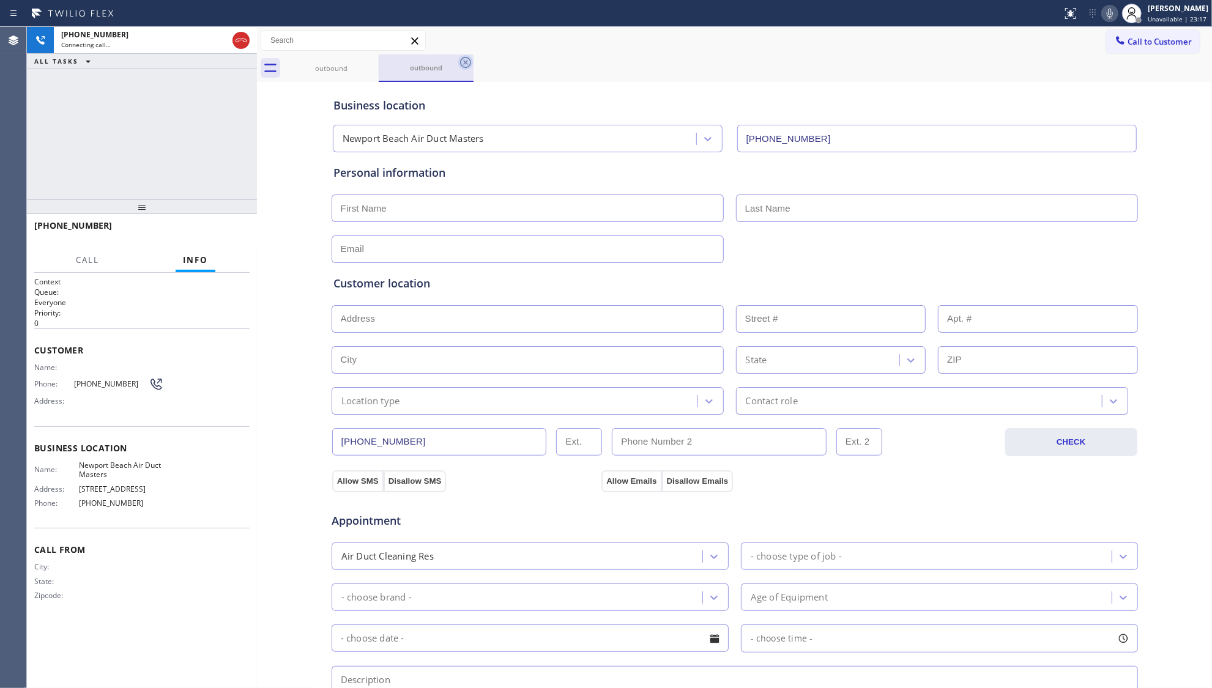
click at [467, 67] on icon at bounding box center [465, 62] width 15 height 15
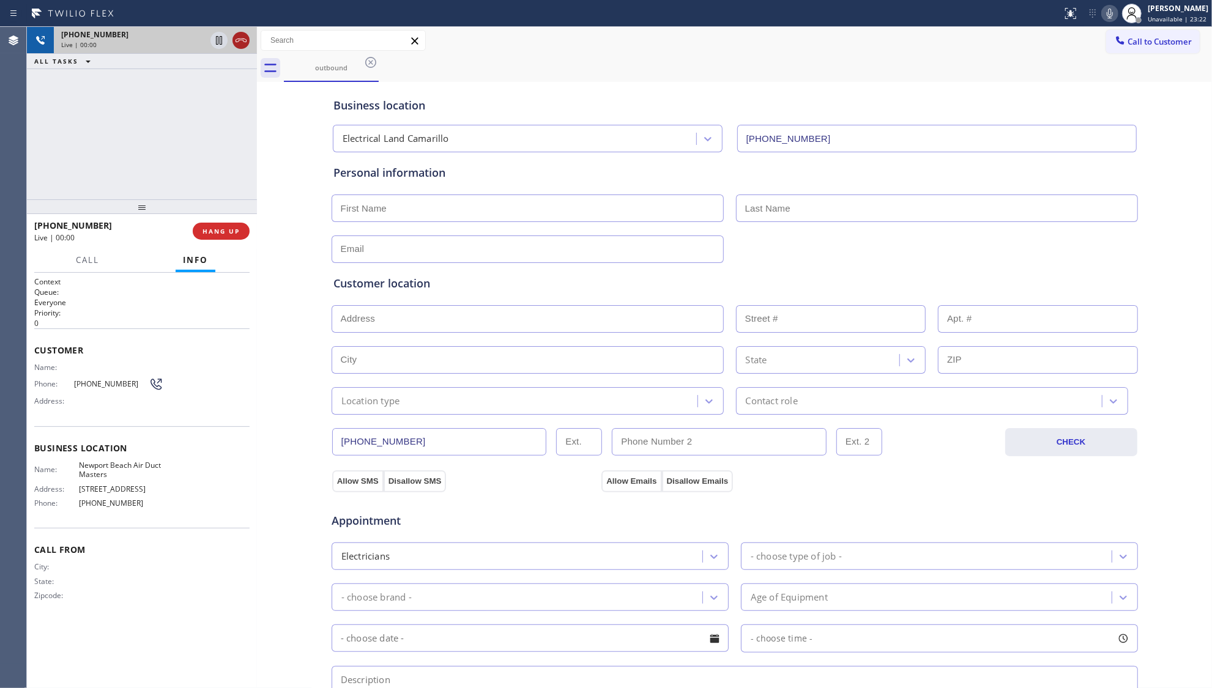
click at [242, 35] on icon at bounding box center [241, 40] width 15 height 15
click at [243, 40] on icon at bounding box center [241, 40] width 15 height 15
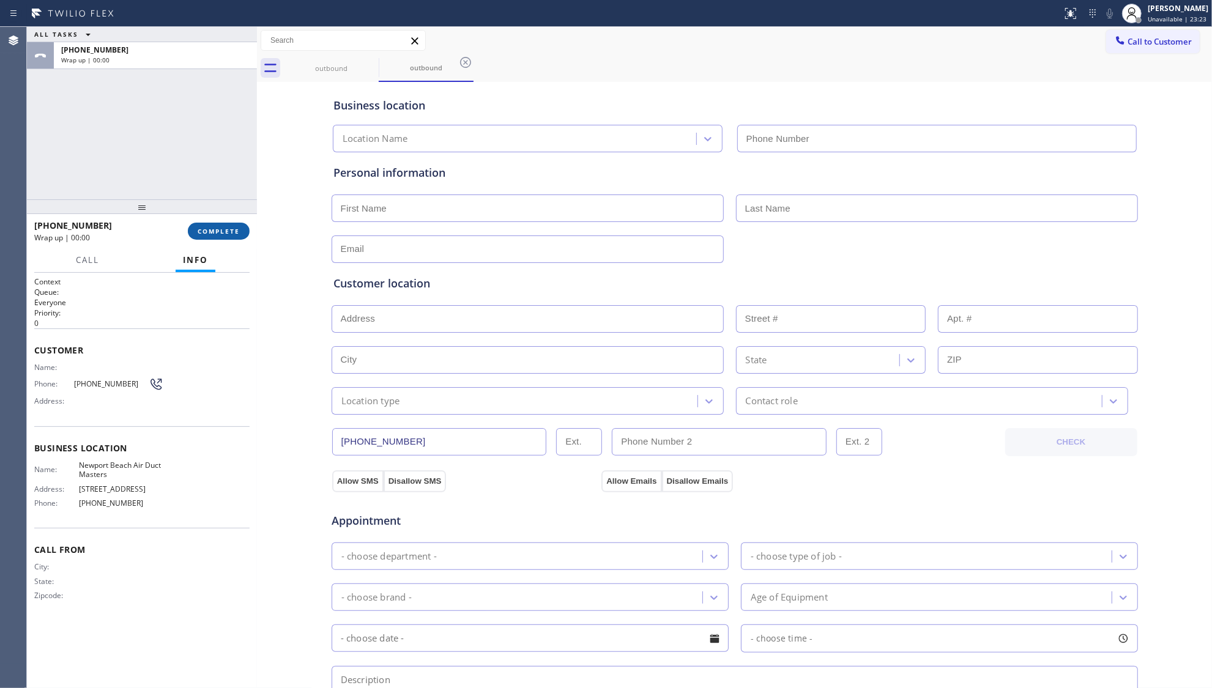
type input "[PHONE_NUMBER]"
drag, startPoint x: 209, startPoint y: 238, endPoint x: 209, endPoint y: 223, distance: 14.7
click at [209, 236] on button "COMPLETE" at bounding box center [219, 231] width 62 height 17
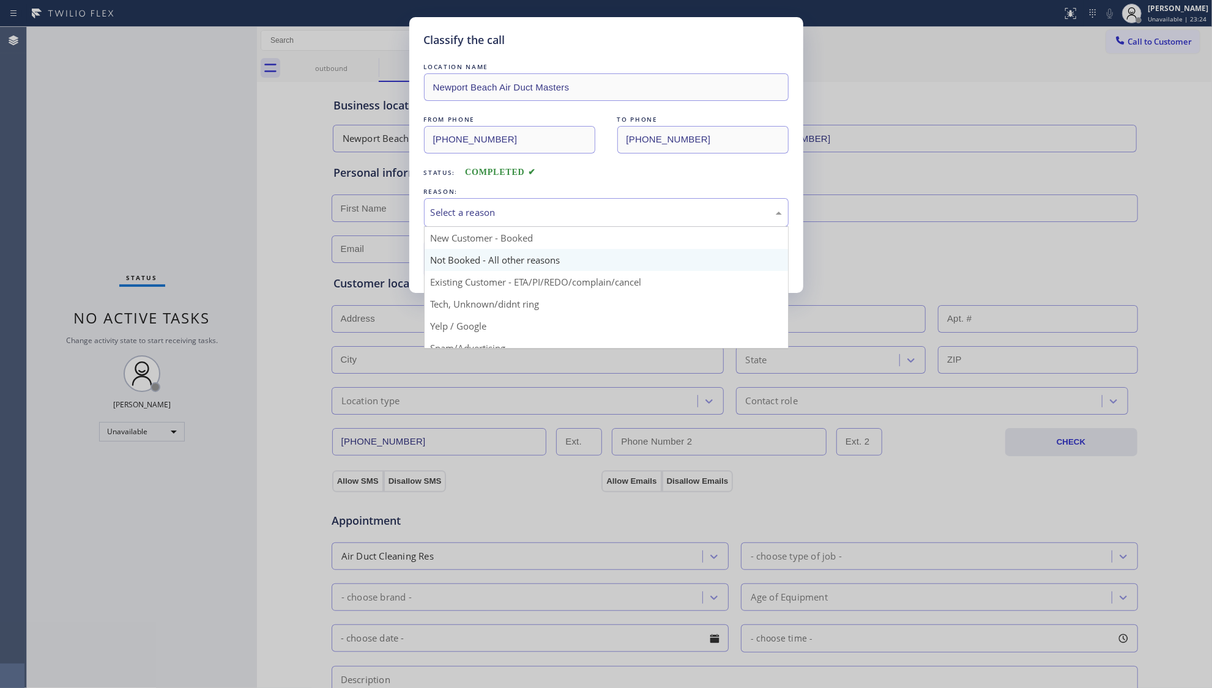
drag, startPoint x: 498, startPoint y: 204, endPoint x: 470, endPoint y: 255, distance: 58.1
click at [498, 204] on div "Select a reason" at bounding box center [606, 212] width 365 height 29
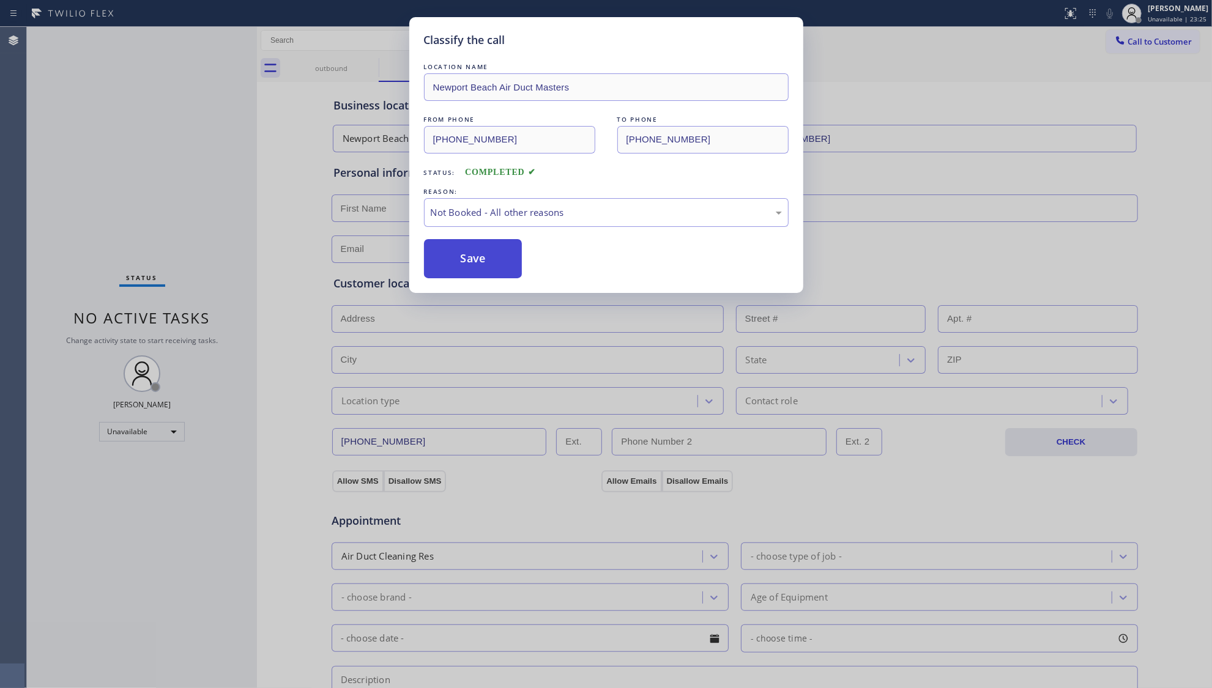
click at [464, 259] on button "Save" at bounding box center [473, 258] width 99 height 39
drag, startPoint x: 464, startPoint y: 259, endPoint x: 0, endPoint y: 174, distance: 471.6
click at [463, 259] on button "Save" at bounding box center [473, 258] width 99 height 39
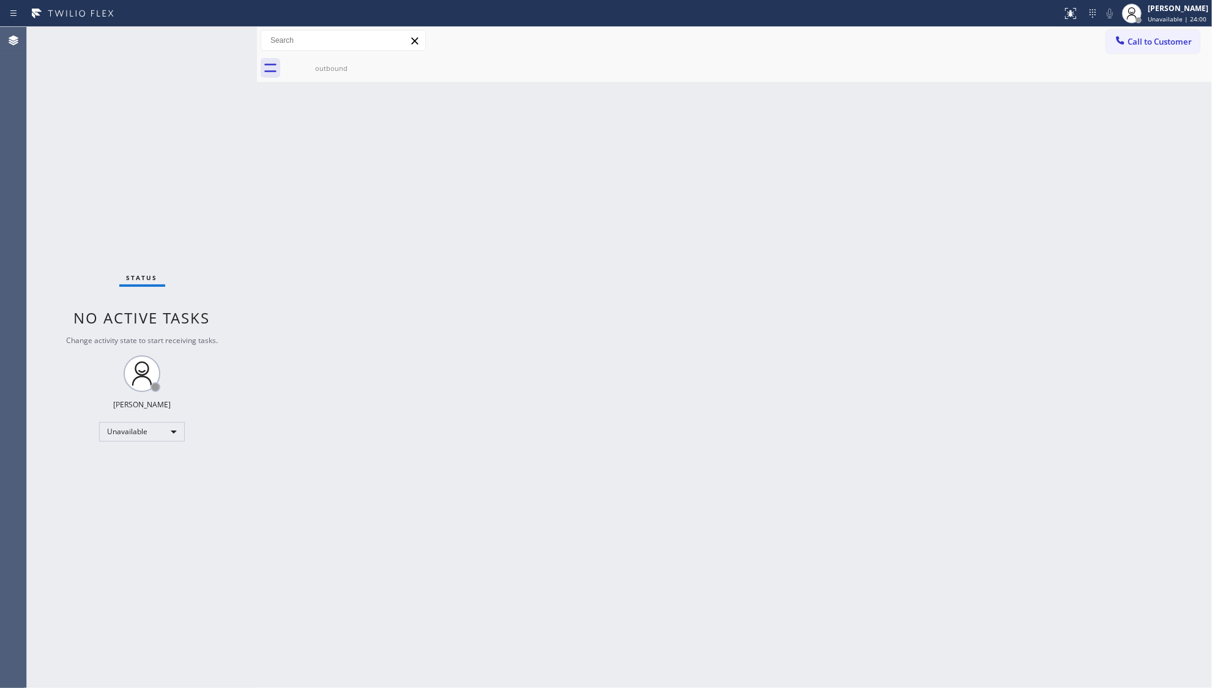
drag, startPoint x: 894, startPoint y: 194, endPoint x: 977, endPoint y: 104, distance: 122.5
click at [897, 182] on div "Back to Dashboard Change Sender ID Customers Technicians Select a contact Outbo…" at bounding box center [734, 357] width 955 height 661
click at [1100, 42] on div "Call to Customer Outbound call Location [GEOGRAPHIC_DATA] Air Duct Masters Your…" at bounding box center [734, 40] width 955 height 21
click at [1114, 44] on icon at bounding box center [1120, 40] width 12 height 12
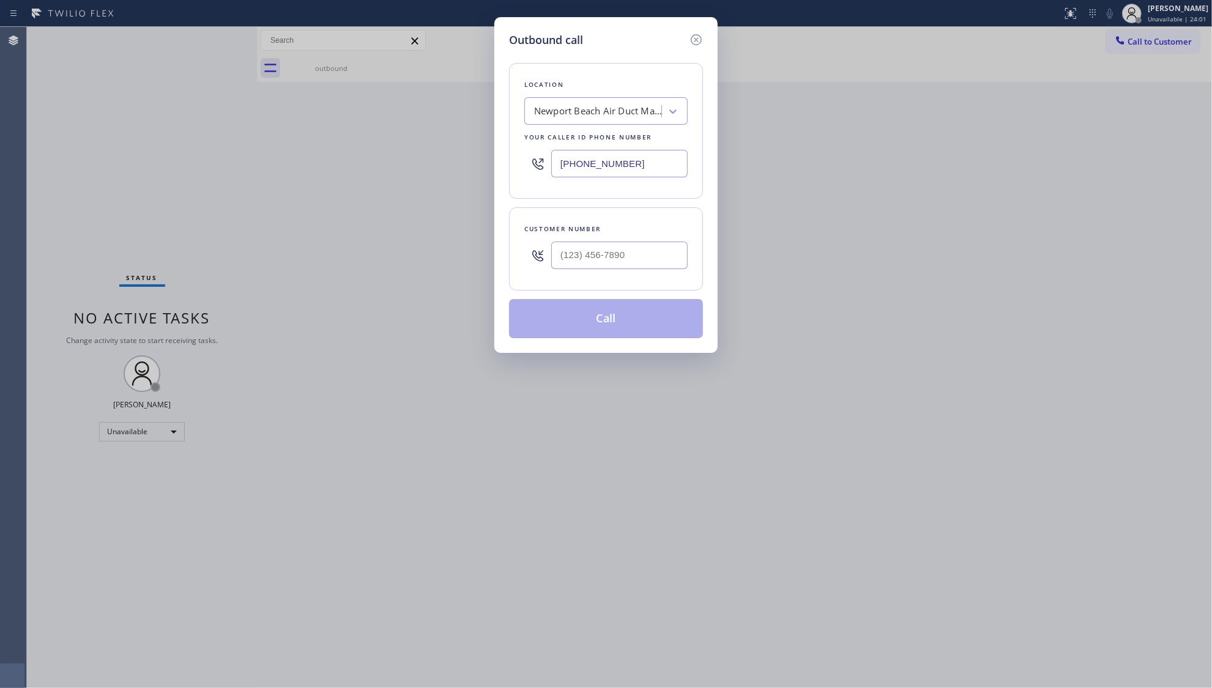
drag, startPoint x: 644, startPoint y: 169, endPoint x: 419, endPoint y: 163, distance: 224.6
click at [423, 165] on div "Outbound call Location [GEOGRAPHIC_DATA] Air Duct Masters Your caller id phone …" at bounding box center [606, 344] width 1212 height 688
paste input "509) 215-2993"
type input "[PHONE_NUMBER]"
paste input "650) 647-2091"
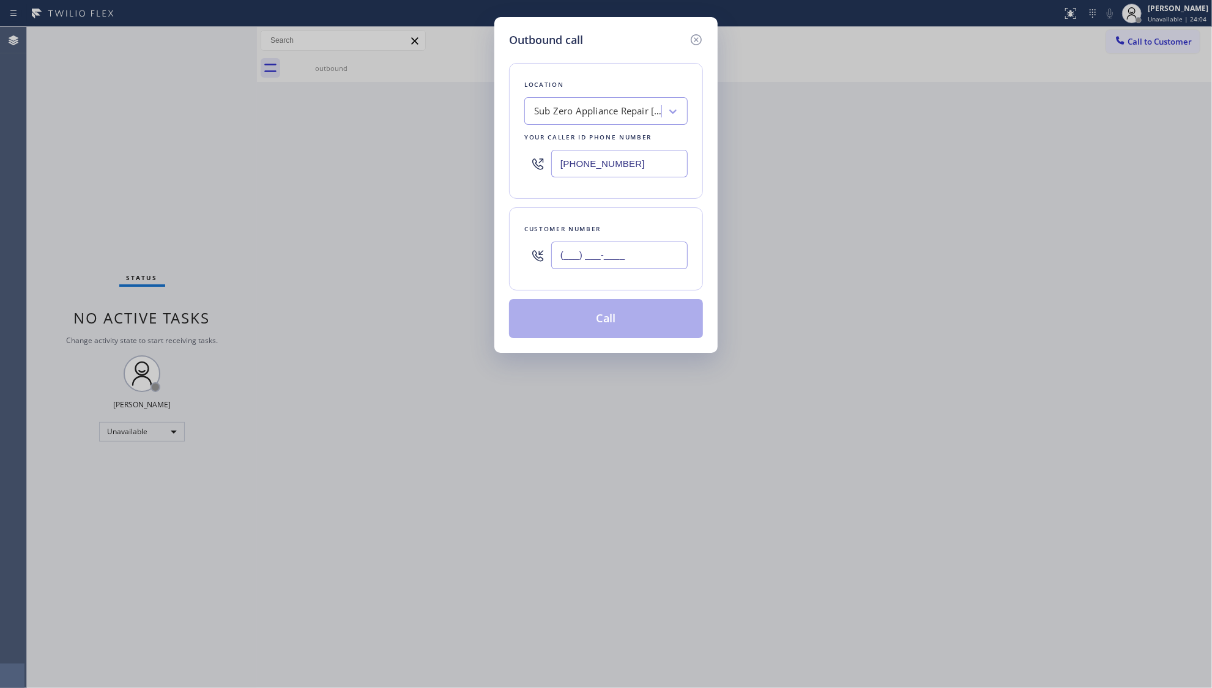
click at [585, 258] on input "(___) ___-____" at bounding box center [619, 256] width 136 height 28
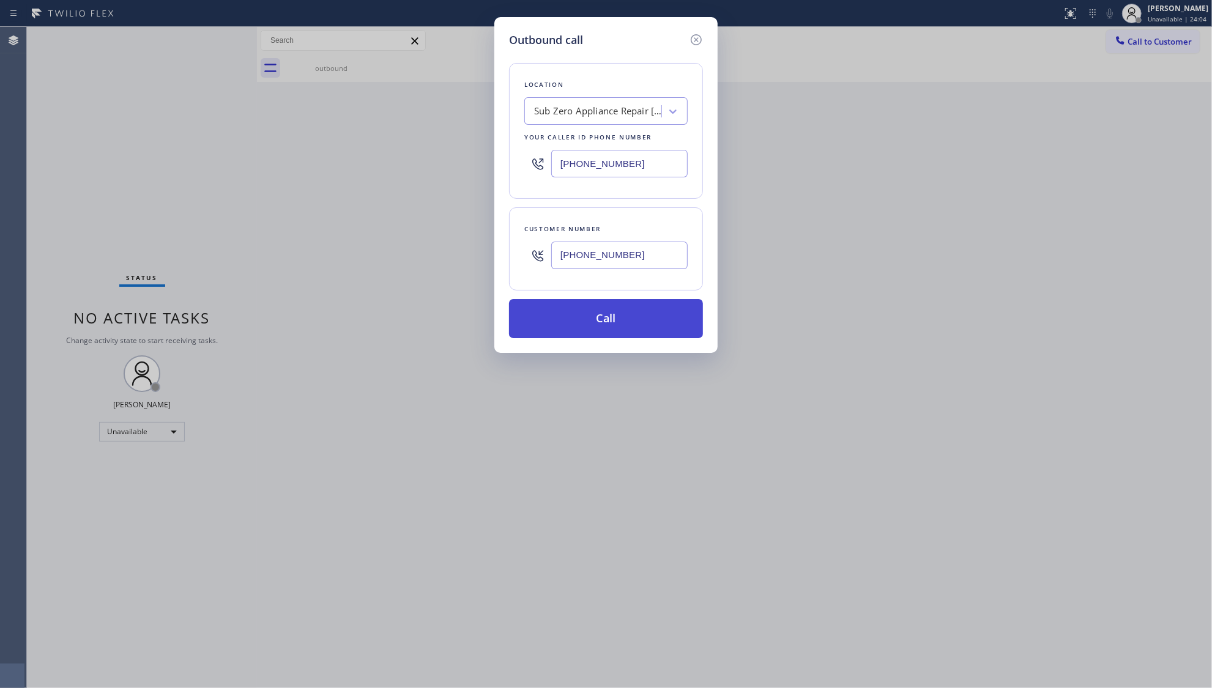
type input "[PHONE_NUMBER]"
click at [603, 327] on button "Call" at bounding box center [606, 318] width 194 height 39
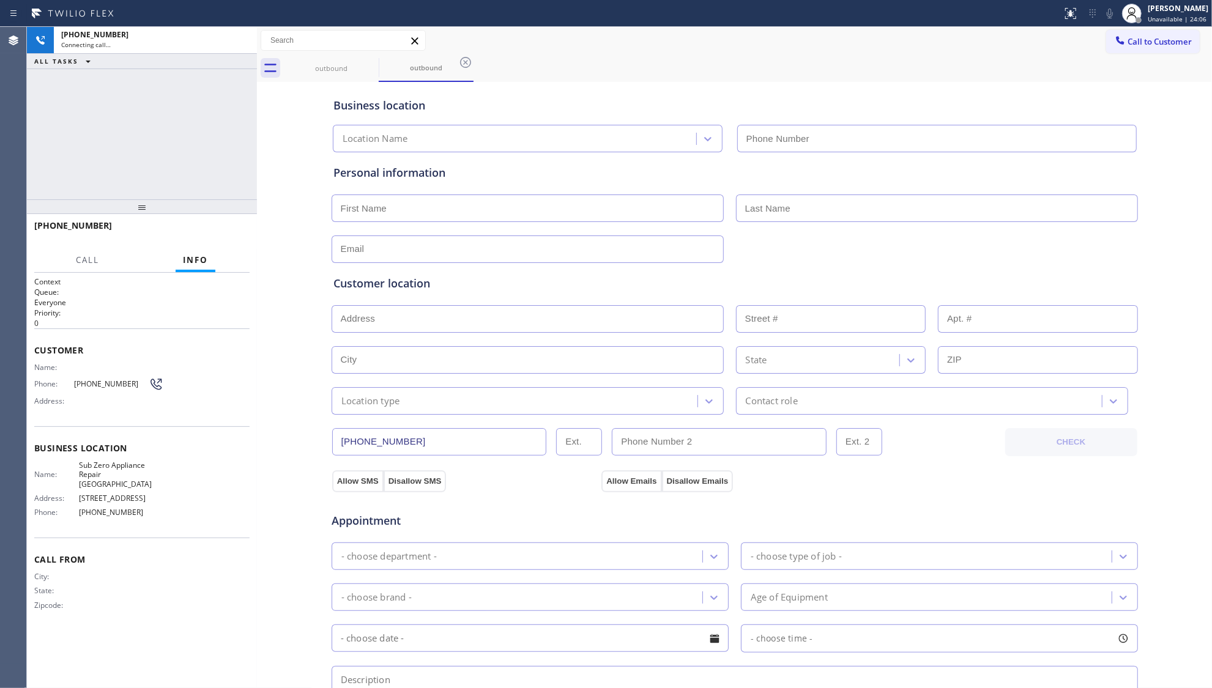
type input "[PHONE_NUMBER]"
click at [534, 67] on div "outbound outbound" at bounding box center [748, 68] width 928 height 28
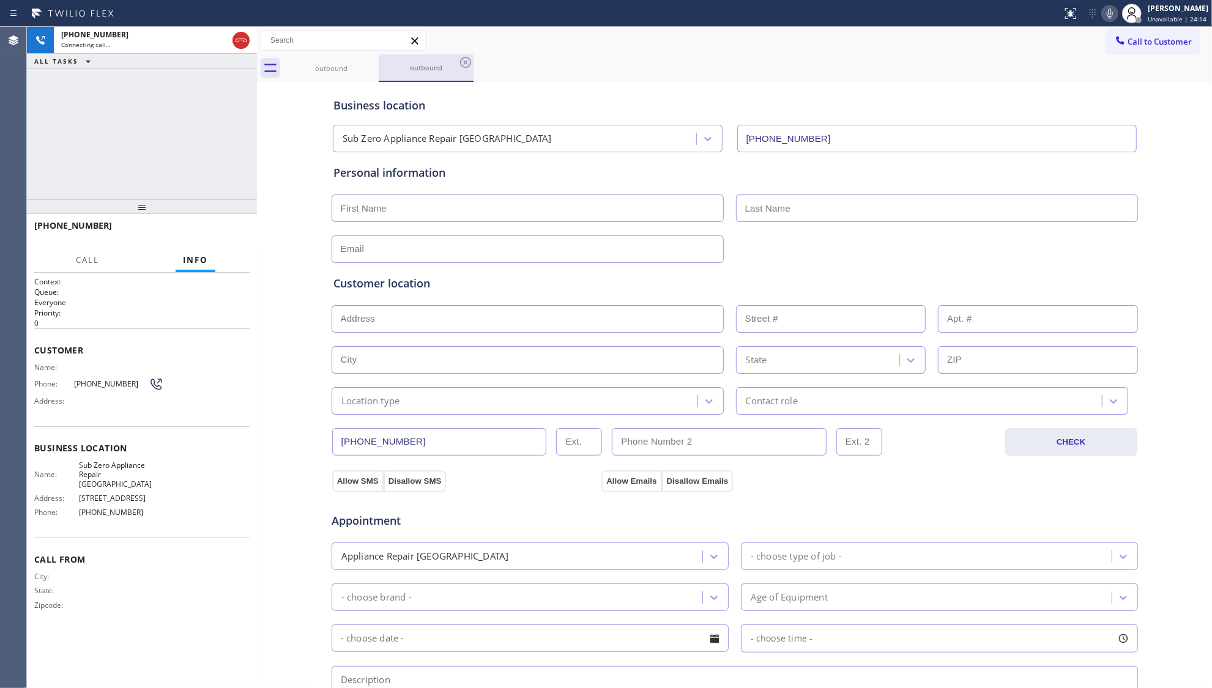
drag, startPoint x: 466, startPoint y: 62, endPoint x: 419, endPoint y: 64, distance: 46.5
click at [454, 64] on div "outbound" at bounding box center [426, 68] width 95 height 28
click at [374, 62] on icon at bounding box center [370, 62] width 15 height 15
click at [373, 62] on icon at bounding box center [370, 62] width 15 height 15
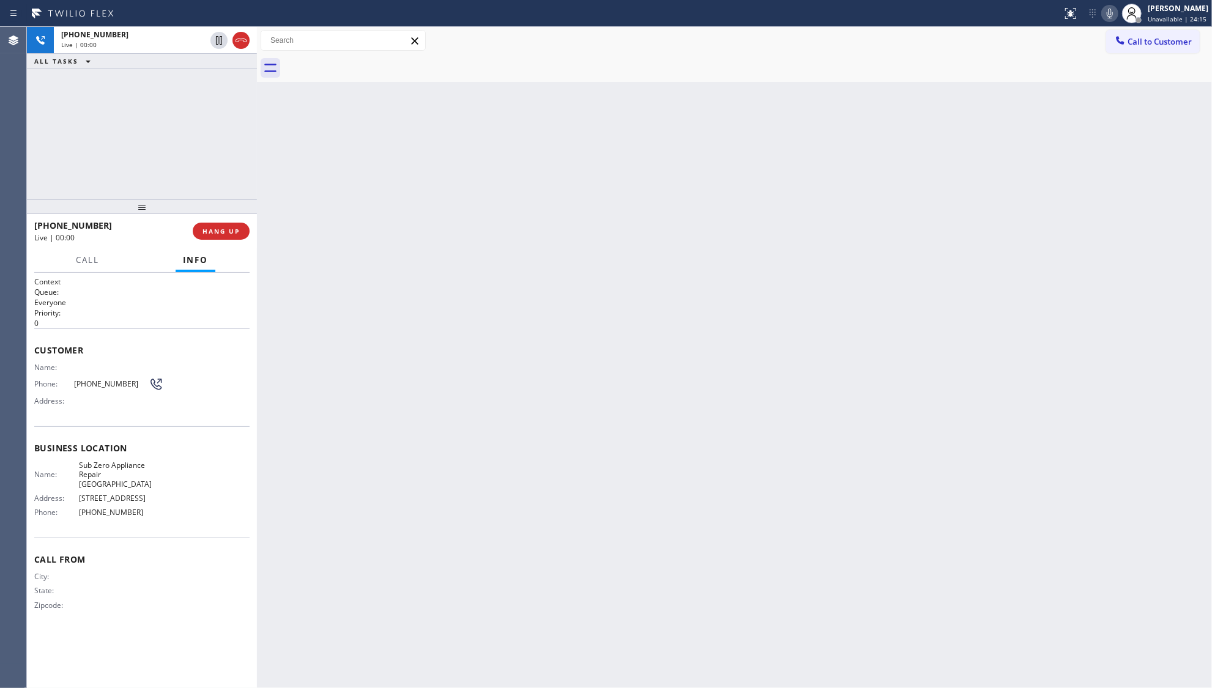
click at [373, 62] on div at bounding box center [748, 68] width 928 height 28
click at [225, 230] on span "HANG UP" at bounding box center [221, 231] width 37 height 9
click at [225, 228] on span "HANG UP" at bounding box center [221, 231] width 37 height 9
click at [224, 228] on span "HANG UP" at bounding box center [221, 231] width 37 height 9
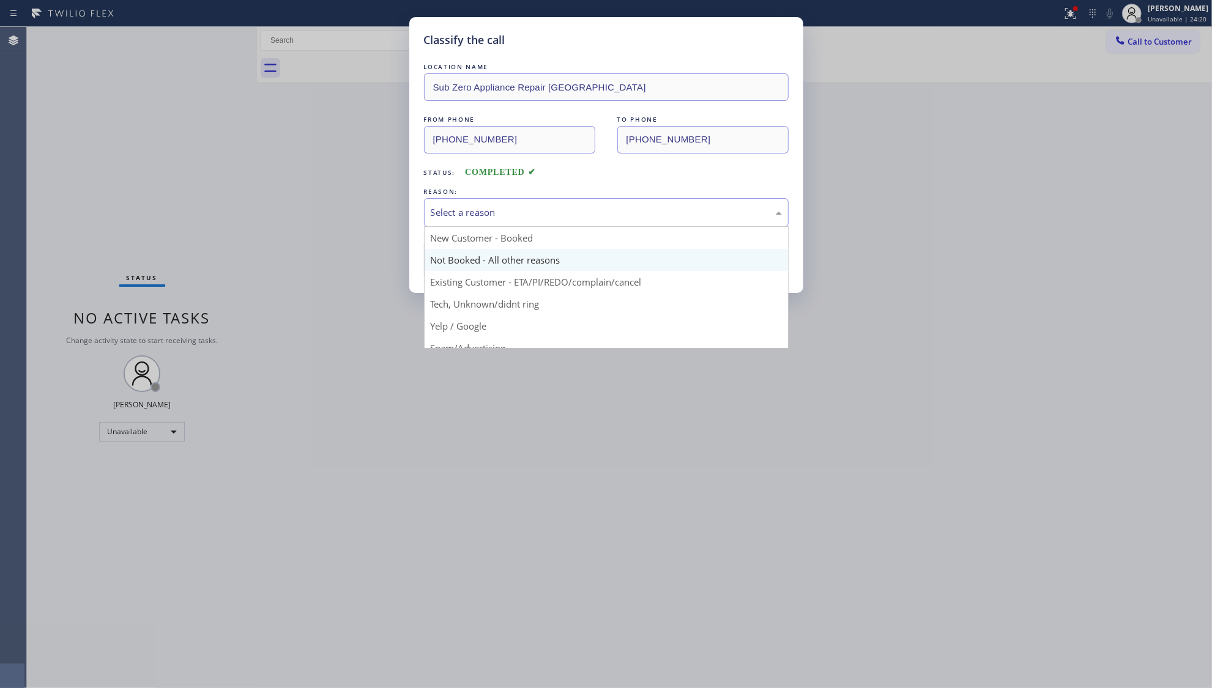
drag, startPoint x: 509, startPoint y: 209, endPoint x: 477, endPoint y: 255, distance: 55.8
click at [508, 214] on div "Select a reason" at bounding box center [606, 213] width 351 height 14
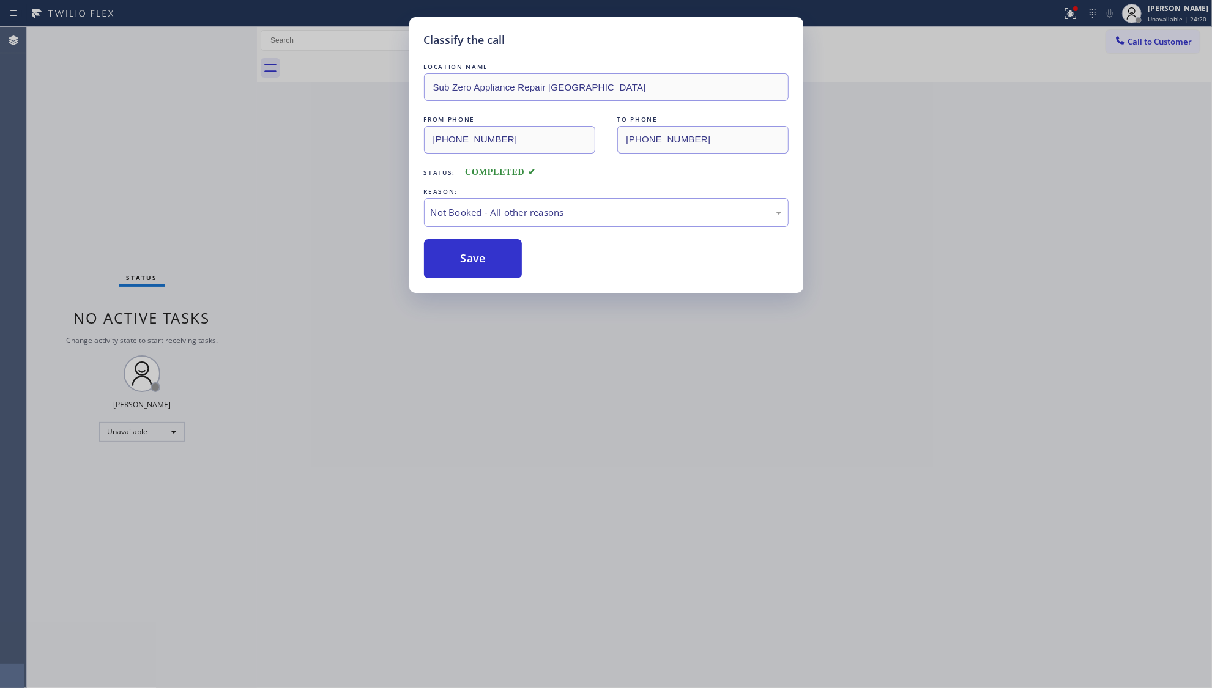
click at [473, 257] on button "Save" at bounding box center [473, 258] width 99 height 39
click at [1075, 11] on div "Status report Issues detected These issues could affect your workflow. Please c…" at bounding box center [606, 344] width 1212 height 688
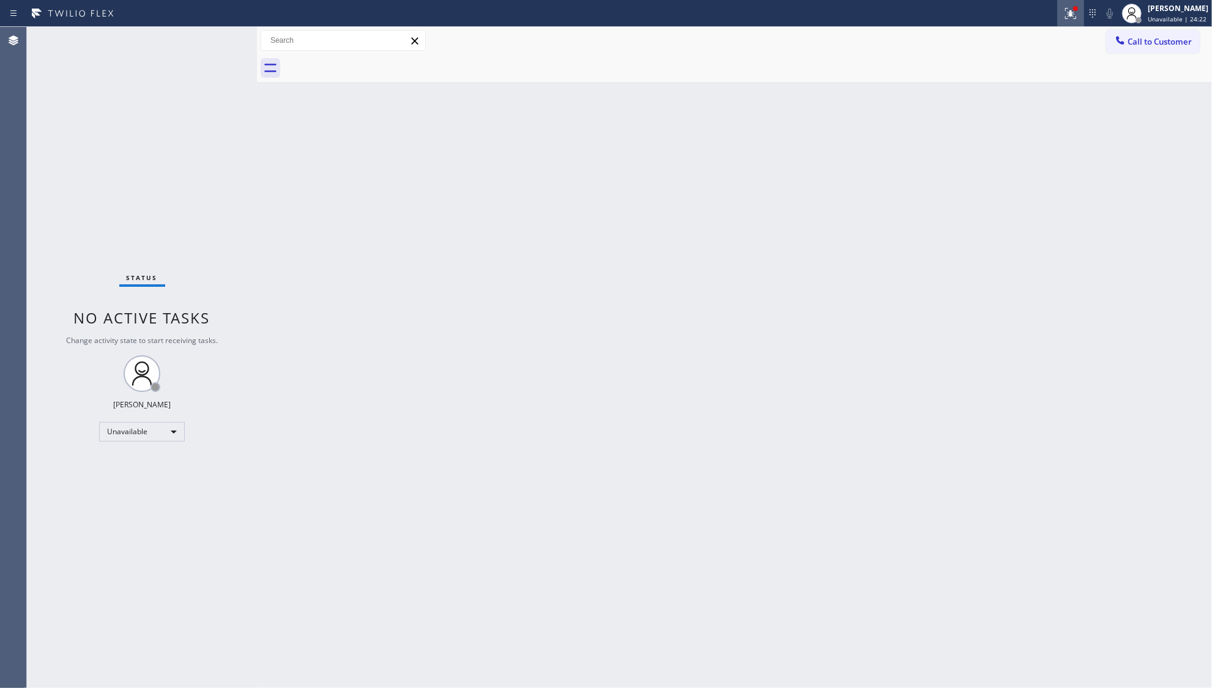
drag, startPoint x: 1072, startPoint y: 13, endPoint x: 1068, endPoint y: 21, distance: 8.8
click at [1070, 16] on icon at bounding box center [1070, 13] width 15 height 15
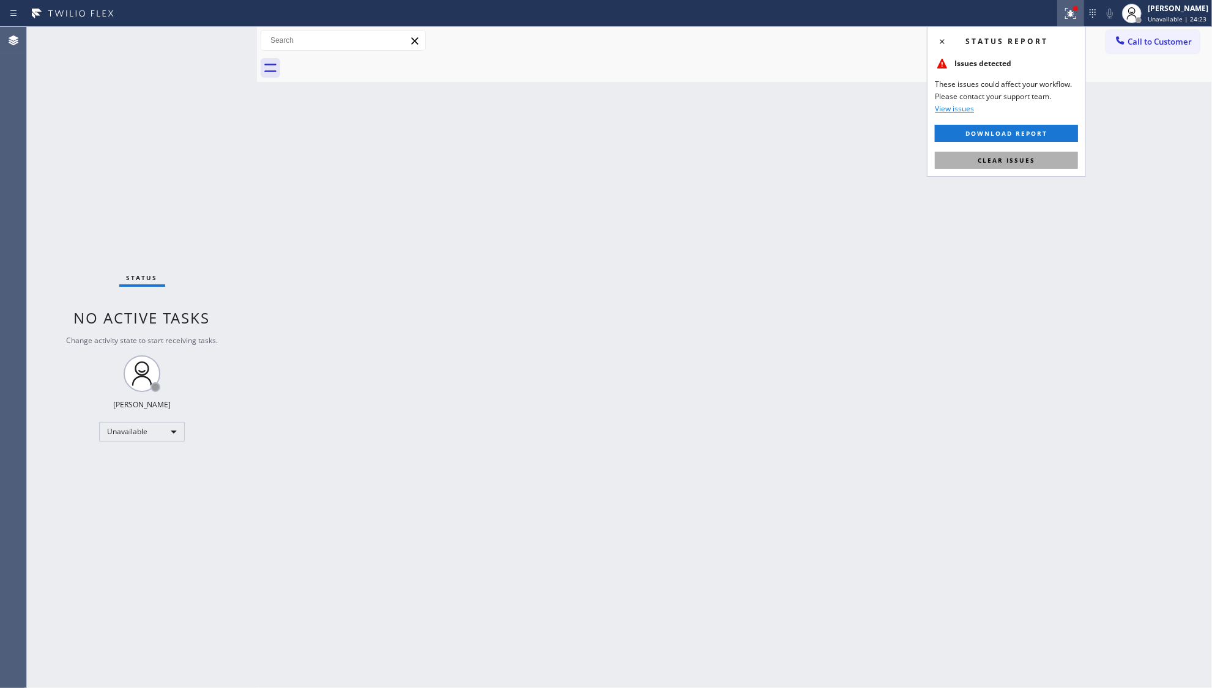
click at [986, 154] on button "Clear issues" at bounding box center [1006, 160] width 143 height 17
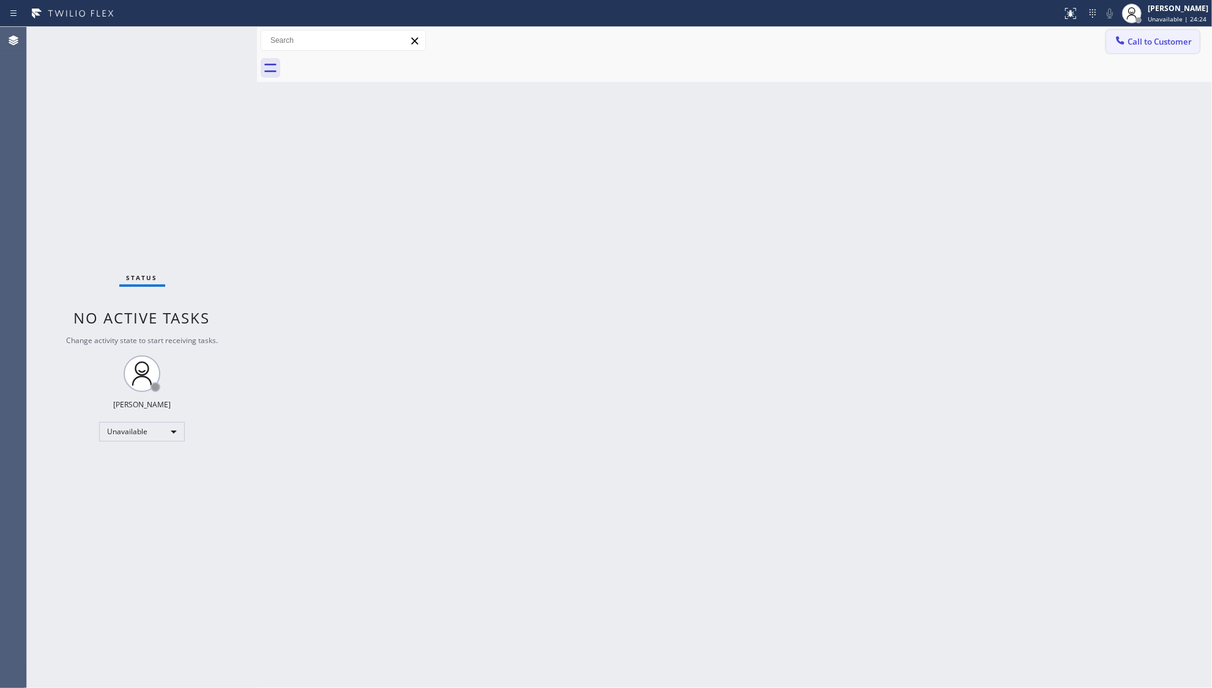
click at [1116, 40] on icon at bounding box center [1120, 40] width 12 height 12
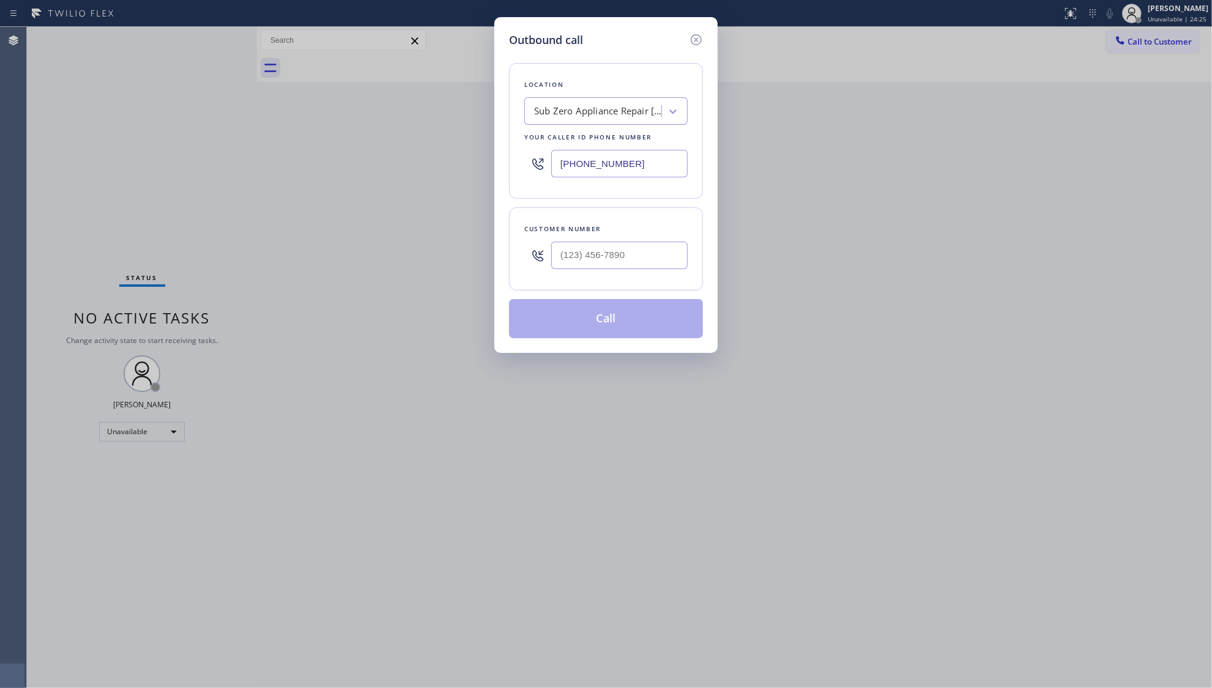
drag, startPoint x: 636, startPoint y: 164, endPoint x: 442, endPoint y: 169, distance: 194.6
click at [442, 169] on div "Outbound call Location Sub Zero Appliance Repair [GEOGRAPHIC_DATA] Your caller …" at bounding box center [606, 344] width 1212 height 688
paste input "626) 548-3326"
type input "[PHONE_NUMBER]"
paste input "text"
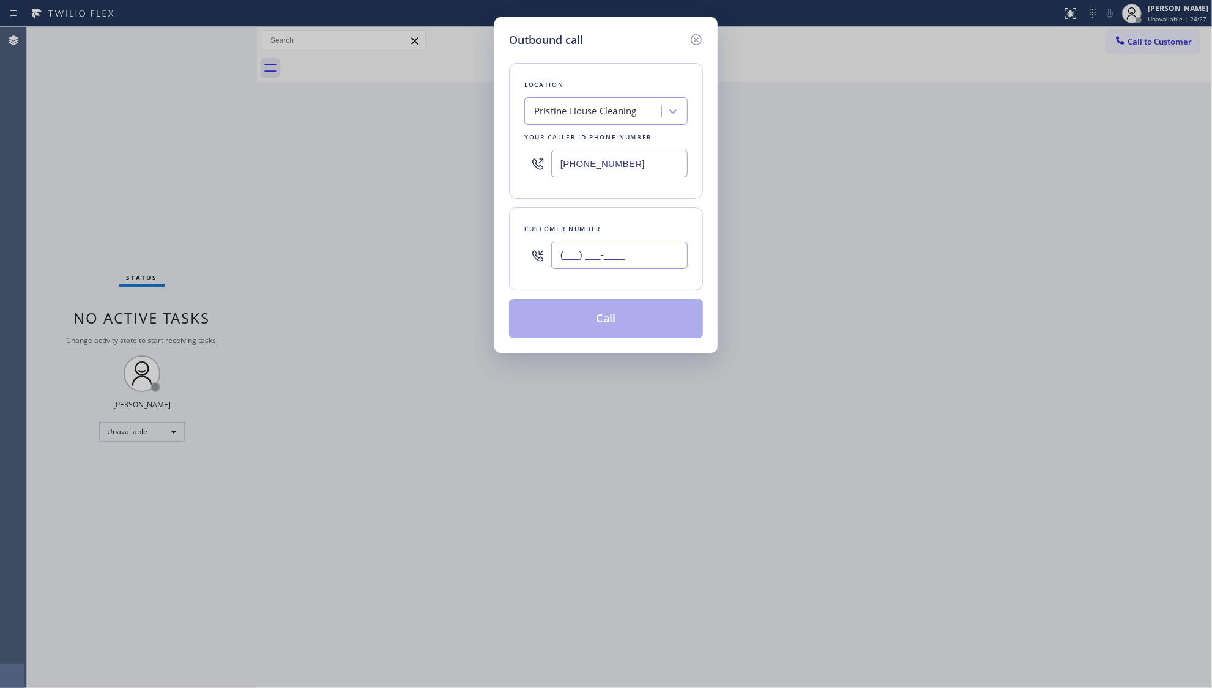
click at [647, 262] on input "(___) ___-____" at bounding box center [619, 256] width 136 height 28
paste input "310) 948-1733"
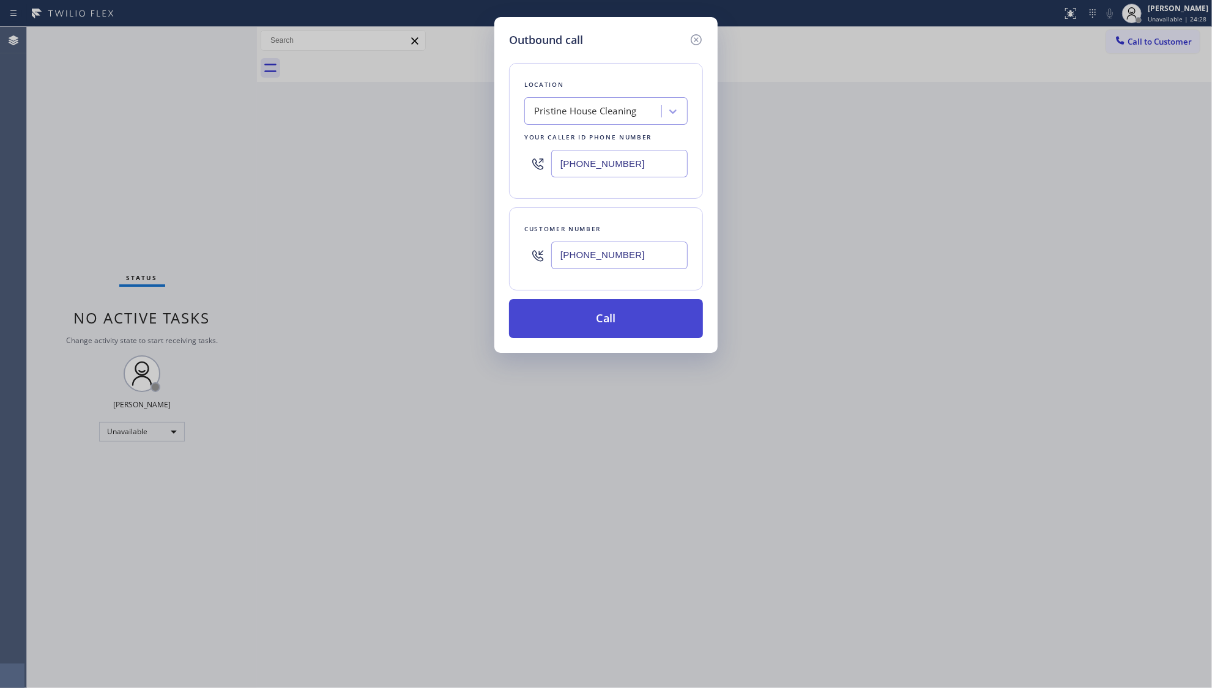
type input "[PHONE_NUMBER]"
click at [605, 316] on button "Call" at bounding box center [606, 318] width 194 height 39
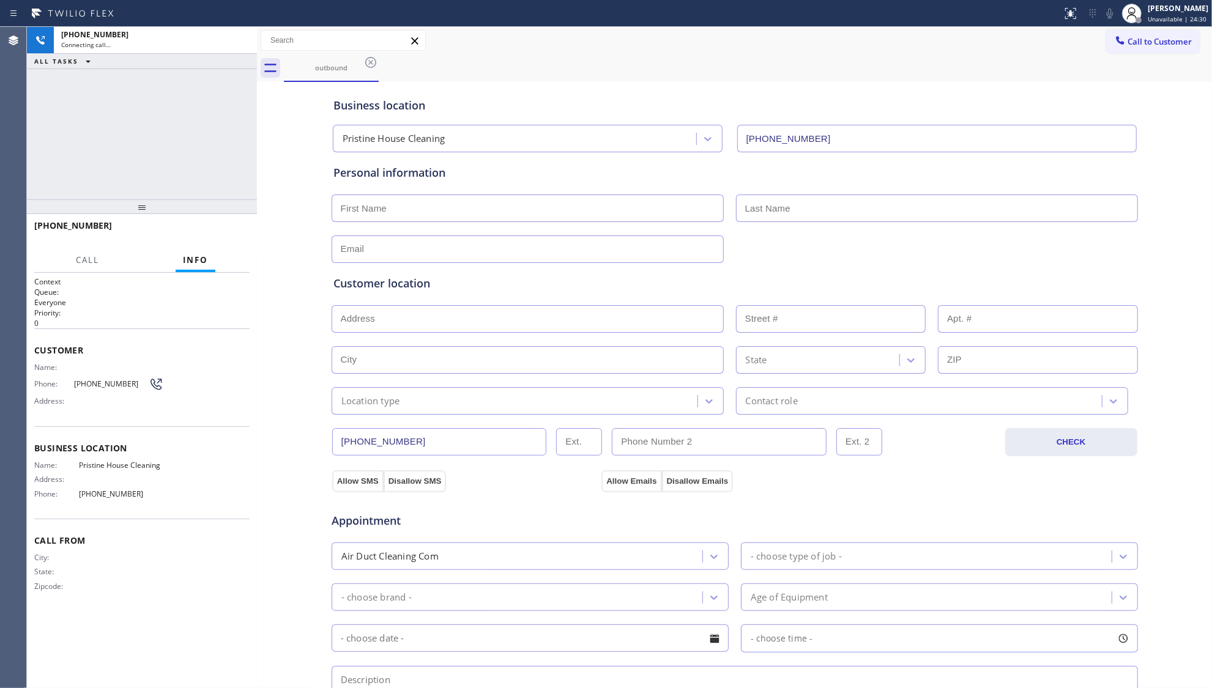
type input "[PHONE_NUMBER]"
click at [238, 40] on icon at bounding box center [241, 40] width 15 height 15
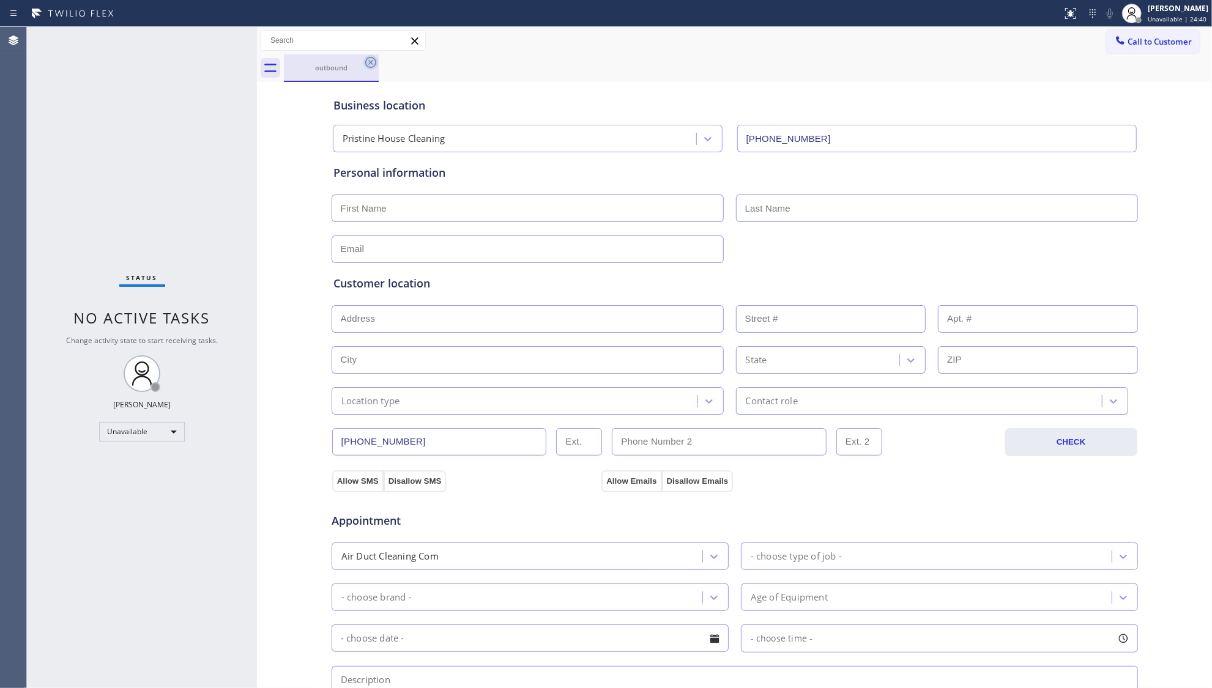
click at [373, 57] on icon at bounding box center [370, 62] width 15 height 15
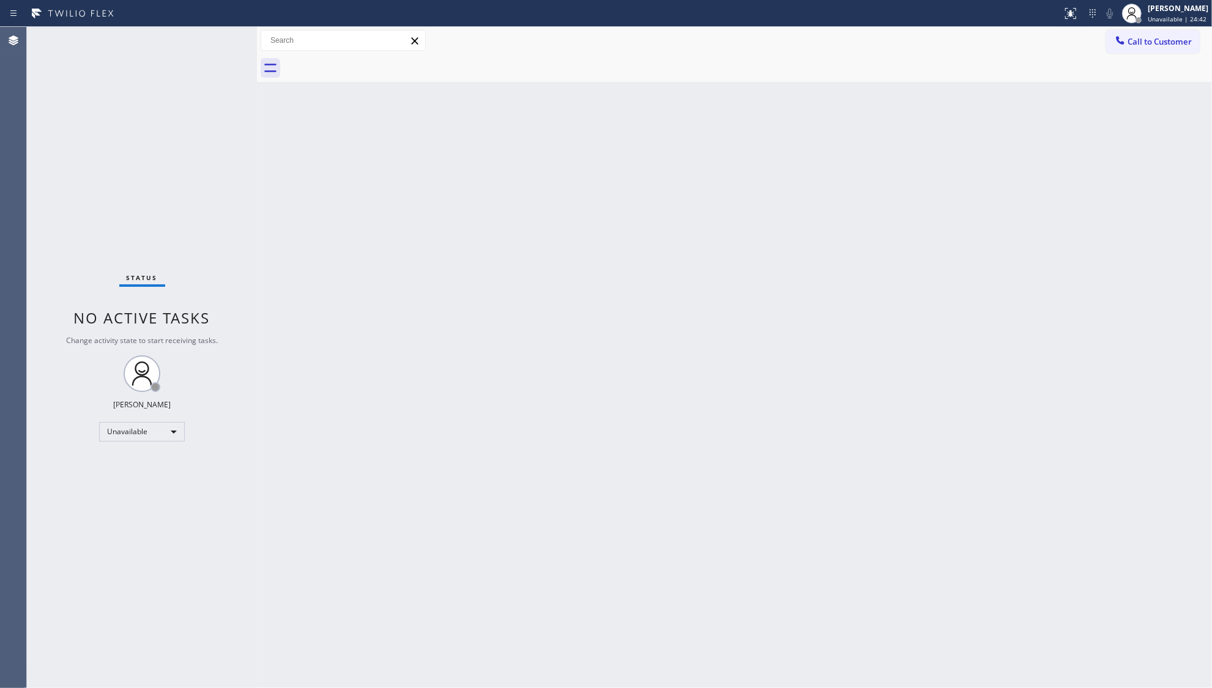
click at [1175, 33] on button "Call to Customer" at bounding box center [1153, 41] width 94 height 23
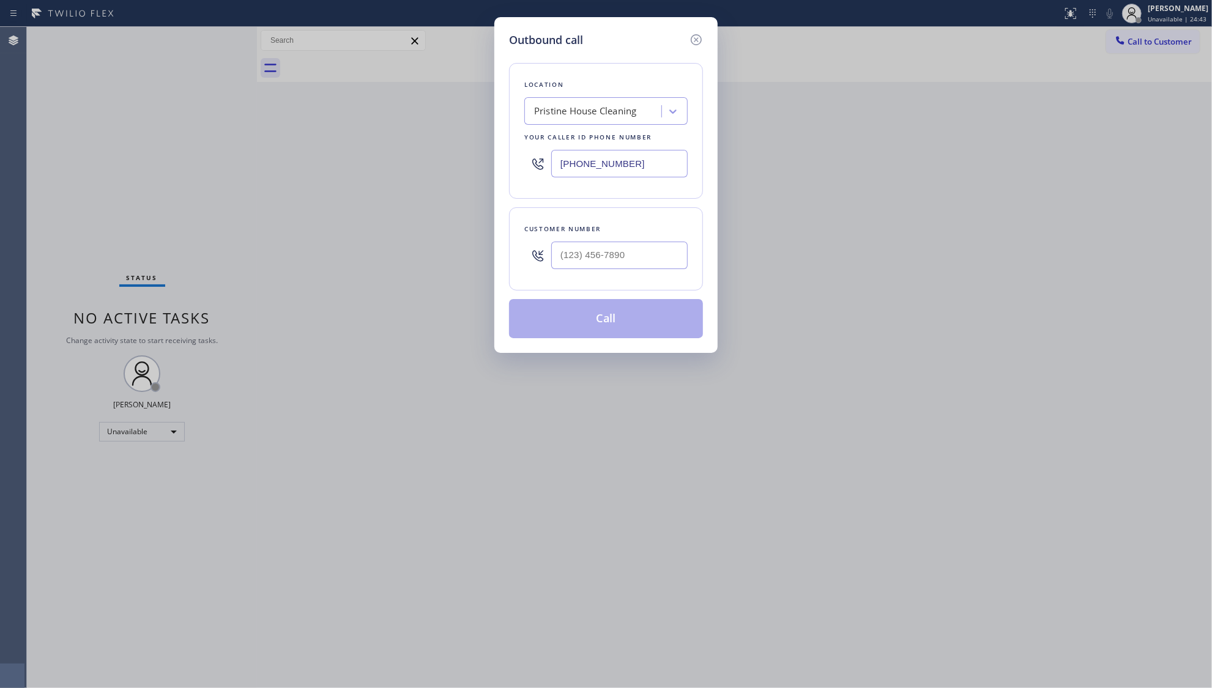
drag, startPoint x: 651, startPoint y: 164, endPoint x: 504, endPoint y: 160, distance: 146.9
click at [500, 167] on div "Outbound call Location Pristine House Cleaning Your caller id phone number [PHO…" at bounding box center [605, 185] width 223 height 336
paste input "747) 232-5102"
type input "[PHONE_NUMBER]"
click at [620, 253] on input "(___) ___-____" at bounding box center [619, 256] width 136 height 28
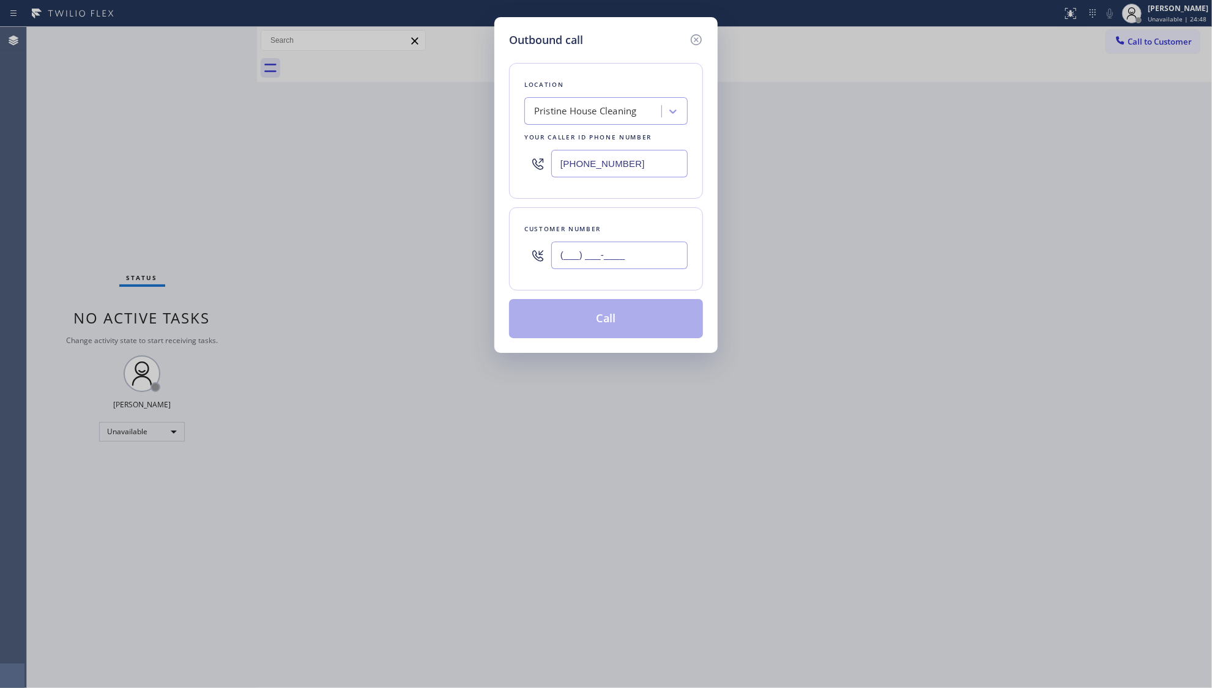
paste input "640) 213-5409"
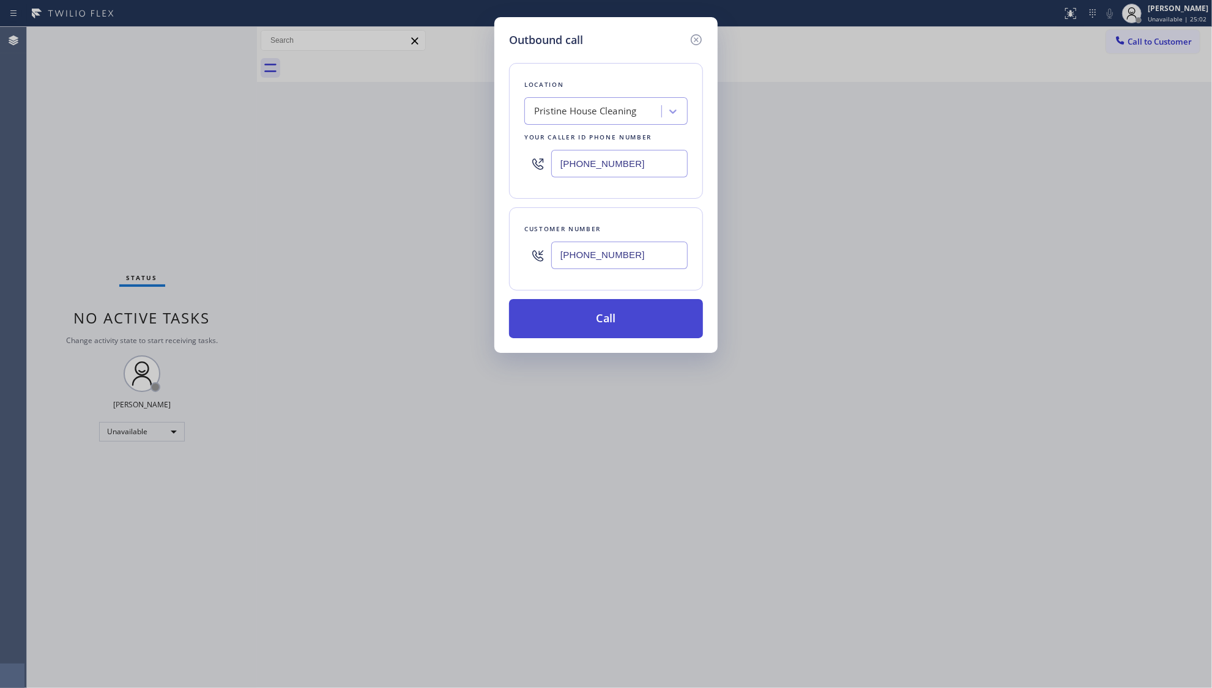
type input "[PHONE_NUMBER]"
drag, startPoint x: 603, startPoint y: 314, endPoint x: 616, endPoint y: 307, distance: 14.5
click at [608, 313] on button "Call" at bounding box center [606, 318] width 194 height 39
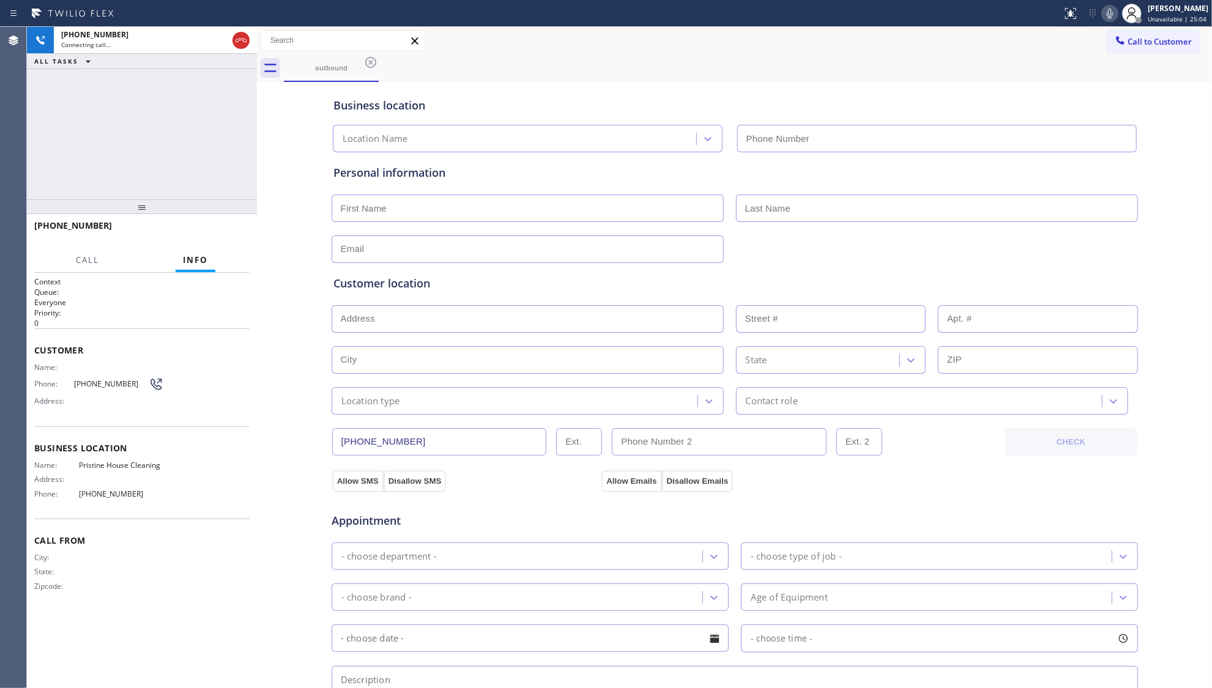
type input "[PHONE_NUMBER]"
click at [767, 54] on div "outbound" at bounding box center [748, 68] width 928 height 28
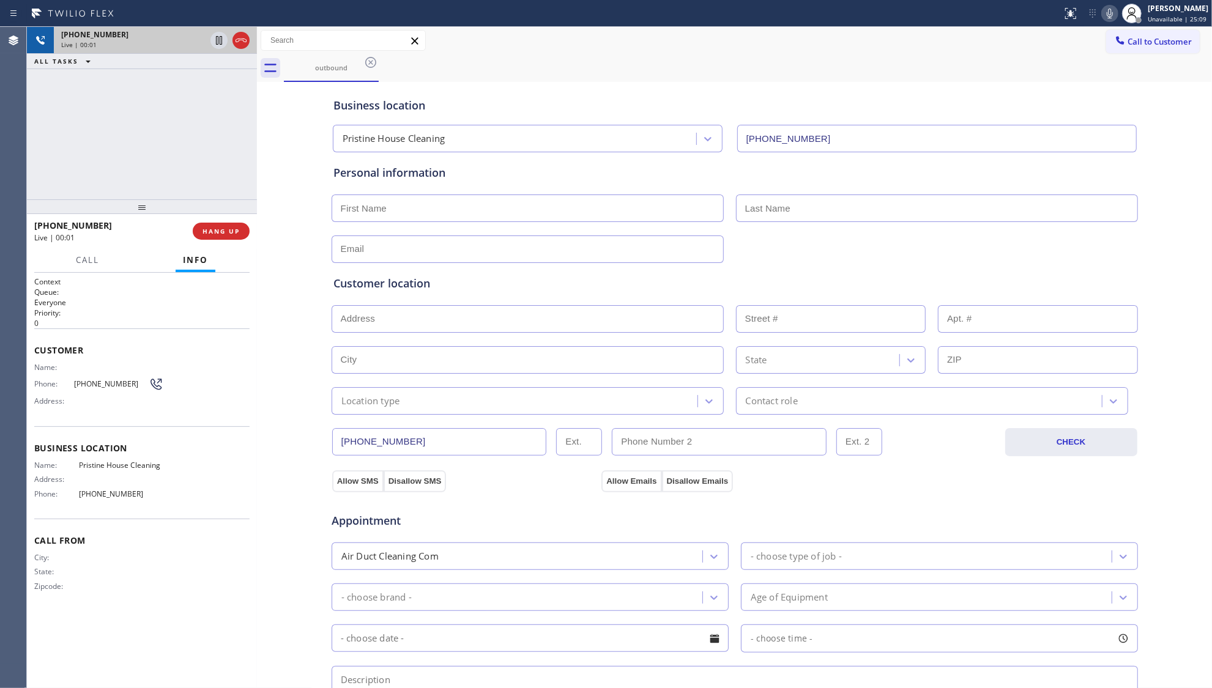
click at [231, 43] on div at bounding box center [230, 40] width 44 height 27
click at [235, 47] on icon at bounding box center [241, 40] width 15 height 15
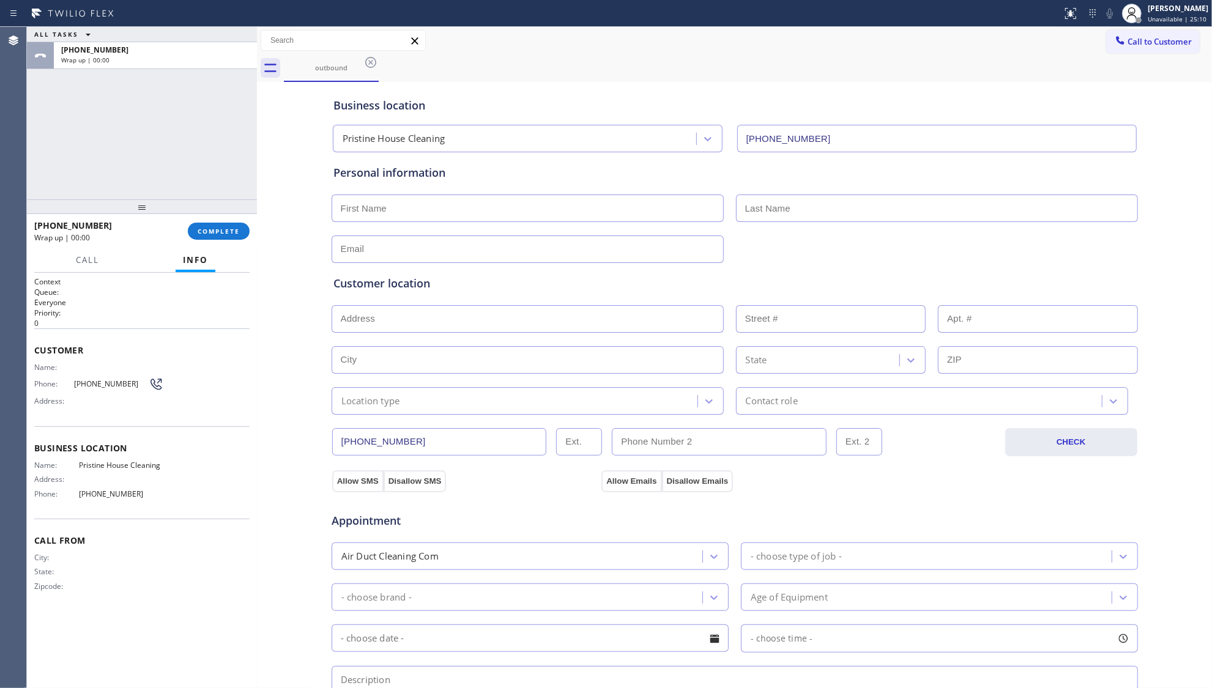
click at [228, 240] on div "[PHONE_NUMBER] Wrap up | 00:00 COMPLETE" at bounding box center [141, 231] width 215 height 32
click at [225, 235] on button "COMPLETE" at bounding box center [219, 231] width 62 height 17
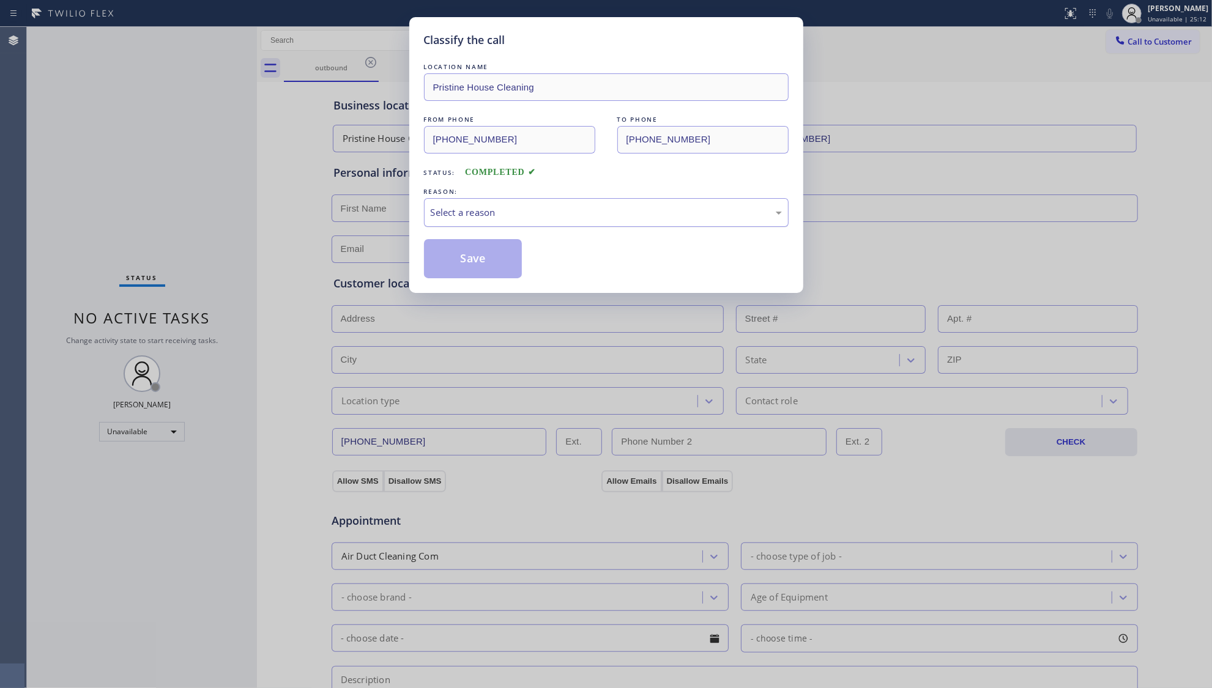
click at [496, 206] on div "Select a reason" at bounding box center [606, 212] width 365 height 29
click at [475, 264] on button "Save" at bounding box center [473, 258] width 99 height 39
click at [475, 263] on button "Save" at bounding box center [473, 258] width 99 height 39
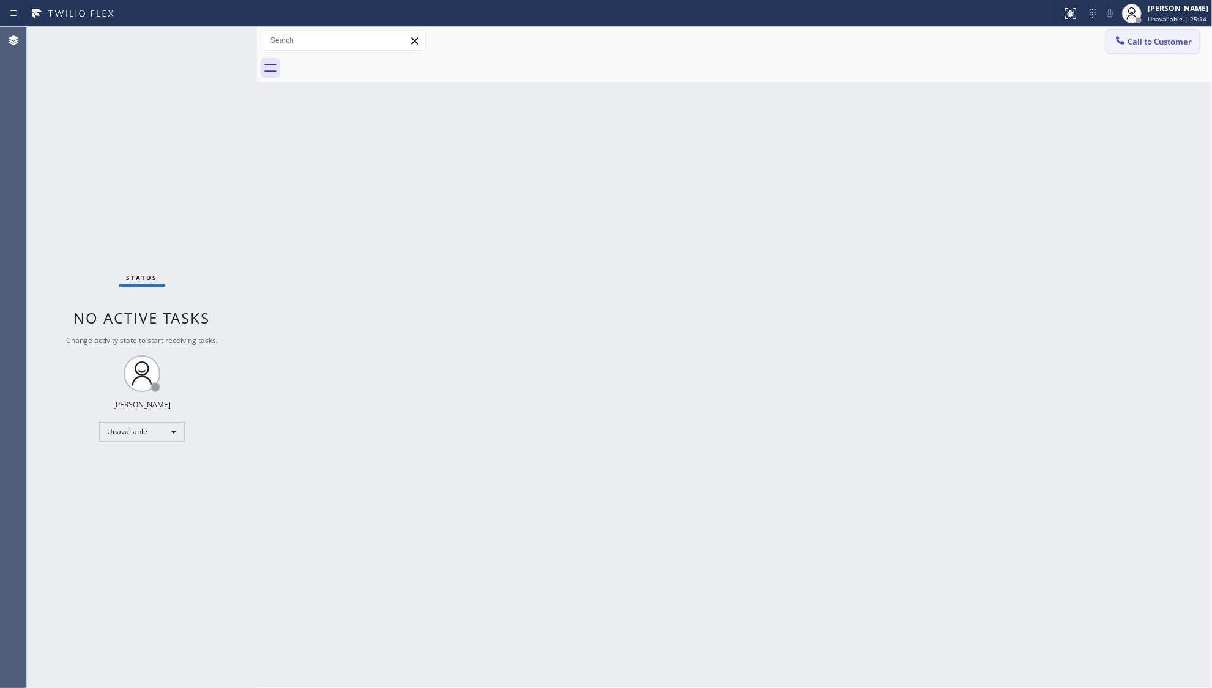
click at [1147, 44] on span "Call to Customer" at bounding box center [1160, 41] width 64 height 11
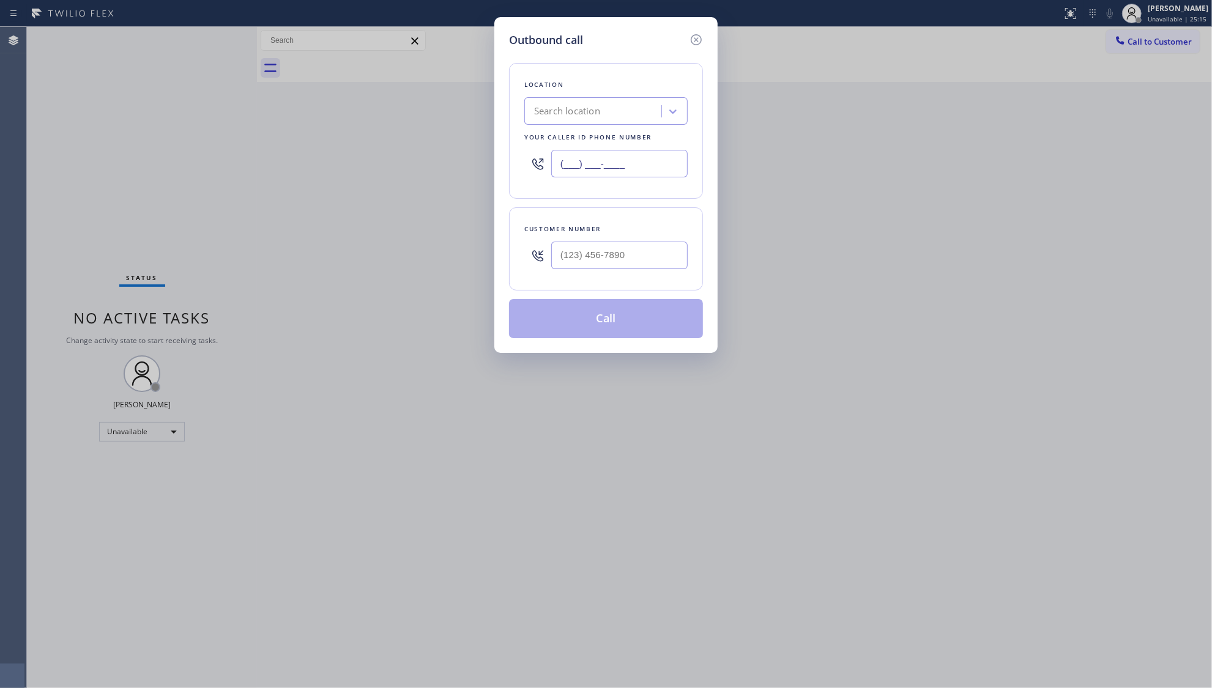
drag, startPoint x: 637, startPoint y: 174, endPoint x: 549, endPoint y: 168, distance: 87.7
click at [544, 173] on div "(___) ___-____" at bounding box center [605, 164] width 163 height 40
paste input "480) 660-3703"
type input "[PHONE_NUMBER]"
click at [661, 262] on input "(___) ___-____" at bounding box center [619, 256] width 136 height 28
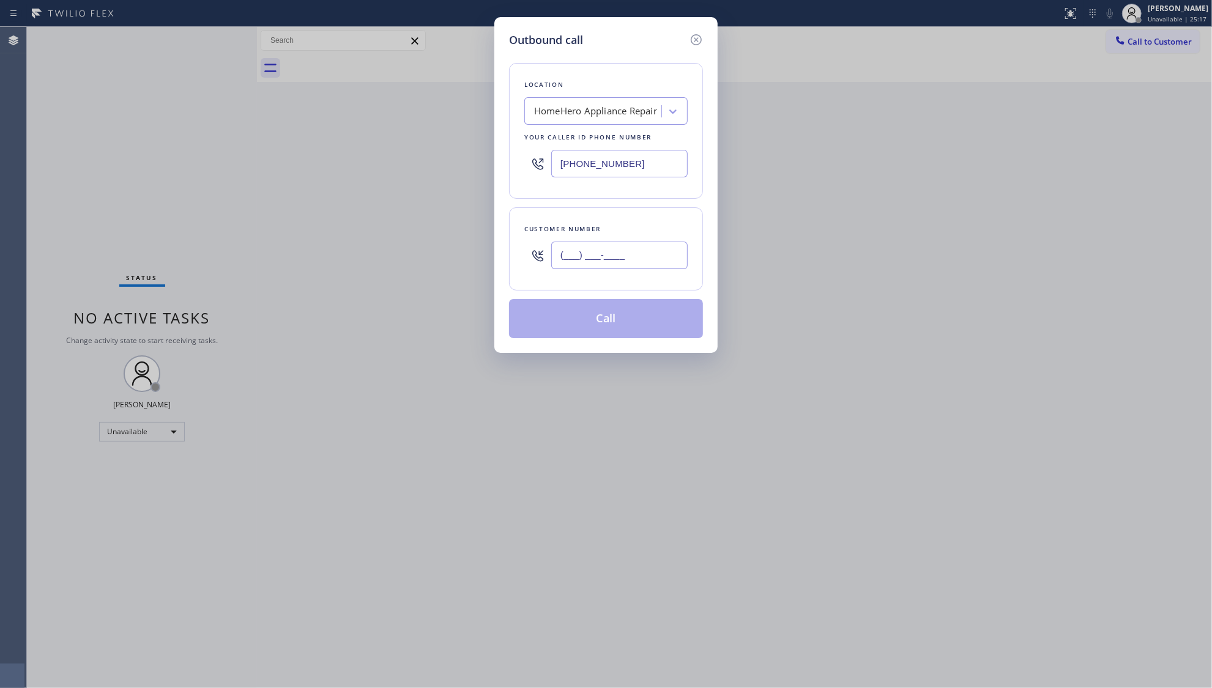
paste input "480) 285-2875"
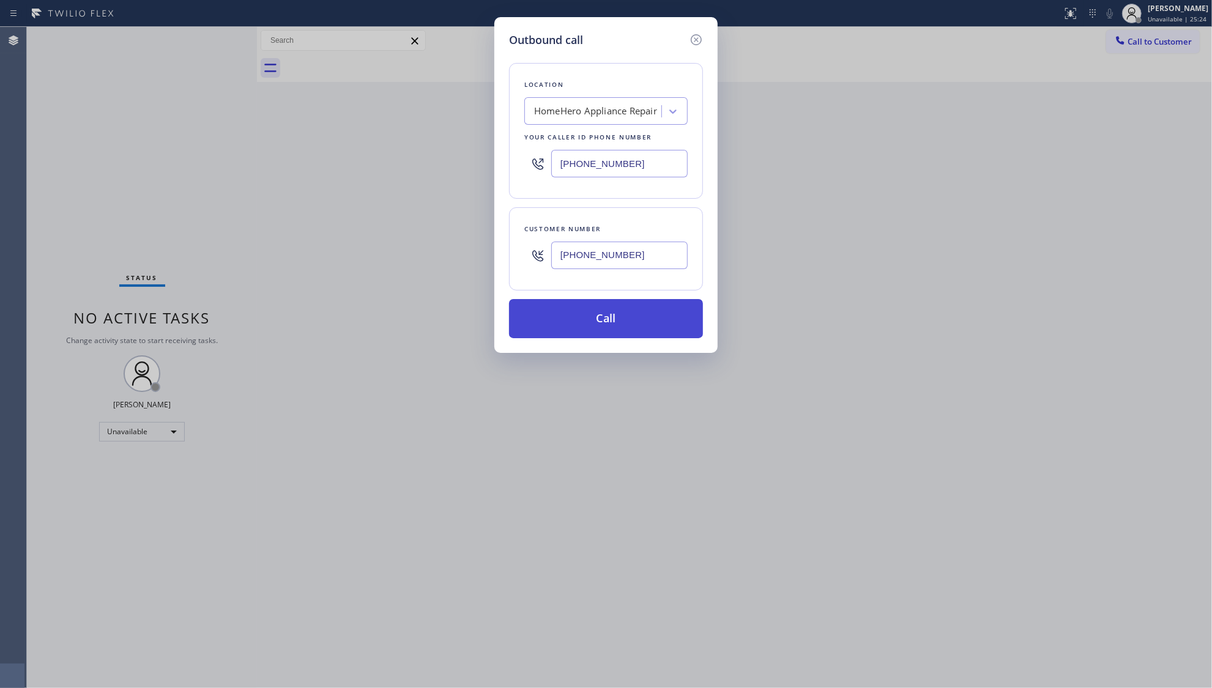
type input "[PHONE_NUMBER]"
click at [606, 311] on button "Call" at bounding box center [606, 318] width 194 height 39
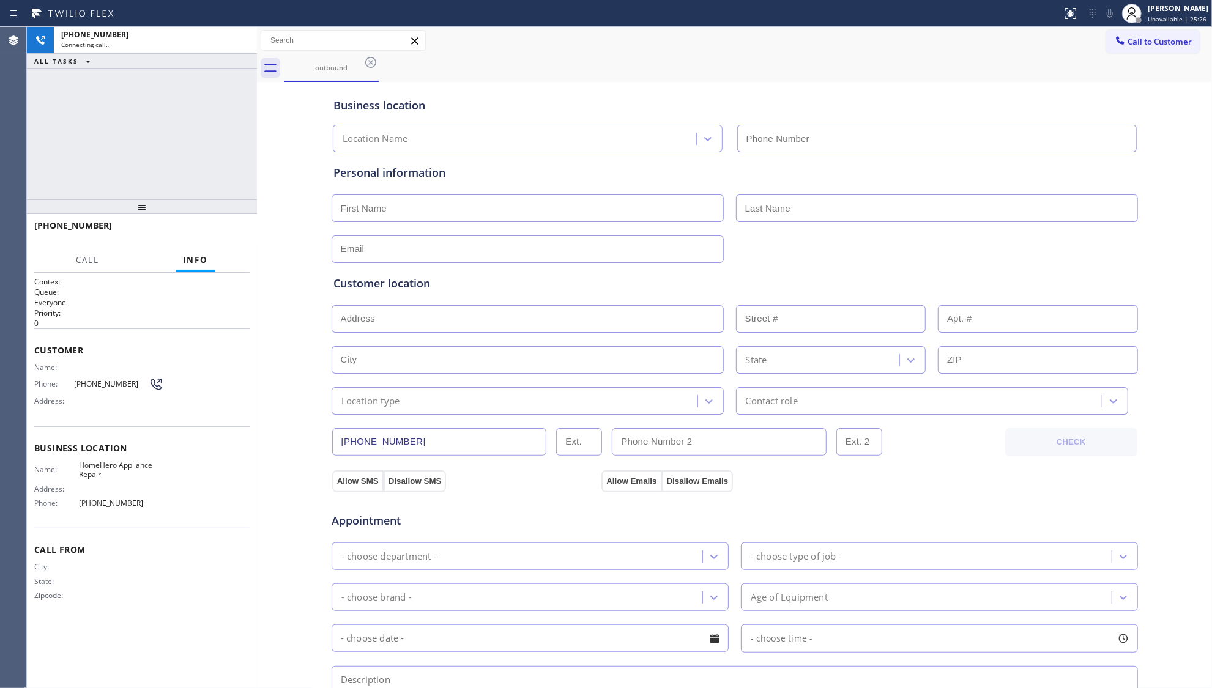
type input "[PHONE_NUMBER]"
click at [598, 72] on div "outbound" at bounding box center [748, 68] width 928 height 28
click at [221, 124] on div "[PHONE_NUMBER] Connecting call… ALL TASKS ALL TASKS ACTIVE TASKS TASKS IN WRAP …" at bounding box center [142, 113] width 230 height 173
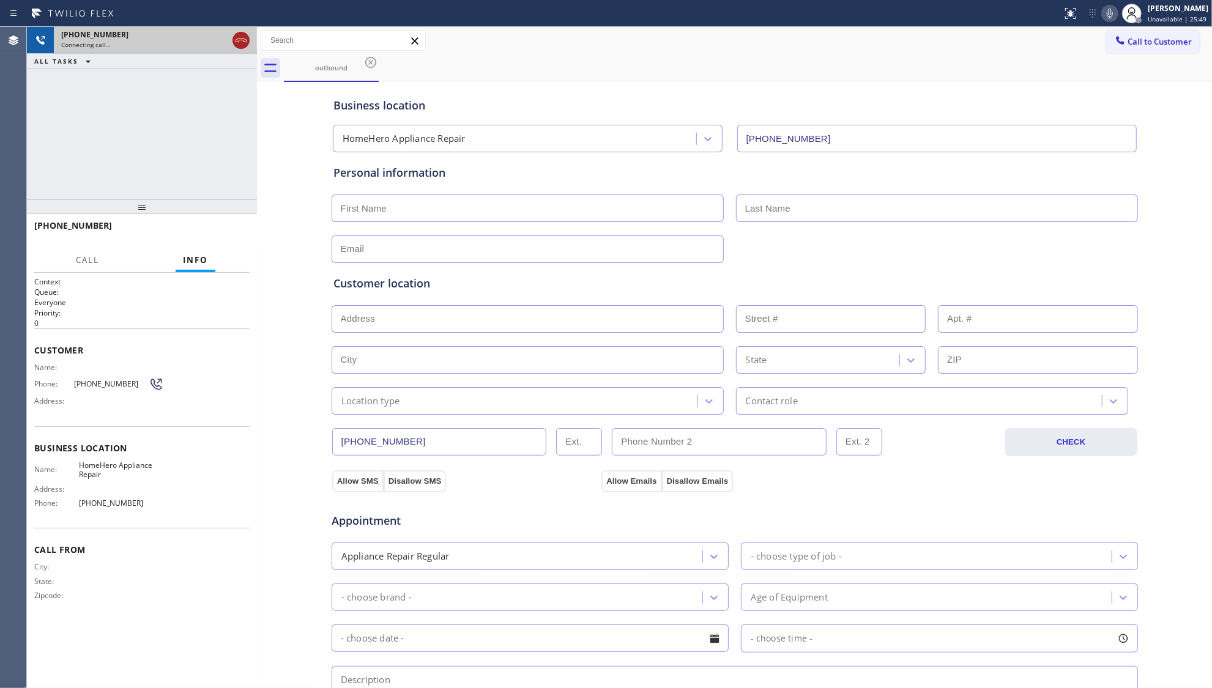
click at [245, 44] on icon at bounding box center [241, 40] width 15 height 15
click at [360, 61] on div "outbound" at bounding box center [331, 67] width 92 height 26
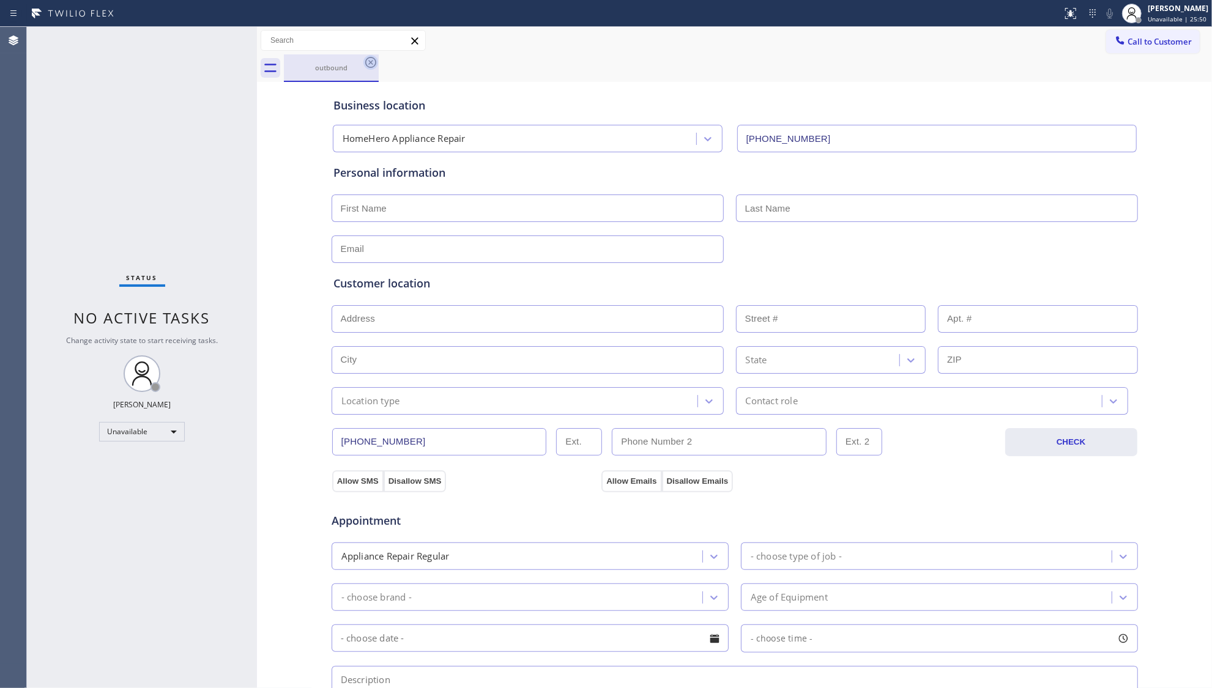
click at [368, 60] on icon at bounding box center [370, 62] width 15 height 15
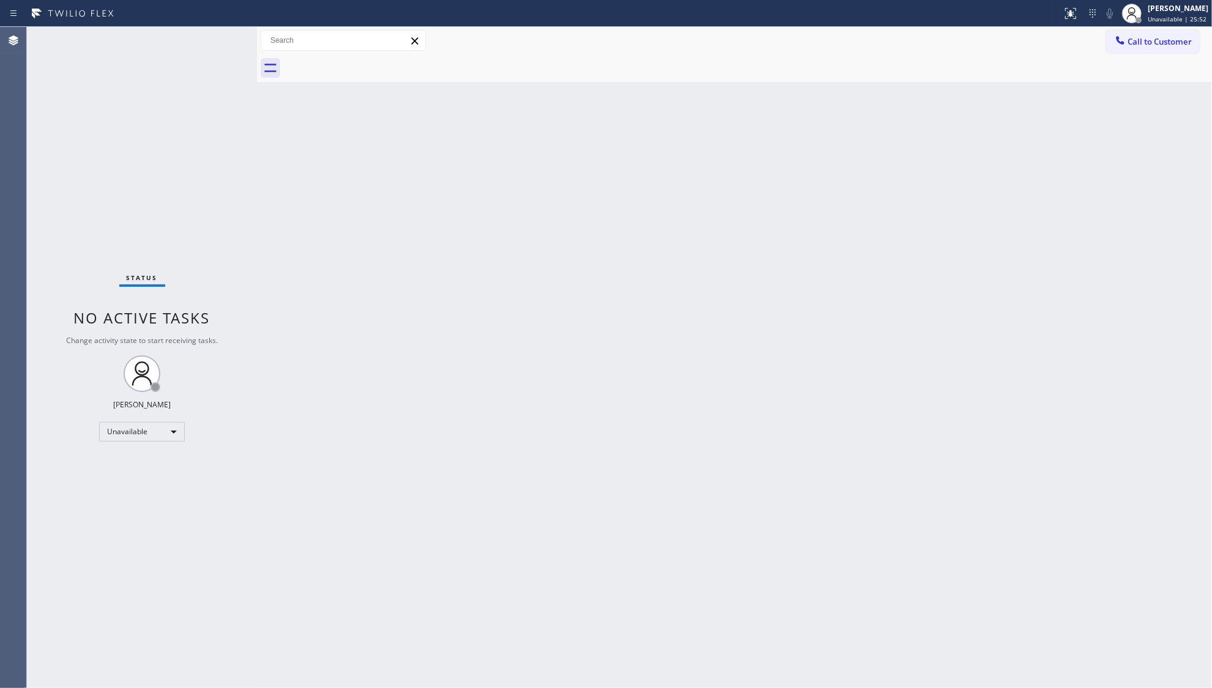
click at [1161, 37] on button "Call to Customer" at bounding box center [1153, 41] width 94 height 23
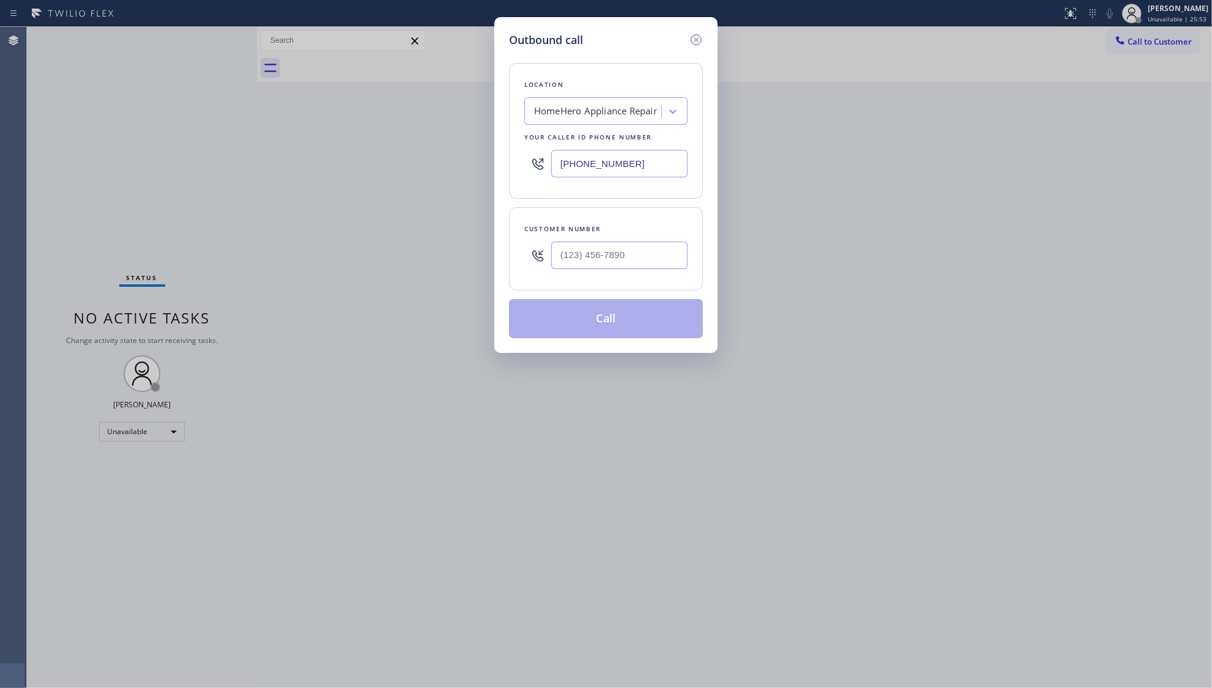
drag, startPoint x: 647, startPoint y: 166, endPoint x: 414, endPoint y: 173, distance: 233.8
click at [414, 173] on div "Outbound call Location HomeHero Appliance Repair Your caller id phone number [P…" at bounding box center [606, 344] width 1212 height 688
paste input "626) 726-3132"
type input "[PHONE_NUMBER]"
click at [639, 278] on div "Customer number" at bounding box center [606, 248] width 194 height 83
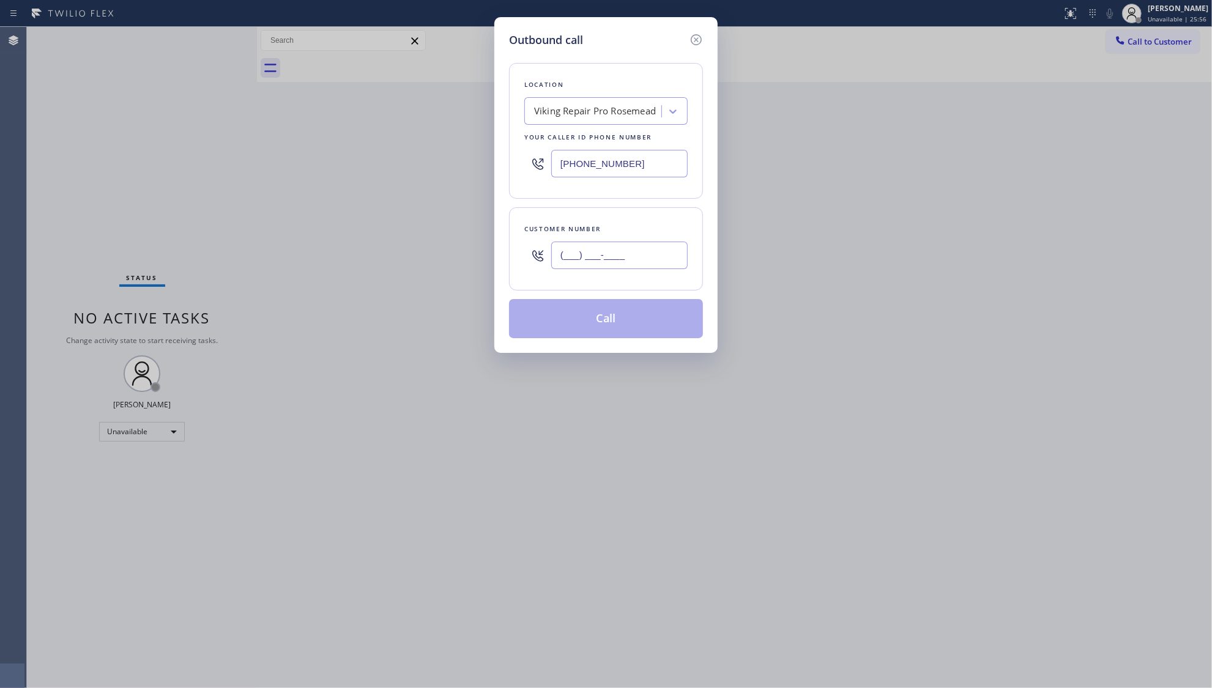
click at [645, 267] on input "(___) ___-____" at bounding box center [619, 256] width 136 height 28
paste input "205) 794-6257"
type input "[PHONE_NUMBER]"
click at [608, 322] on button "Call" at bounding box center [606, 318] width 194 height 39
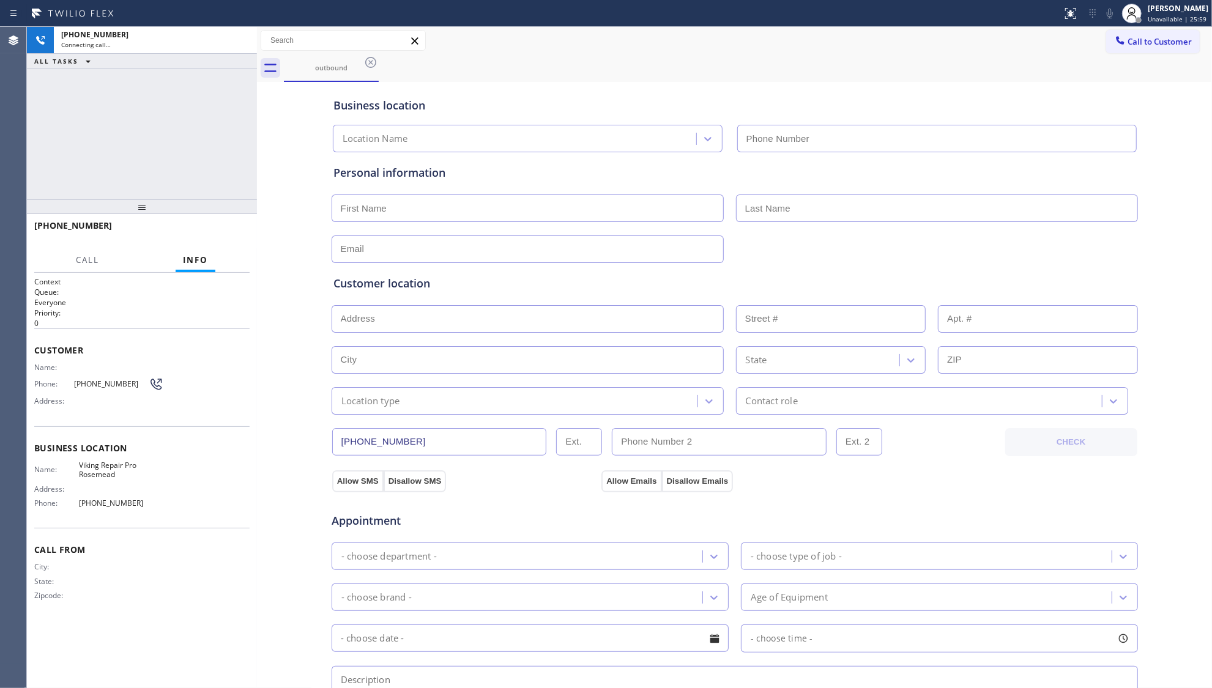
type input "[PHONE_NUMBER]"
click at [233, 234] on span "HANG UP" at bounding box center [221, 231] width 37 height 9
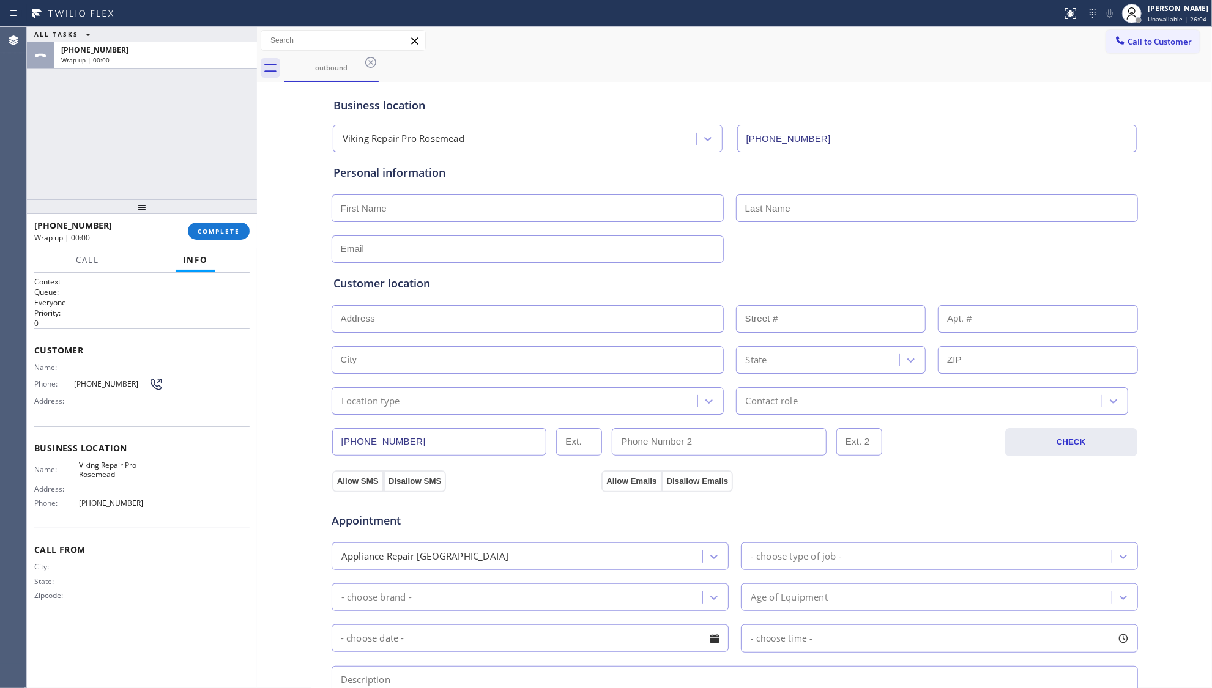
click at [233, 221] on div "[PHONE_NUMBER] Wrap up | 00:00 COMPLETE" at bounding box center [141, 231] width 215 height 32
click at [220, 237] on button "COMPLETE" at bounding box center [219, 231] width 62 height 17
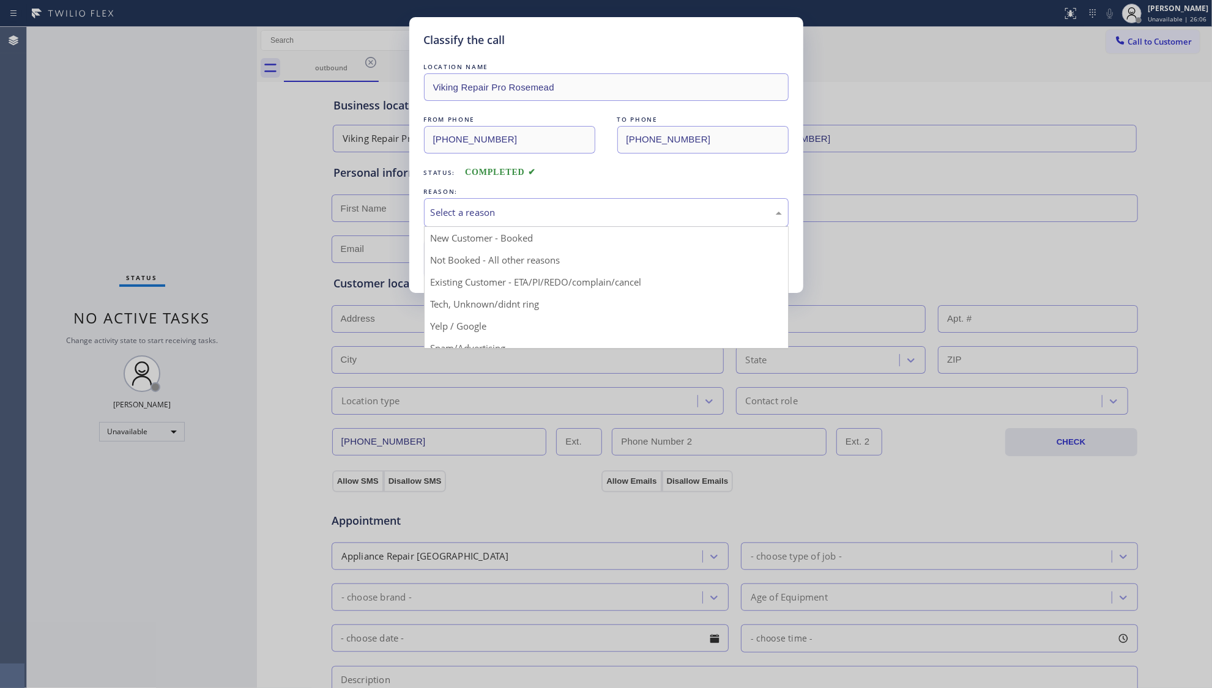
drag, startPoint x: 497, startPoint y: 199, endPoint x: 486, endPoint y: 234, distance: 36.8
click at [497, 203] on div "Select a reason" at bounding box center [606, 212] width 365 height 29
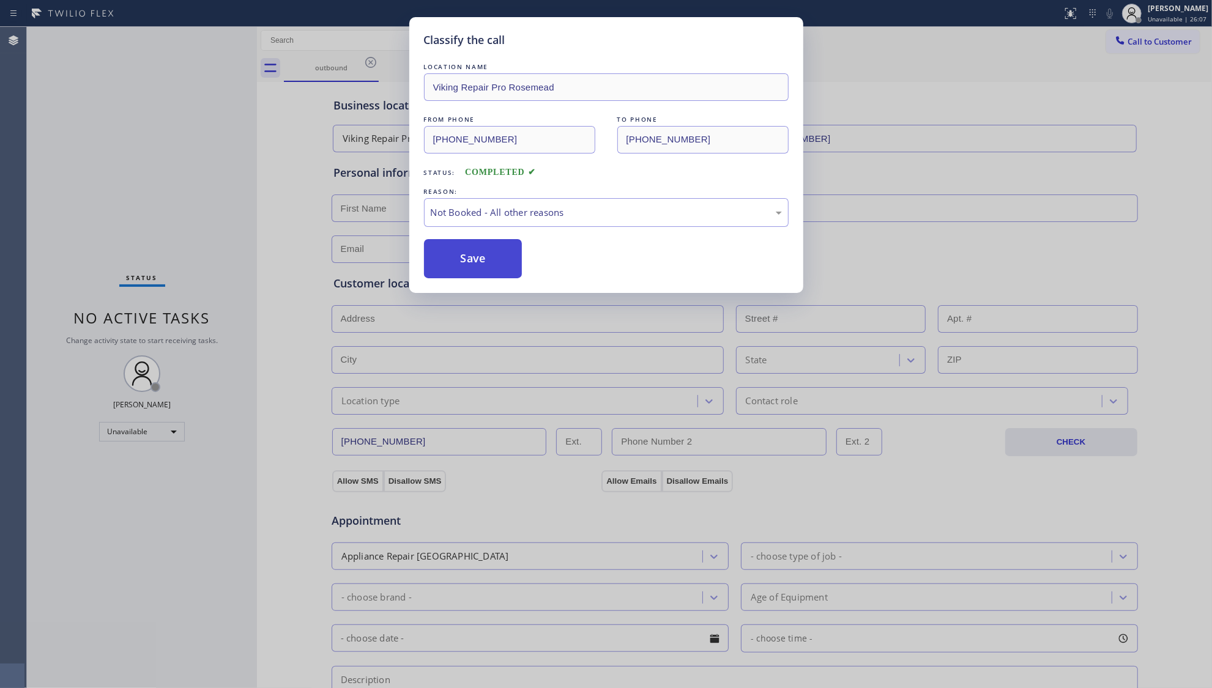
click at [472, 260] on button "Save" at bounding box center [473, 258] width 99 height 39
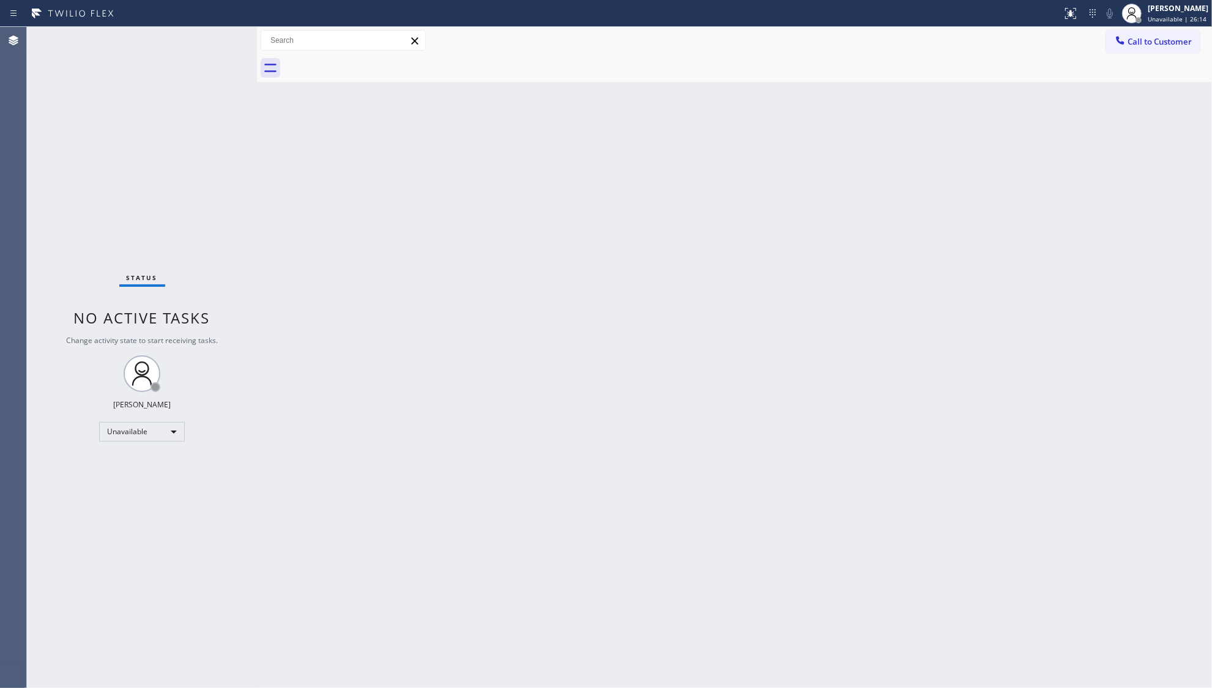
drag, startPoint x: 987, startPoint y: 174, endPoint x: 1082, endPoint y: 101, distance: 119.6
click at [989, 172] on div "Back to Dashboard Change Sender ID Customers Technicians Select a contact Outbo…" at bounding box center [734, 357] width 955 height 661
drag, startPoint x: 1155, startPoint y: 34, endPoint x: 941, endPoint y: 113, distance: 228.0
click at [1154, 35] on button "Call to Customer" at bounding box center [1153, 41] width 94 height 23
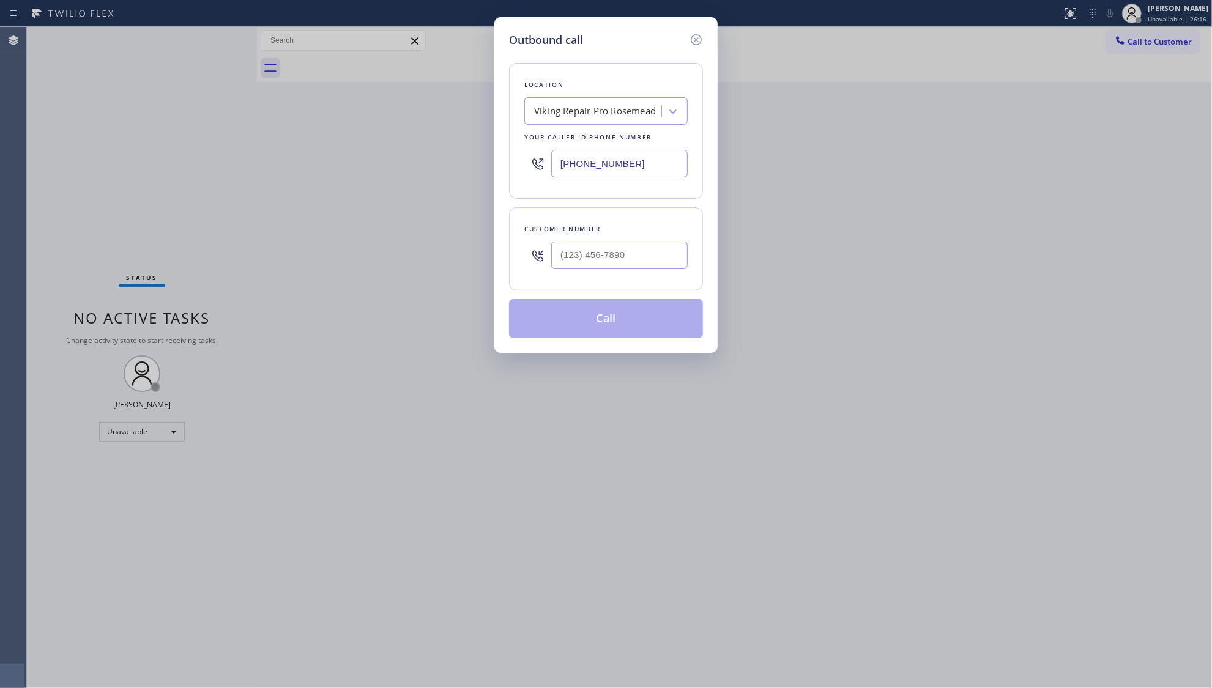
drag, startPoint x: 646, startPoint y: 160, endPoint x: 525, endPoint y: 168, distance: 121.4
click at [525, 168] on div "[PHONE_NUMBER]" at bounding box center [605, 164] width 163 height 40
paste input "347) 919-6235"
type input "[PHONE_NUMBER]"
drag, startPoint x: 635, startPoint y: 277, endPoint x: 644, endPoint y: 267, distance: 13.0
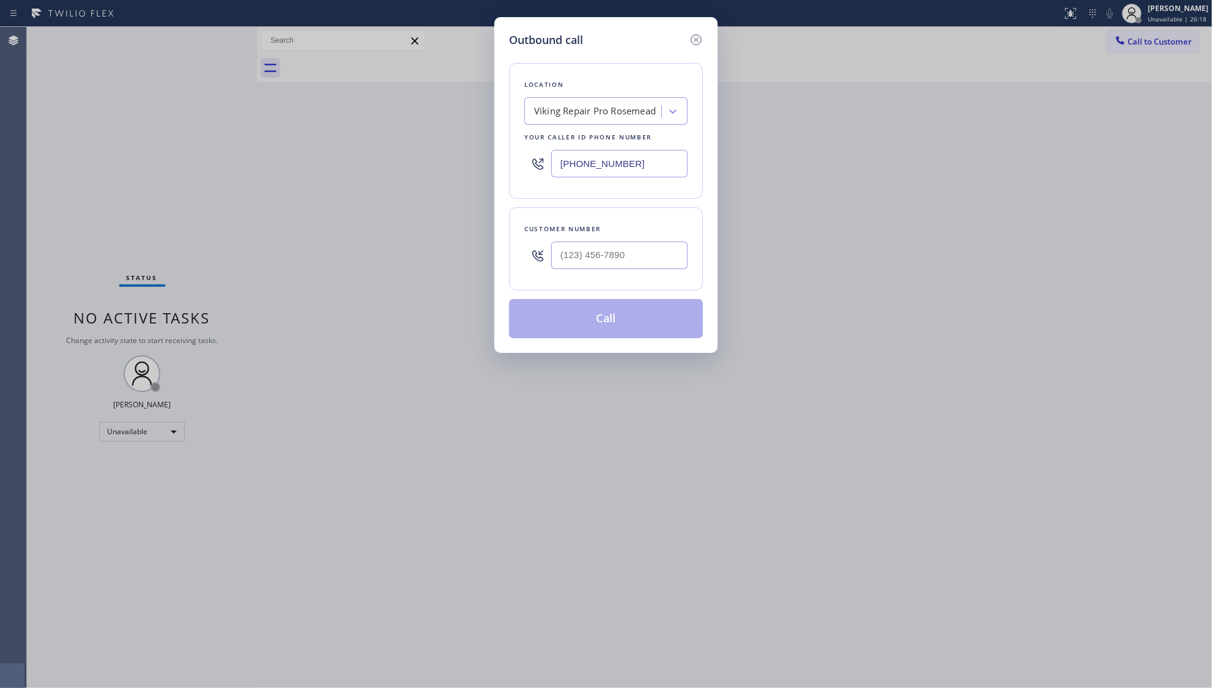
click at [636, 277] on div "Customer number" at bounding box center [606, 248] width 194 height 83
paste input "347) 795-7951"
click at [644, 267] on input "[PHONE_NUMBER]" at bounding box center [619, 256] width 136 height 28
type input "[PHONE_NUMBER]"
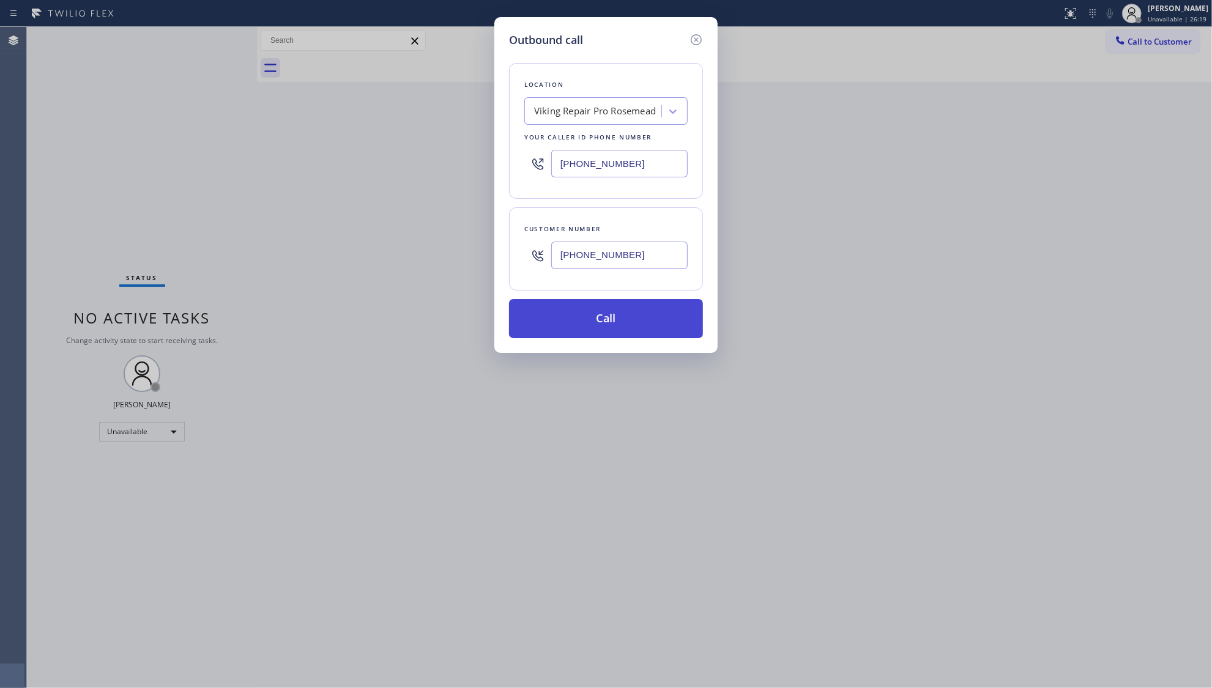
click at [619, 323] on button "Call" at bounding box center [606, 318] width 194 height 39
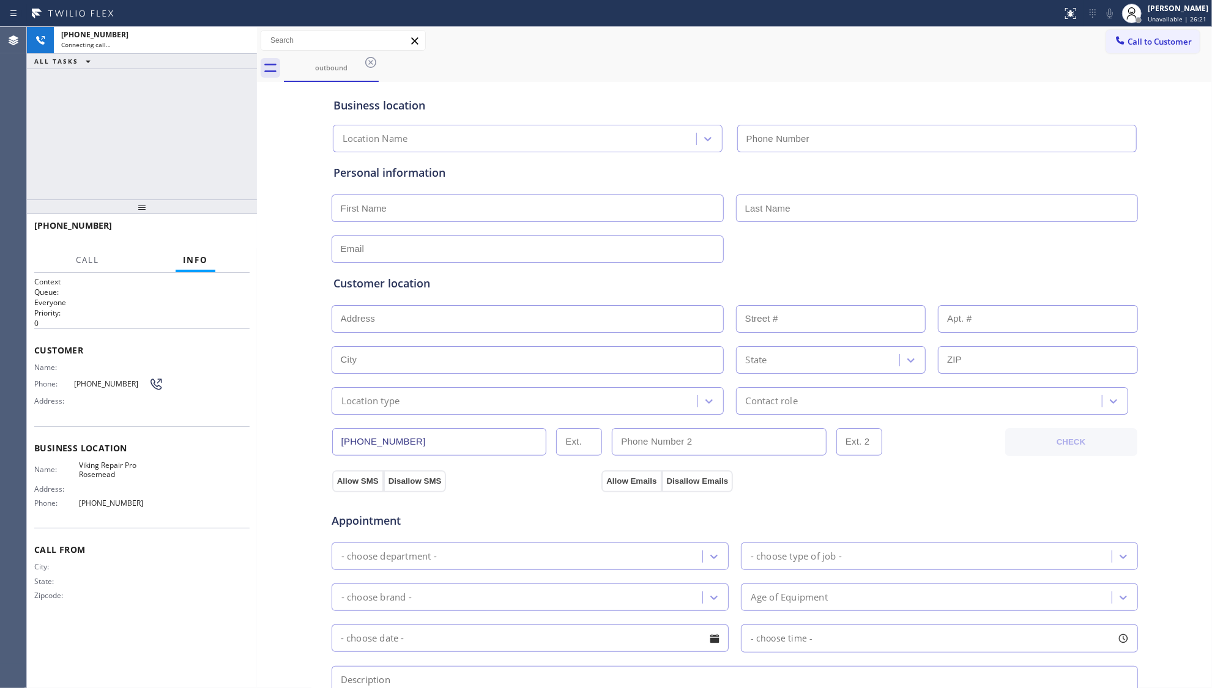
type input "[PHONE_NUMBER]"
click at [207, 221] on div "[PHONE_NUMBER] Live | 00:01 HANG UP" at bounding box center [141, 231] width 215 height 32
click at [209, 221] on div "[PHONE_NUMBER] Live | 00:02 HANG UP" at bounding box center [141, 231] width 215 height 32
click at [214, 230] on span "HANG UP" at bounding box center [221, 231] width 37 height 9
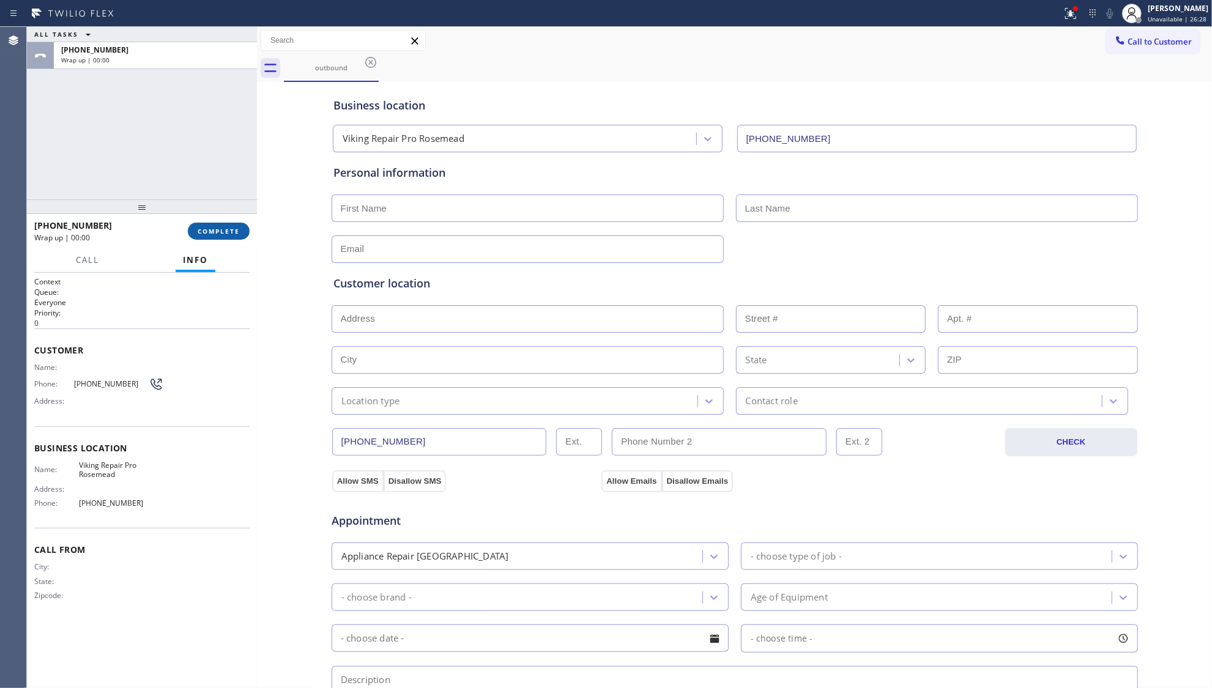
click at [248, 233] on button "COMPLETE" at bounding box center [219, 231] width 62 height 17
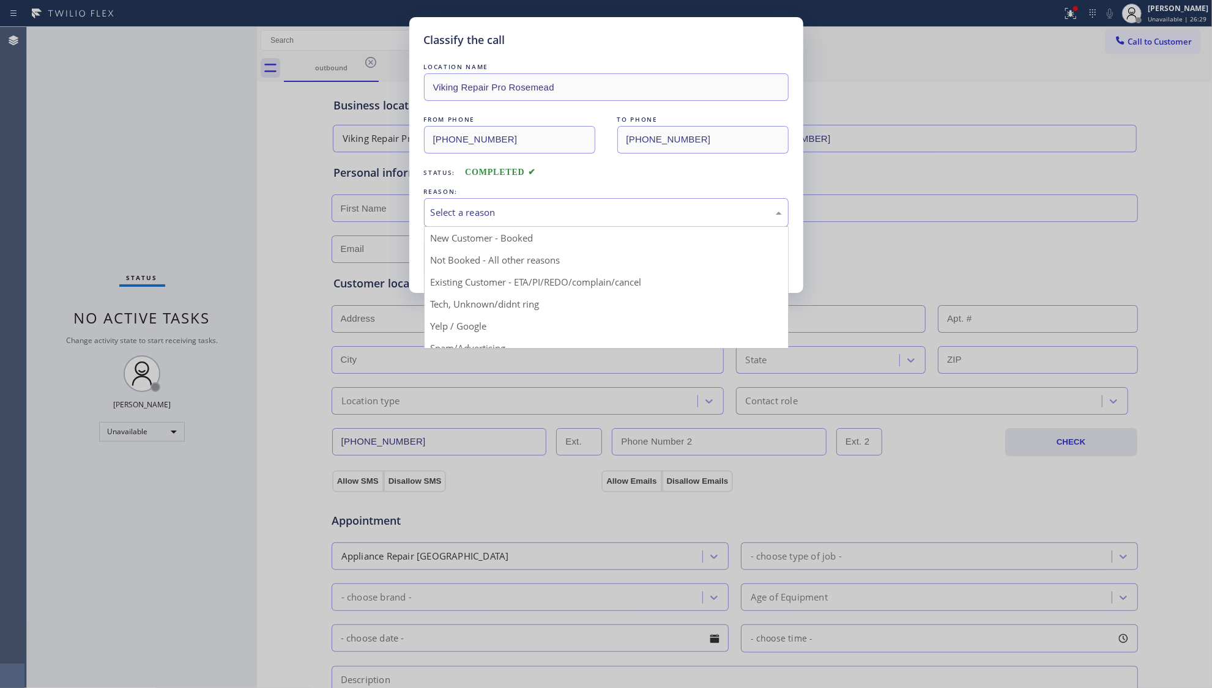
click at [485, 215] on div "Select a reason" at bounding box center [606, 213] width 351 height 14
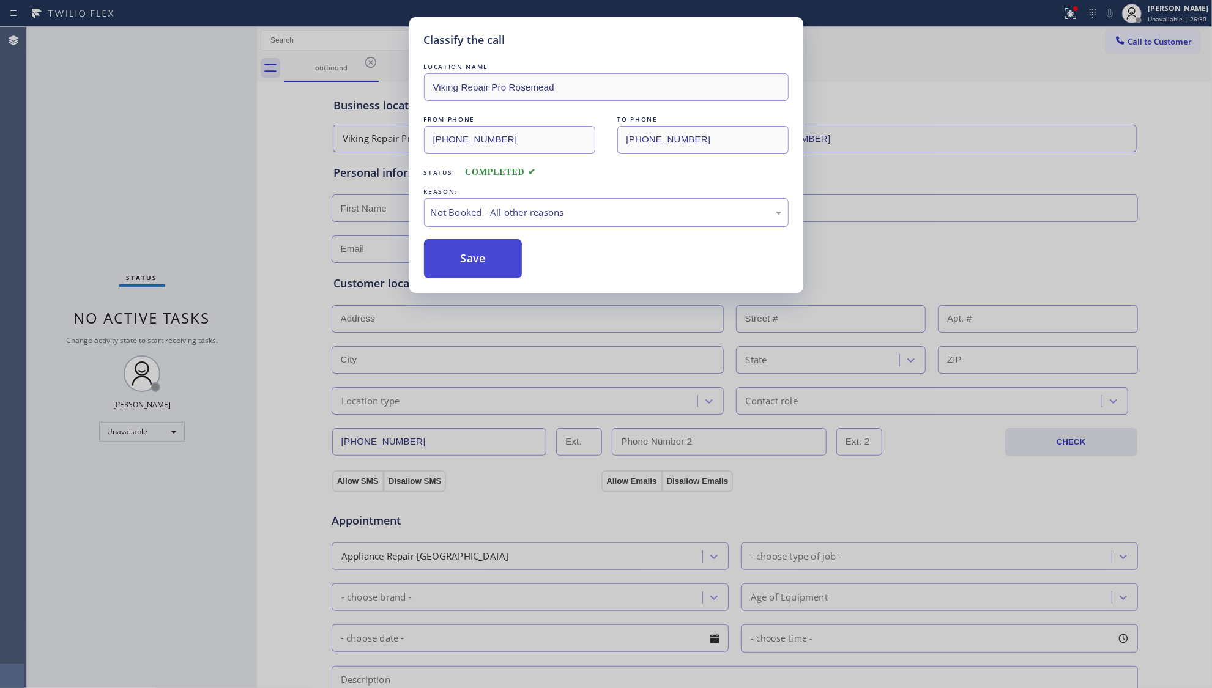
click at [482, 260] on button "Save" at bounding box center [473, 258] width 99 height 39
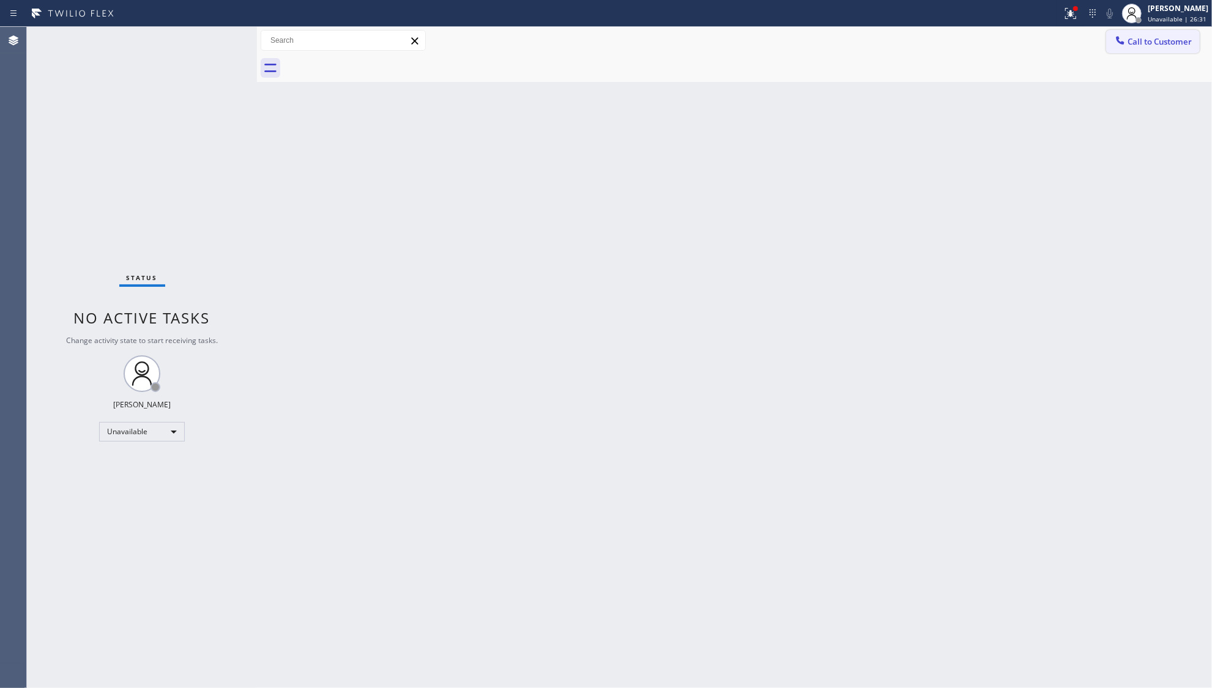
drag, startPoint x: 1161, startPoint y: 44, endPoint x: 757, endPoint y: 155, distance: 419.3
click at [1159, 43] on span "Call to Customer" at bounding box center [1160, 41] width 64 height 11
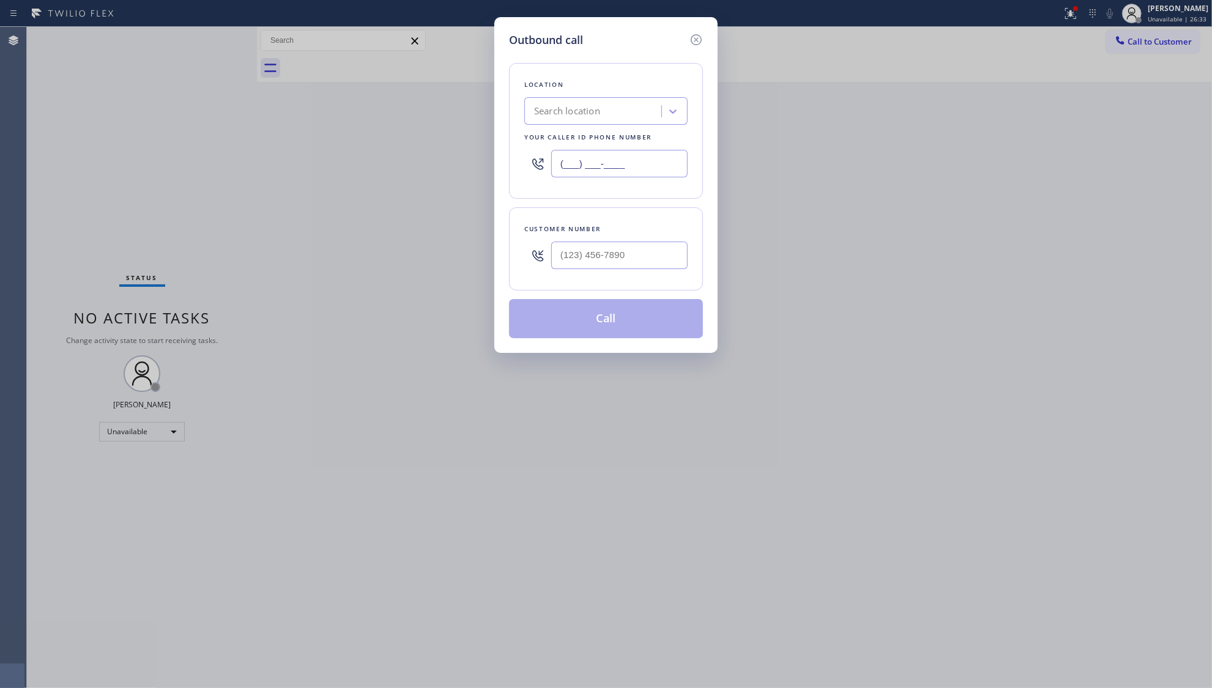
click at [608, 176] on input "(___) ___-____" at bounding box center [619, 164] width 136 height 28
paste input "310) 340-1159"
type input "[PHONE_NUMBER]"
click at [618, 262] on input "(___) ___-____" at bounding box center [619, 256] width 136 height 28
paste input "731) 206-5027"
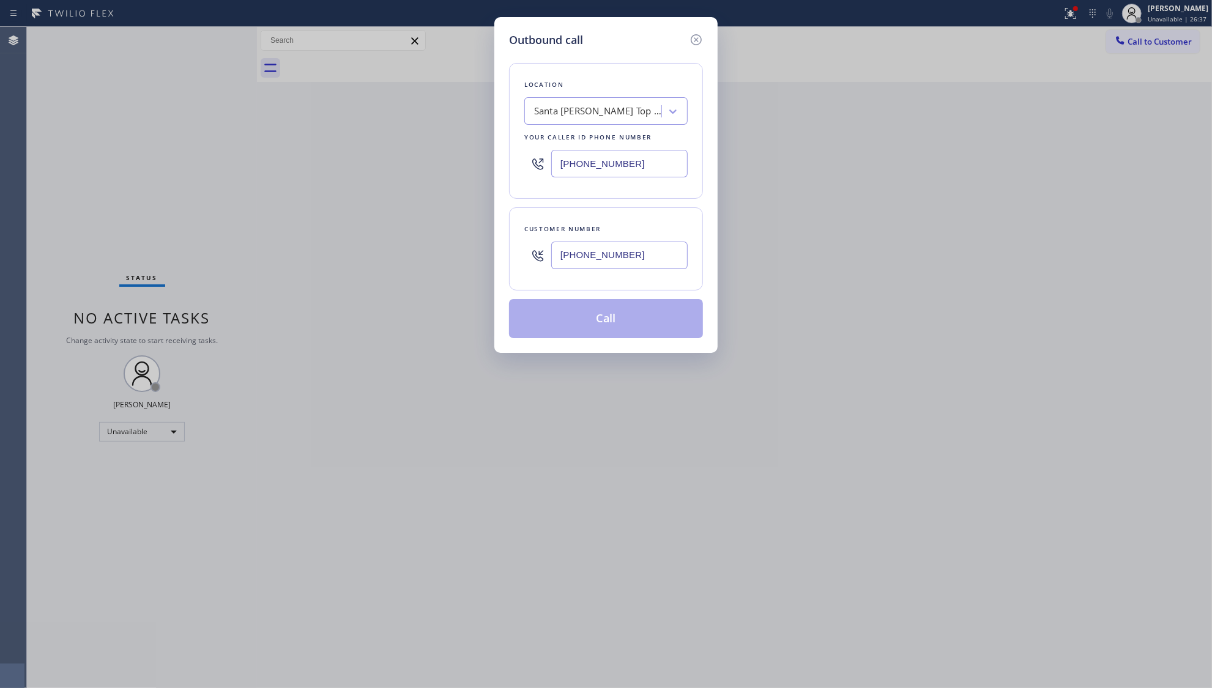
type input "[PHONE_NUMBER]"
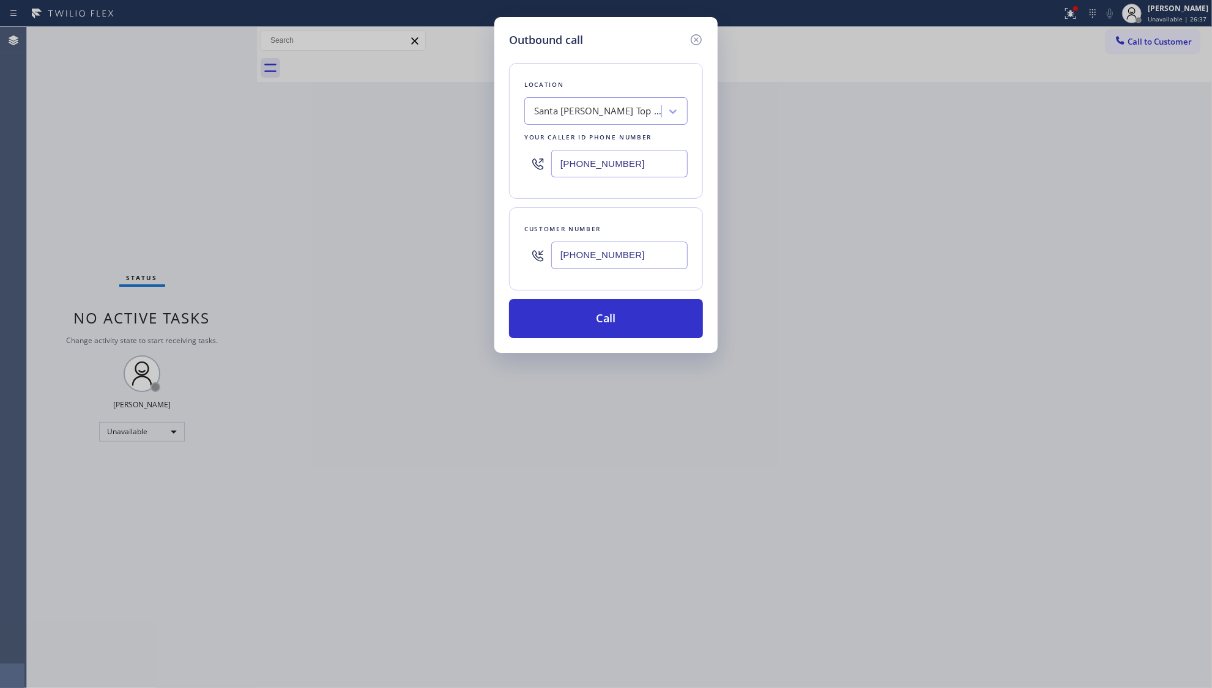
click at [627, 280] on div "Customer number [PHONE_NUMBER]" at bounding box center [606, 248] width 194 height 83
drag, startPoint x: 617, startPoint y: 317, endPoint x: 825, endPoint y: 277, distance: 211.9
click at [619, 317] on button "Call" at bounding box center [606, 318] width 194 height 39
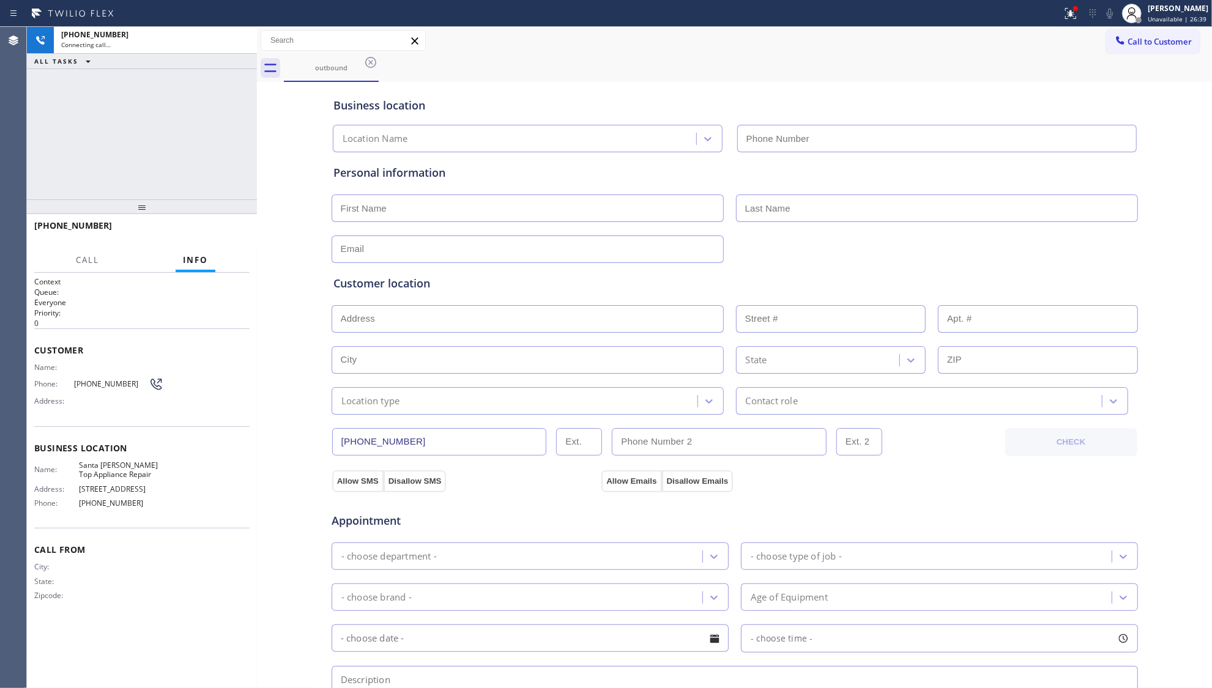
type input "[PHONE_NUMBER]"
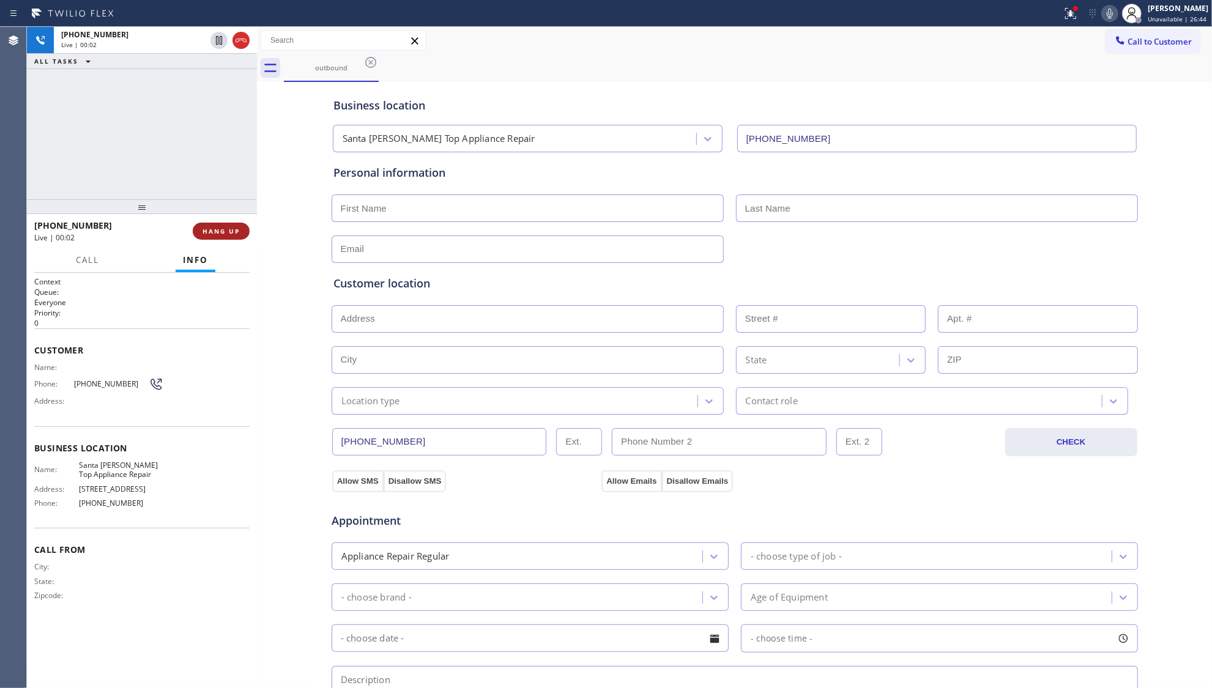
click at [238, 233] on span "HANG UP" at bounding box center [221, 231] width 37 height 9
click at [238, 230] on span "HANG UP" at bounding box center [221, 231] width 37 height 9
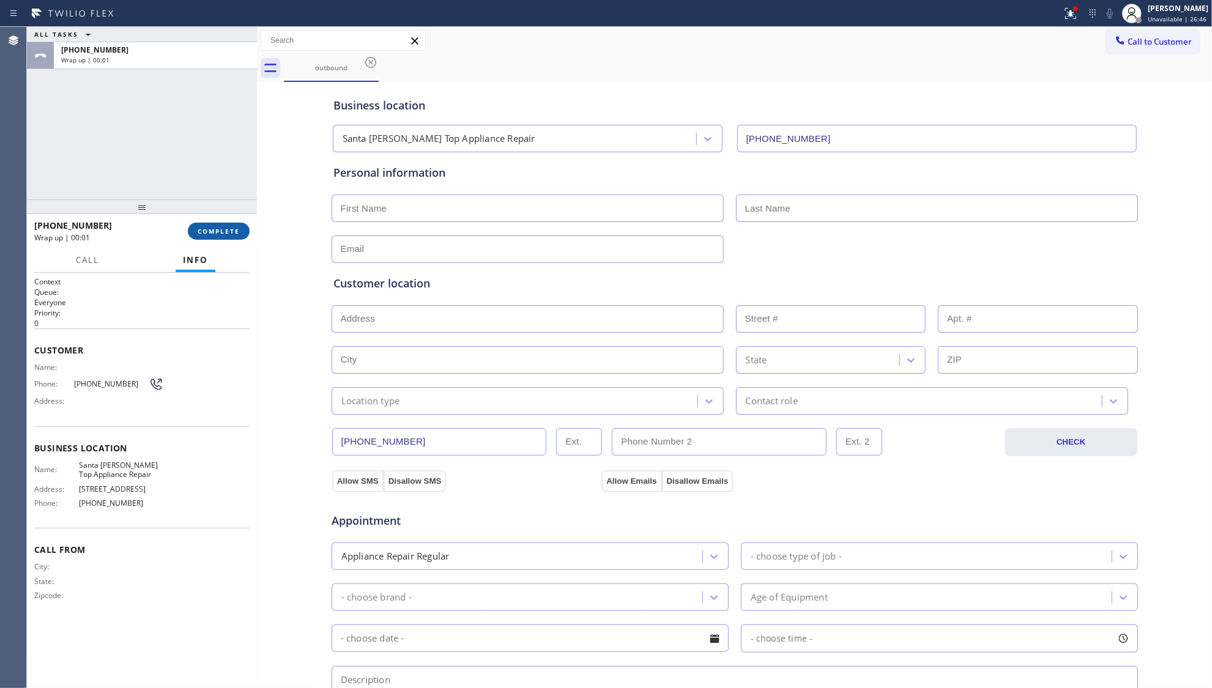
click at [235, 226] on button "COMPLETE" at bounding box center [219, 231] width 62 height 17
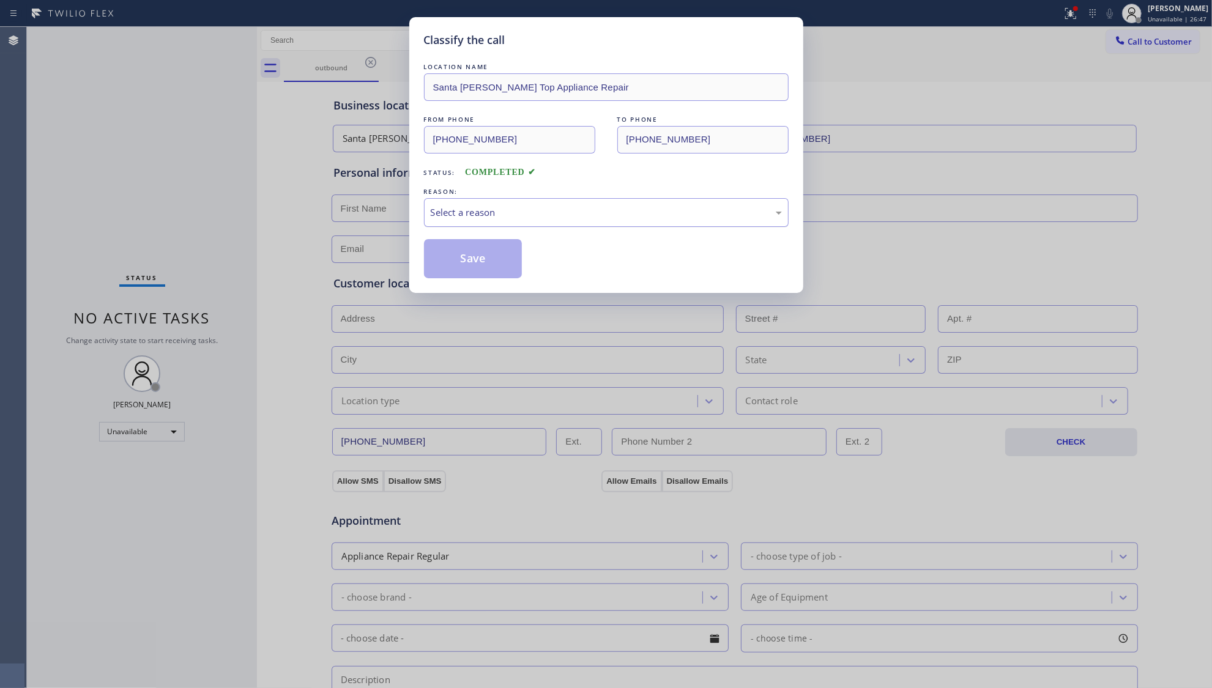
click at [454, 203] on div "Select a reason" at bounding box center [606, 212] width 365 height 29
click at [463, 253] on button "Save" at bounding box center [473, 258] width 99 height 39
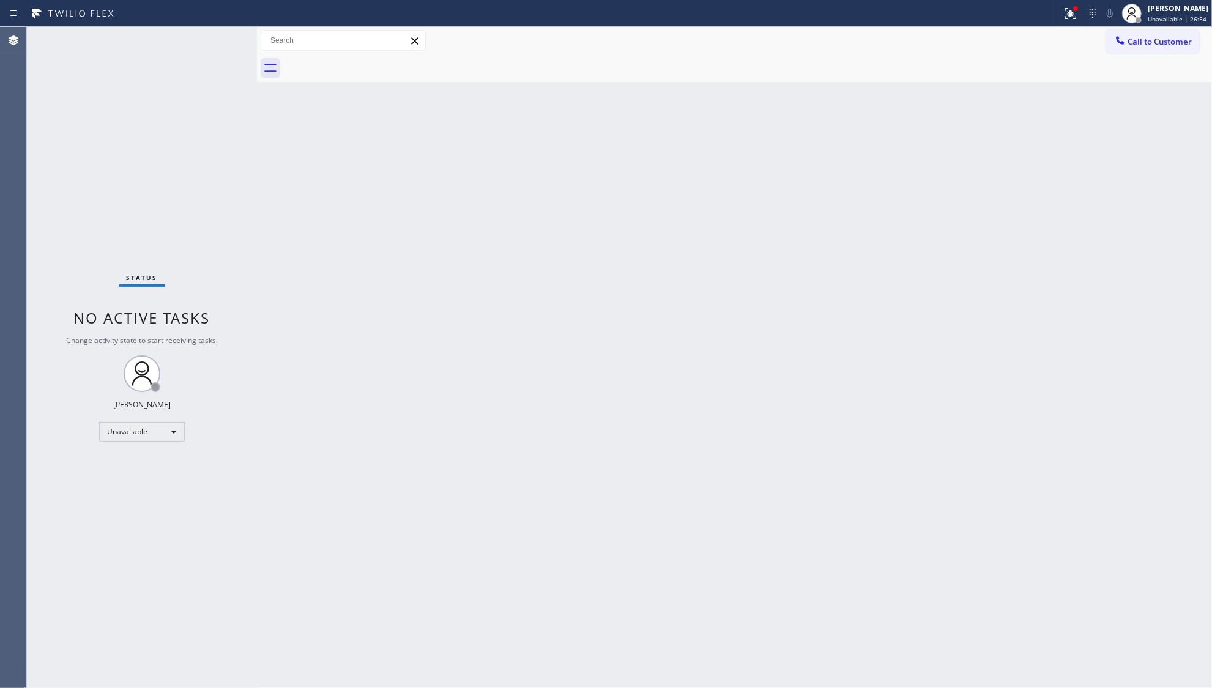
drag, startPoint x: 953, startPoint y: 236, endPoint x: 982, endPoint y: 202, distance: 44.7
click at [957, 231] on div "Back to Dashboard Change Sender ID Customers Technicians Select a contact Outbo…" at bounding box center [734, 357] width 955 height 661
drag, startPoint x: 1063, startPoint y: 6, endPoint x: 1092, endPoint y: 118, distance: 116.3
click at [1063, 6] on div at bounding box center [1070, 13] width 27 height 15
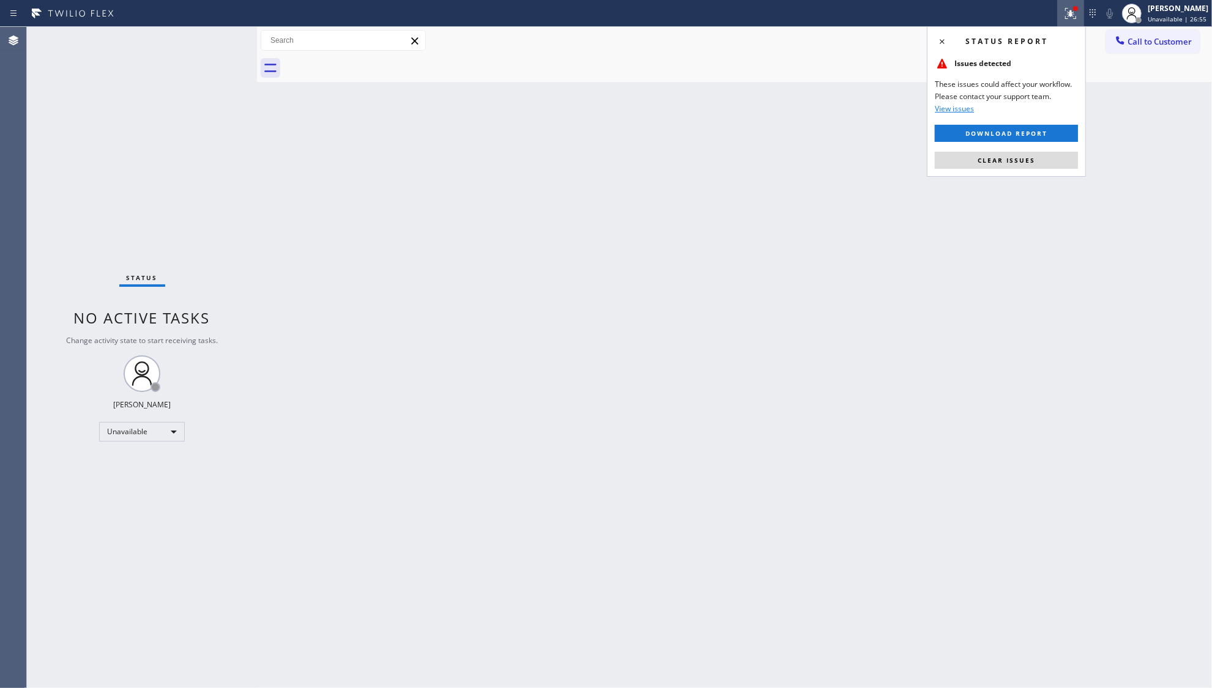
click at [1063, 160] on button "Clear issues" at bounding box center [1006, 160] width 143 height 17
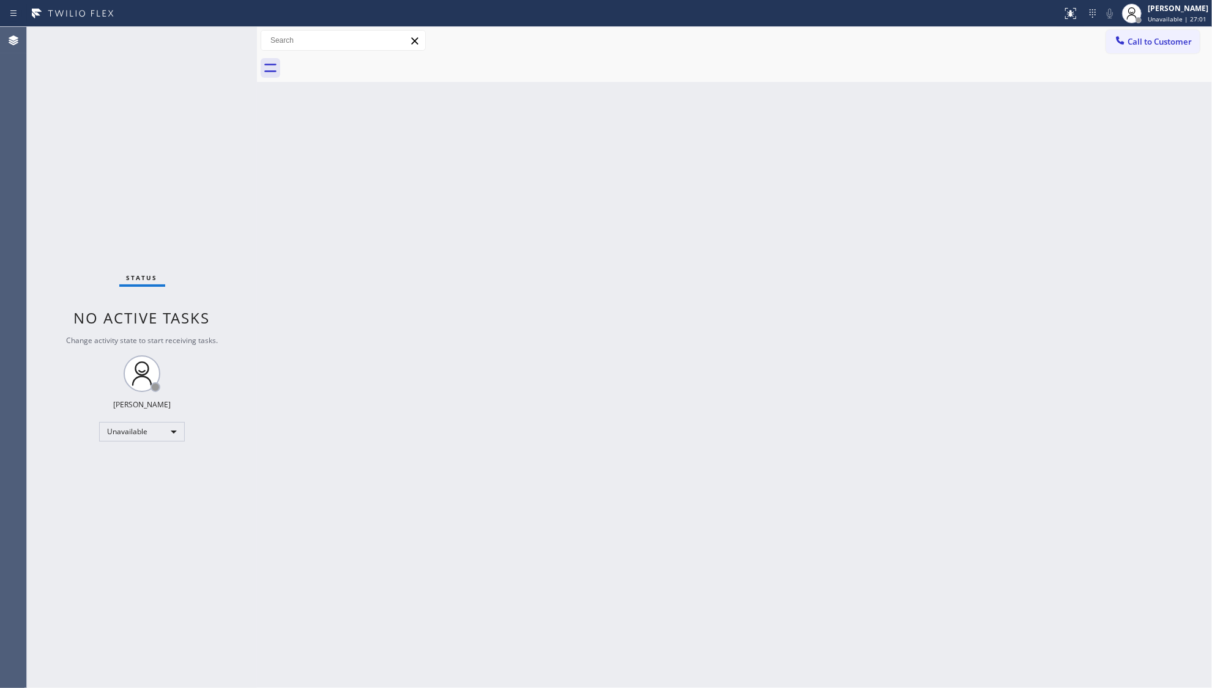
drag, startPoint x: 1105, startPoint y: 40, endPoint x: 1024, endPoint y: 84, distance: 91.7
click at [1103, 45] on div "Call to Customer Outbound call Location [GEOGRAPHIC_DATA][PERSON_NAME] Top Appl…" at bounding box center [734, 40] width 955 height 21
click at [1119, 50] on button "Call to Customer" at bounding box center [1153, 41] width 94 height 23
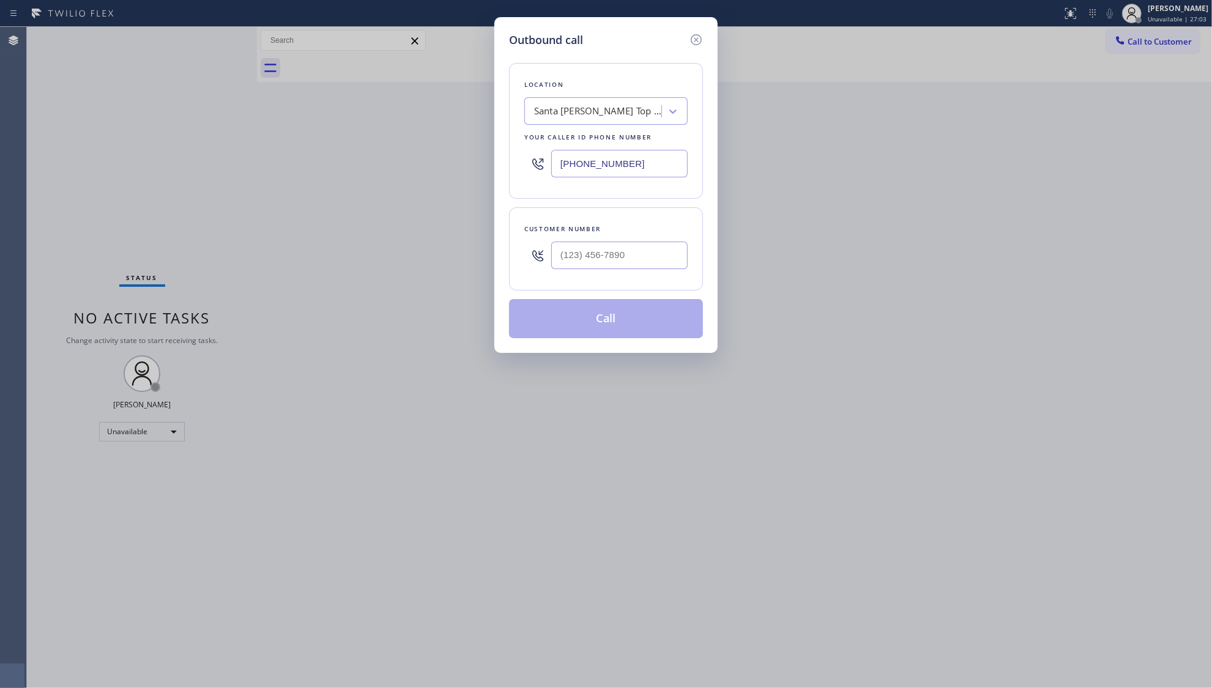
drag, startPoint x: 652, startPoint y: 174, endPoint x: 434, endPoint y: 172, distance: 217.2
click at [434, 172] on div "Outbound call Location [GEOGRAPHIC_DATA][PERSON_NAME] Top Appliance Repair Your…" at bounding box center [606, 344] width 1212 height 688
paste input "848) 315-2525"
type input "[PHONE_NUMBER]"
click at [654, 260] on input "(___) ___-____" at bounding box center [619, 256] width 136 height 28
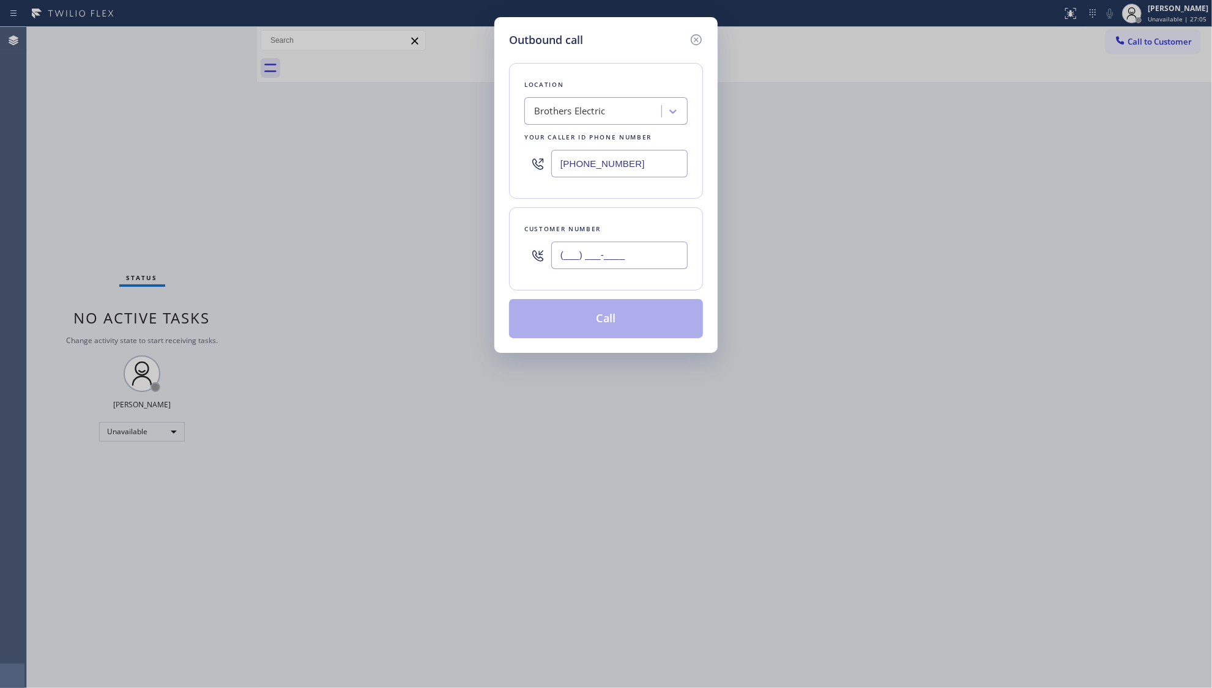
paste input "856) 296-8111"
type input "[PHONE_NUMBER]"
click at [588, 262] on input "[PHONE_NUMBER]" at bounding box center [619, 256] width 136 height 28
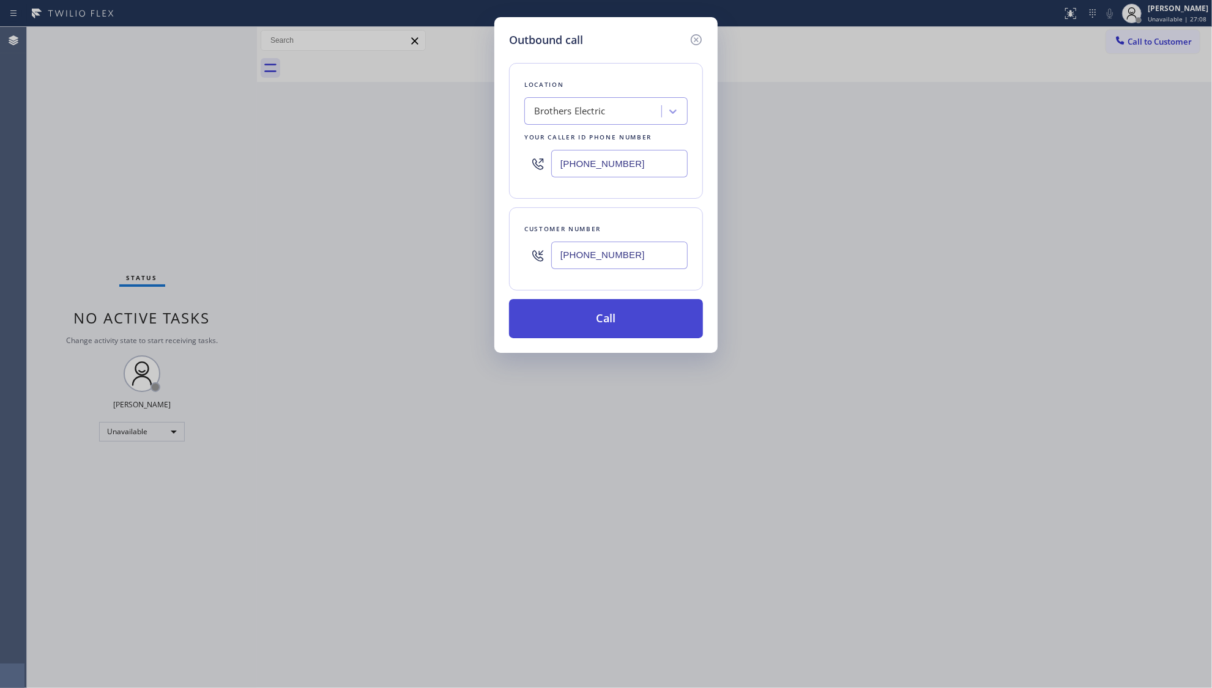
click at [600, 319] on button "Call" at bounding box center [606, 318] width 194 height 39
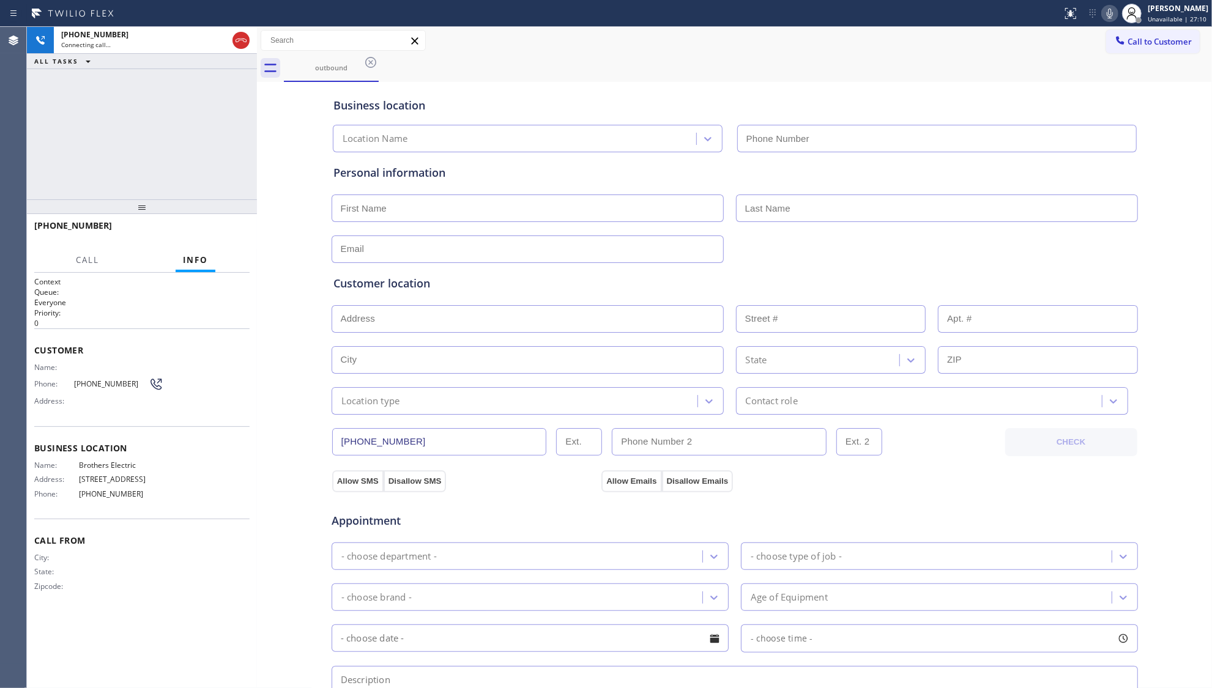
type input "[PHONE_NUMBER]"
click at [786, 54] on div "outbound" at bounding box center [748, 68] width 928 height 28
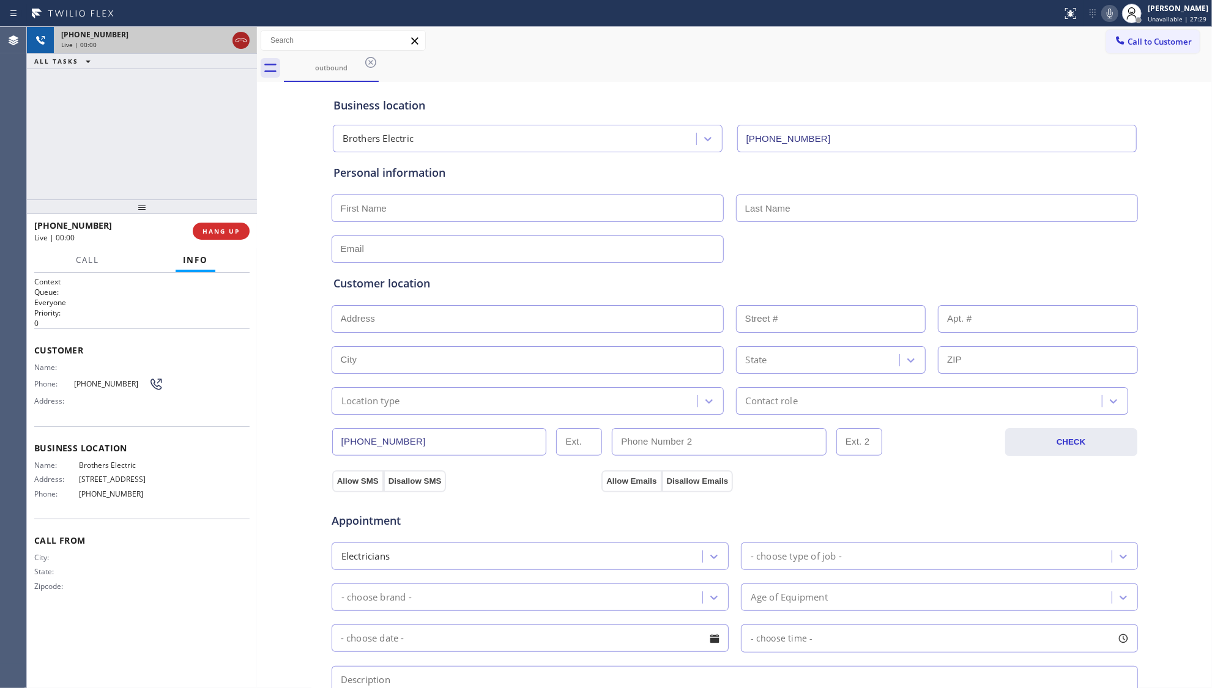
click at [242, 42] on icon at bounding box center [241, 40] width 15 height 15
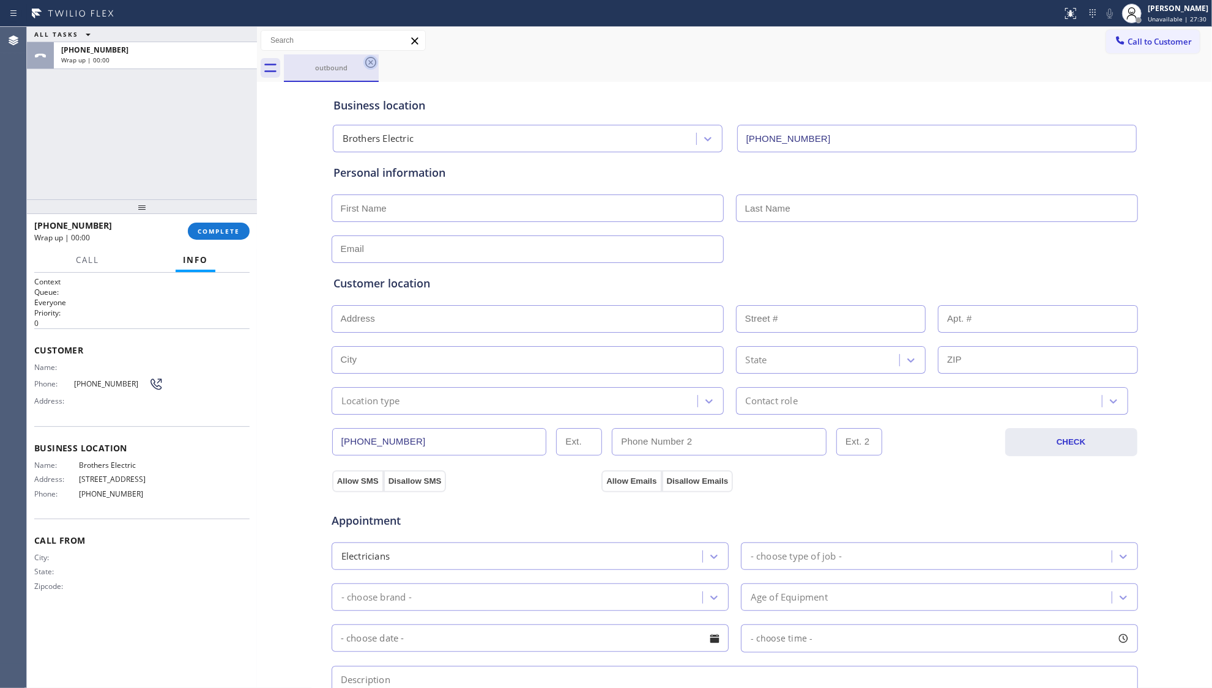
click at [370, 67] on icon at bounding box center [370, 62] width 11 height 11
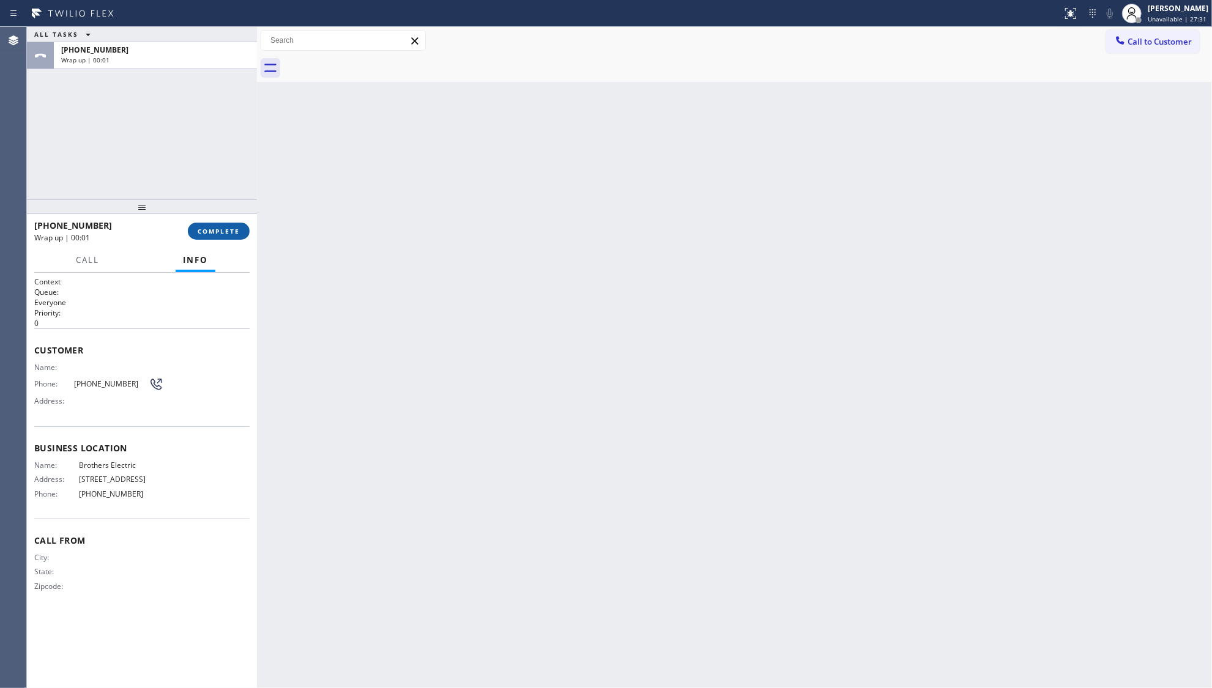
click at [231, 231] on span "COMPLETE" at bounding box center [219, 231] width 42 height 9
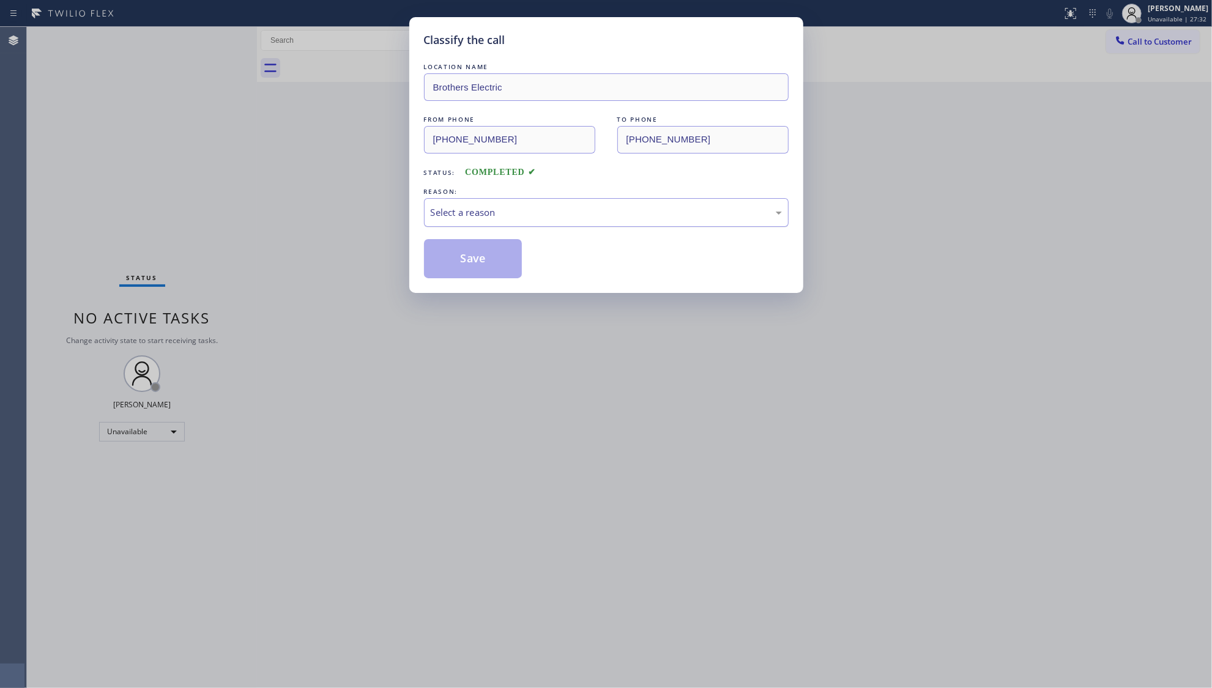
click at [439, 217] on div "Select a reason" at bounding box center [606, 213] width 351 height 14
drag, startPoint x: 449, startPoint y: 255, endPoint x: 445, endPoint y: 248, distance: 7.7
click at [450, 255] on button "Save" at bounding box center [473, 258] width 99 height 39
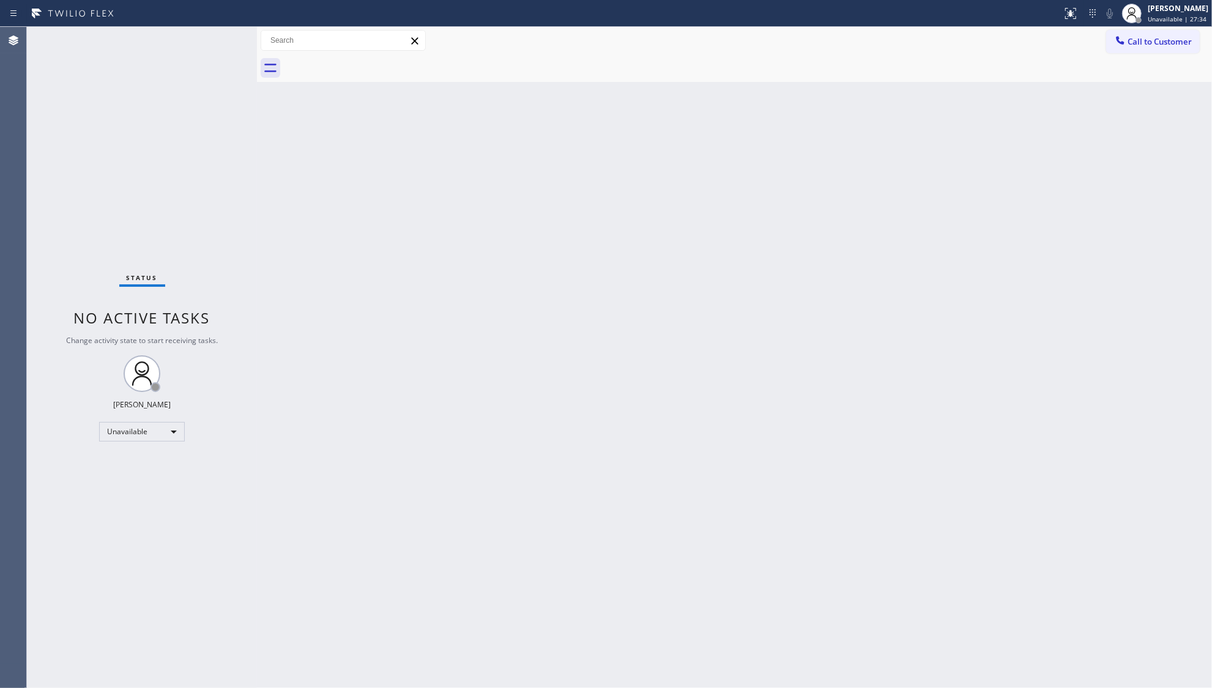
click at [1139, 34] on div "Classify the call LOCATION NAME Marvel Electricians Torrance FROM PHONE [PHONE_…" at bounding box center [619, 357] width 1185 height 661
click at [1122, 45] on div at bounding box center [1120, 41] width 15 height 15
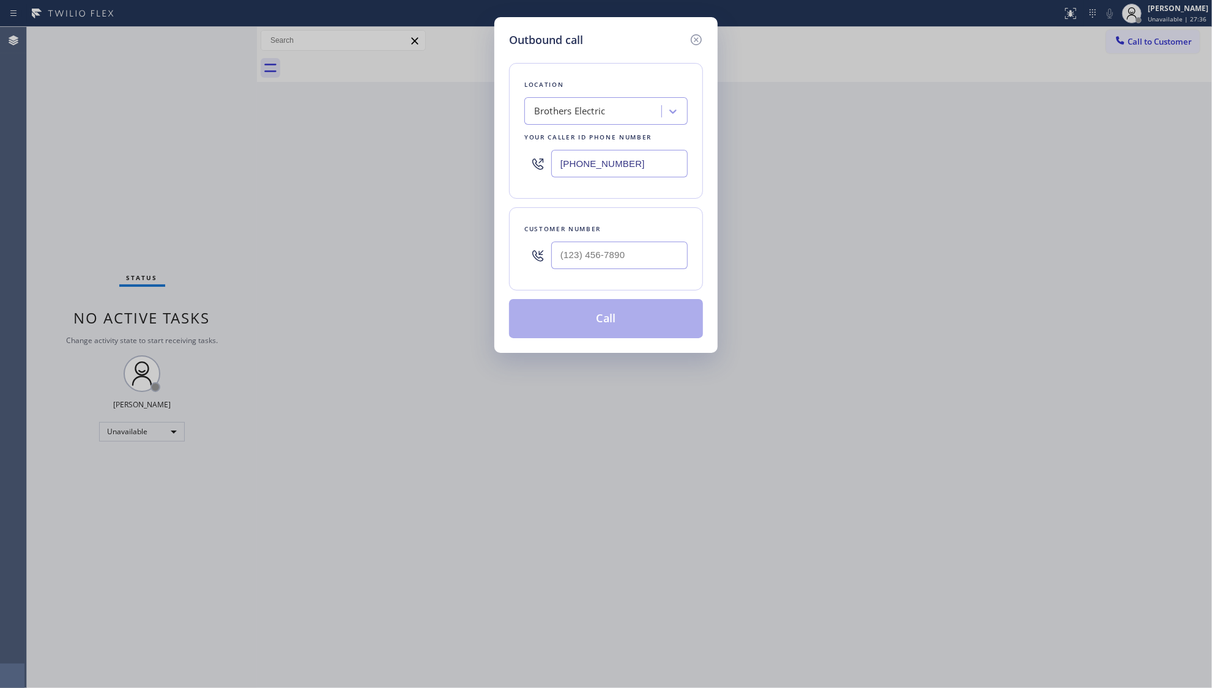
drag, startPoint x: 667, startPoint y: 155, endPoint x: 554, endPoint y: 167, distance: 113.2
click at [556, 168] on input "[PHONE_NUMBER]" at bounding box center [619, 164] width 136 height 28
paste input "347) 757-4373"
type input "[PHONE_NUMBER]"
click at [668, 258] on input "(___) ___-____" at bounding box center [619, 256] width 136 height 28
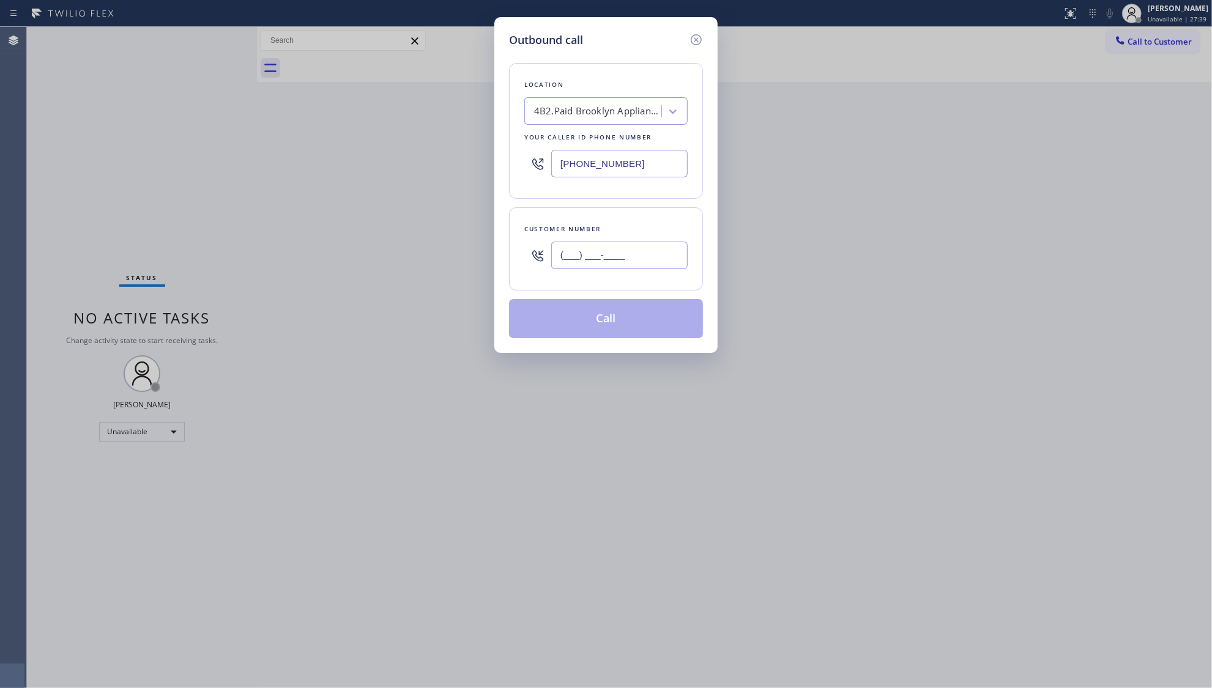
paste input "917) 618-0871"
type input "[PHONE_NUMBER]"
click at [605, 324] on button "Call" at bounding box center [606, 318] width 194 height 39
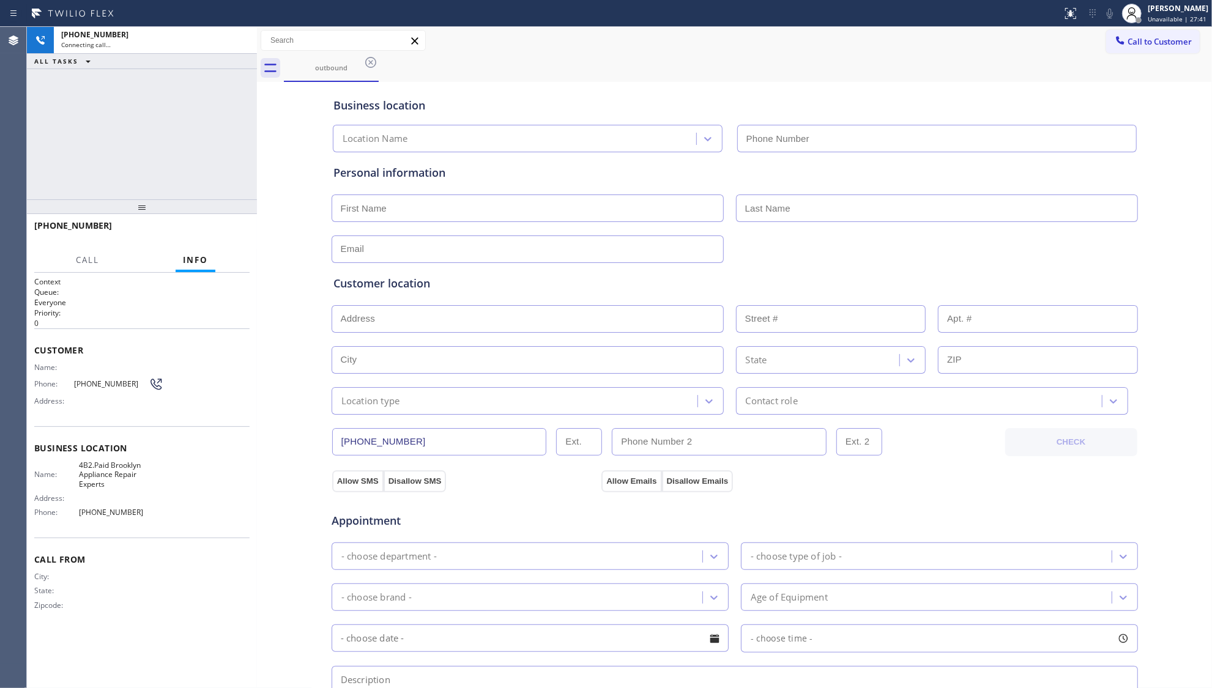
type input "[PHONE_NUMBER]"
click at [742, 103] on div "Business location" at bounding box center [734, 105] width 803 height 17
click at [875, 97] on div "Business location" at bounding box center [734, 105] width 803 height 17
click at [223, 231] on span "HANG UP" at bounding box center [221, 231] width 37 height 9
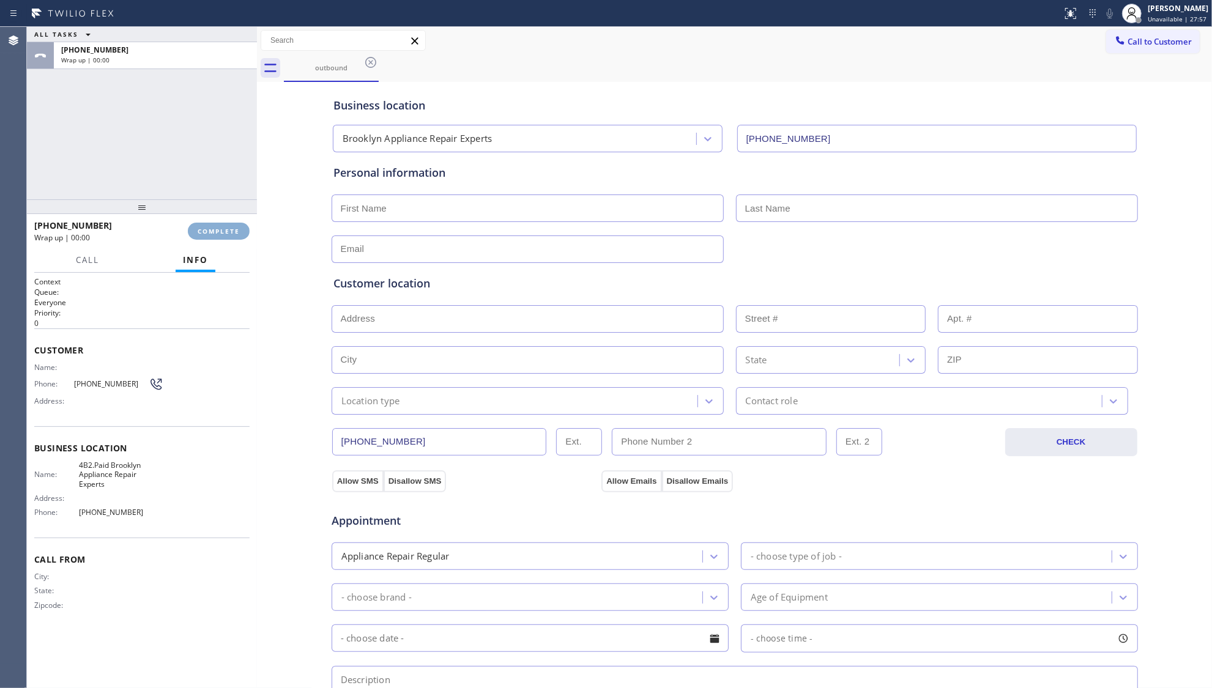
click at [221, 230] on span "COMPLETE" at bounding box center [219, 231] width 42 height 9
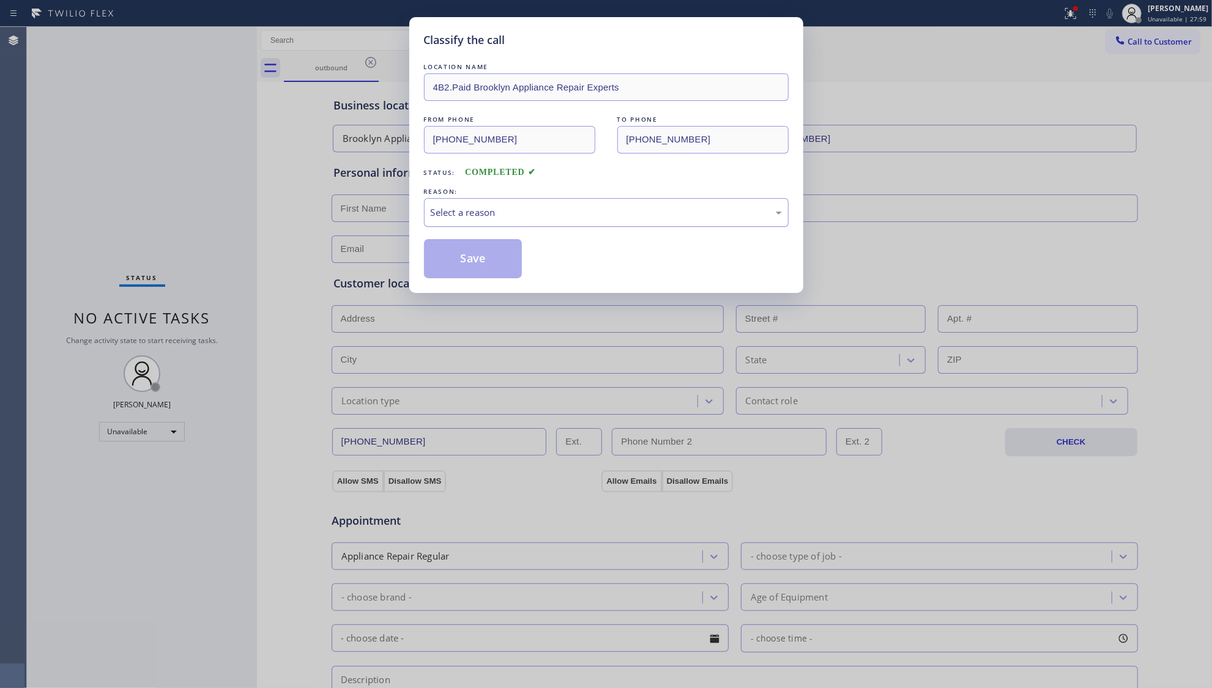
click at [583, 204] on div "Select a reason" at bounding box center [606, 212] width 365 height 29
click at [578, 198] on div "Select a reason" at bounding box center [606, 212] width 365 height 29
drag, startPoint x: 552, startPoint y: 215, endPoint x: 517, endPoint y: 255, distance: 52.4
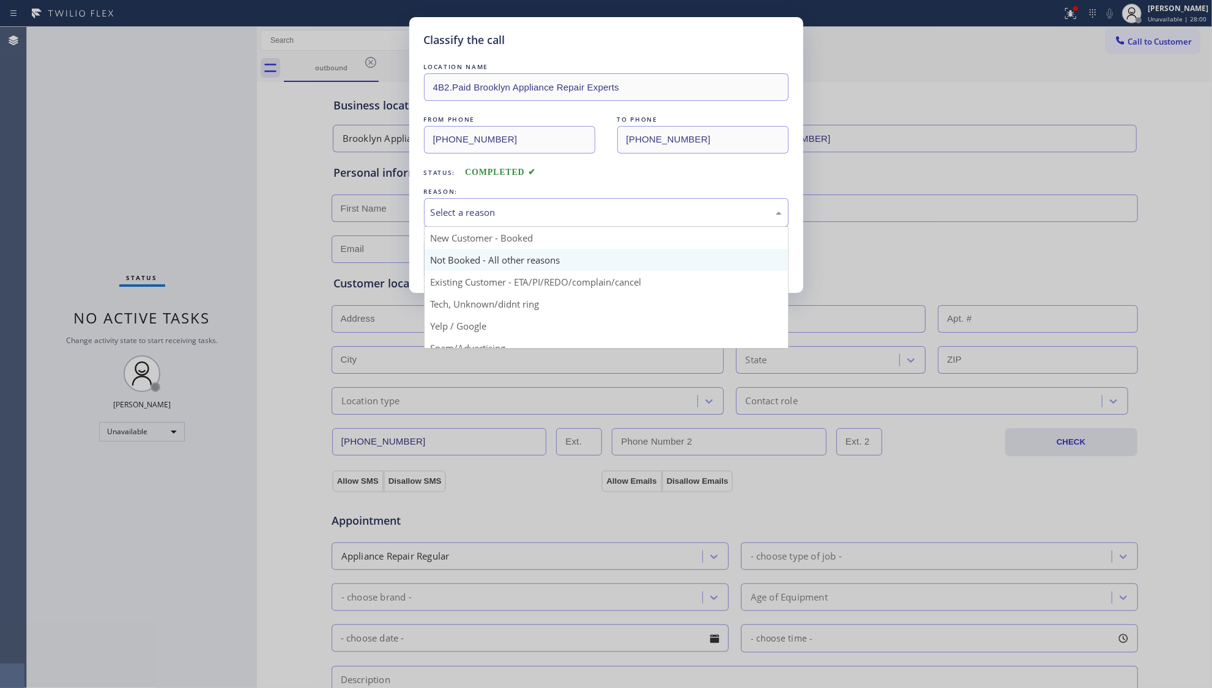
click at [551, 216] on div "Select a reason" at bounding box center [606, 213] width 351 height 14
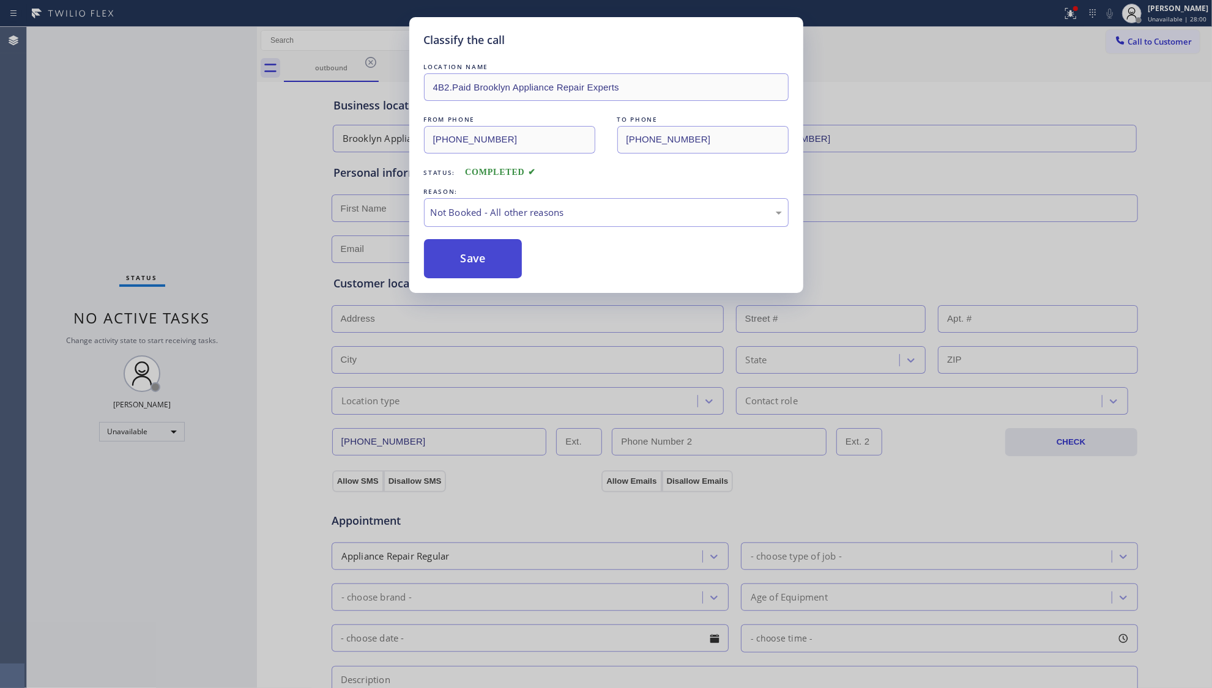
click at [482, 261] on button "Save" at bounding box center [473, 258] width 99 height 39
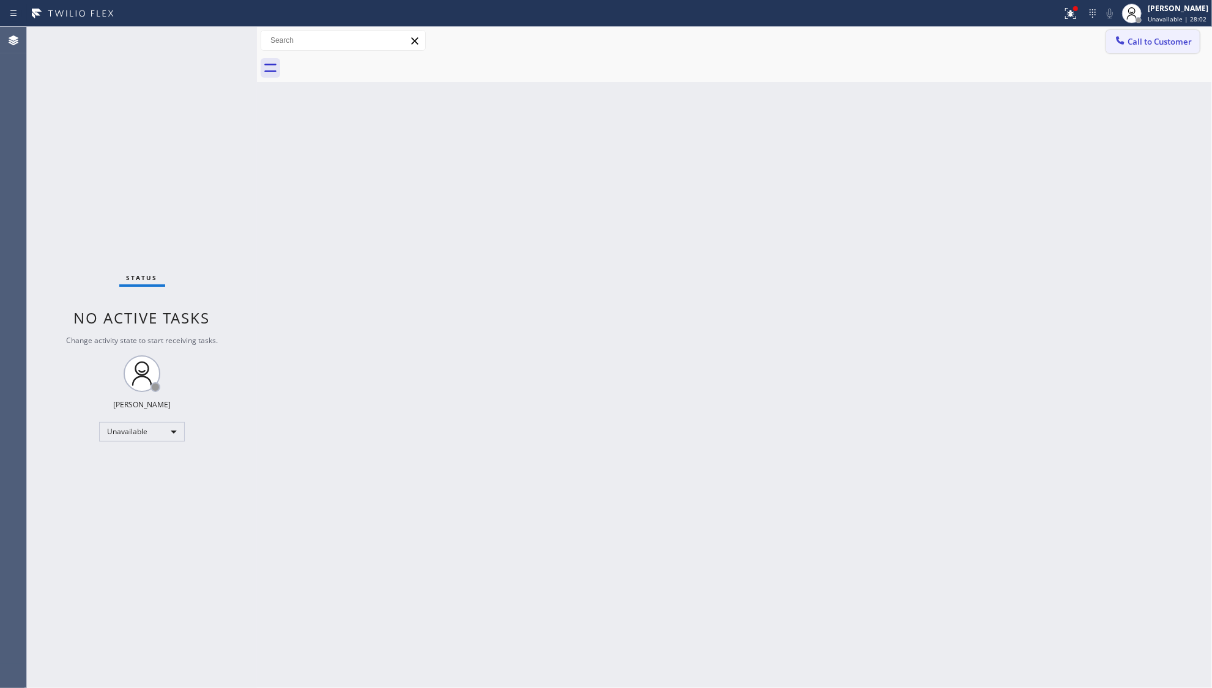
click at [1128, 26] on div "Status report Issues detected These issues could affect your workflow. Please c…" at bounding box center [606, 13] width 1212 height 27
click at [1124, 40] on icon at bounding box center [1120, 40] width 12 height 12
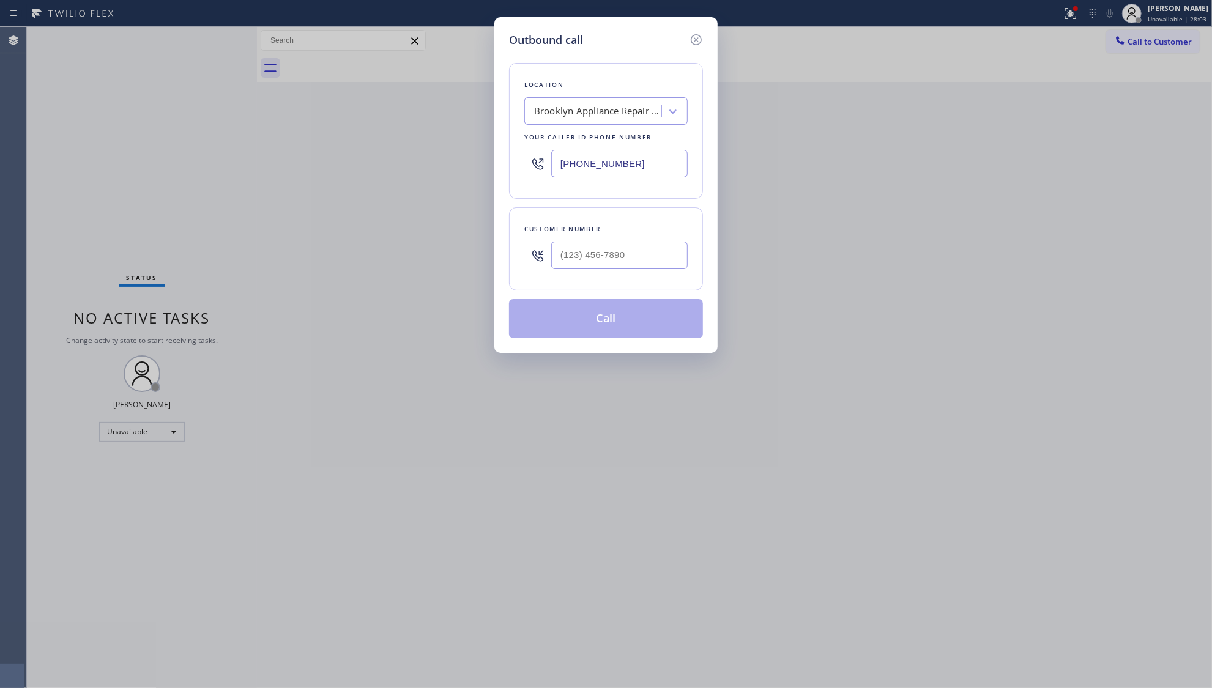
drag, startPoint x: 639, startPoint y: 165, endPoint x: 748, endPoint y: 163, distance: 108.3
click at [510, 164] on div "Location [GEOGRAPHIC_DATA] Appliance Repair Experts Your caller id phone number…" at bounding box center [606, 131] width 194 height 136
paste input "561) 944-5636"
type input "[PHONE_NUMBER]"
click at [666, 248] on input "(___) ___-____" at bounding box center [619, 256] width 136 height 28
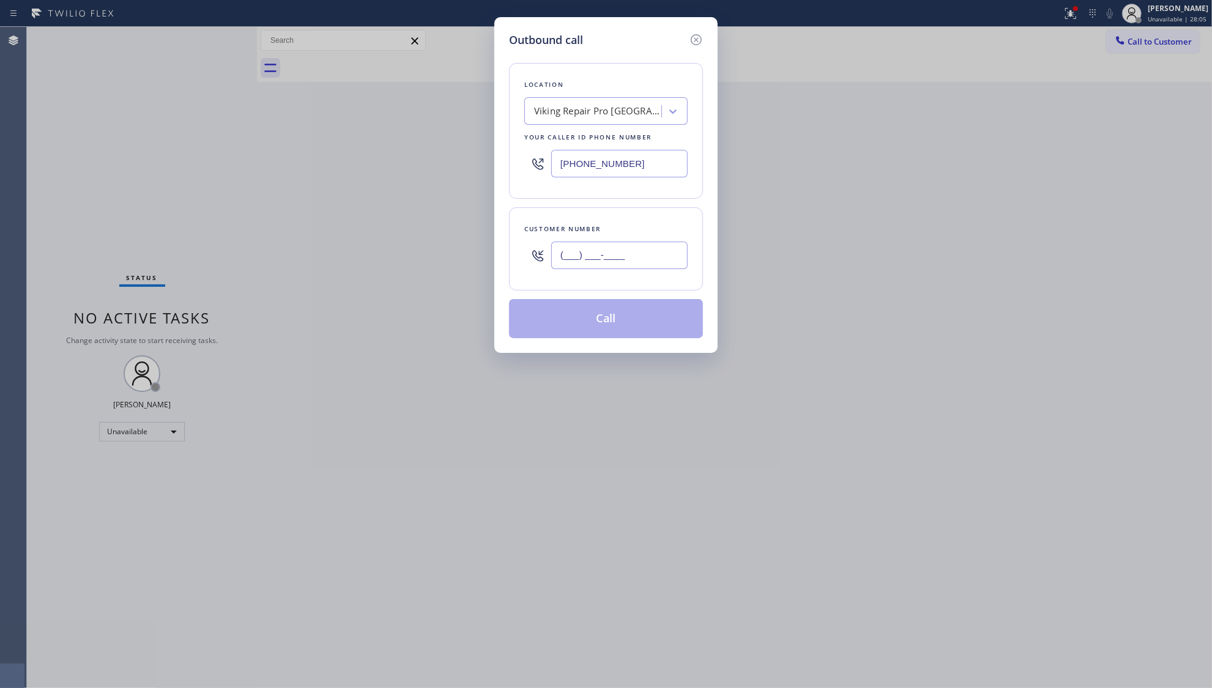
paste input "561) 438-6176"
type input "[PHONE_NUMBER]"
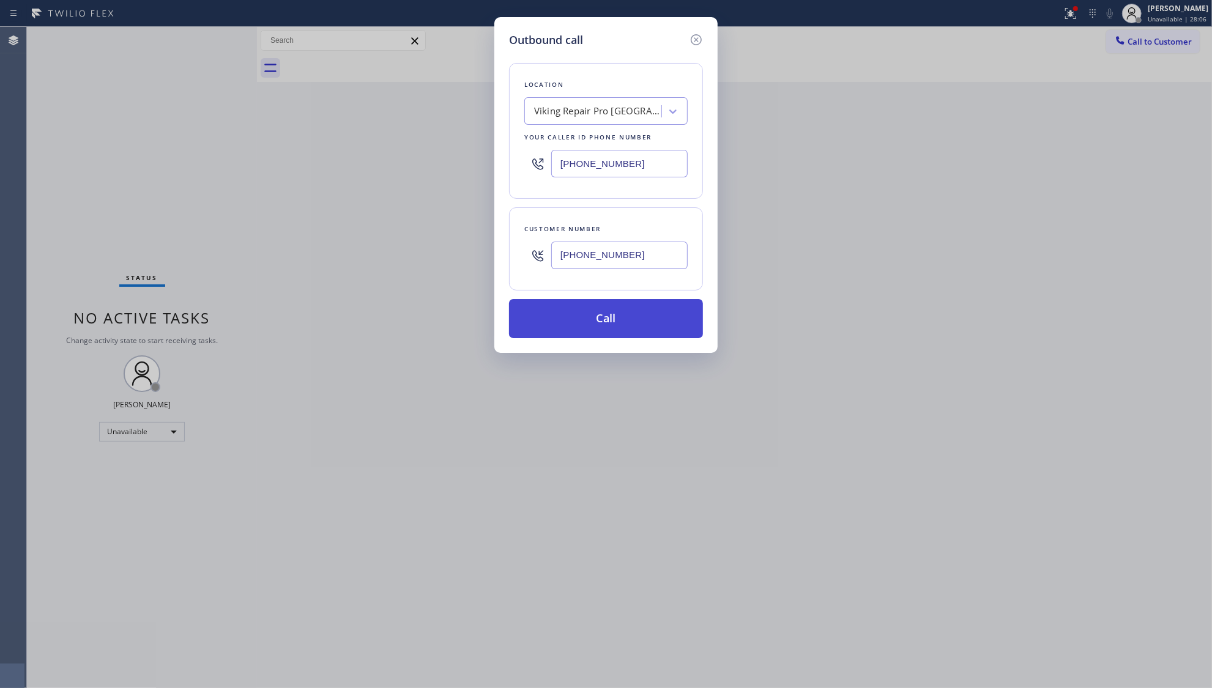
click at [620, 326] on button "Call" at bounding box center [606, 318] width 194 height 39
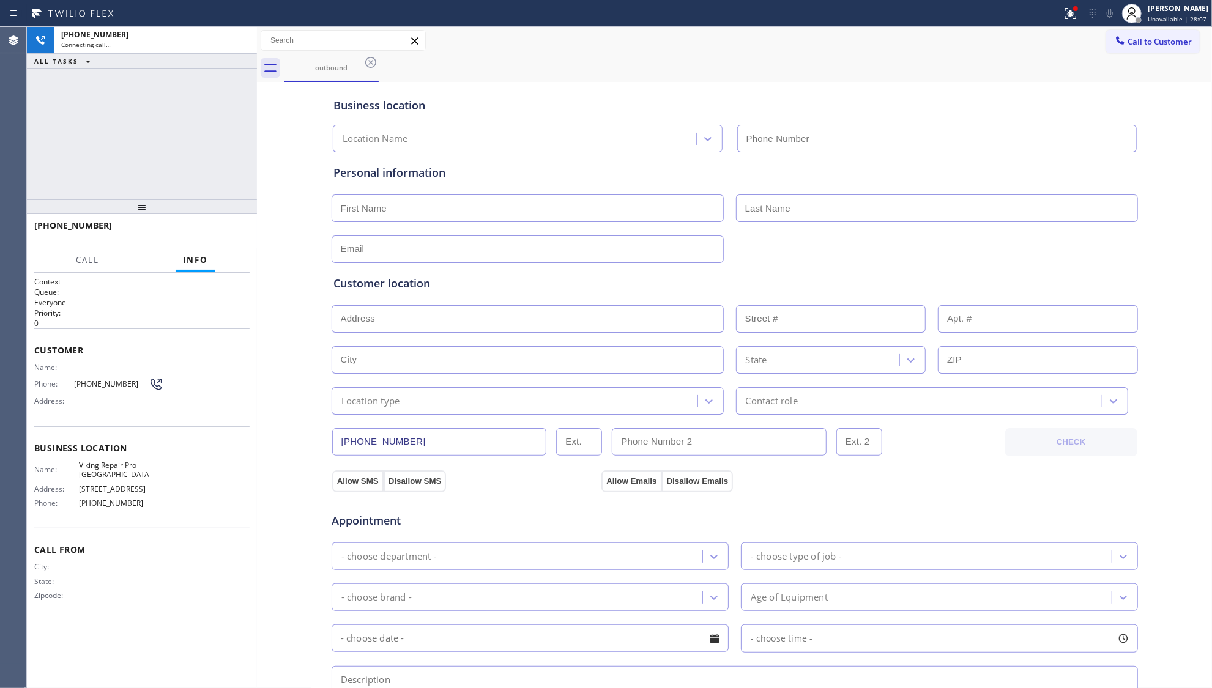
type input "[PHONE_NUMBER]"
drag, startPoint x: 240, startPoint y: 45, endPoint x: 256, endPoint y: 45, distance: 15.3
click at [240, 45] on icon at bounding box center [241, 40] width 15 height 15
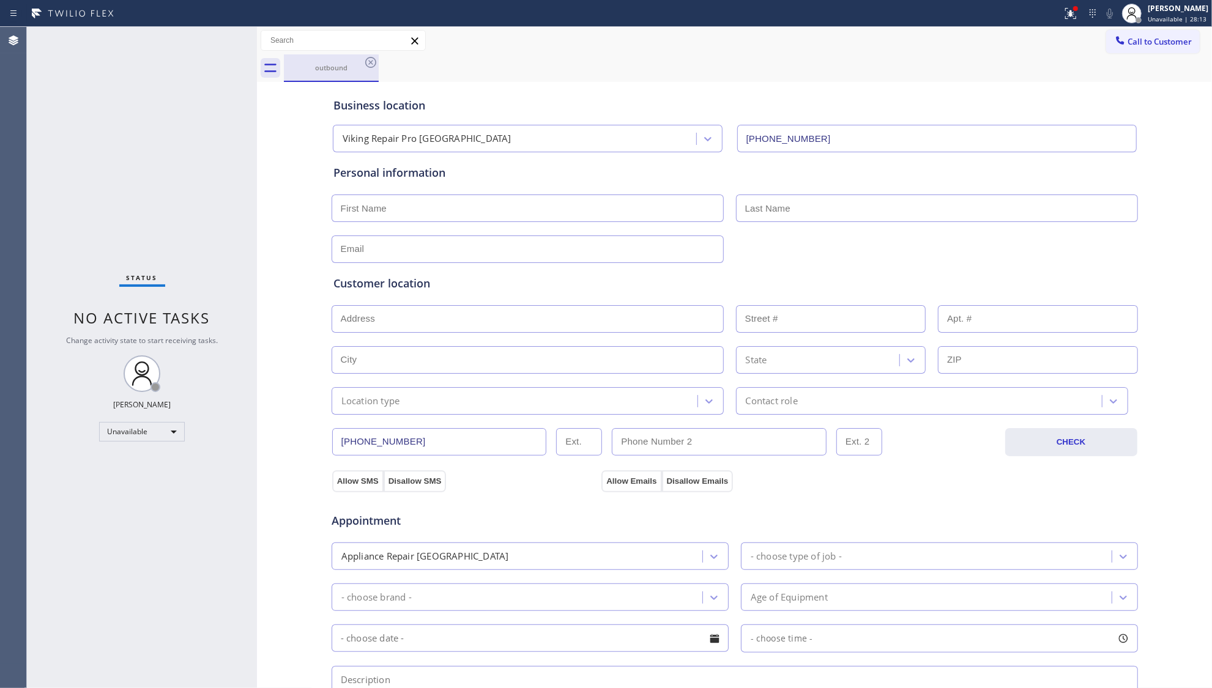
click at [362, 64] on div "outbound" at bounding box center [331, 67] width 92 height 9
click at [1159, 50] on button "Call to Customer" at bounding box center [1153, 41] width 94 height 23
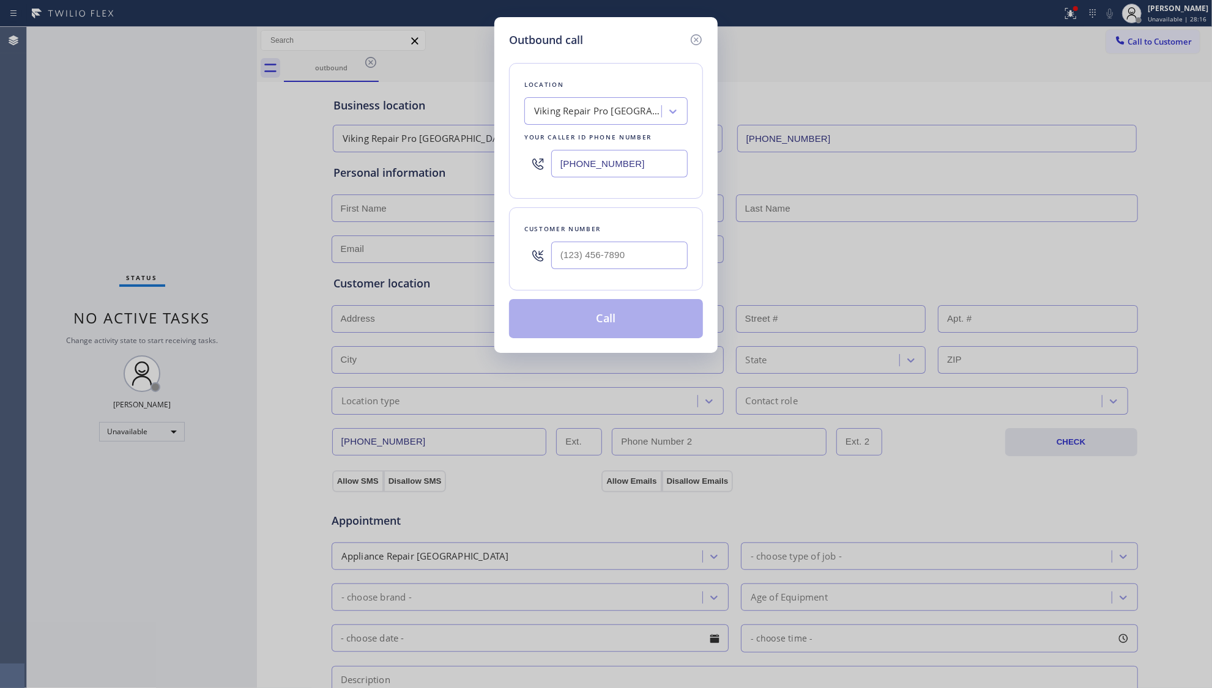
drag, startPoint x: 646, startPoint y: 170, endPoint x: 515, endPoint y: 166, distance: 131.6
click at [507, 169] on div "Outbound call Location Viking Repair Pro [GEOGRAPHIC_DATA] Your caller id phone…" at bounding box center [605, 185] width 223 height 336
paste input "305) 590-5838"
type input "[PHONE_NUMBER]"
click at [657, 248] on input "(___) ___-____" at bounding box center [619, 256] width 136 height 28
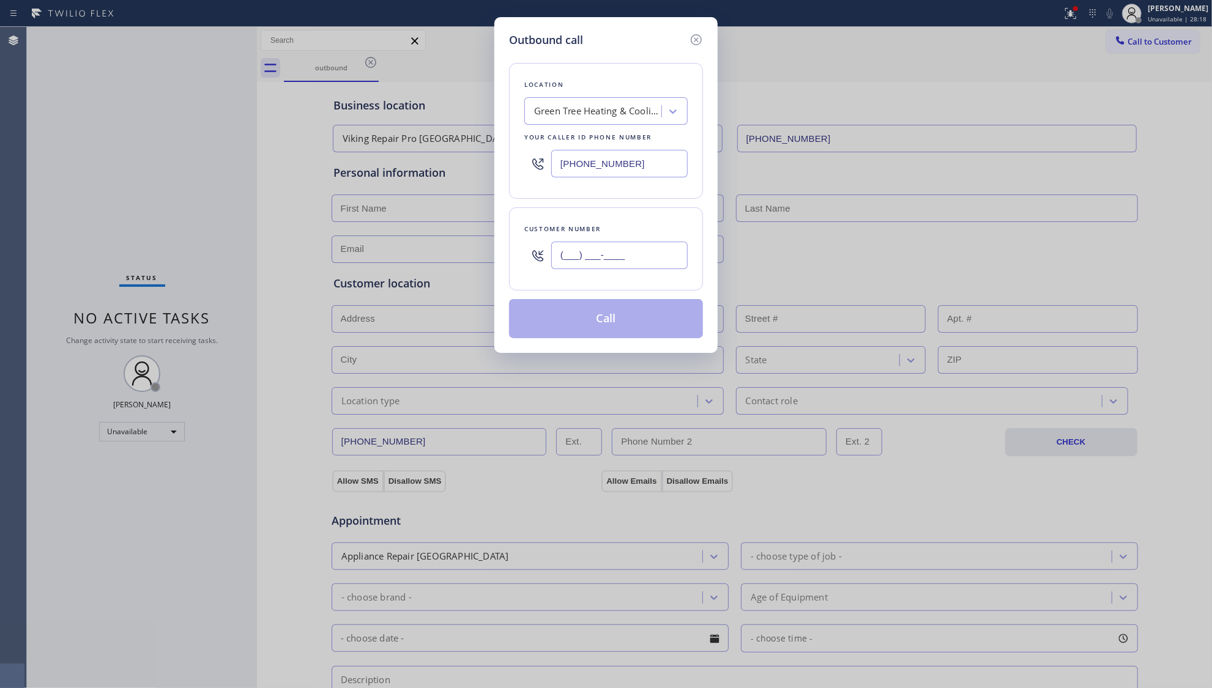
paste input "305) 999-7863"
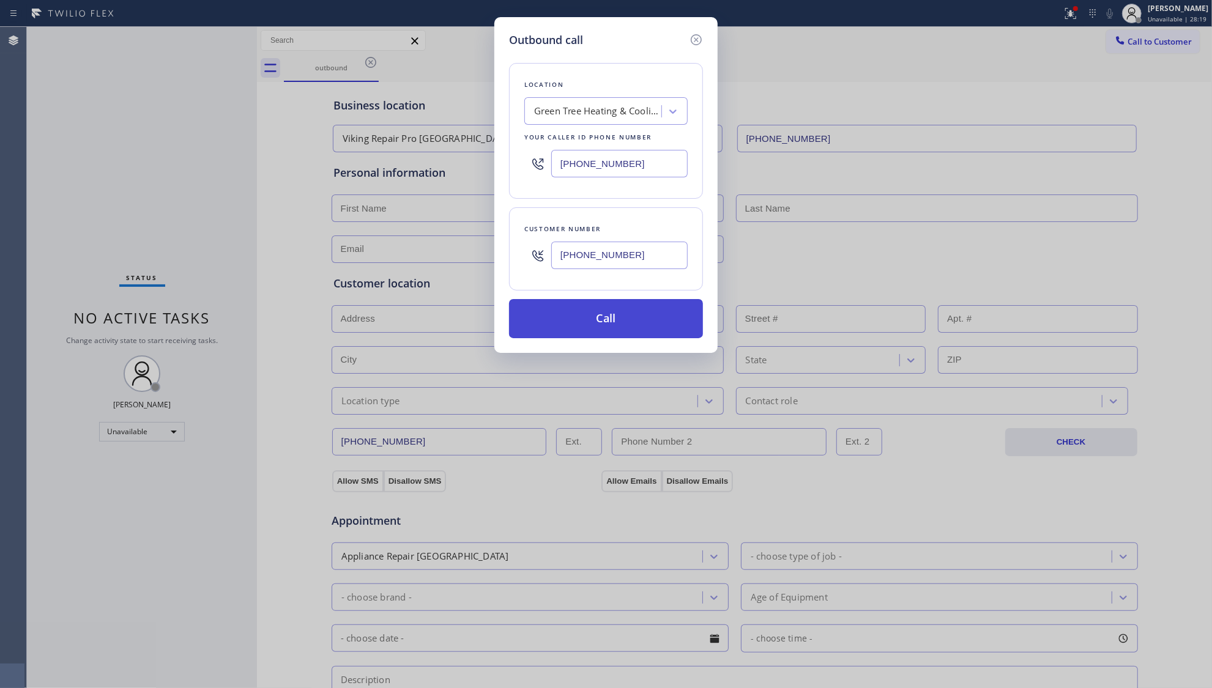
type input "[PHONE_NUMBER]"
drag, startPoint x: 612, startPoint y: 328, endPoint x: 610, endPoint y: 314, distance: 14.2
click at [612, 326] on button "Call" at bounding box center [606, 318] width 194 height 39
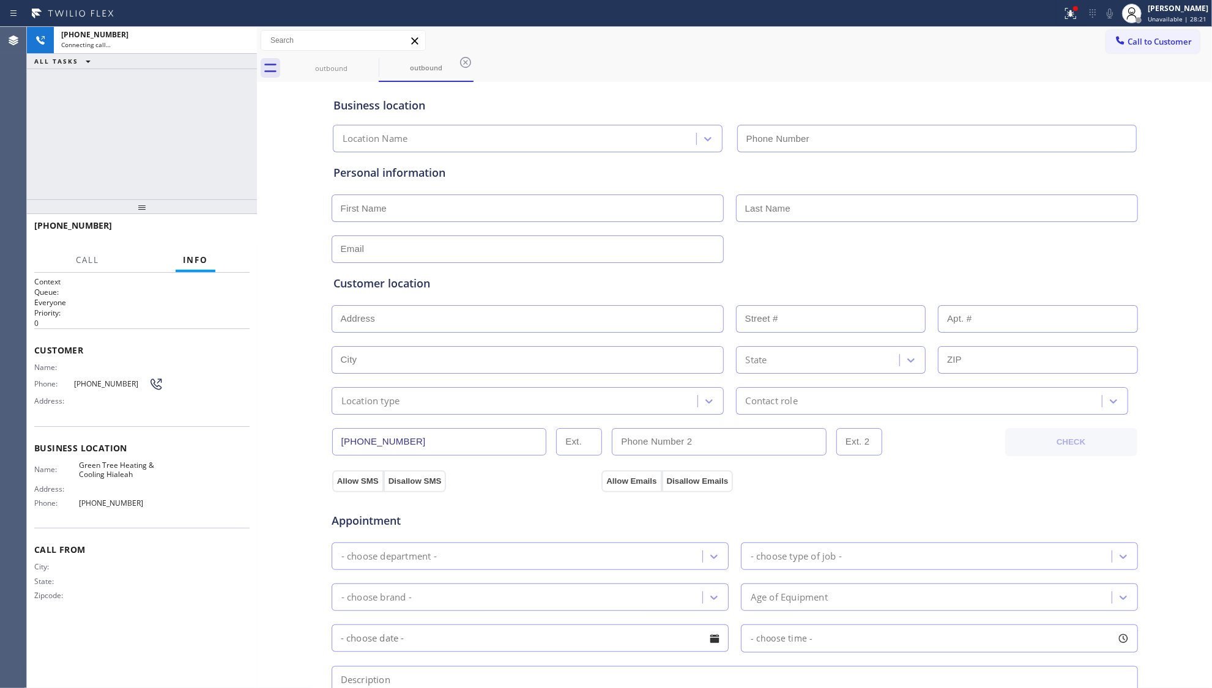
type input "[PHONE_NUMBER]"
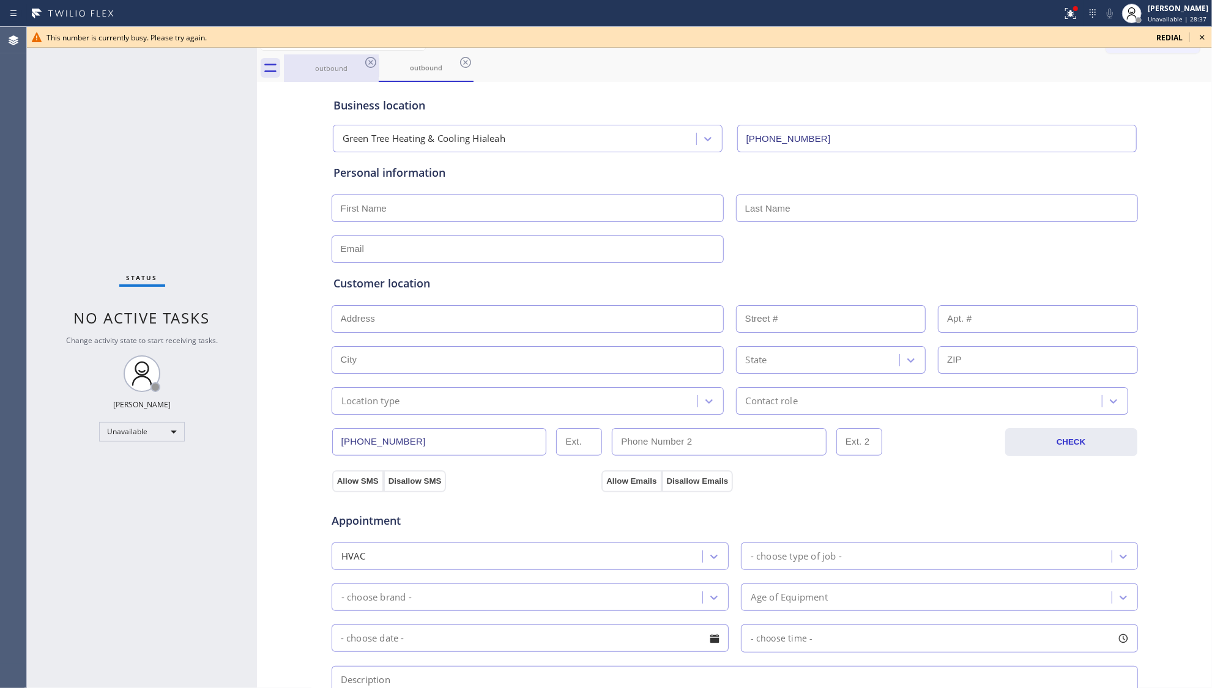
click at [331, 77] on div "outbound" at bounding box center [331, 68] width 92 height 28
click at [370, 59] on icon at bounding box center [370, 62] width 15 height 15
click at [0, 0] on icon at bounding box center [0, 0] width 0 height 0
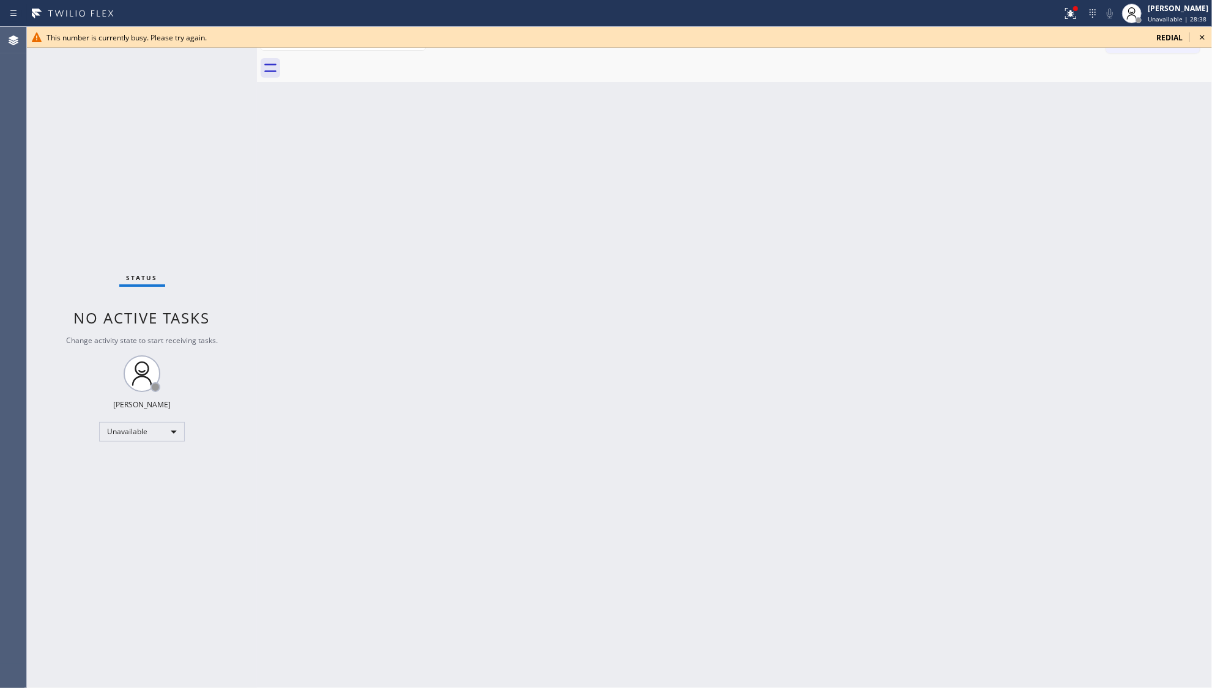
click at [370, 59] on div at bounding box center [748, 68] width 928 height 28
click at [1197, 37] on icon at bounding box center [1202, 37] width 15 height 15
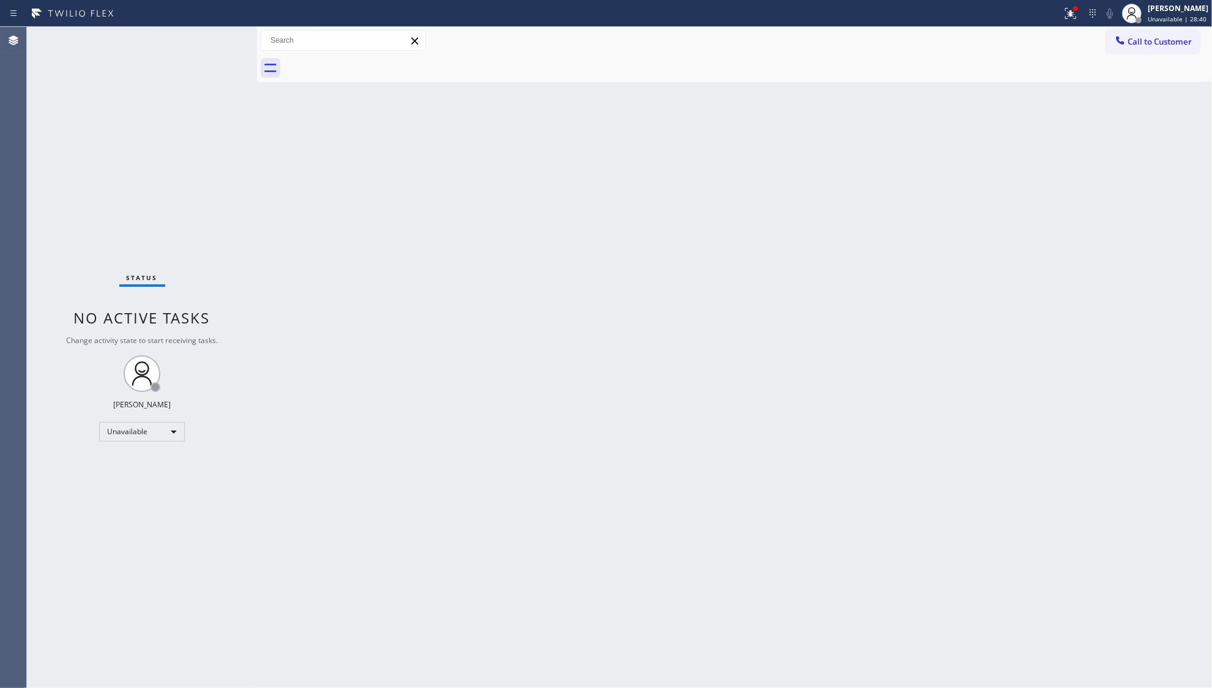
click at [1057, 20] on div at bounding box center [531, 14] width 1052 height 20
click at [1068, 17] on icon at bounding box center [1070, 13] width 11 height 11
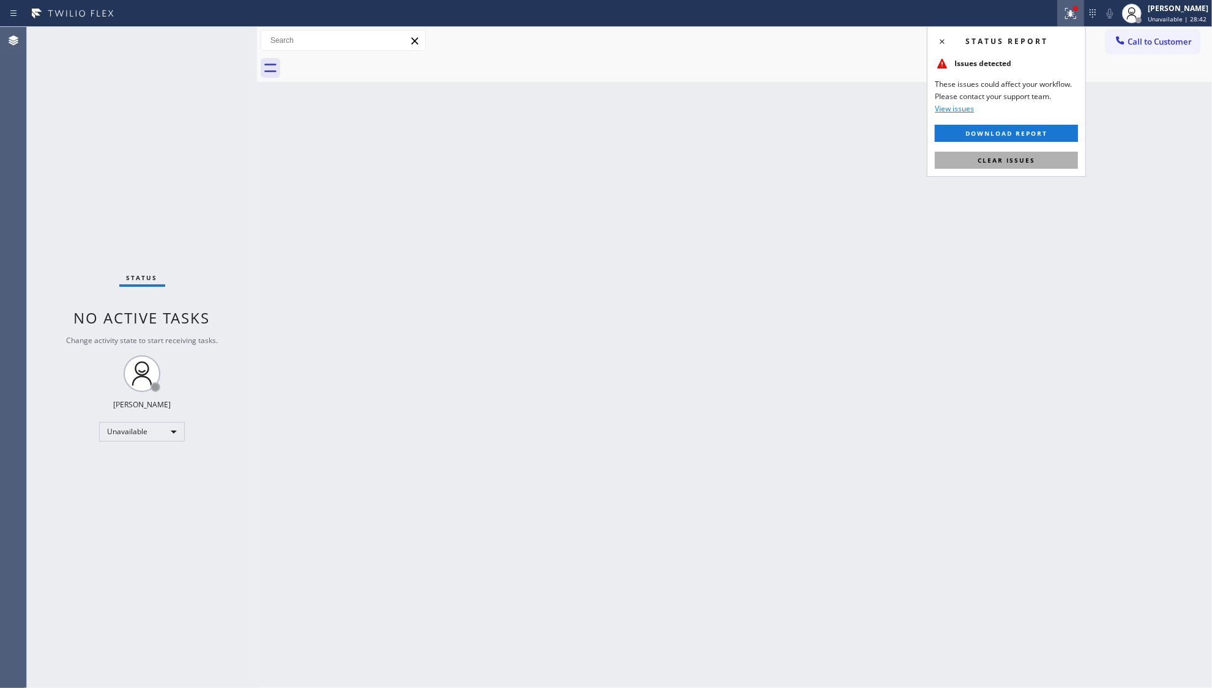
click at [997, 160] on span "Clear issues" at bounding box center [1007, 160] width 58 height 9
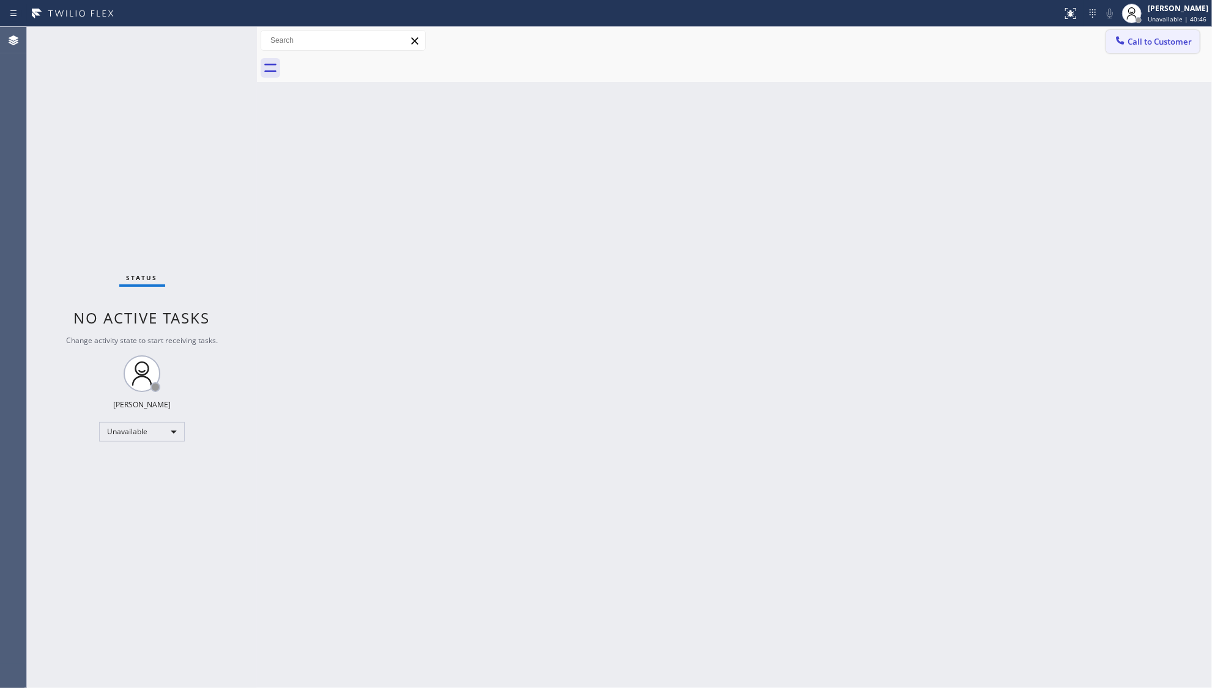
click at [1144, 45] on span "Call to Customer" at bounding box center [1160, 41] width 64 height 11
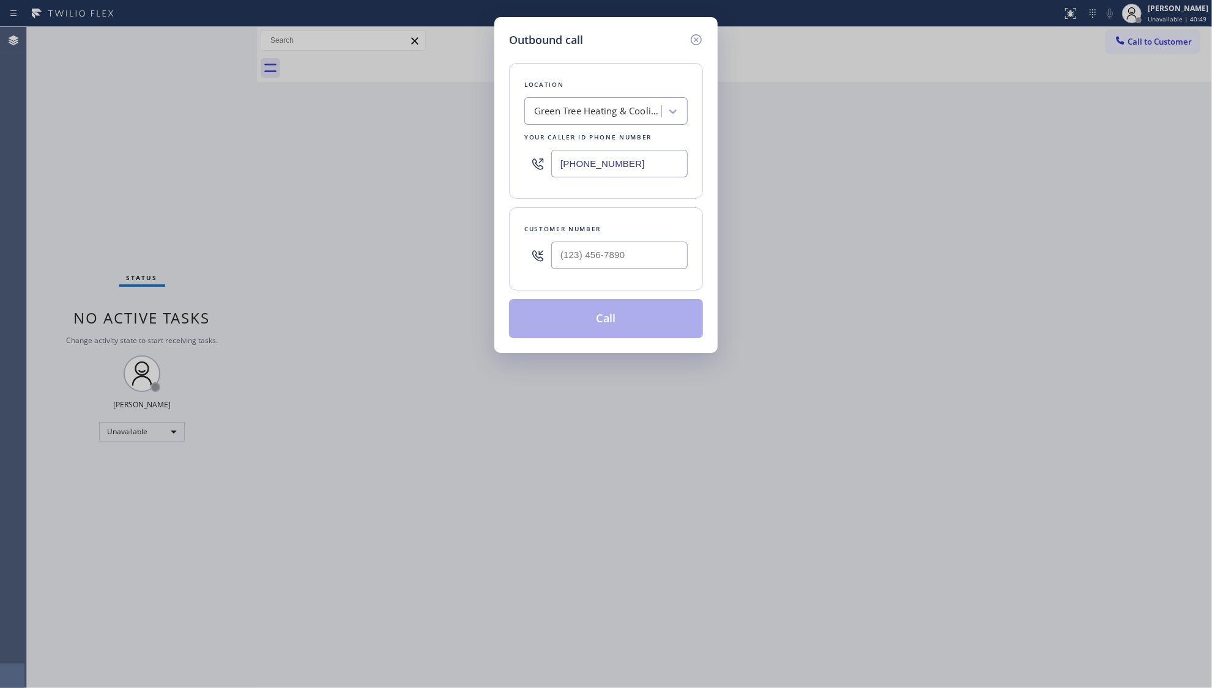
drag, startPoint x: 632, startPoint y: 164, endPoint x: 483, endPoint y: 164, distance: 148.7
click at [483, 164] on div "Outbound call Location Green Tree Heating & Cooling Hialeah Your caller id phon…" at bounding box center [606, 344] width 1212 height 688
paste input "805) 892-689"
type input "[PHONE_NUMBER]"
click at [567, 259] on input "(___) ___-____" at bounding box center [619, 256] width 136 height 28
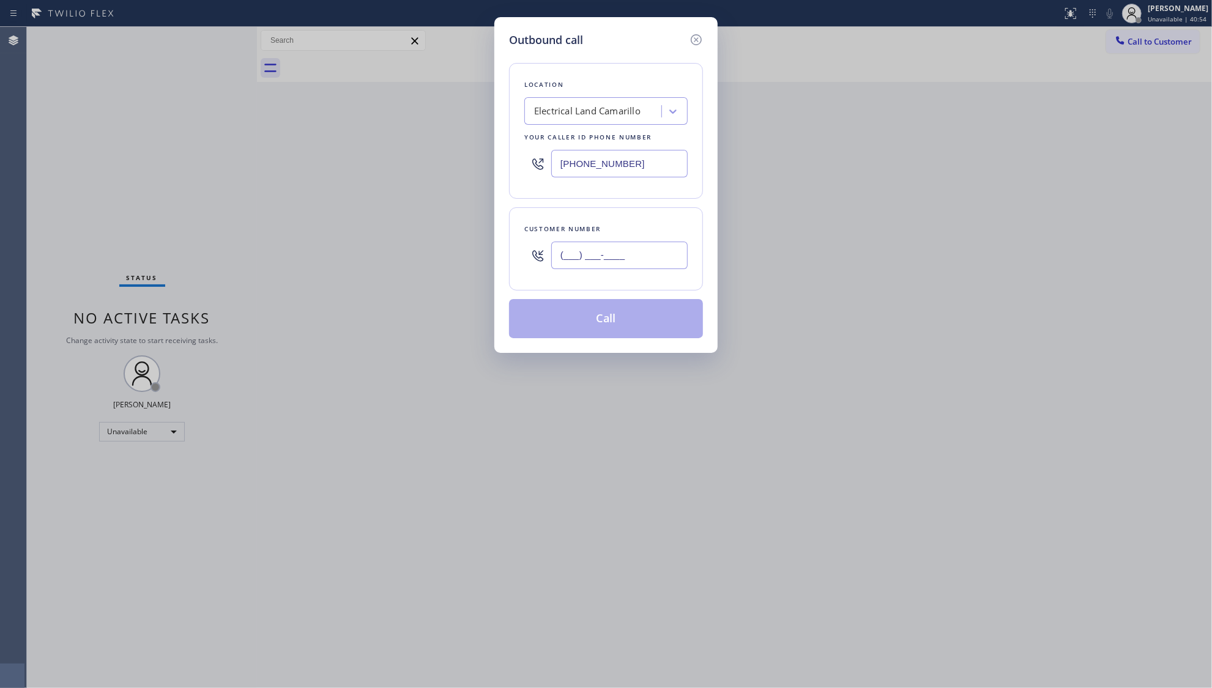
paste input "747) 900-3573"
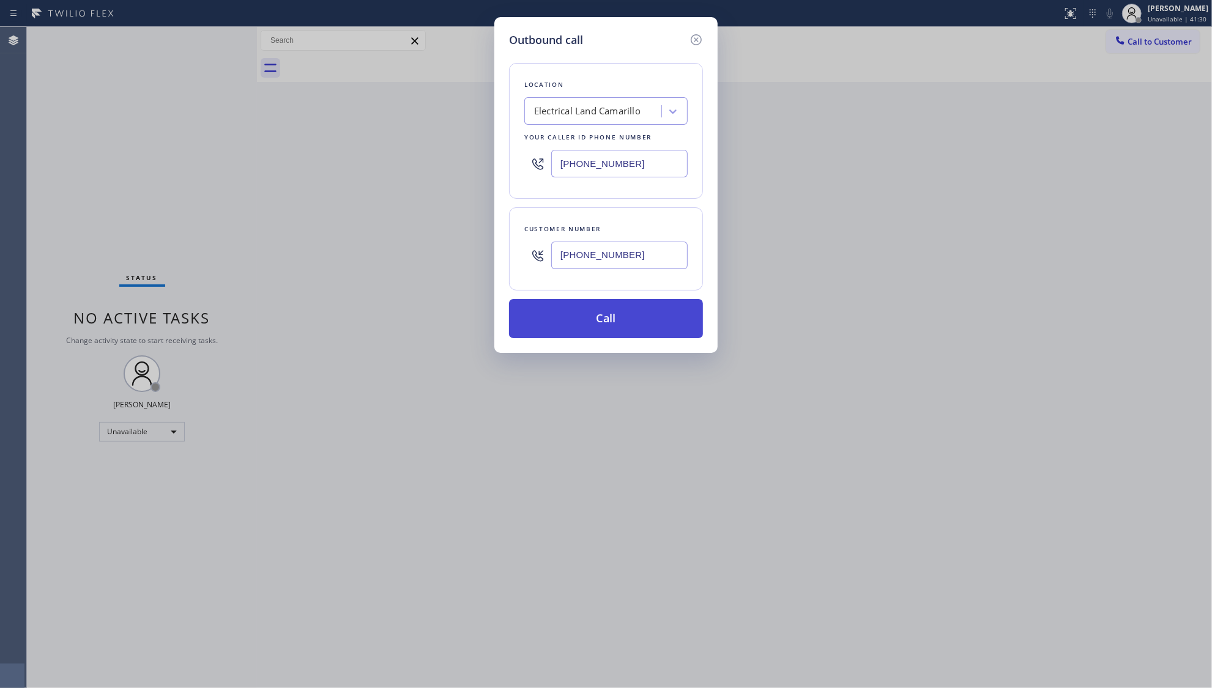
type input "[PHONE_NUMBER]"
click at [590, 318] on button "Call" at bounding box center [606, 318] width 194 height 39
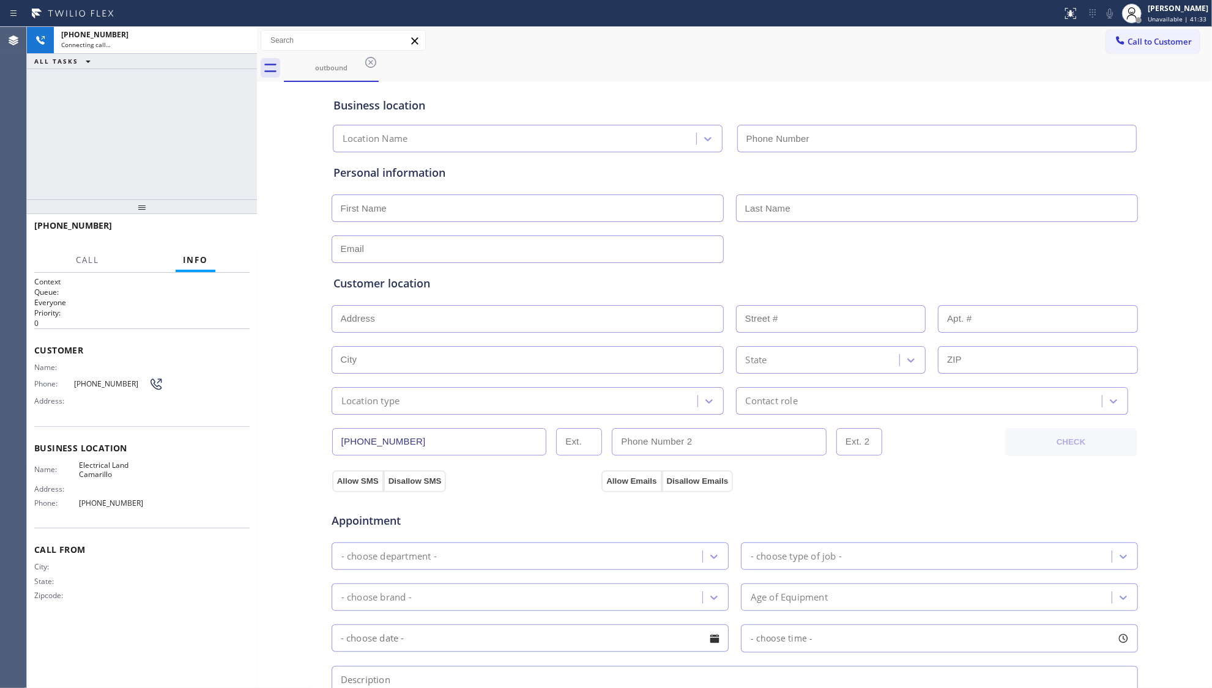
type input "[PHONE_NUMBER]"
click at [568, 75] on div "outbound" at bounding box center [748, 68] width 928 height 28
click at [223, 236] on button "HANG UP" at bounding box center [221, 231] width 57 height 17
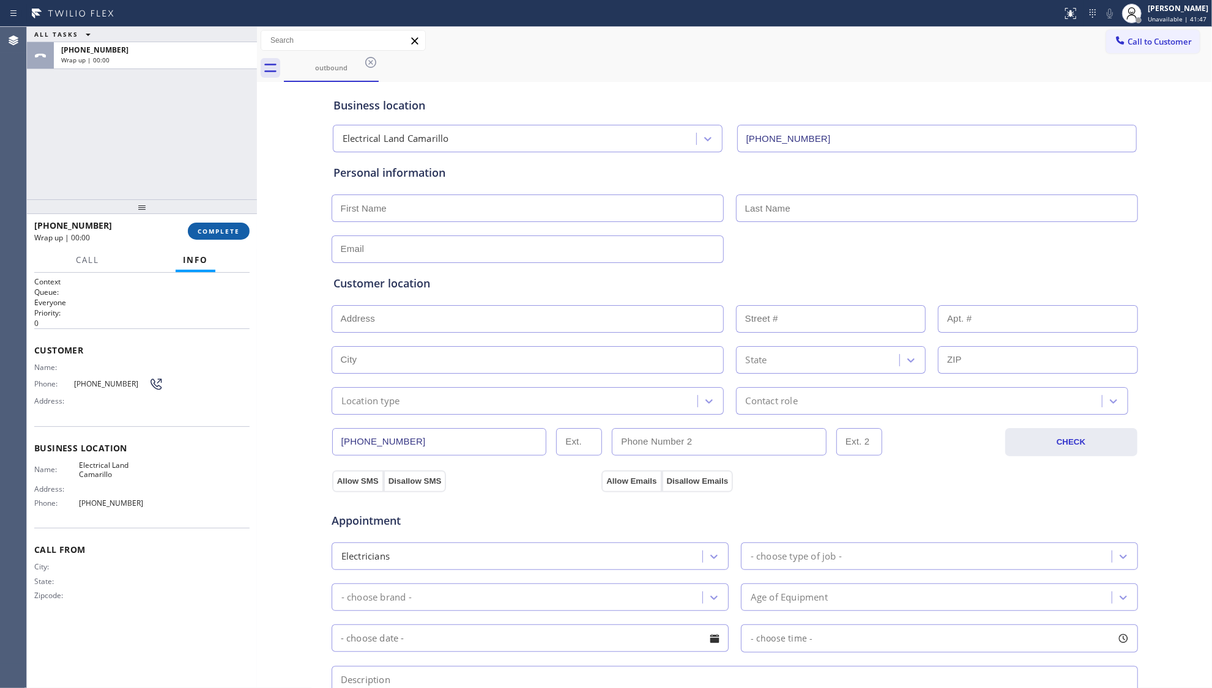
click at [223, 234] on span "COMPLETE" at bounding box center [219, 231] width 42 height 9
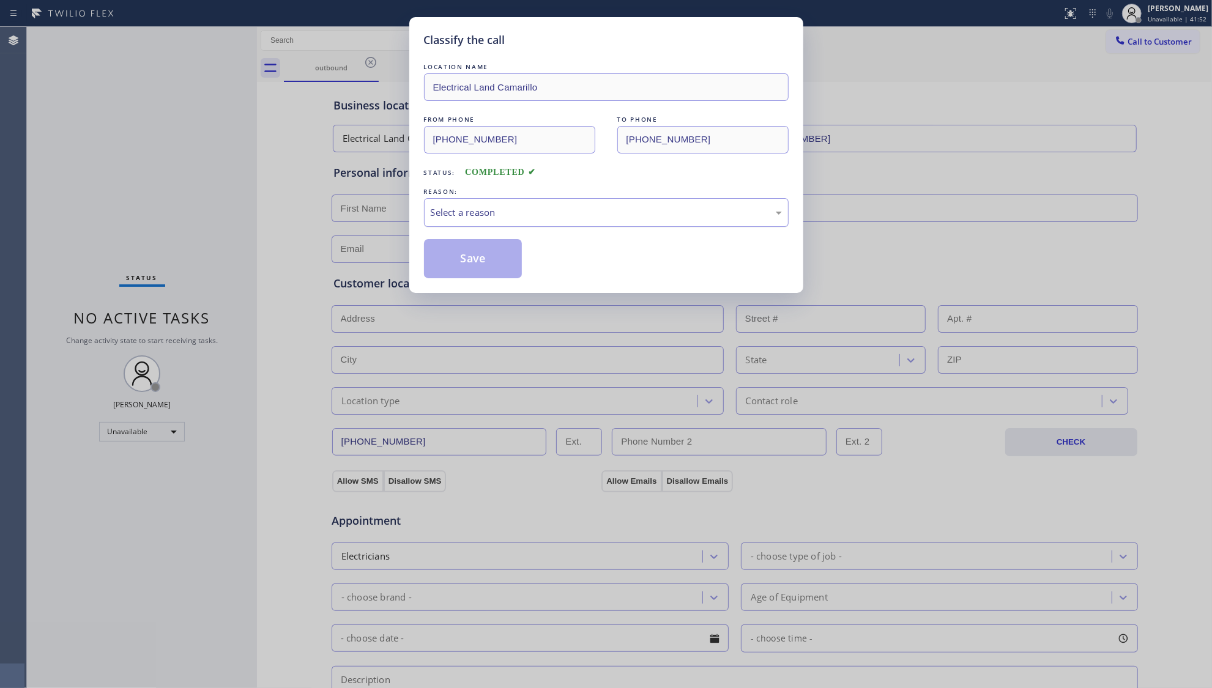
drag, startPoint x: 455, startPoint y: 204, endPoint x: 453, endPoint y: 223, distance: 19.1
click at [455, 209] on div "Select a reason" at bounding box center [606, 212] width 365 height 29
click at [446, 258] on button "Save" at bounding box center [473, 258] width 99 height 39
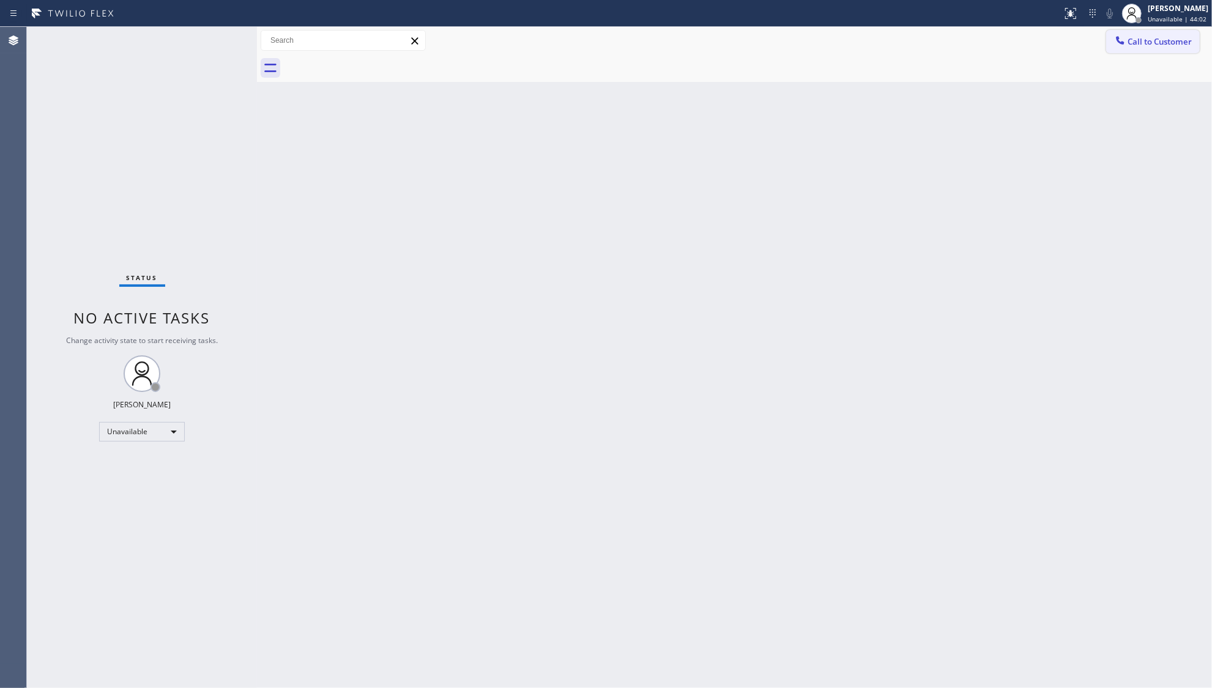
click at [1118, 35] on icon at bounding box center [1120, 40] width 12 height 12
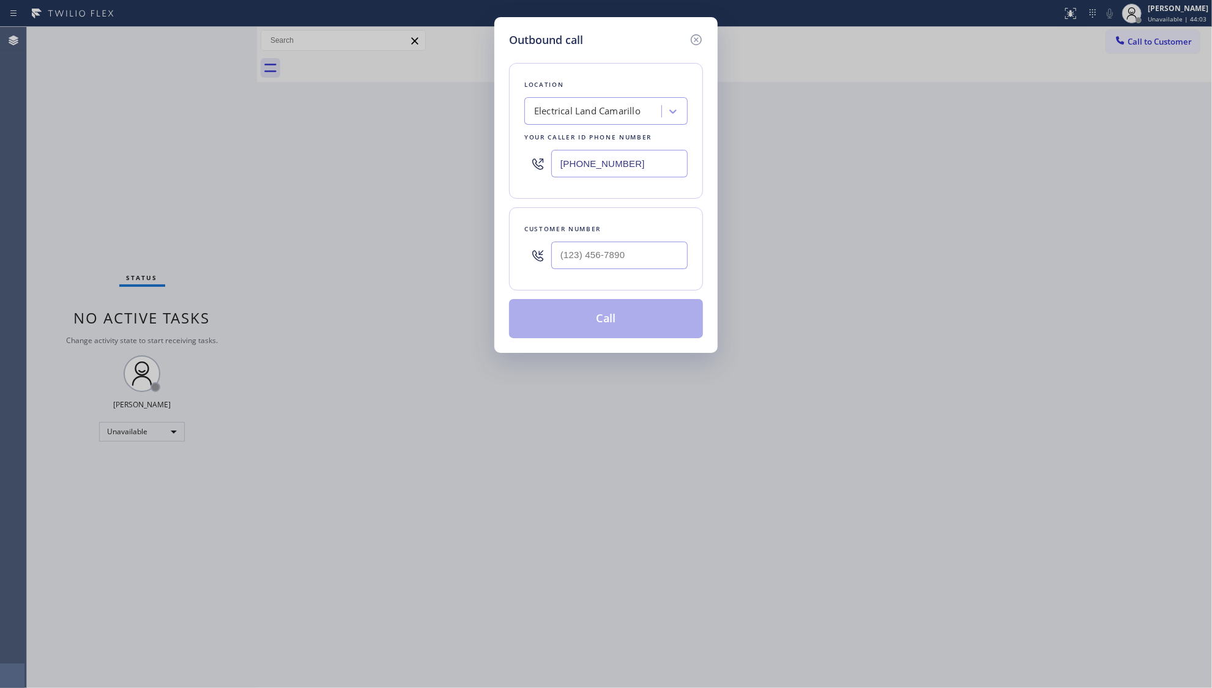
drag, startPoint x: 624, startPoint y: 164, endPoint x: 392, endPoint y: 167, distance: 232.5
click at [392, 167] on div "Outbound call Location Electrical Land Camarillo Your caller id phone number [P…" at bounding box center [606, 344] width 1212 height 688
paste input "55) 731-4952"
type input "[PHONE_NUMBER]"
click at [620, 258] on input "(___) ___-____" at bounding box center [619, 256] width 136 height 28
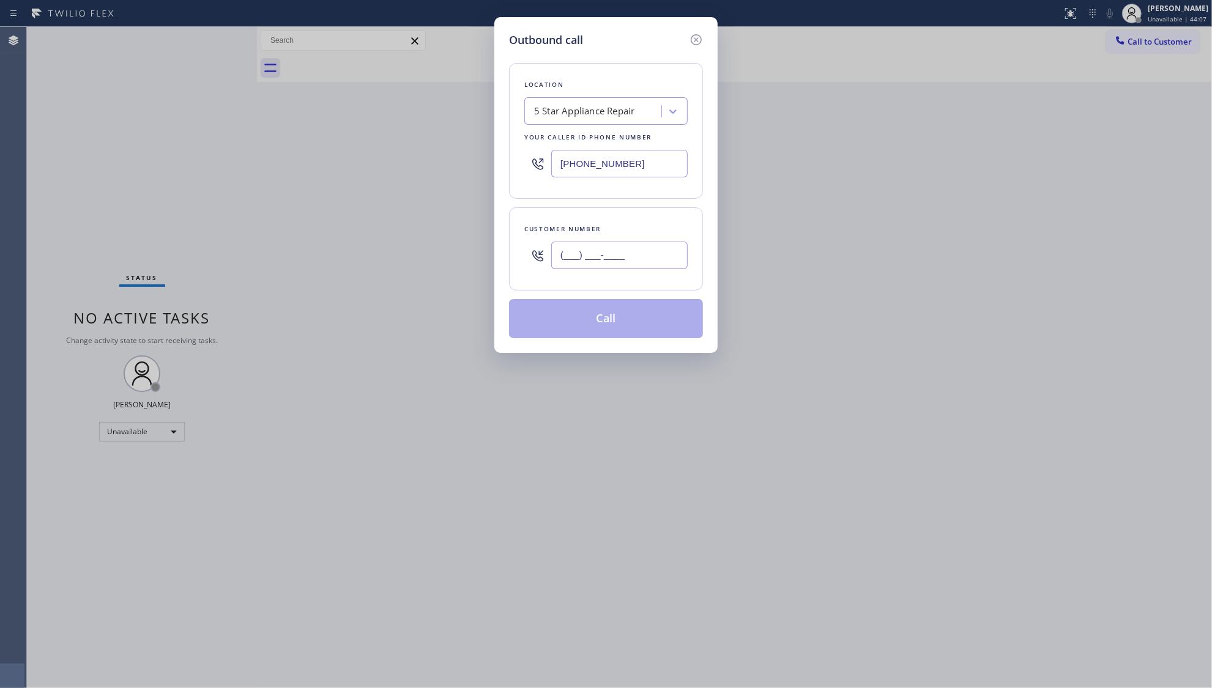
paste input "323) 236-4626"
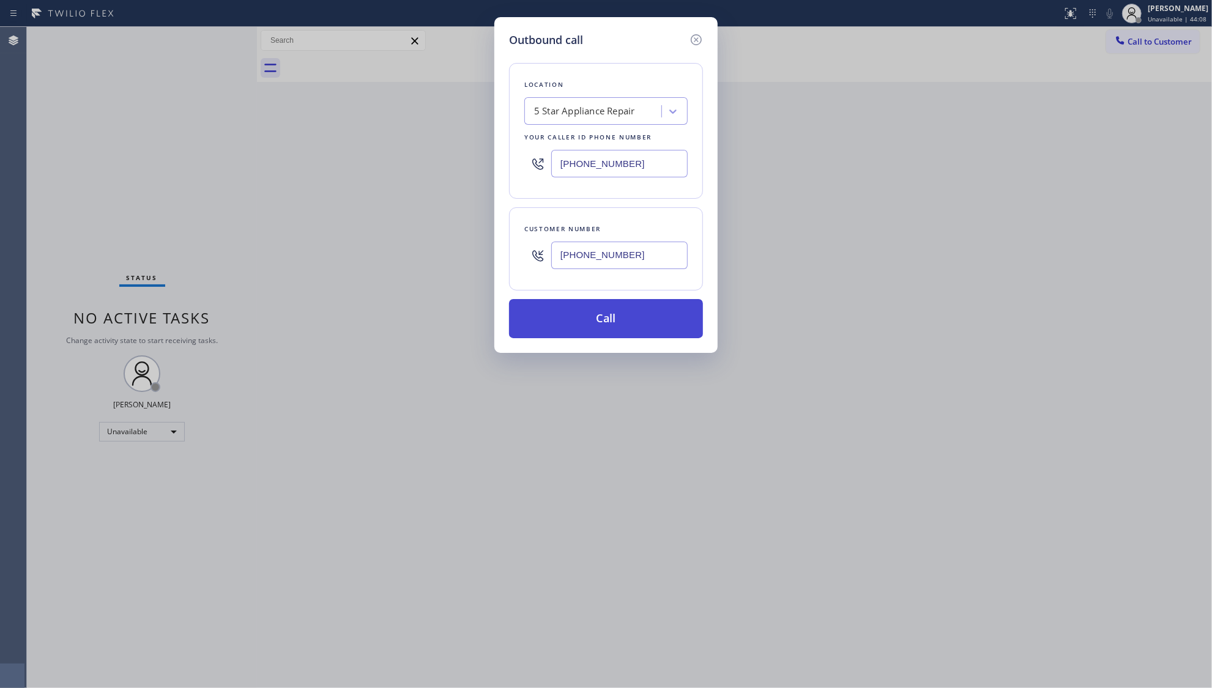
type input "[PHONE_NUMBER]"
click at [605, 321] on button "Call" at bounding box center [606, 318] width 194 height 39
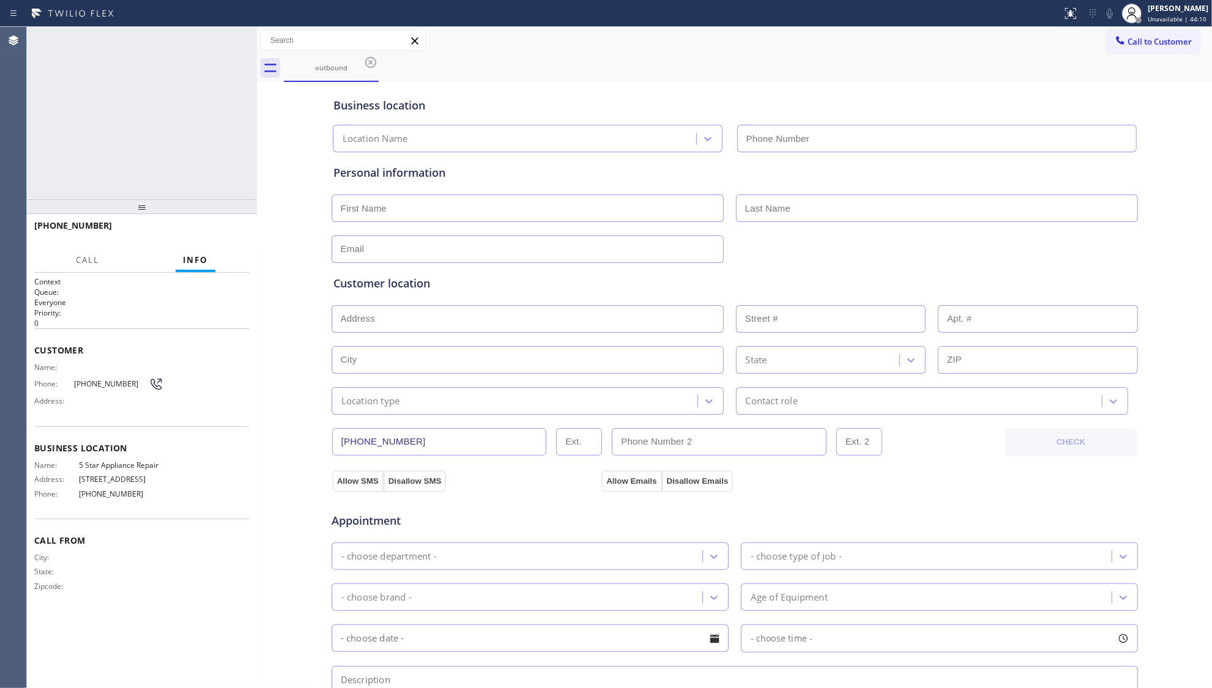
type input "[PHONE_NUMBER]"
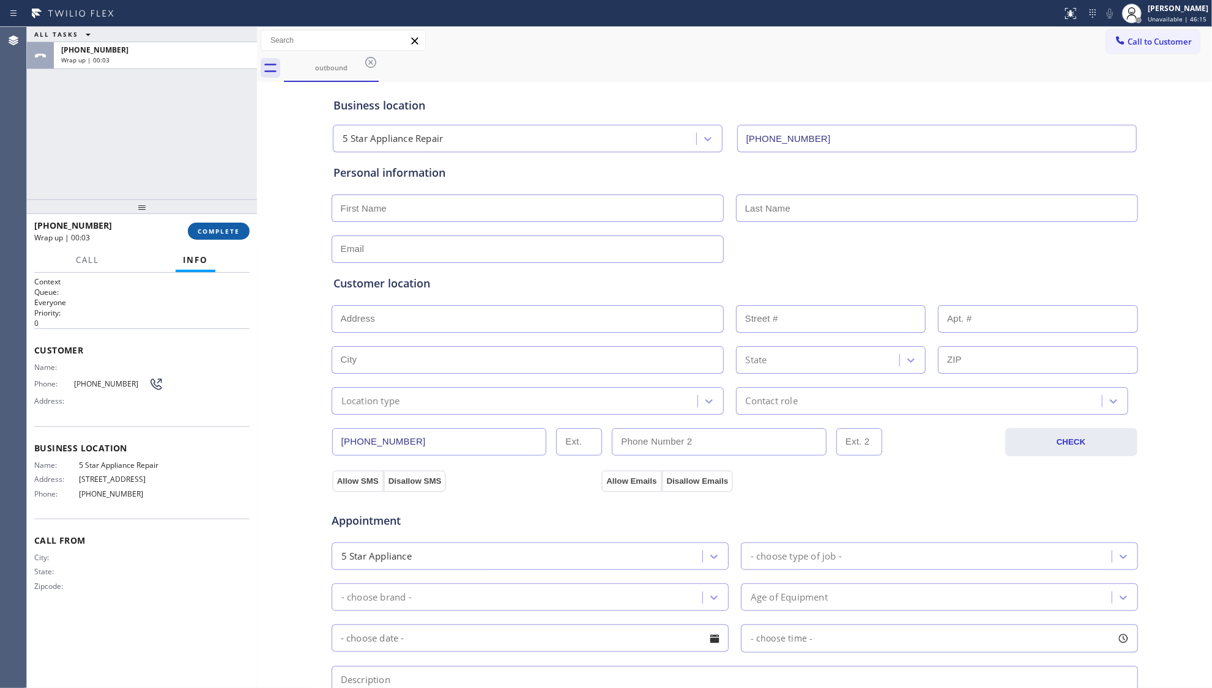
click at [231, 227] on span "COMPLETE" at bounding box center [219, 231] width 42 height 9
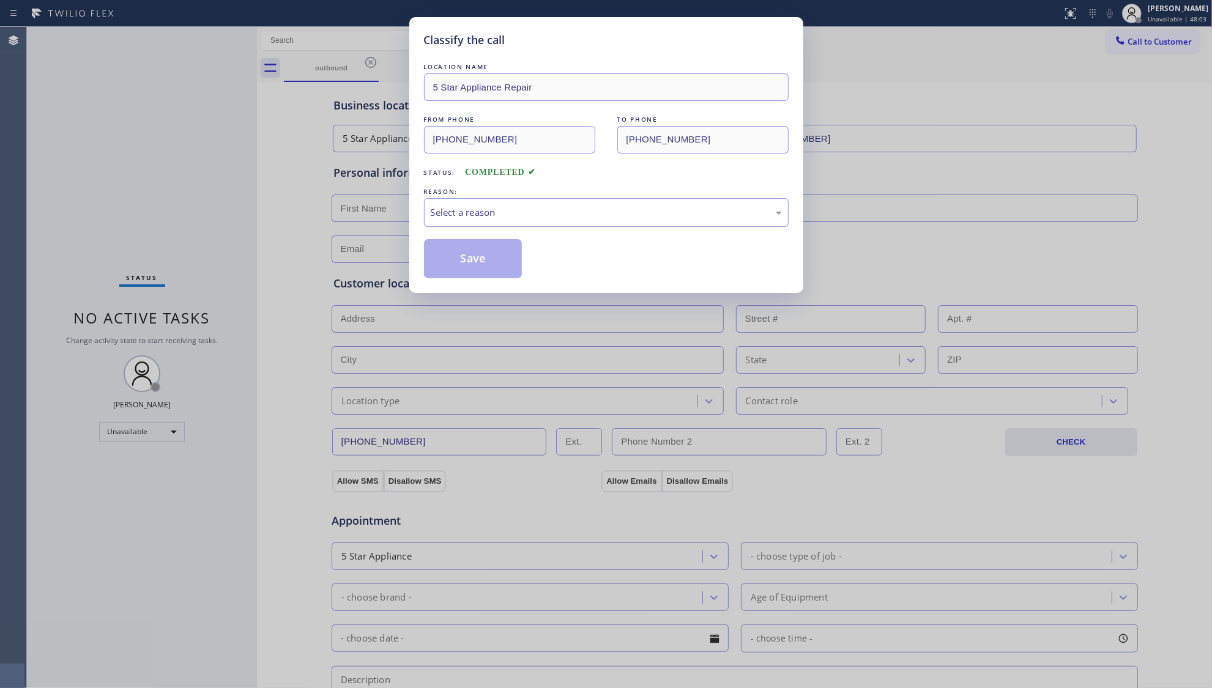
click at [442, 214] on div "Select a reason" at bounding box center [606, 213] width 351 height 14
click at [453, 264] on button "Save" at bounding box center [473, 258] width 99 height 39
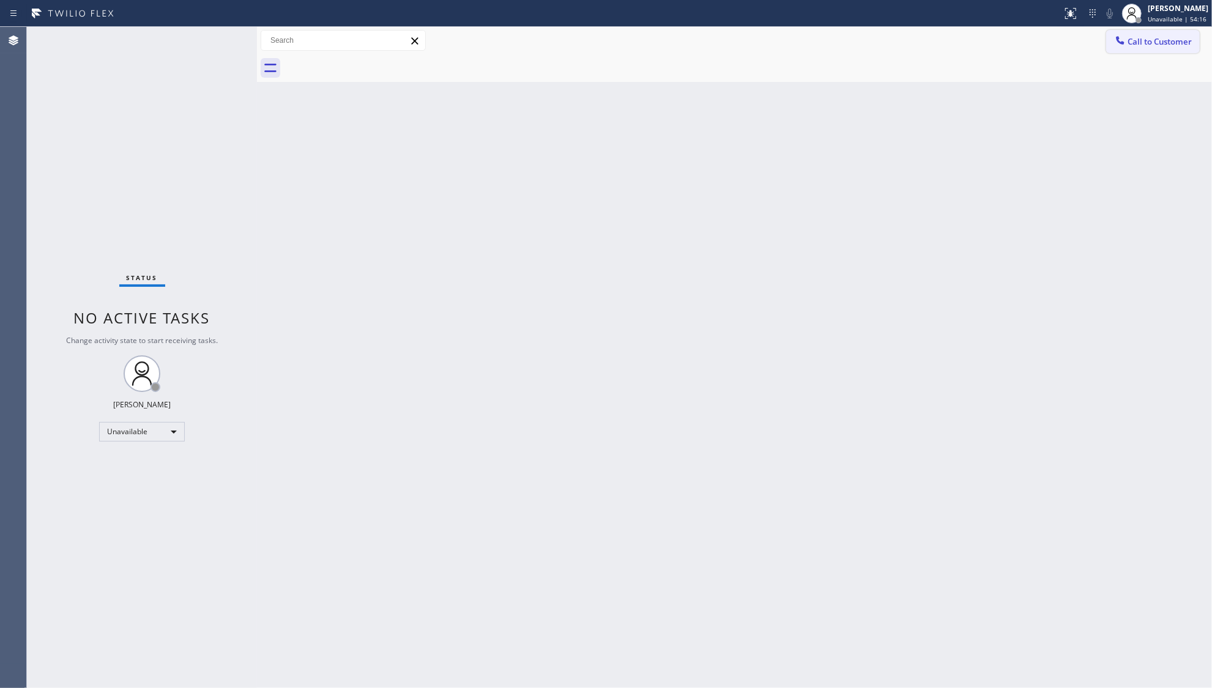
click at [1136, 37] on span "Call to Customer" at bounding box center [1160, 41] width 64 height 11
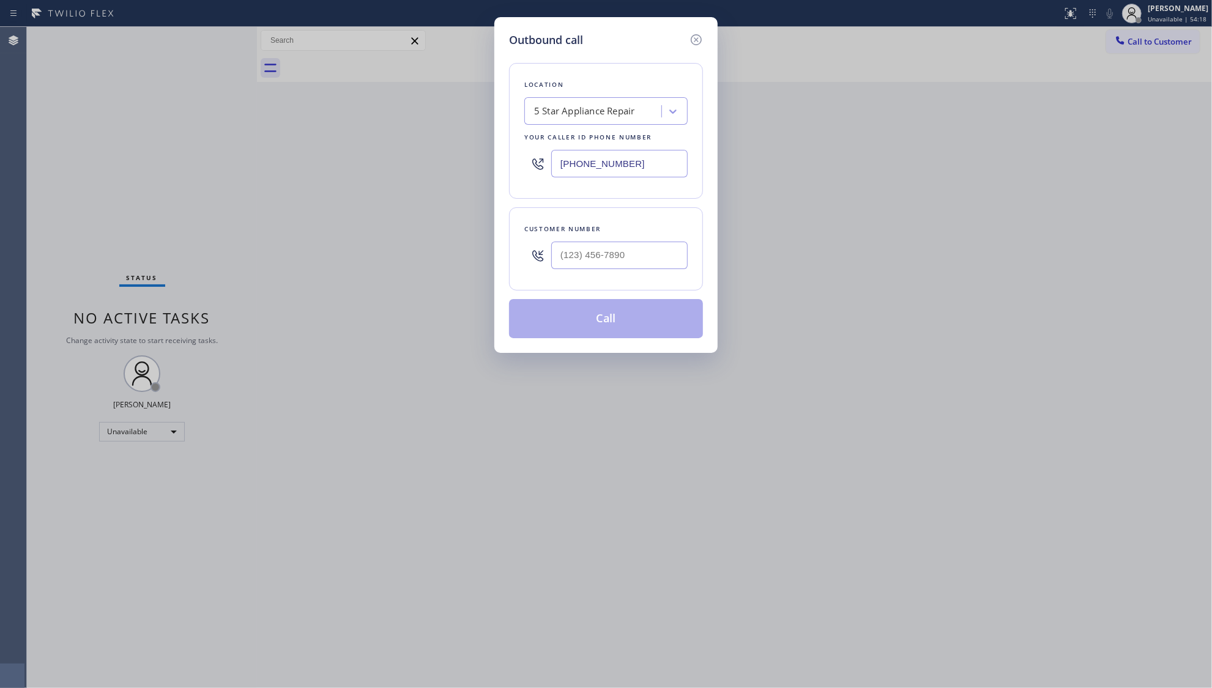
drag, startPoint x: 524, startPoint y: 165, endPoint x: 480, endPoint y: 157, distance: 44.2
click at [483, 165] on div "Outbound call Location 5 Star Appliance Repair Your caller id phone number [PHO…" at bounding box center [606, 344] width 1212 height 688
paste input "949) 541-6494"
type input "[PHONE_NUMBER]"
click at [551, 255] on div at bounding box center [537, 256] width 27 height 40
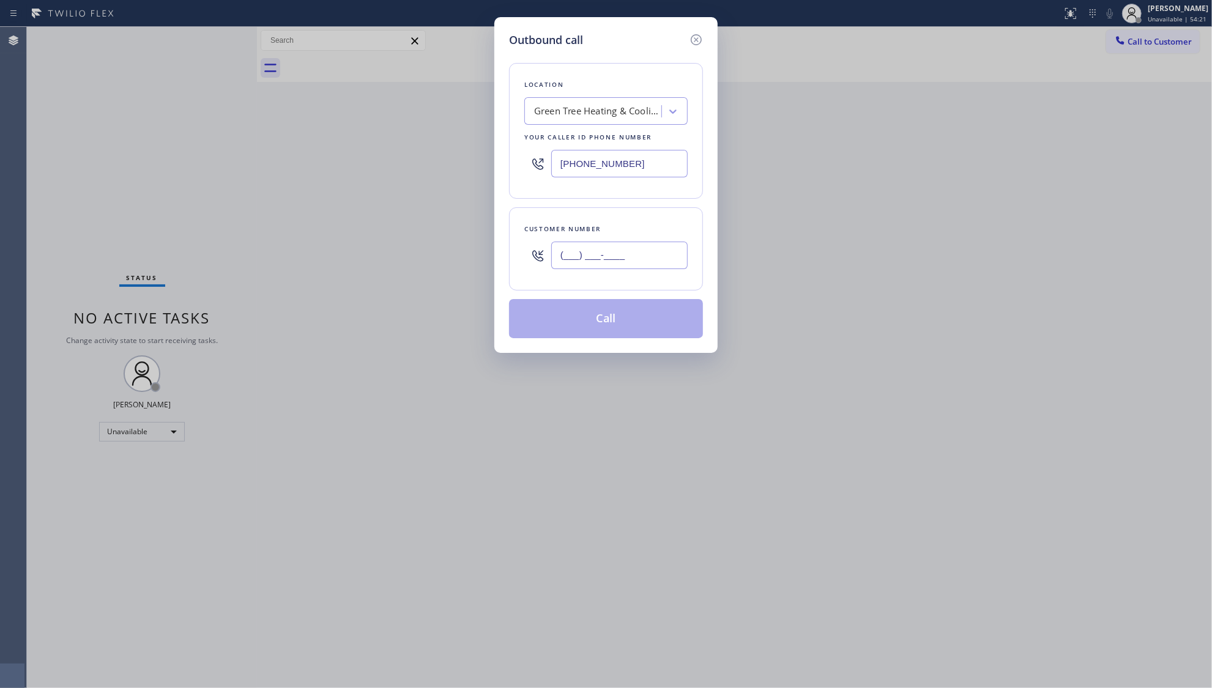
click at [573, 264] on input "(___) ___-____" at bounding box center [619, 256] width 136 height 28
paste input "949) 202-0287"
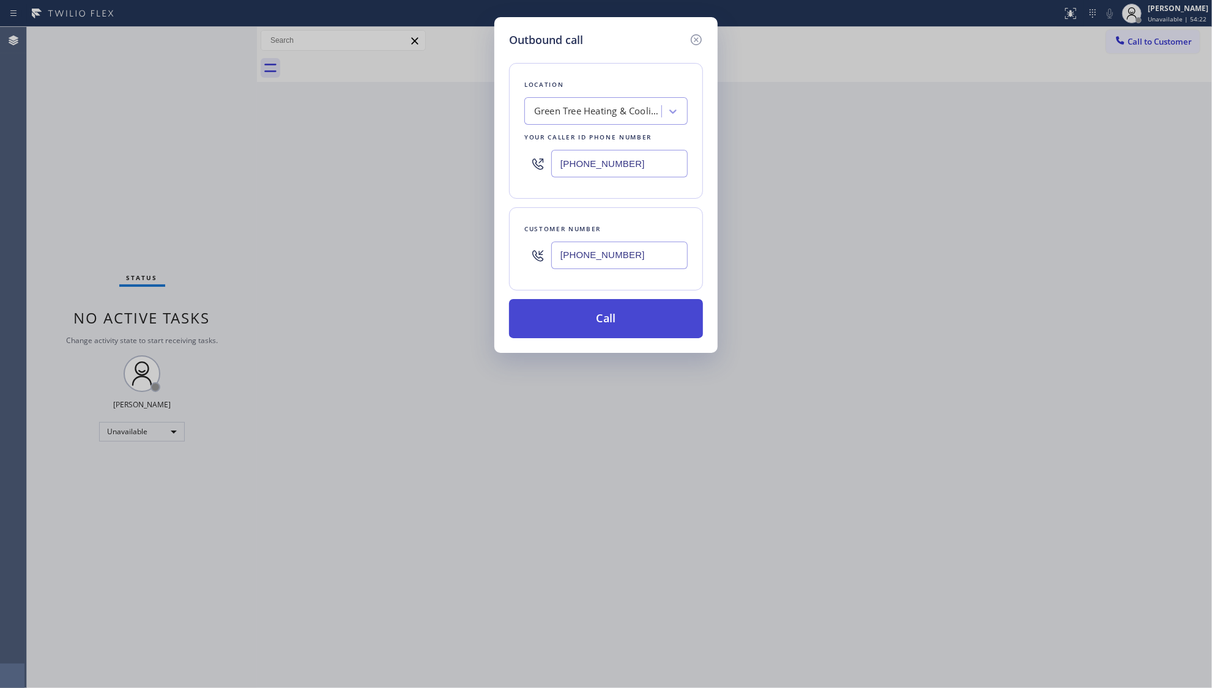
type input "[PHONE_NUMBER]"
click at [605, 329] on button "Call" at bounding box center [606, 318] width 194 height 39
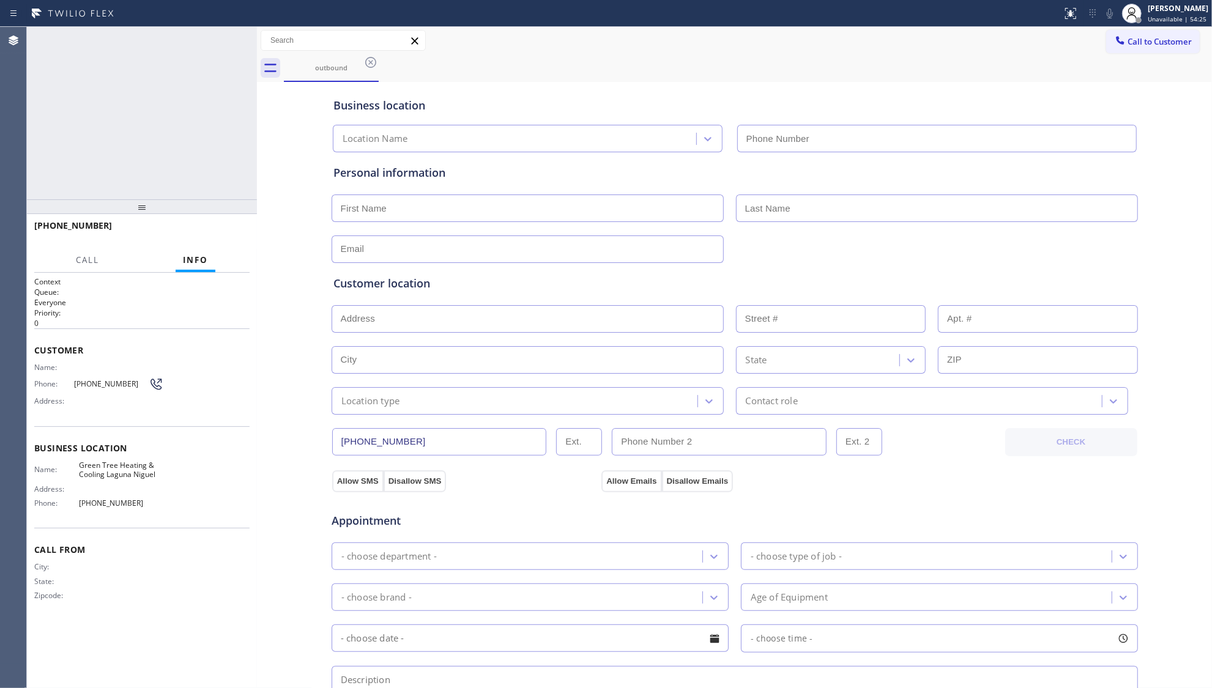
type input "[PHONE_NUMBER]"
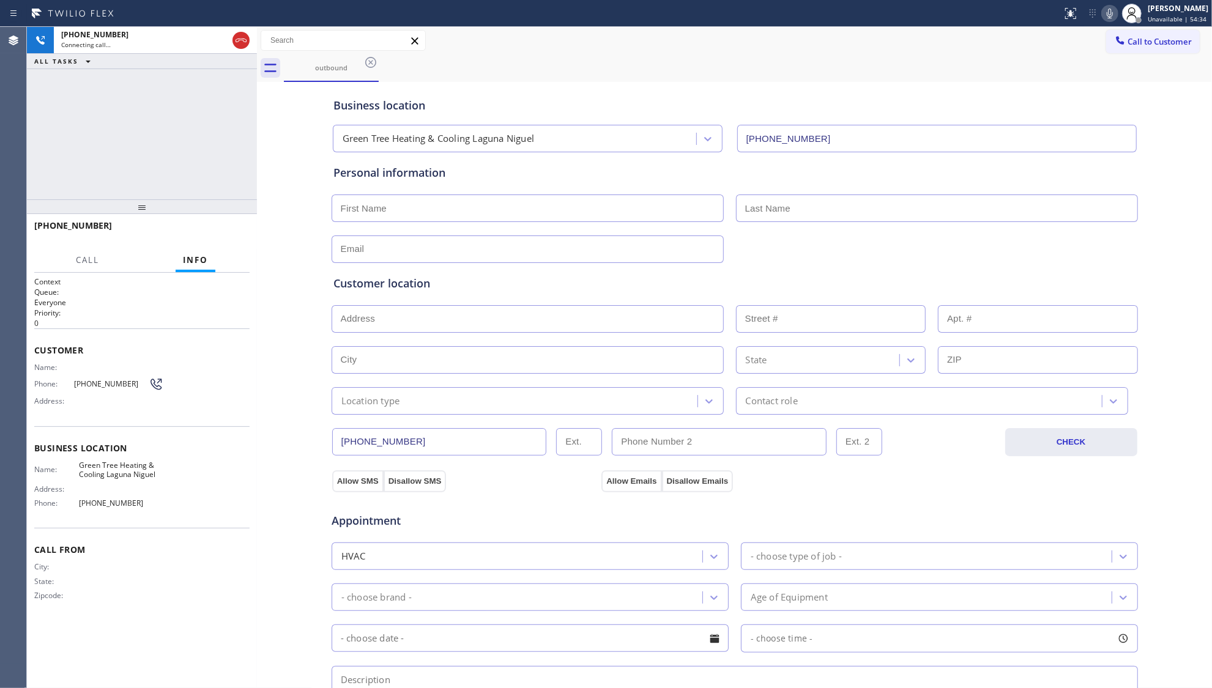
click at [500, 72] on div "outbound" at bounding box center [748, 68] width 928 height 28
click at [240, 39] on icon at bounding box center [241, 40] width 15 height 15
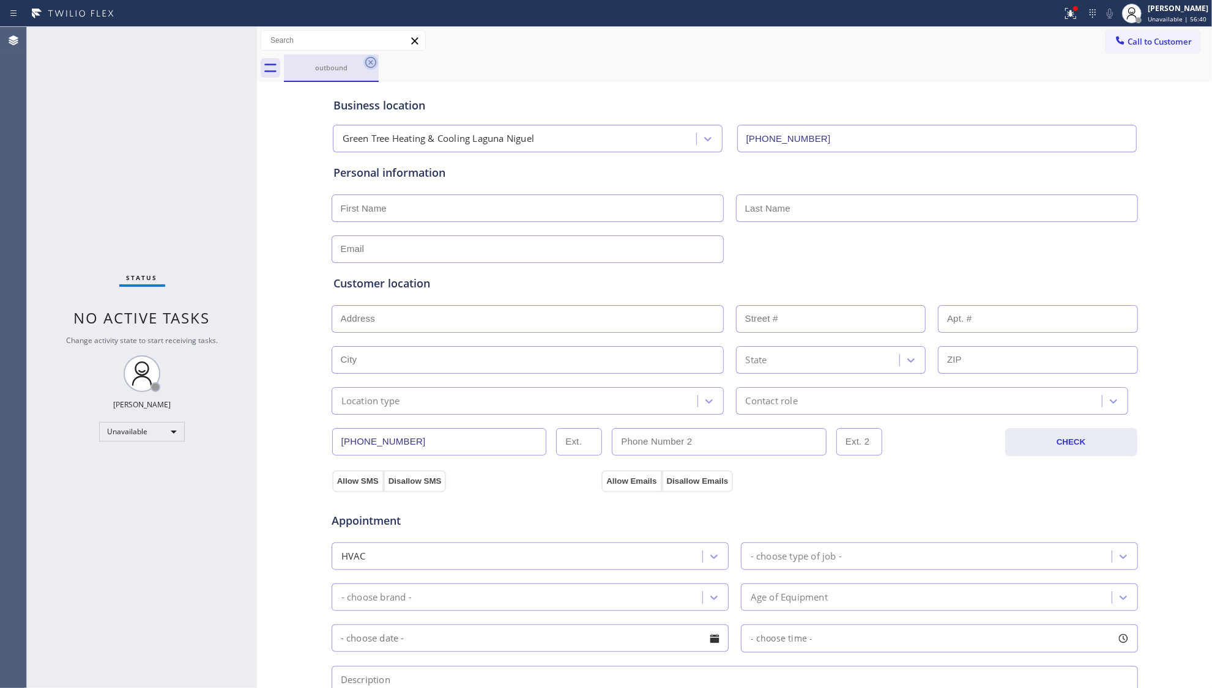
click at [363, 61] on icon at bounding box center [370, 62] width 15 height 15
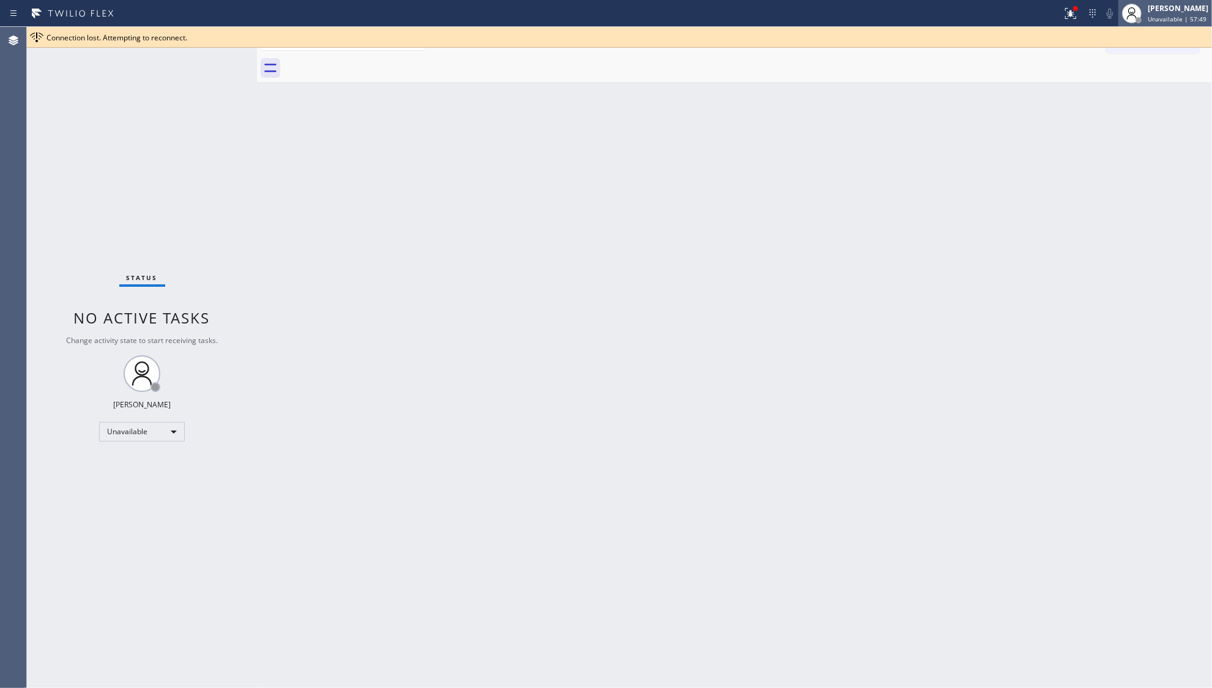
click at [1180, 10] on div "[PERSON_NAME]" at bounding box center [1178, 8] width 61 height 10
click at [1112, 43] on button "Offline" at bounding box center [1151, 49] width 122 height 16
click at [1145, 12] on div at bounding box center [1131, 13] width 27 height 27
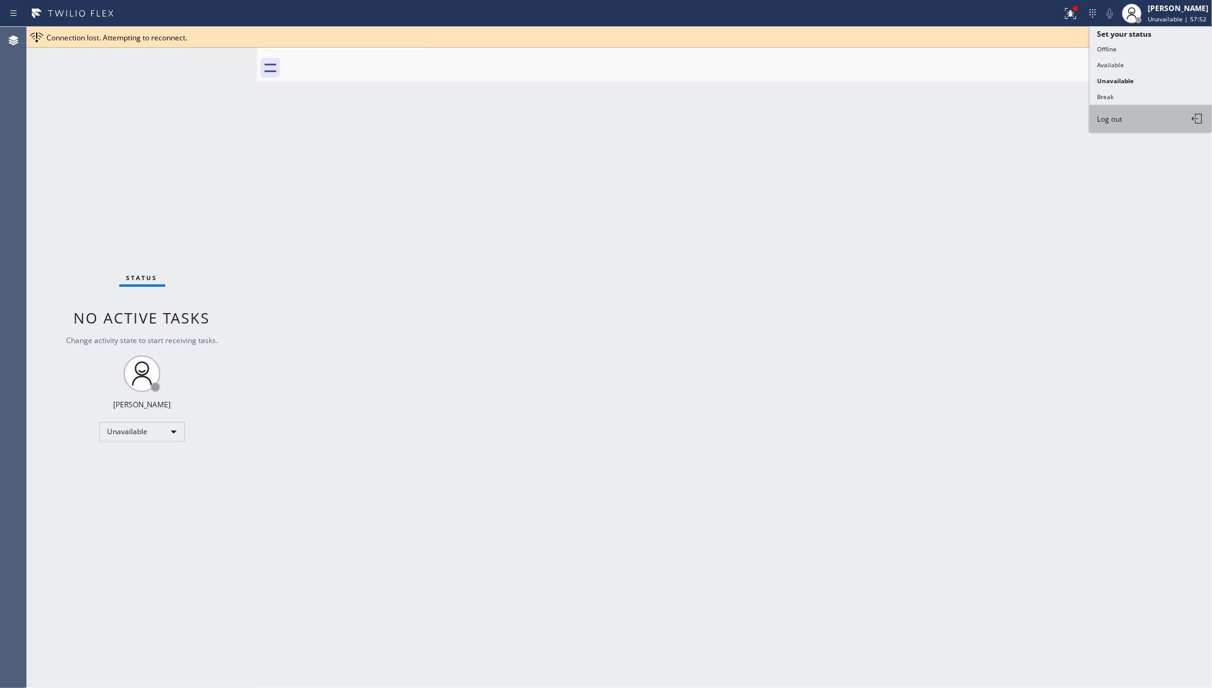
click at [1114, 114] on span "Log out" at bounding box center [1109, 119] width 25 height 10
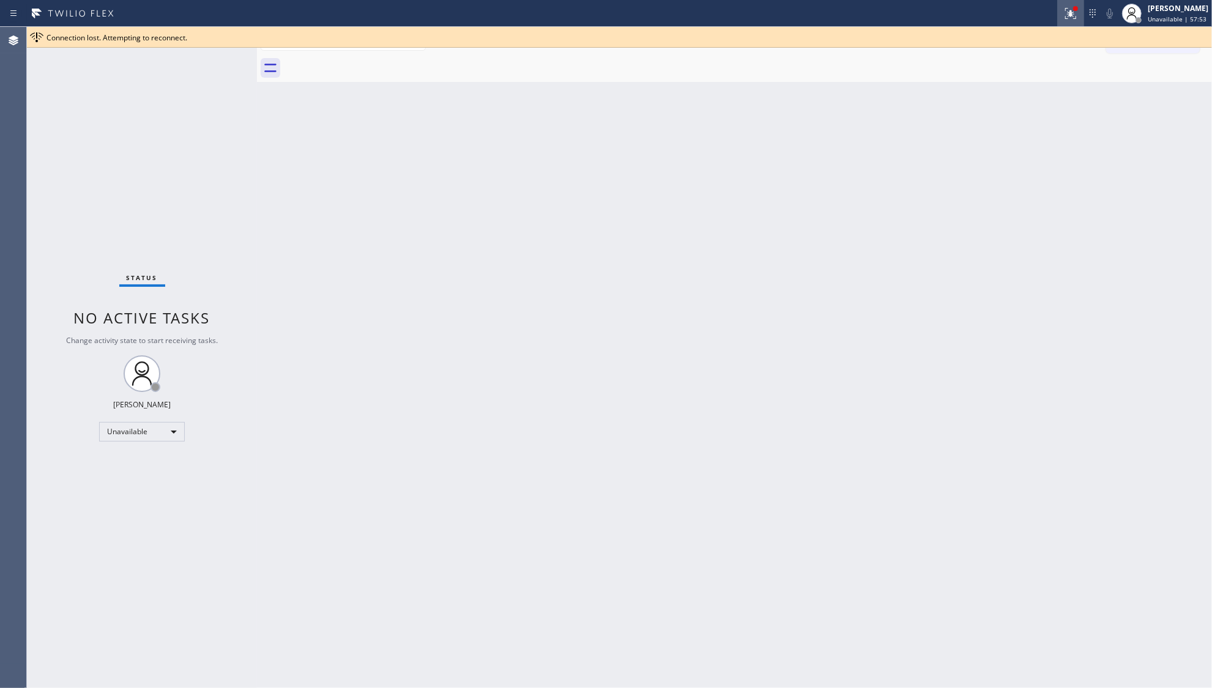
click at [1070, 9] on icon at bounding box center [1070, 13] width 15 height 15
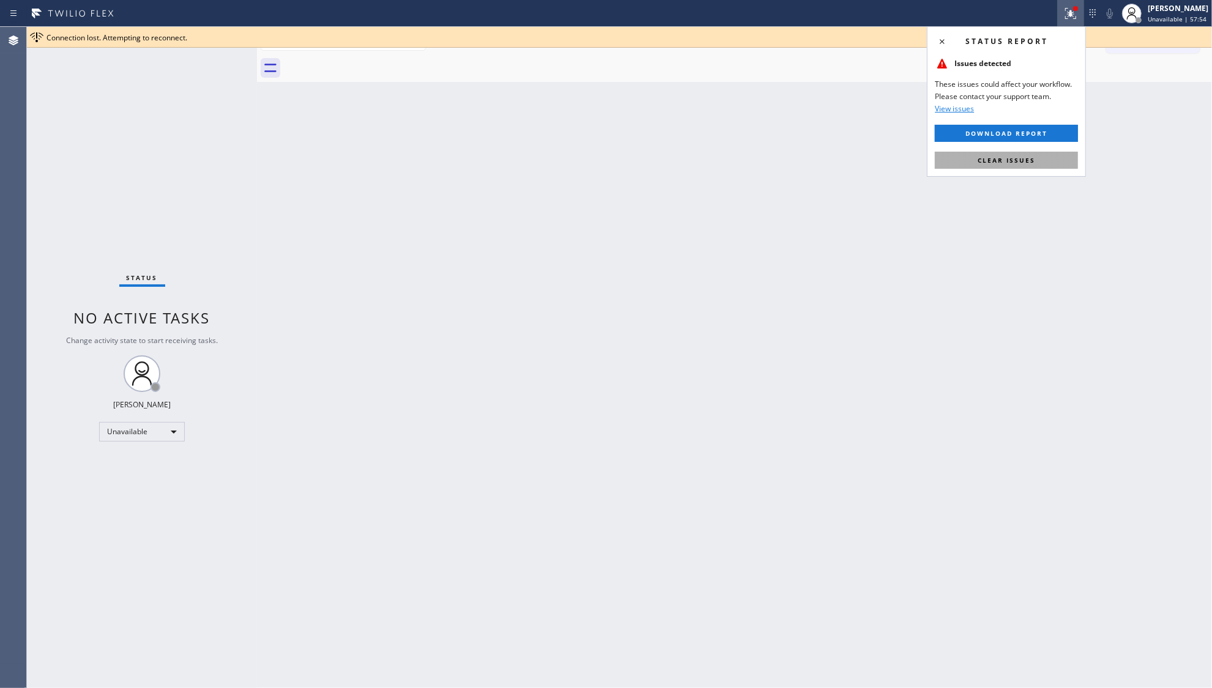
click at [1030, 152] on button "Clear issues" at bounding box center [1006, 160] width 143 height 17
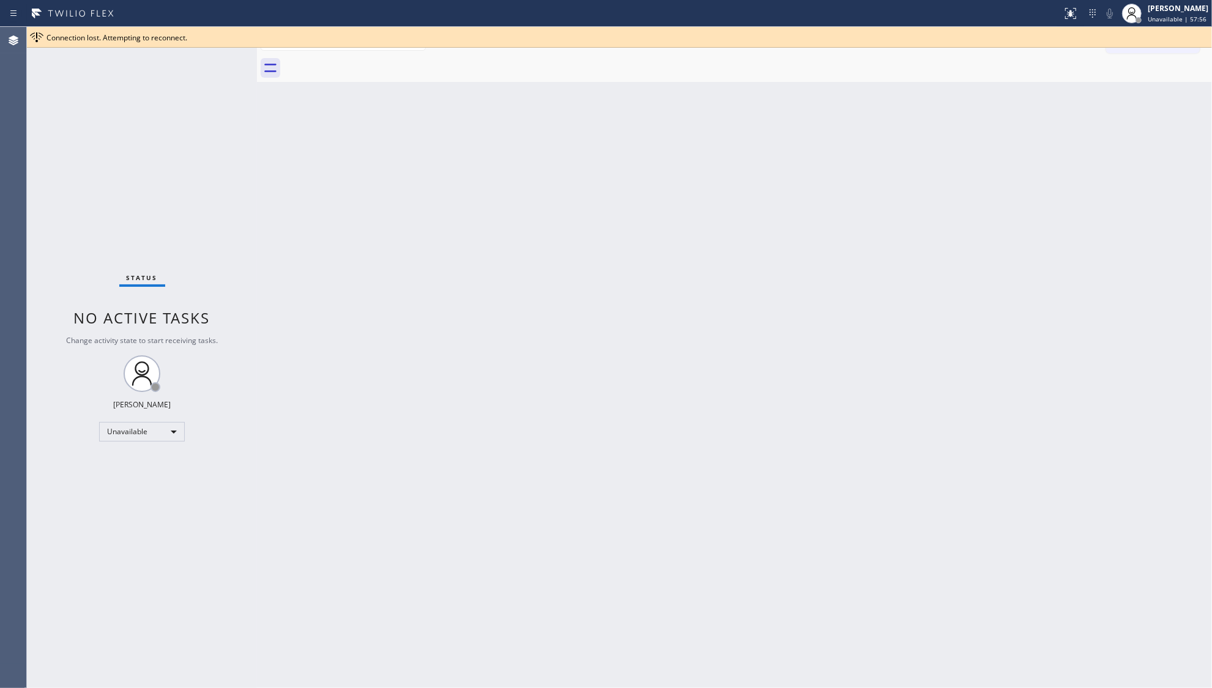
click at [425, 255] on div "Back to Dashboard Change Sender ID Customers Technicians Select a contact Outbo…" at bounding box center [734, 357] width 955 height 661
click at [1167, 228] on div "Back to Dashboard Change Sender ID Customers Technicians Select a contact Outbo…" at bounding box center [734, 357] width 955 height 661
drag, startPoint x: 1077, startPoint y: 6, endPoint x: 1067, endPoint y: 44, distance: 39.3
click at [1076, 8] on div at bounding box center [1075, 8] width 5 height 5
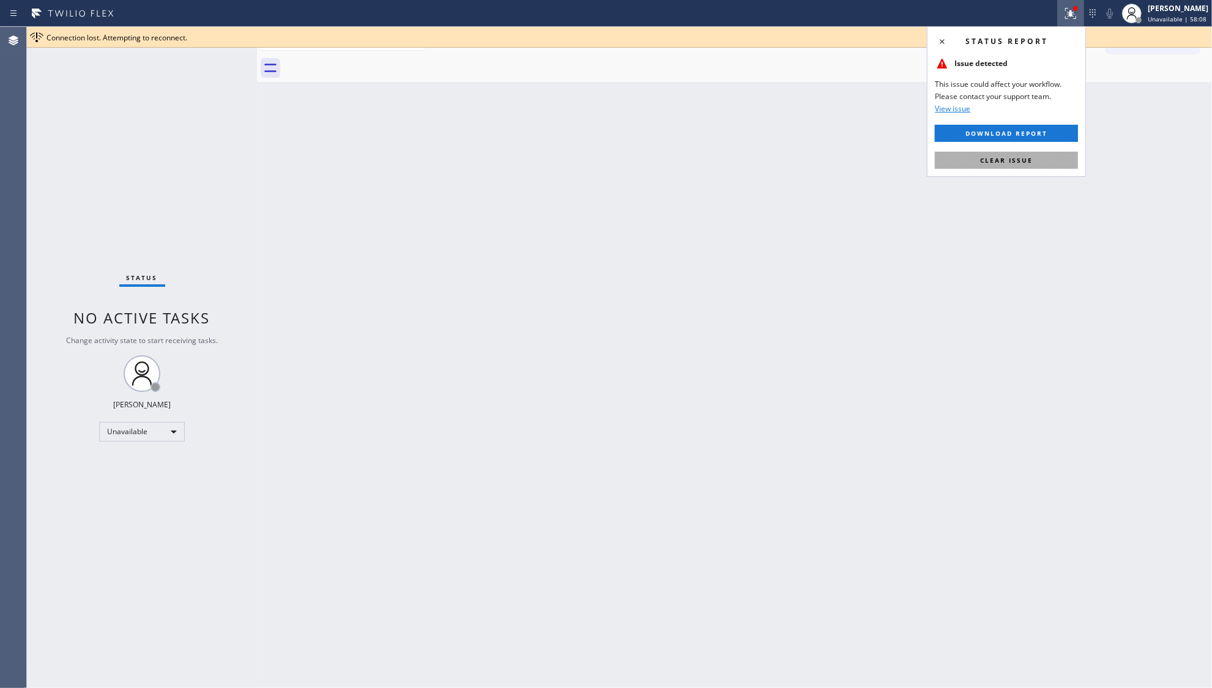
click at [1040, 166] on button "Clear issue" at bounding box center [1006, 160] width 143 height 17
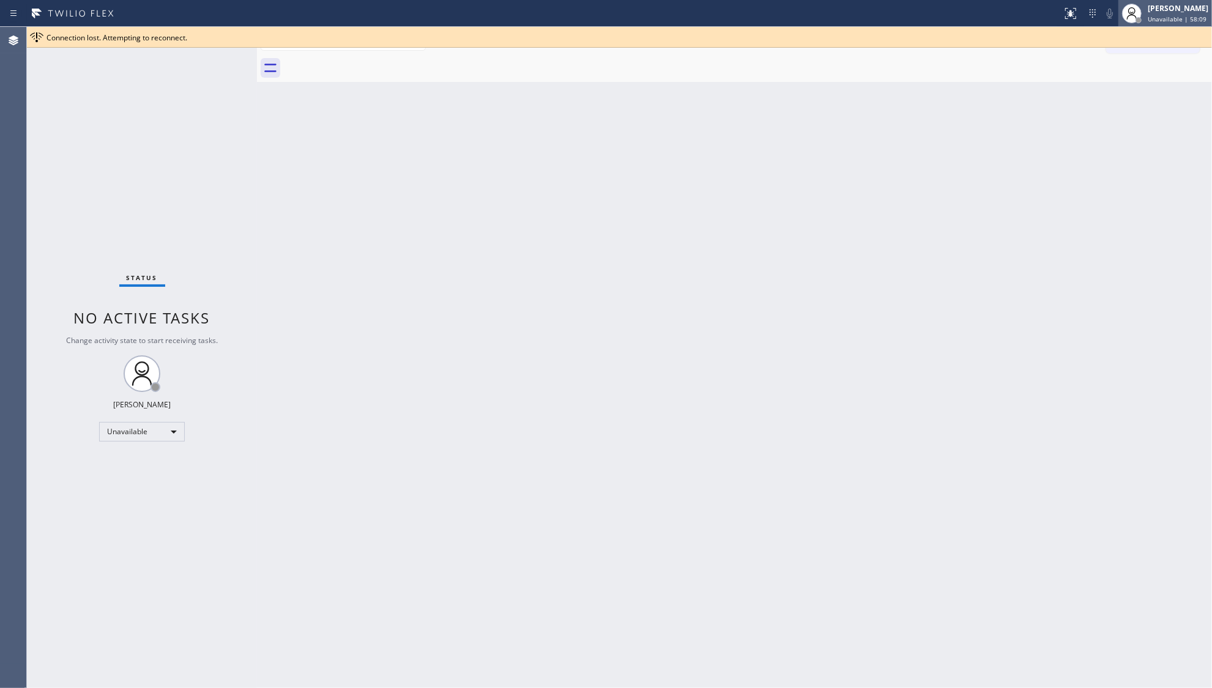
click at [1158, 20] on span "Unavailable | 58:09" at bounding box center [1177, 19] width 59 height 9
click at [1111, 45] on button "Offline" at bounding box center [1151, 49] width 122 height 16
click at [1153, 10] on div "[PERSON_NAME]" at bounding box center [1178, 8] width 61 height 10
click at [1105, 43] on button "Offline" at bounding box center [1151, 49] width 122 height 16
click at [1070, 5] on button at bounding box center [1070, 13] width 27 height 27
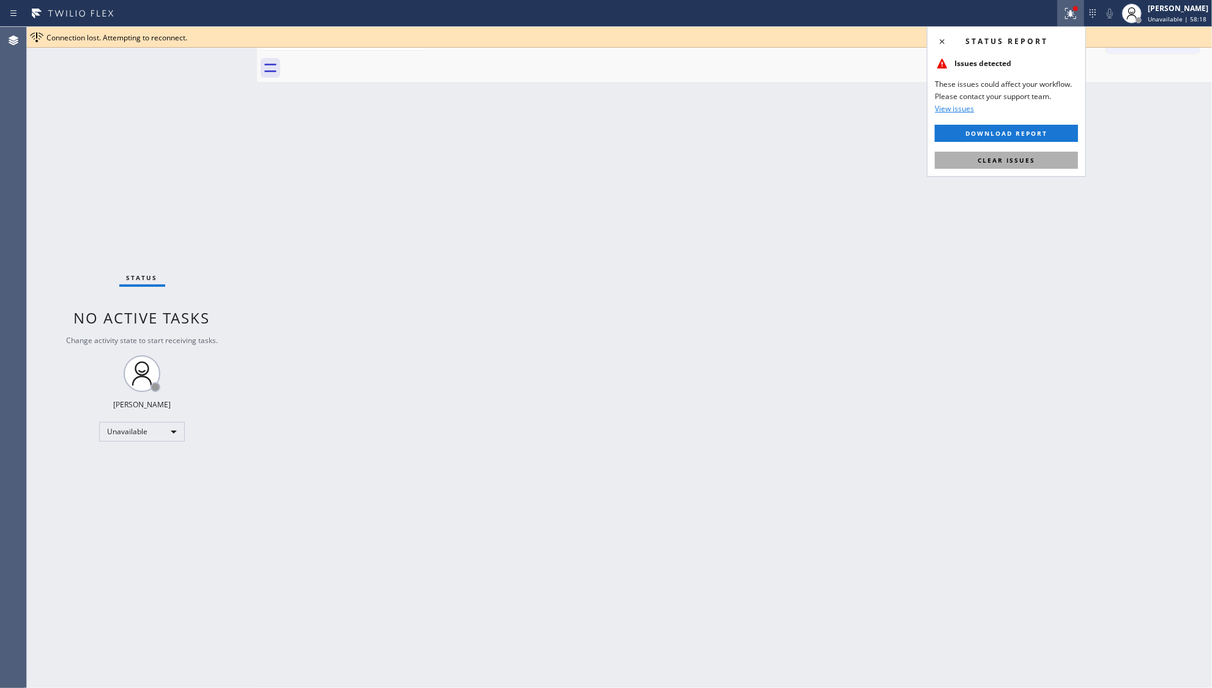
click at [1026, 155] on button "Clear issues" at bounding box center [1006, 160] width 143 height 17
